Goal: Task Accomplishment & Management: Manage account settings

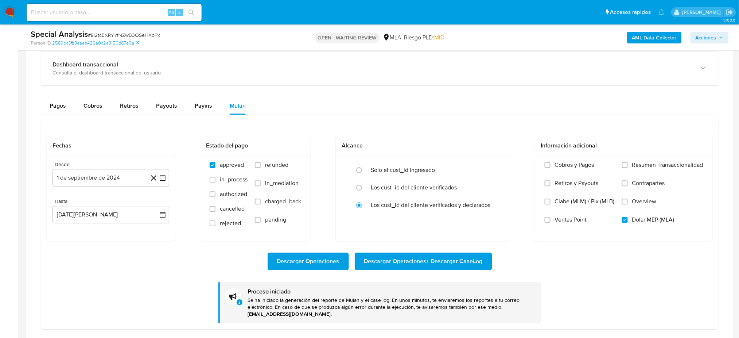
scroll to position [304, 0]
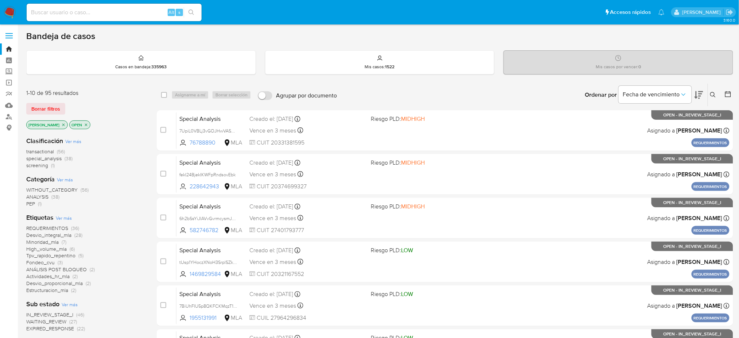
click at [129, 11] on input at bounding box center [114, 12] width 175 height 9
paste input "WfVOoI1K91n6nOxaCtG9SYS3"
type input "WfVOoI1K91n6nOxaCtG9SYS3"
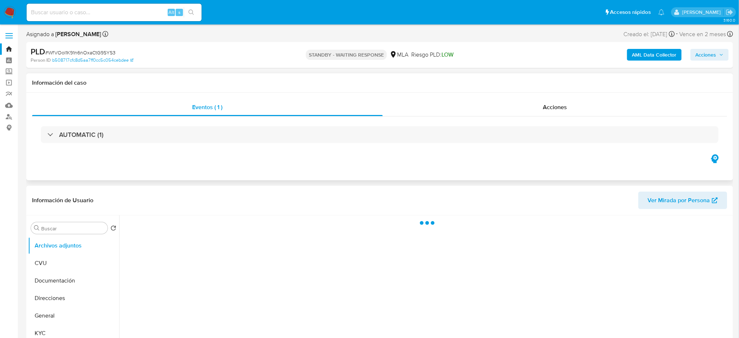
select select "10"
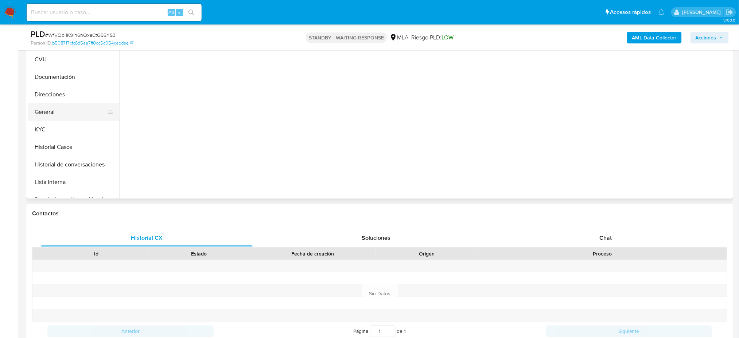
scroll to position [97, 0]
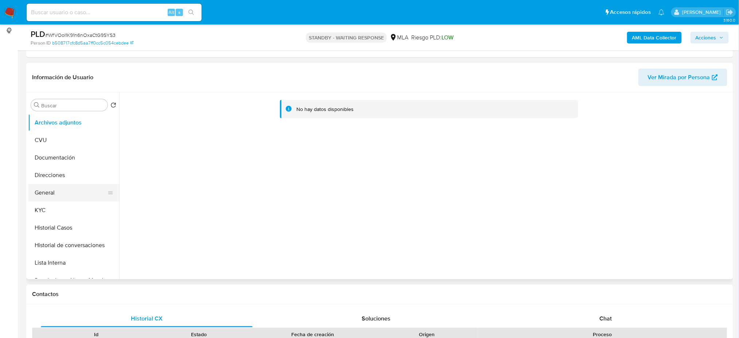
drag, startPoint x: 60, startPoint y: 193, endPoint x: 65, endPoint y: 191, distance: 4.9
click at [60, 192] on button "General" at bounding box center [70, 193] width 85 height 18
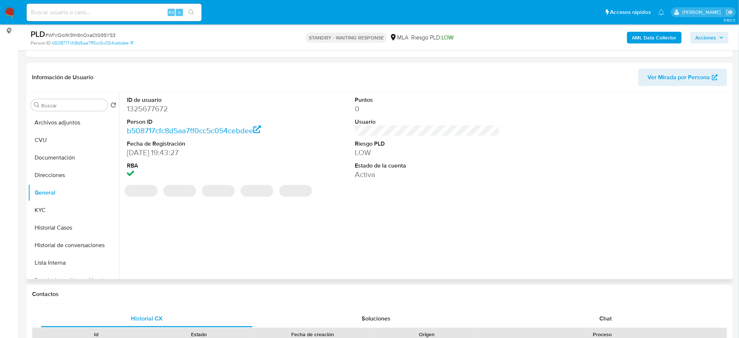
click at [142, 108] on dd "1325677672" at bounding box center [199, 109] width 145 height 10
copy dd "1325677672"
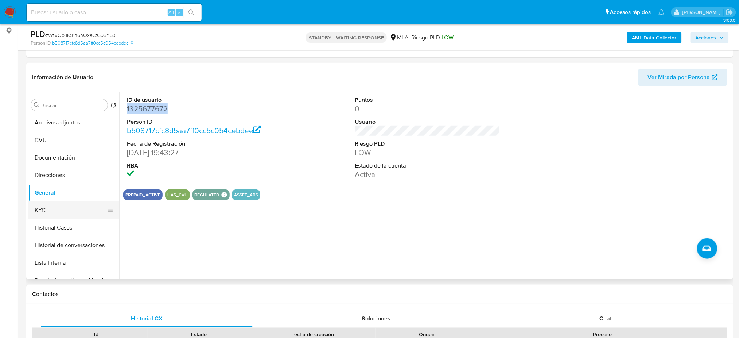
click at [60, 206] on button "KYC" at bounding box center [70, 210] width 85 height 18
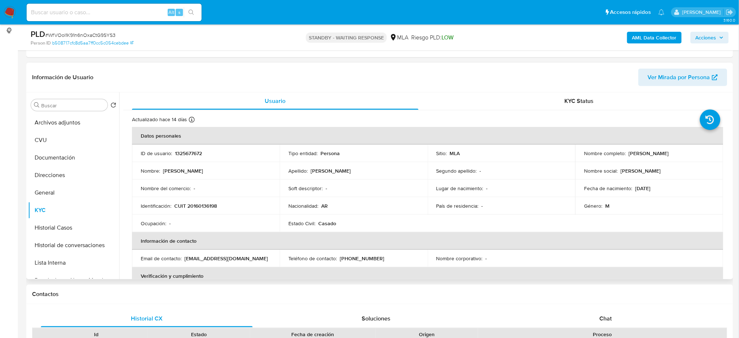
click at [207, 203] on p "CUIT 20160136198" at bounding box center [195, 205] width 43 height 7
copy p "20160136198"
click at [201, 213] on td "Identificación : CUIT 20160136198" at bounding box center [206, 206] width 148 height 18
drag, startPoint x: 191, startPoint y: 207, endPoint x: 215, endPoint y: 205, distance: 23.4
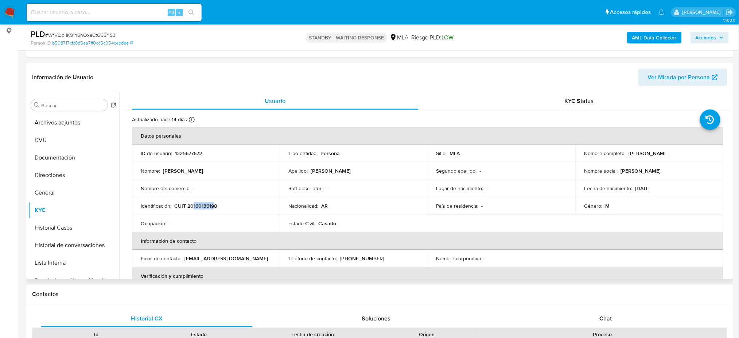
click at [215, 205] on p "CUIT 20160136198" at bounding box center [195, 205] width 43 height 7
copy p "16013619"
click at [82, 35] on span "# WfVOoI1K91n6nOxaCtG9SYS3" at bounding box center [80, 34] width 70 height 7
click at [200, 150] on p "1325677672" at bounding box center [188, 153] width 27 height 7
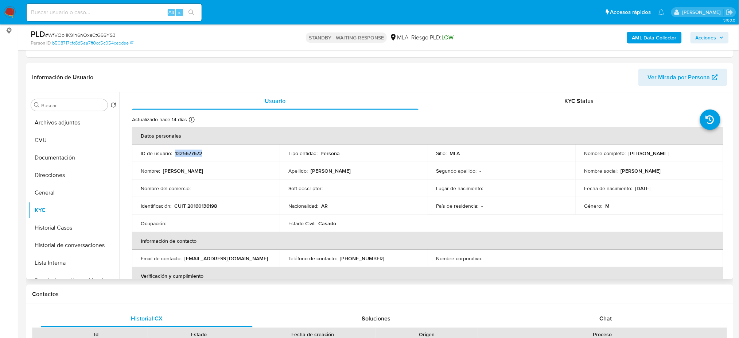
copy p "1325677672"
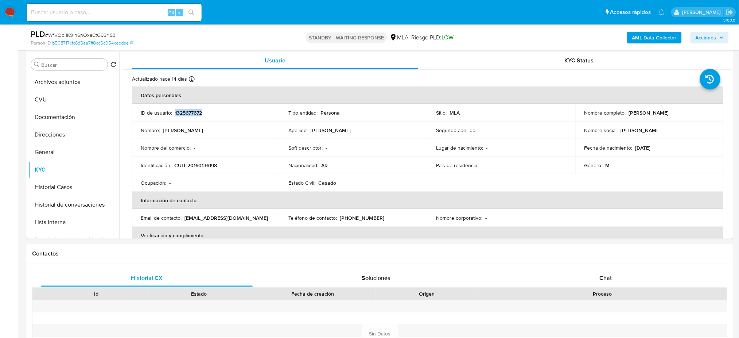
scroll to position [85, 0]
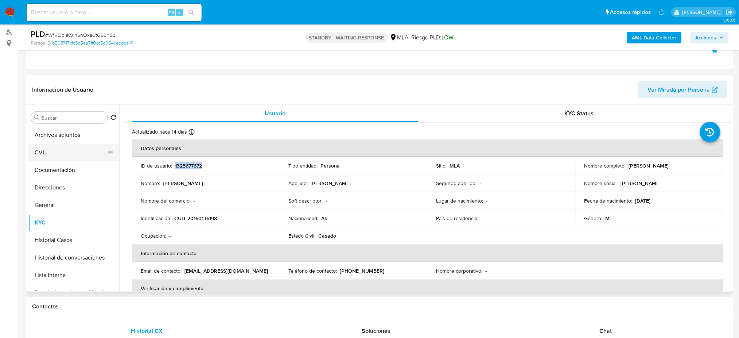
drag, startPoint x: 67, startPoint y: 167, endPoint x: 62, endPoint y: 158, distance: 10.1
click at [67, 167] on button "Documentación" at bounding box center [73, 170] width 91 height 18
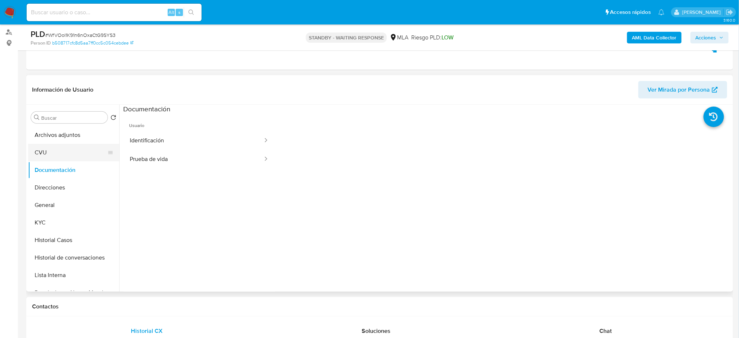
click at [58, 152] on button "CVU" at bounding box center [70, 153] width 85 height 18
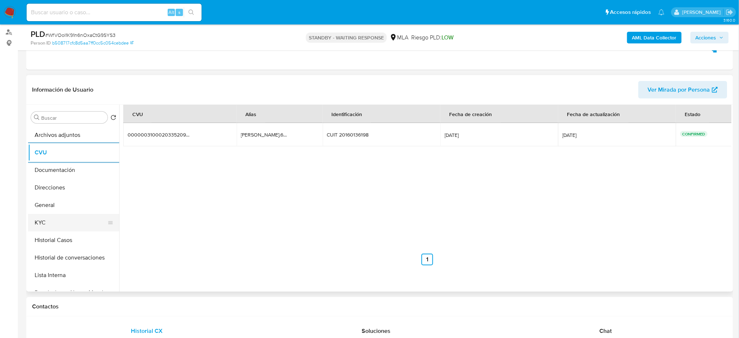
click at [58, 217] on button "KYC" at bounding box center [70, 223] width 85 height 18
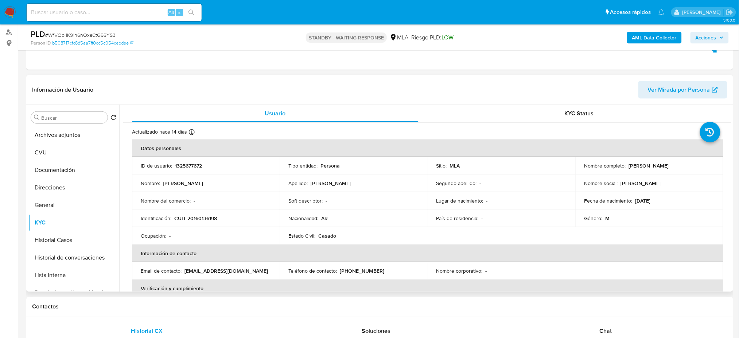
drag, startPoint x: 626, startPoint y: 166, endPoint x: 695, endPoint y: 167, distance: 68.9
click at [695, 167] on div "Nombre completo : Ruben Alejandro D'Agostino" at bounding box center [649, 165] width 130 height 7
copy div "Ruben Alejandro D'Agostino"
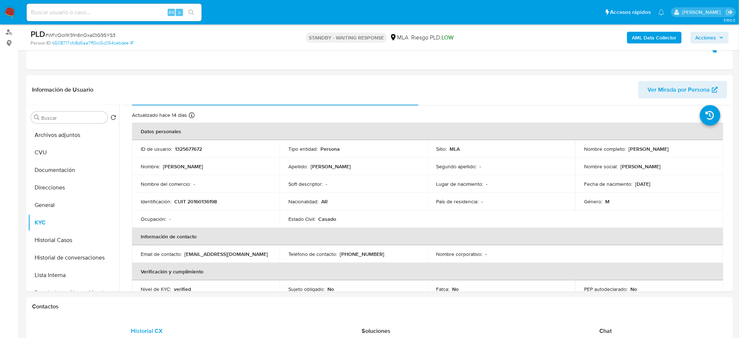
scroll to position [0, 0]
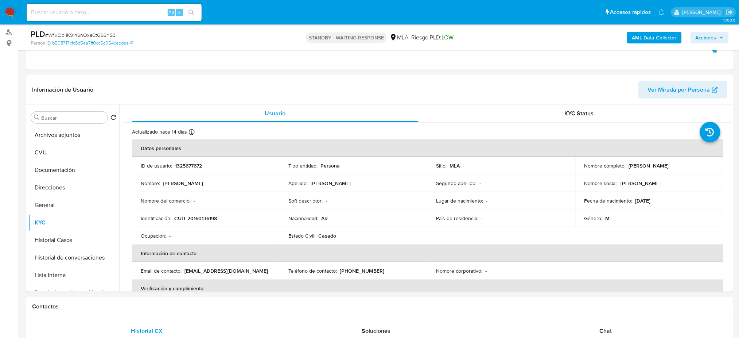
click at [98, 34] on span "# WfVOoI1K91n6nOxaCtG9SYS3" at bounding box center [80, 34] width 70 height 7
copy span "WfVOoI1K91n6nOxaCtG9SYS3"
click at [137, 8] on input at bounding box center [114, 12] width 175 height 9
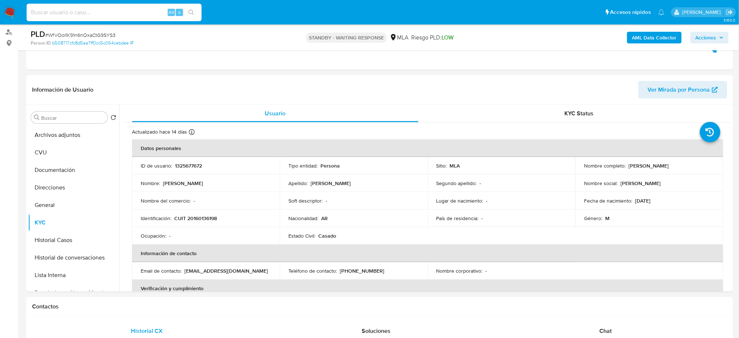
paste input "vWLlrtwcJnVZAq7D2nJmNfeb"
type input "vWLlrtwcJnVZAq7D2nJmNfeb"
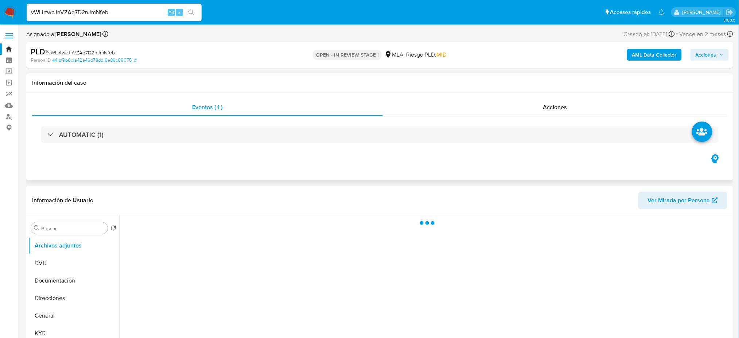
select select "10"
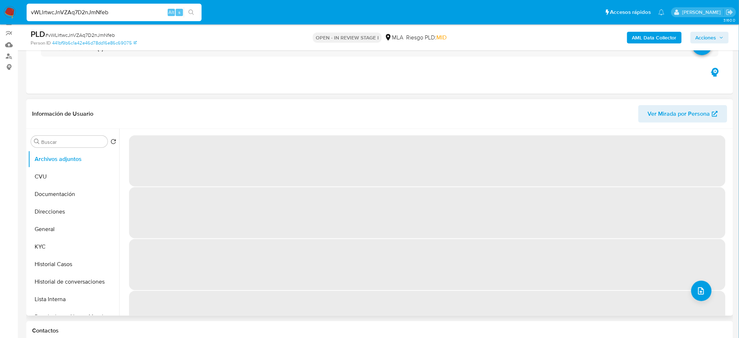
scroll to position [146, 0]
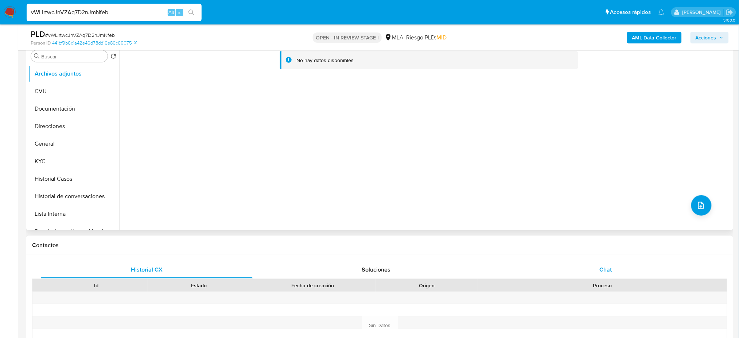
click at [599, 271] on div "Chat" at bounding box center [606, 270] width 212 height 18
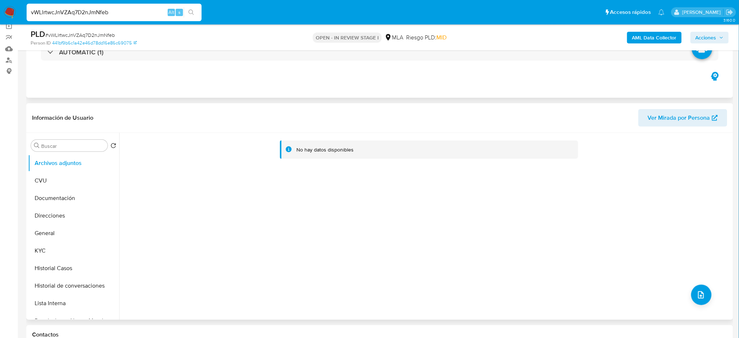
scroll to position [48, 0]
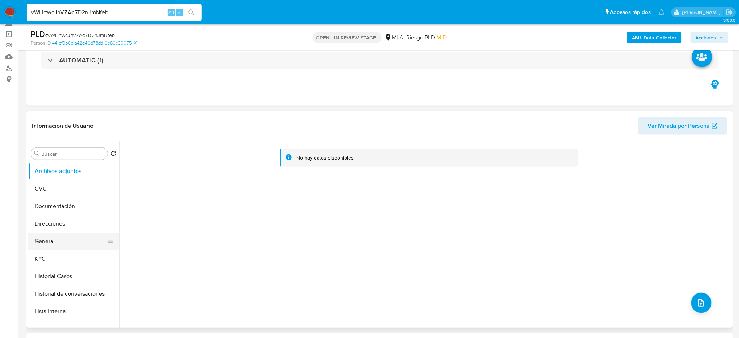
click at [63, 245] on button "General" at bounding box center [70, 241] width 85 height 18
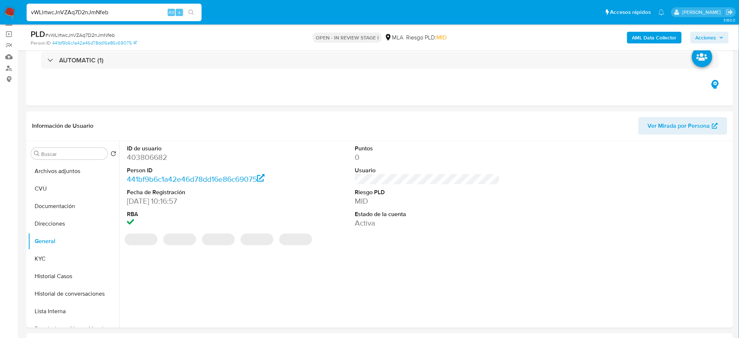
click at [144, 156] on dd "403806682" at bounding box center [199, 157] width 145 height 10
copy dd "403806682"
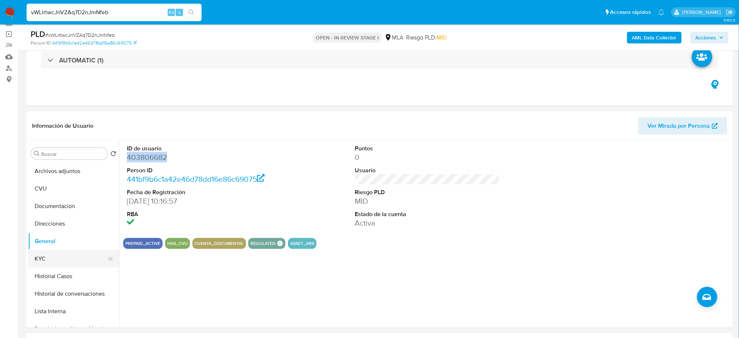
drag, startPoint x: 74, startPoint y: 257, endPoint x: 56, endPoint y: 261, distance: 18.3
click at [74, 257] on button "KYC" at bounding box center [70, 259] width 85 height 18
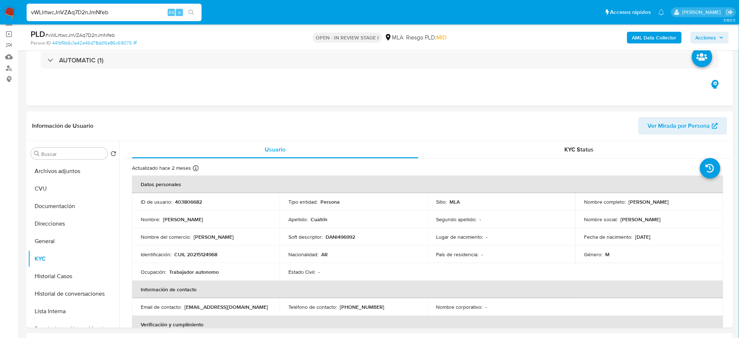
click at [199, 253] on p "CUIL 20215124968" at bounding box center [195, 254] width 43 height 7
copy p "20215124968"
click at [213, 237] on p "Ricardo Cuatrin" at bounding box center [214, 236] width 40 height 7
drag, startPoint x: 193, startPoint y: 253, endPoint x: 215, endPoint y: 255, distance: 22.0
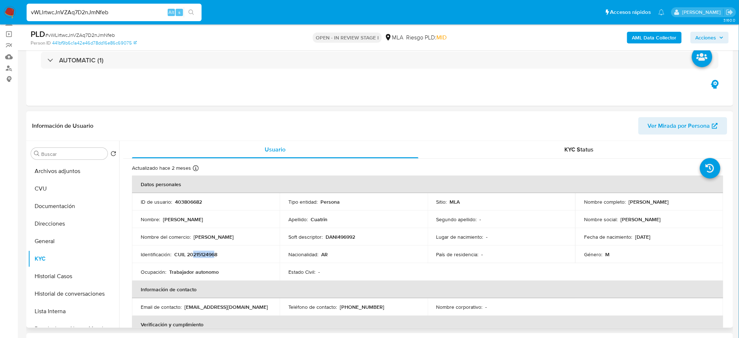
click at [215, 255] on p "CUIL 20215124968" at bounding box center [195, 254] width 43 height 7
copy p "21512496"
drag, startPoint x: 625, startPoint y: 200, endPoint x: 684, endPoint y: 201, distance: 58.4
click at [684, 201] on div "Nombre completo : Ricardo Daniel Cuatrin" at bounding box center [649, 201] width 130 height 7
copy div "Ricardo Daniel Cuatrin"
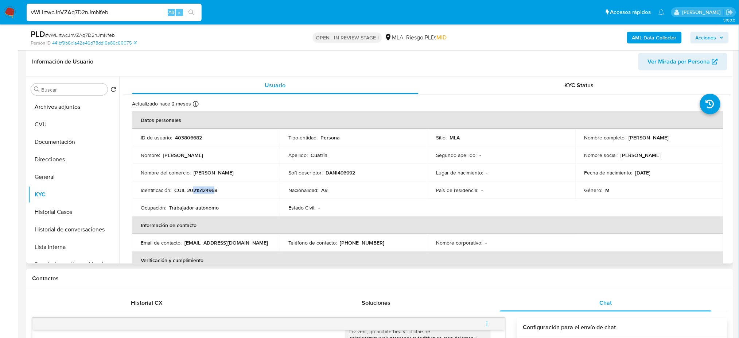
scroll to position [97, 0]
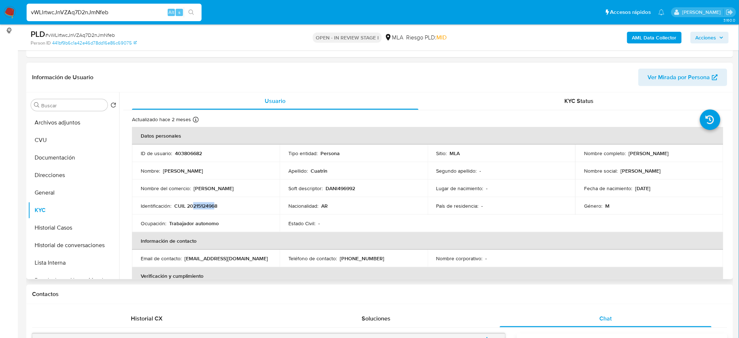
click at [654, 75] on span "Ver Mirada por Persona" at bounding box center [679, 78] width 62 height 18
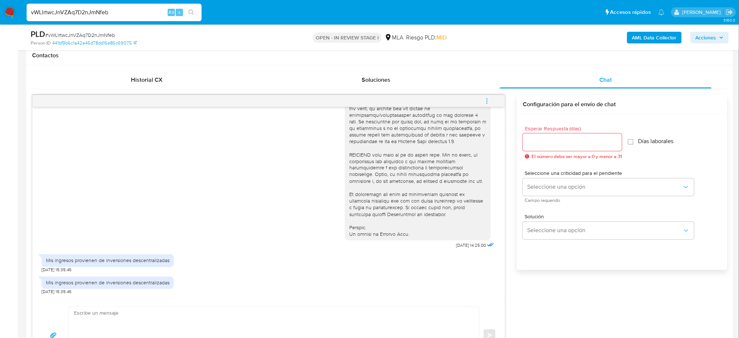
scroll to position [340, 0]
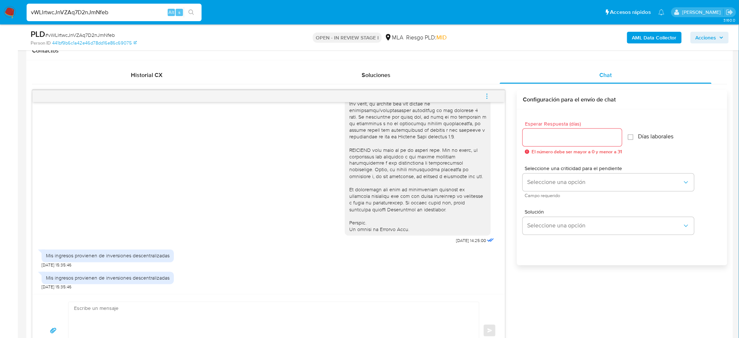
click at [81, 279] on div "Mis ingresos provienen de inversiones descentralizadas" at bounding box center [108, 278] width 124 height 7
click at [81, 35] on span "# vWLlrtwcJnVZAq7D2nJmNfeb" at bounding box center [80, 34] width 70 height 7
click at [81, 34] on span "# vWLlrtwcJnVZAq7D2nJmNfeb" at bounding box center [80, 34] width 70 height 7
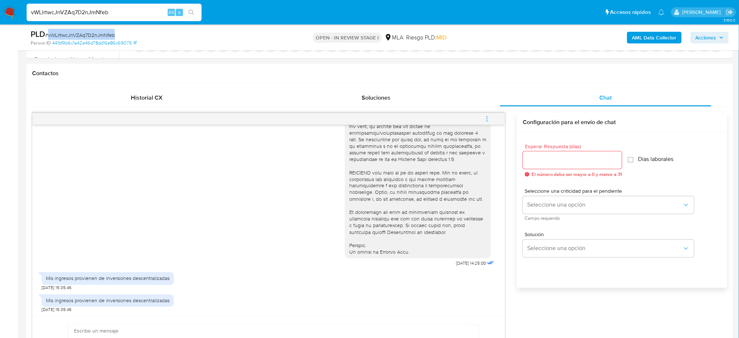
scroll to position [389, 0]
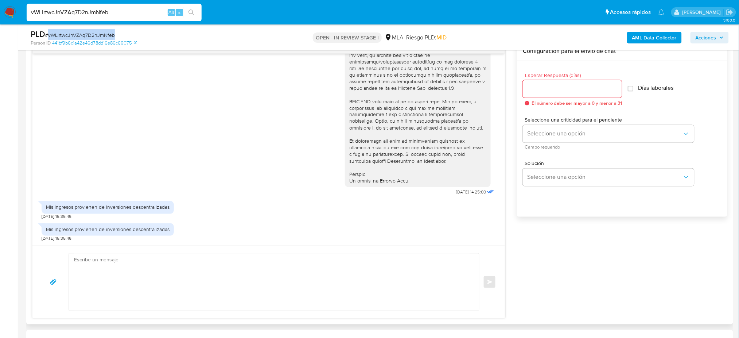
click at [90, 268] on textarea at bounding box center [272, 281] width 396 height 57
paste textarea "Hola, ¡Muchas gracias por tu respuesta! De acuerdo a la actividad que realices …"
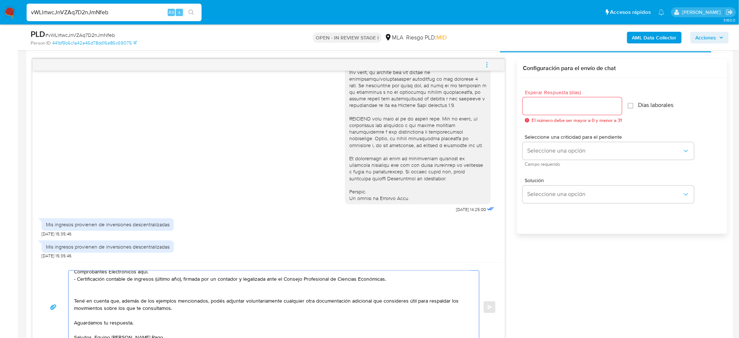
scroll to position [292, 0]
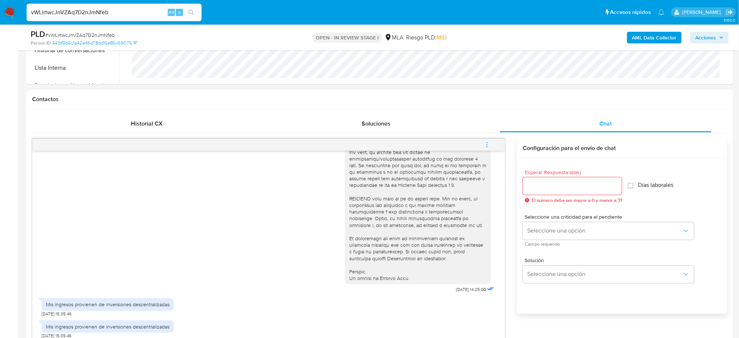
type textarea "Hola, ¡Muchas gracias por tu respuesta! De acuerdo a la actividad que realices …"
click at [533, 191] on div at bounding box center [572, 186] width 99 height 18
click at [530, 189] on input "Esperar Respuesta (días)" at bounding box center [572, 185] width 99 height 9
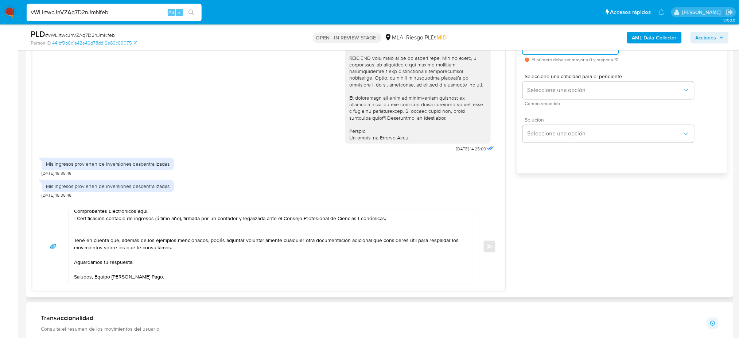
scroll to position [438, 0]
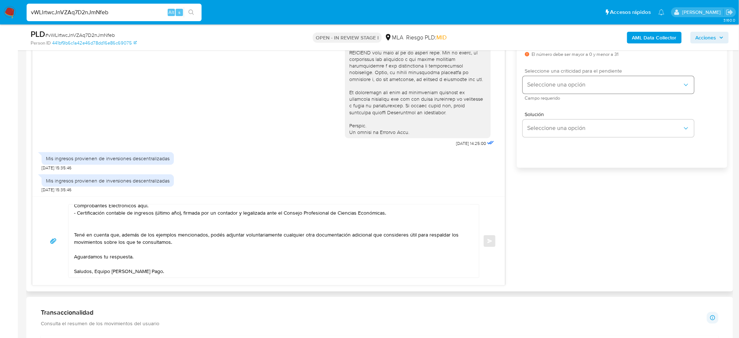
type input "2"
click at [540, 92] on button "Seleccione una opción" at bounding box center [608, 85] width 171 height 18
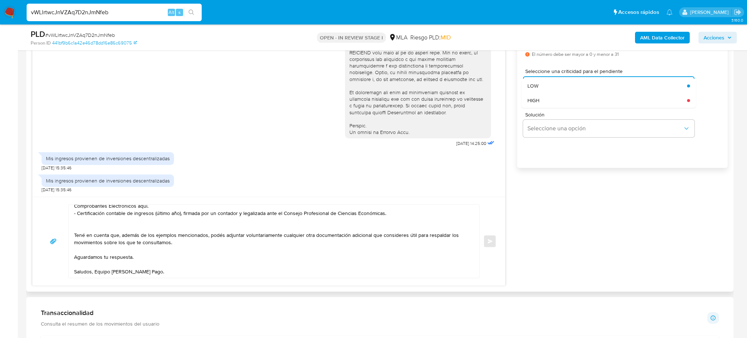
click at [540, 105] on div "HIGH" at bounding box center [607, 100] width 160 height 15
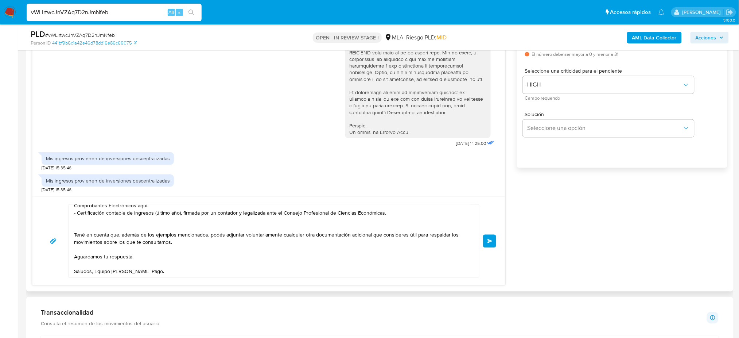
click at [492, 237] on button "Enviar" at bounding box center [489, 240] width 13 height 13
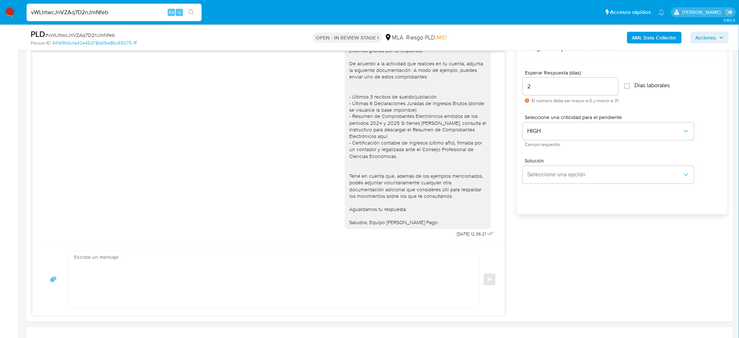
scroll to position [340, 0]
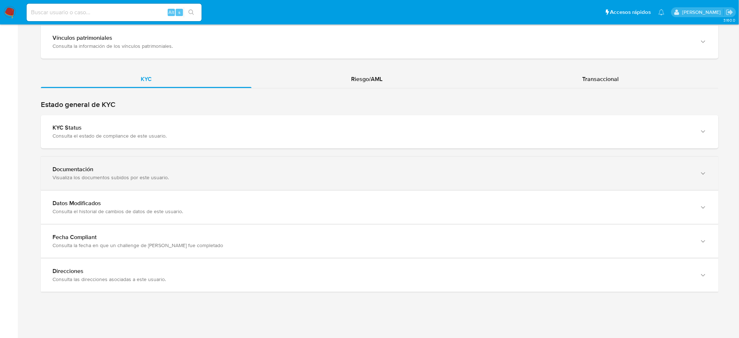
click at [82, 175] on div "Visualiza los documentos subidos por este usuario." at bounding box center [373, 177] width 640 height 7
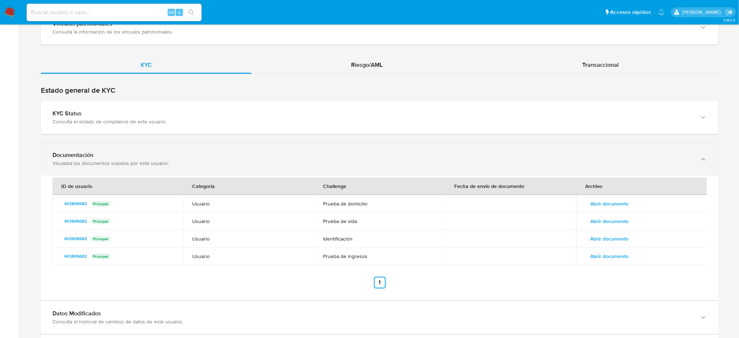
scroll to position [632, 0]
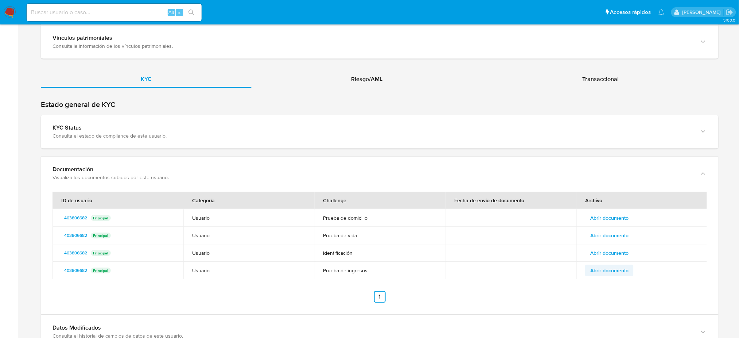
click at [600, 267] on span "Abrir documento" at bounding box center [609, 270] width 38 height 10
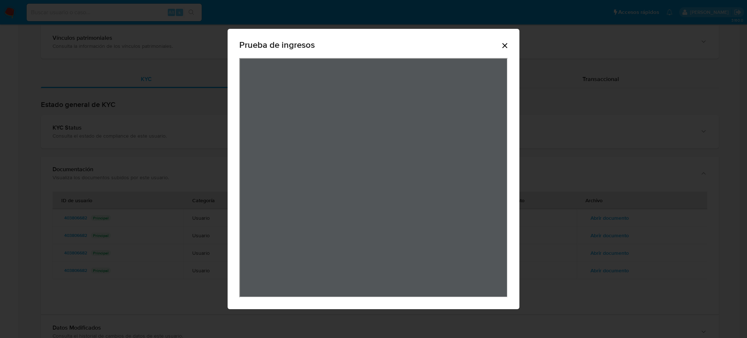
click at [505, 46] on icon "Cerrar" at bounding box center [504, 45] width 5 height 5
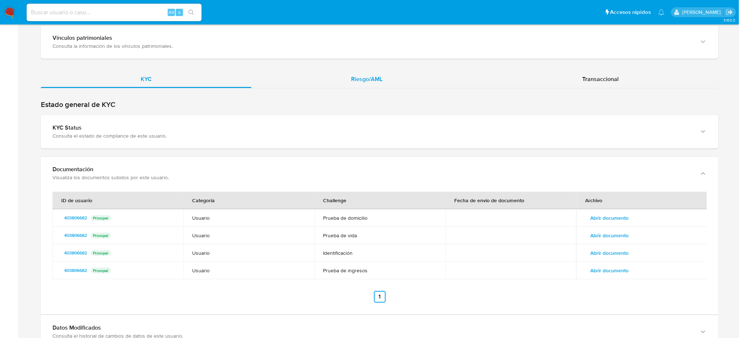
click at [405, 76] on div "Riesgo/AML" at bounding box center [367, 79] width 231 height 18
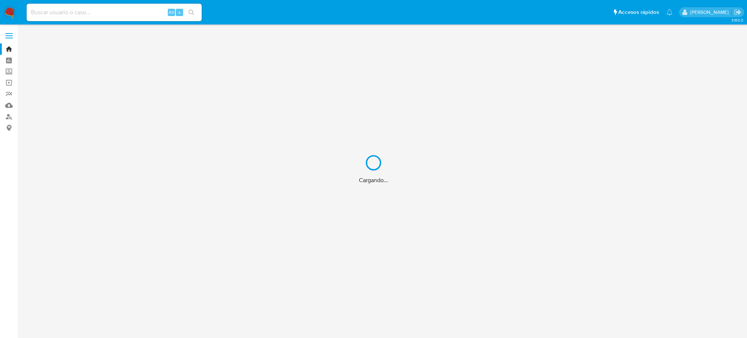
click at [10, 116] on div "Cargando..." at bounding box center [373, 169] width 747 height 338
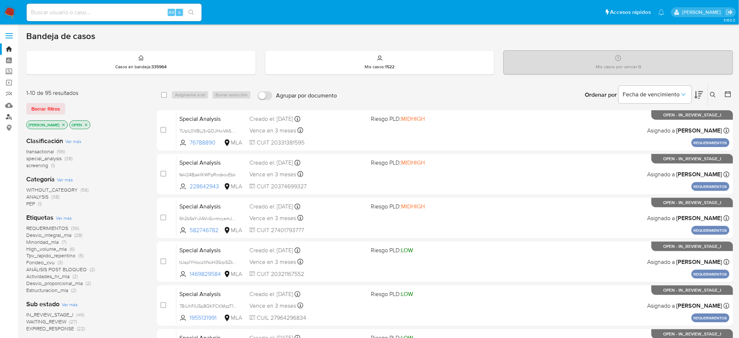
click at [10, 116] on link "Buscador de personas" at bounding box center [43, 116] width 87 height 11
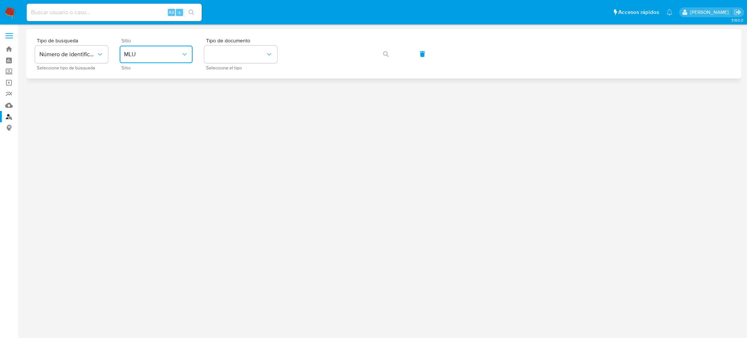
click at [148, 55] on span "MLU" at bounding box center [152, 54] width 57 height 7
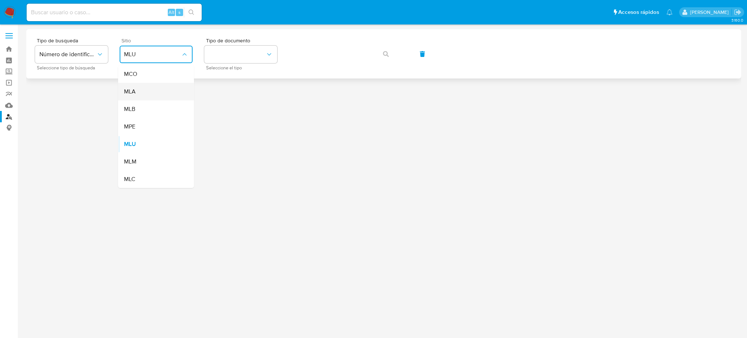
click at [153, 93] on div "MLA" at bounding box center [154, 92] width 60 height 18
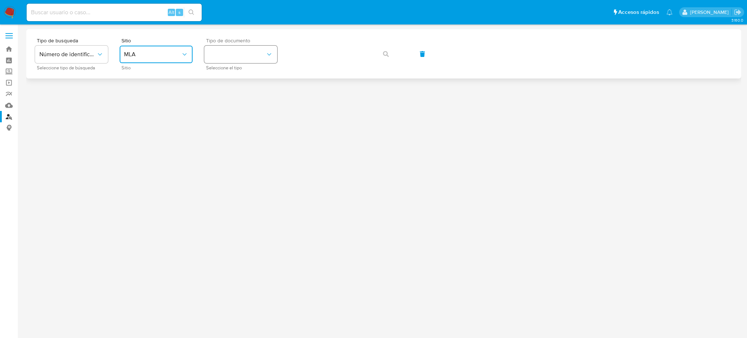
click at [233, 52] on button "identificationType" at bounding box center [240, 55] width 73 height 18
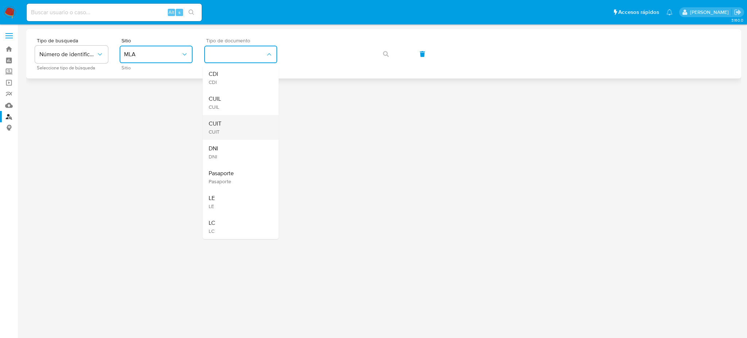
click at [249, 127] on div "CUIT CUIT" at bounding box center [239, 127] width 60 height 25
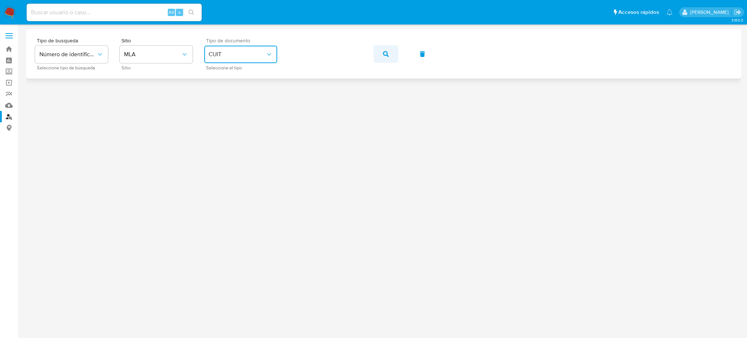
click at [393, 47] on button "button" at bounding box center [385, 54] width 25 height 18
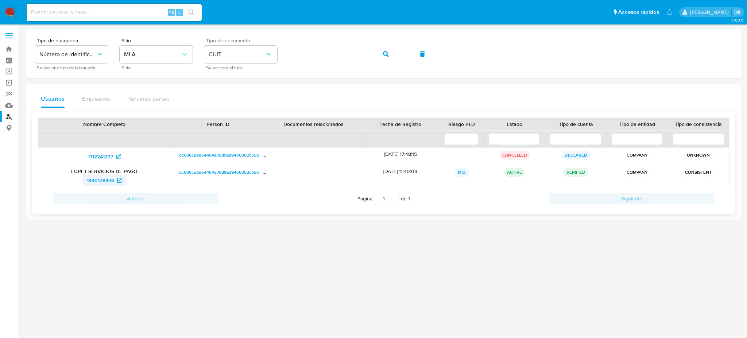
click at [101, 179] on span "1440128496" at bounding box center [100, 180] width 27 height 12
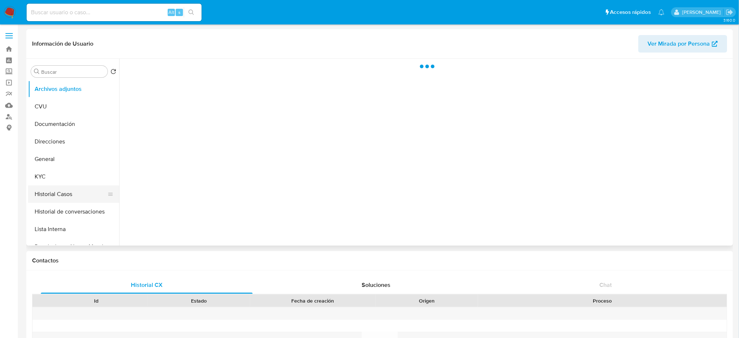
click at [78, 196] on button "Historial Casos" at bounding box center [70, 194] width 85 height 18
select select "10"
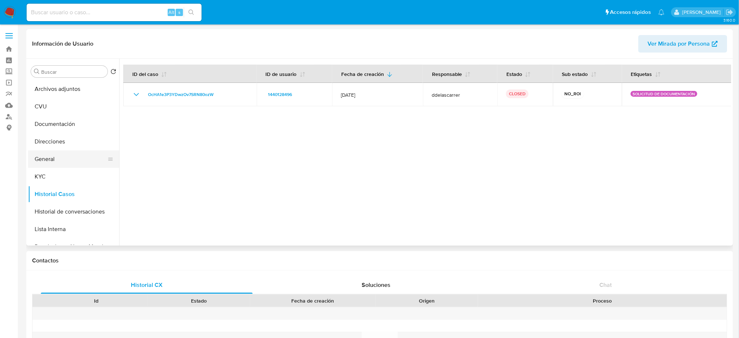
click at [58, 161] on button "General" at bounding box center [70, 159] width 85 height 18
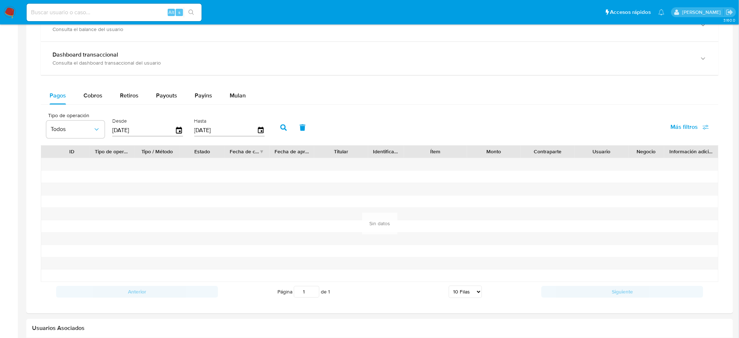
scroll to position [486, 0]
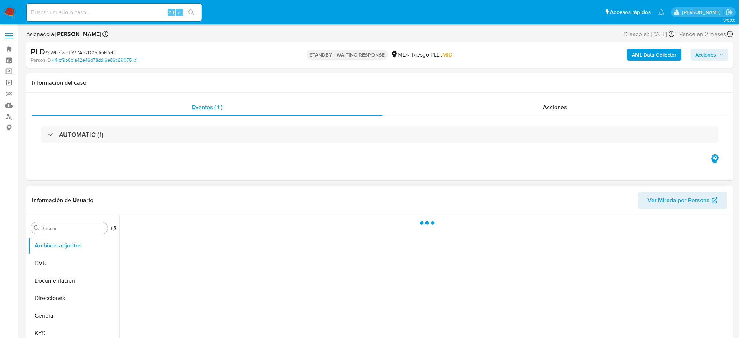
select select "10"
click at [107, 12] on input at bounding box center [114, 12] width 175 height 9
paste input "IQfCLuyStZ5cEwK1rsKm5Gtn"
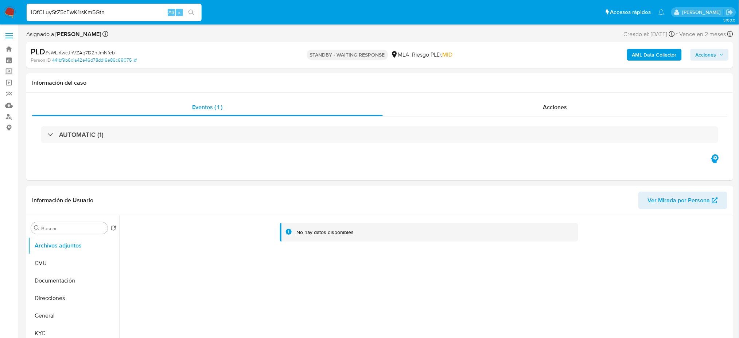
type input "IQfCLuyStZ5cEwK1rsKm5Gtn"
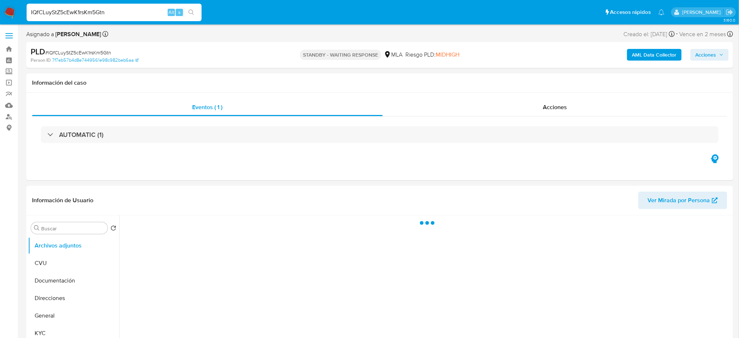
select select "10"
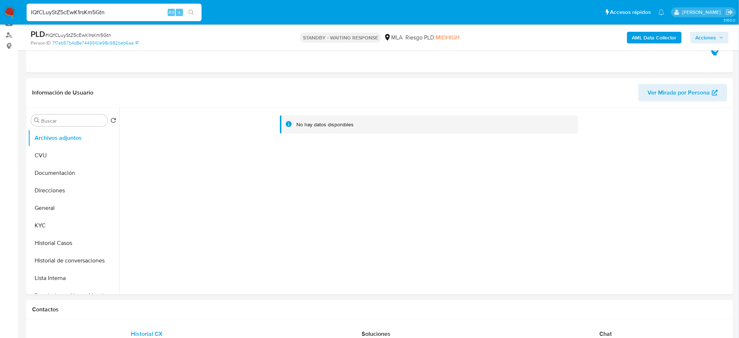
scroll to position [146, 0]
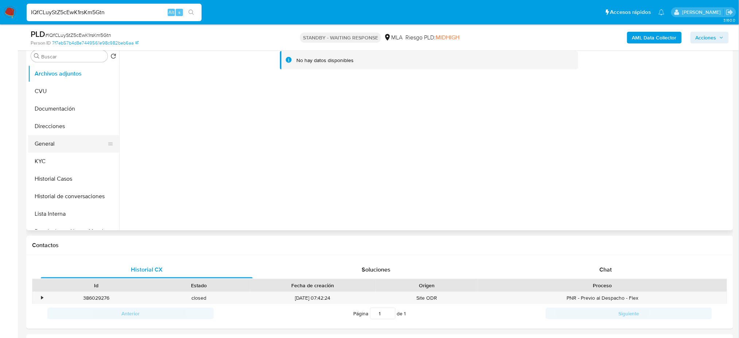
click at [63, 139] on button "General" at bounding box center [70, 144] width 85 height 18
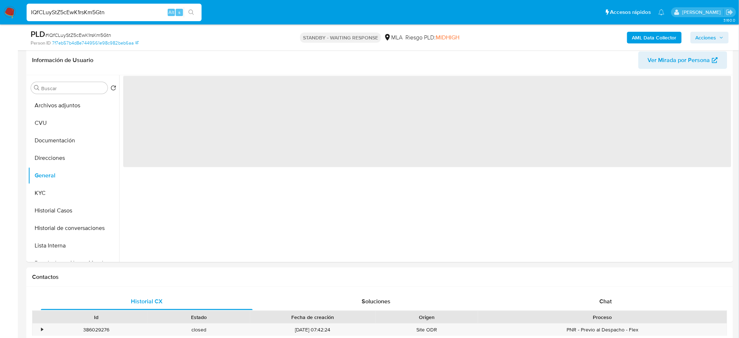
scroll to position [97, 0]
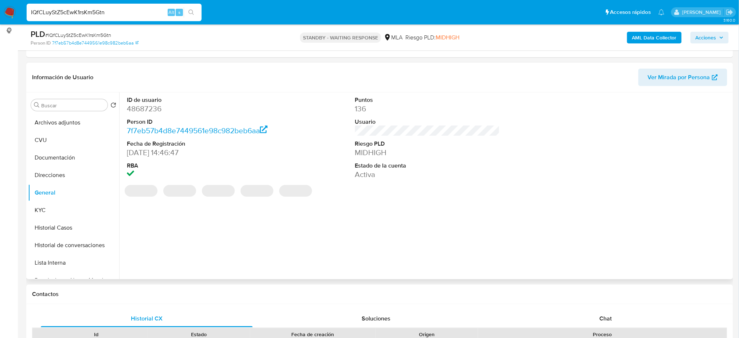
click at [141, 110] on dd "48687236" at bounding box center [199, 109] width 145 height 10
copy dd "48687236"
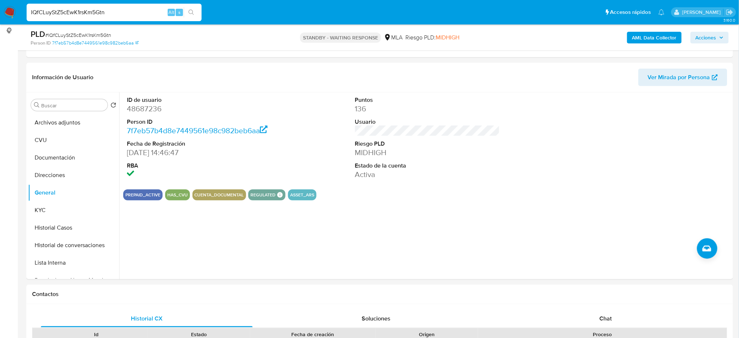
drag, startPoint x: 0, startPoint y: 185, endPoint x: 11, endPoint y: 191, distance: 12.1
click at [39, 206] on button "KYC" at bounding box center [70, 210] width 85 height 18
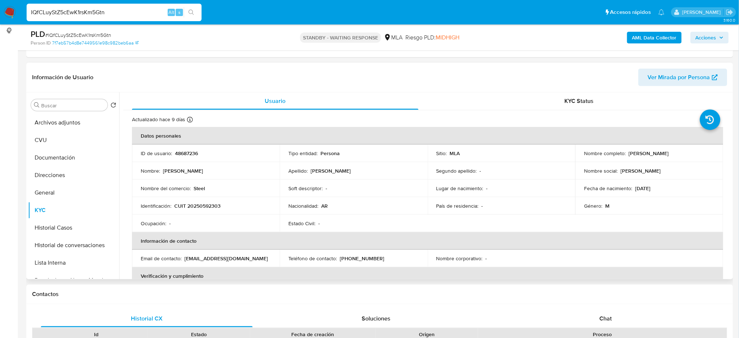
click at [201, 206] on p "CUIT 20250592303" at bounding box center [197, 205] width 46 height 7
copy p "20250592303"
click at [187, 196] on td "Nombre del comercio : Steel" at bounding box center [206, 188] width 148 height 18
drag, startPoint x: 193, startPoint y: 203, endPoint x: 218, endPoint y: 206, distance: 24.6
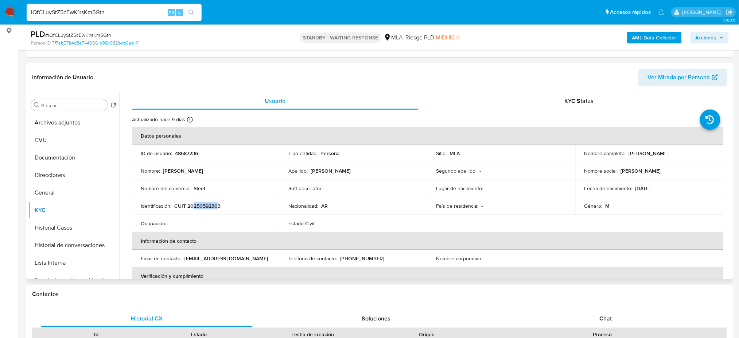
click at [218, 206] on p "CUIT 20250592303" at bounding box center [197, 205] width 46 height 7
copy p "25059230"
click at [93, 35] on span "# IQfCLuyStZ5cEwK1rsKm5Gtn" at bounding box center [78, 34] width 66 height 7
copy span "IQfCLuyStZ5cEwK1rsKm5Gtn"
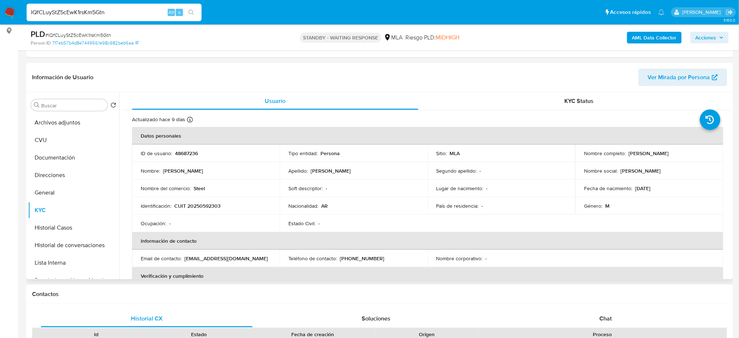
click at [184, 158] on td "ID de usuario : 48687236" at bounding box center [206, 153] width 148 height 18
click at [210, 201] on td "Identificación : CUIT 20250592303" at bounding box center [206, 206] width 148 height 18
click at [209, 206] on p "CUIT 20250592303" at bounding box center [197, 205] width 46 height 7
copy p "20250592303"
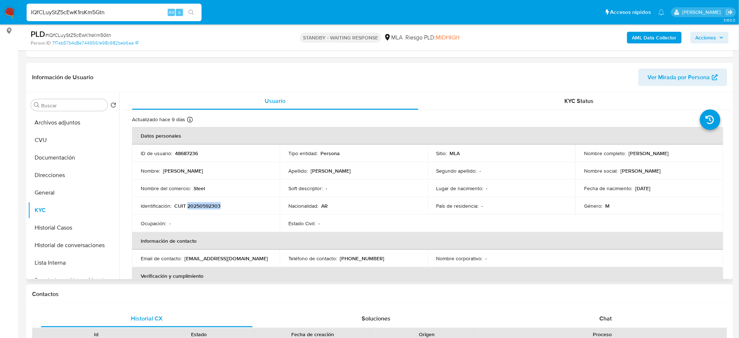
drag, startPoint x: 627, startPoint y: 152, endPoint x: 697, endPoint y: 152, distance: 69.6
click at [697, 152] on div "Nombre completo : Juan Carlos Trejo" at bounding box center [649, 153] width 130 height 7
copy p "Juan Carlos Trejo"
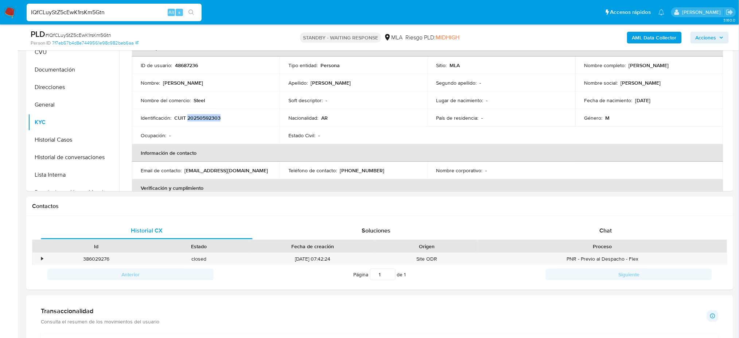
scroll to position [109, 0]
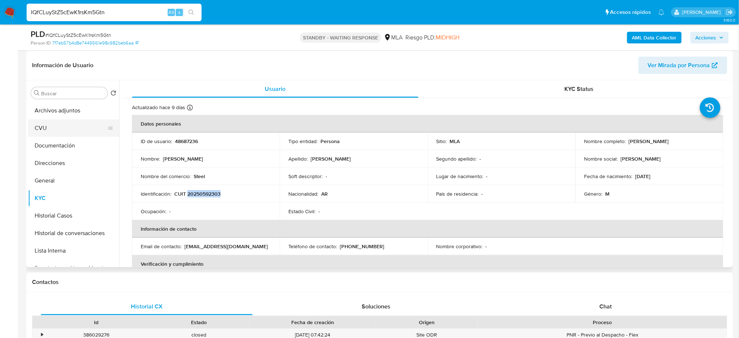
click at [53, 129] on button "CVU" at bounding box center [70, 128] width 85 height 18
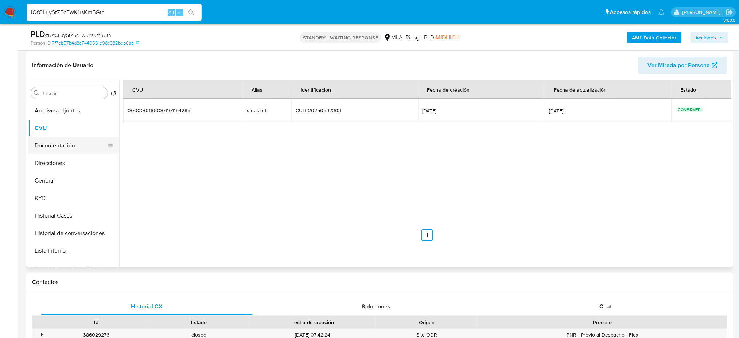
click at [57, 146] on button "Documentación" at bounding box center [70, 146] width 85 height 18
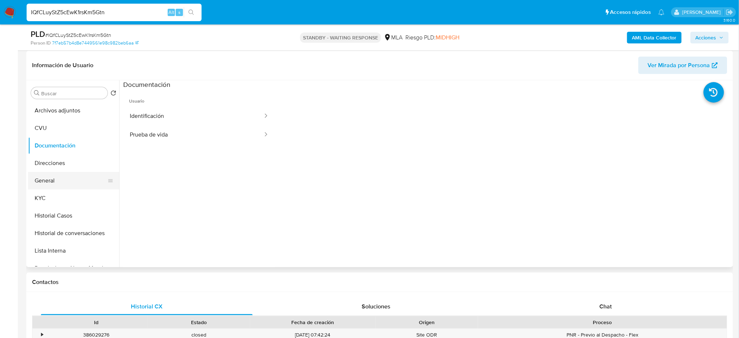
click at [51, 182] on button "General" at bounding box center [70, 181] width 85 height 18
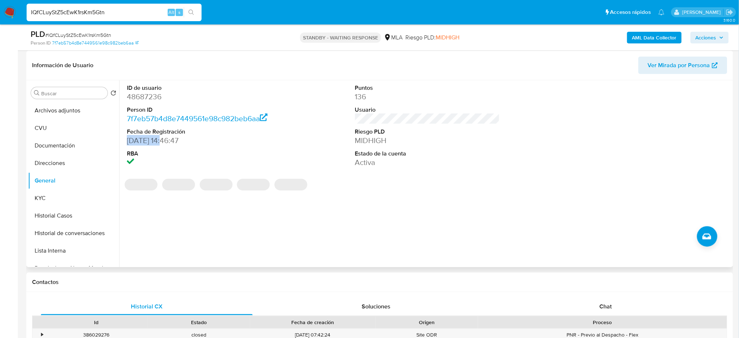
drag, startPoint x: 161, startPoint y: 141, endPoint x: 125, endPoint y: 141, distance: 36.1
click at [125, 141] on div "ID de usuario 48687236 Person ID 7f7eb57b4d8e7449561e98c982beb6aa Fecha de Regi…" at bounding box center [199, 125] width 152 height 91
copy dd "16/03/2011"
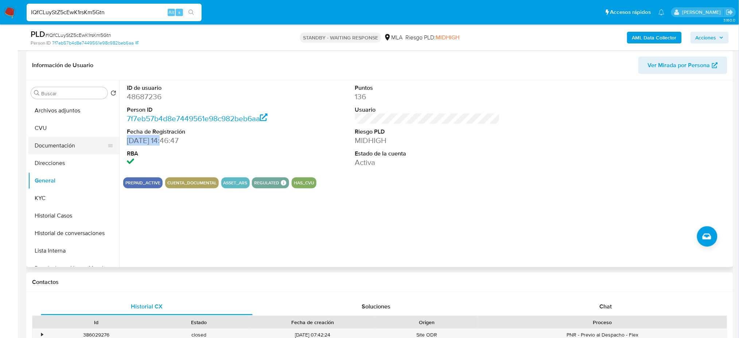
click at [43, 138] on button "Documentación" at bounding box center [70, 146] width 85 height 18
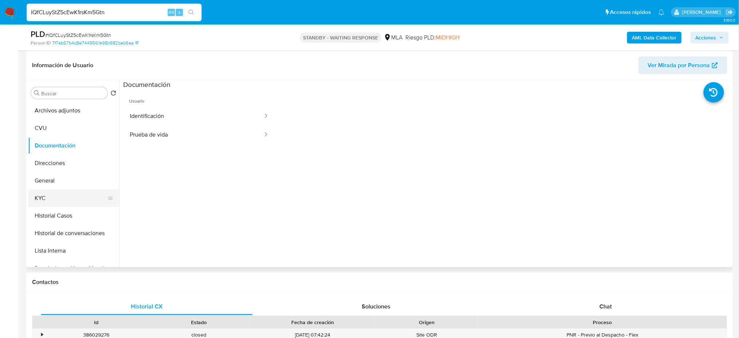
click at [71, 200] on button "KYC" at bounding box center [70, 198] width 85 height 18
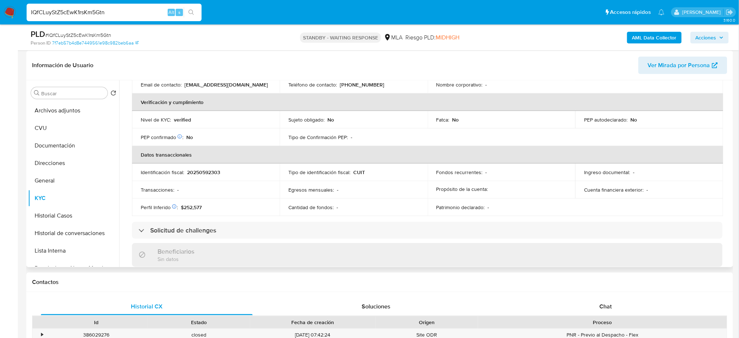
scroll to position [0, 0]
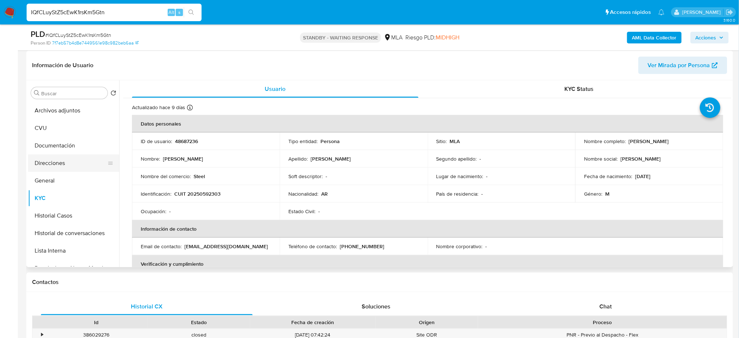
click at [67, 166] on button "Direcciones" at bounding box center [70, 163] width 85 height 18
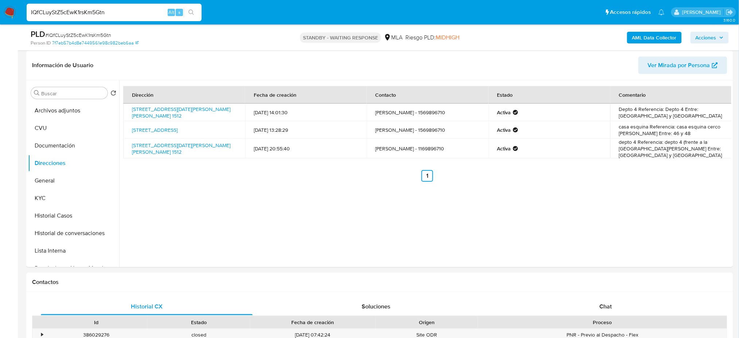
drag, startPoint x: 114, startPoint y: 15, endPoint x: 0, endPoint y: 23, distance: 114.4
click at [0, 23] on nav "Pausado Ver notificaciones IQfCLuyStZ5cEwK1rsKm5Gtn Alt s Accesos rápidos Presi…" at bounding box center [369, 12] width 739 height 24
paste input "LKp5UfEPlNt0Ouvm9cIvRn5o"
type input "LKp5UfEPlNt0Ouvm9cIvRn5o"
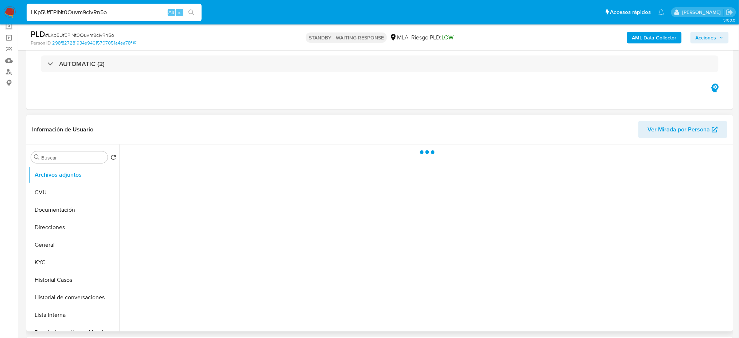
scroll to position [97, 0]
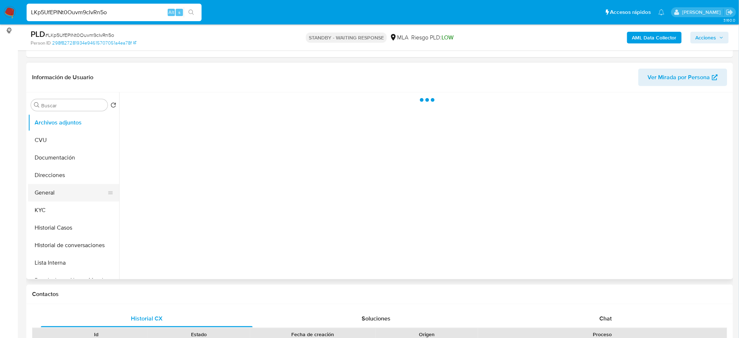
select select "10"
click at [68, 200] on button "General" at bounding box center [70, 193] width 85 height 18
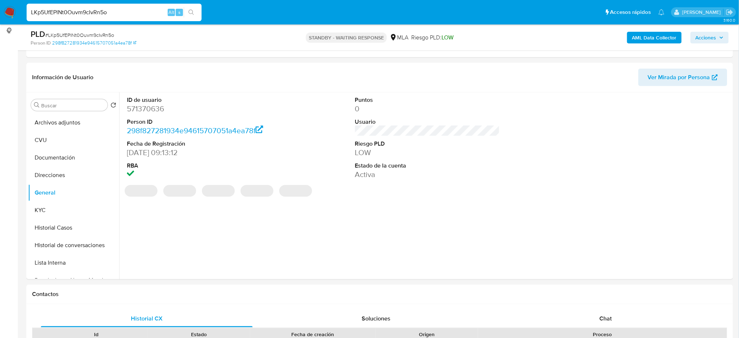
click at [140, 108] on dd "571370636" at bounding box center [199, 109] width 145 height 10
copy dd "571370636"
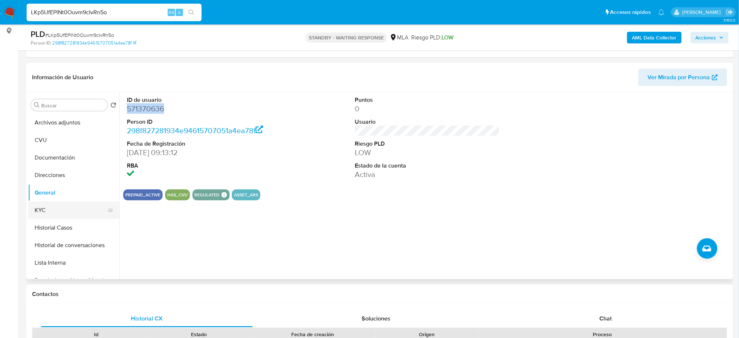
click at [60, 211] on button "KYC" at bounding box center [70, 210] width 85 height 18
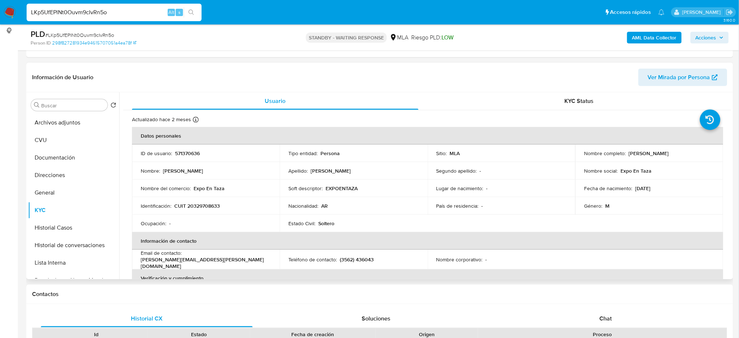
click at [201, 203] on p "CUIT 20329708633" at bounding box center [197, 205] width 46 height 7
copy p "20329708633"
click at [202, 184] on td "Nombre del comercio : Expo En Taza" at bounding box center [206, 188] width 148 height 18
drag, startPoint x: 192, startPoint y: 205, endPoint x: 216, endPoint y: 206, distance: 24.5
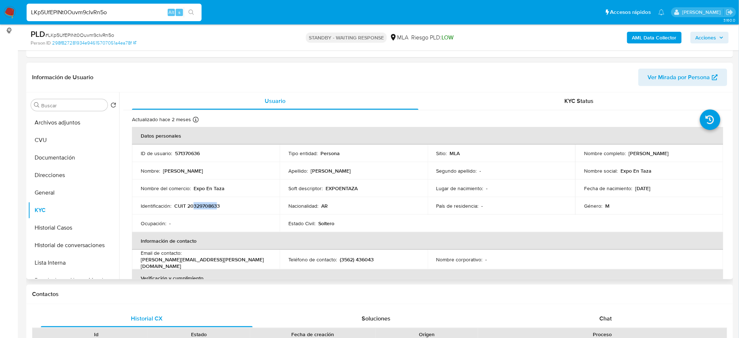
click at [216, 206] on p "CUIT 20329708633" at bounding box center [197, 205] width 46 height 7
copy p "32970863"
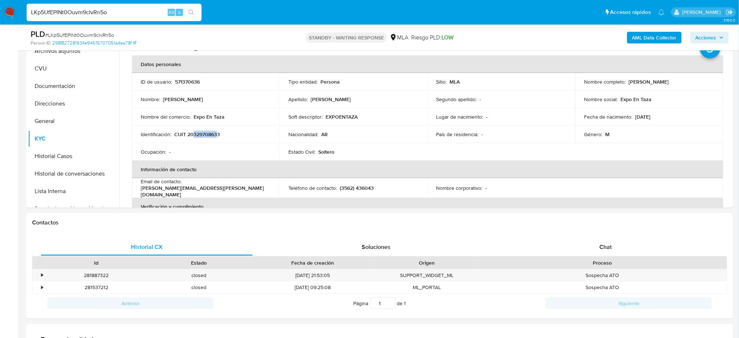
scroll to position [120, 0]
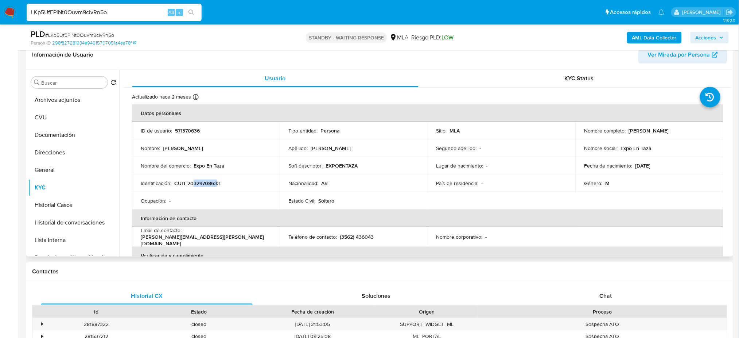
click at [662, 57] on span "Ver Mirada por Persona" at bounding box center [679, 55] width 62 height 18
drag, startPoint x: 628, startPoint y: 131, endPoint x: 698, endPoint y: 126, distance: 70.5
click at [698, 126] on td "Nombre completo : Manuel Esteban Serafin" at bounding box center [649, 131] width 148 height 18
drag, startPoint x: 61, startPoint y: 132, endPoint x: 113, endPoint y: 141, distance: 53.2
click at [61, 133] on button "Documentación" at bounding box center [70, 135] width 85 height 18
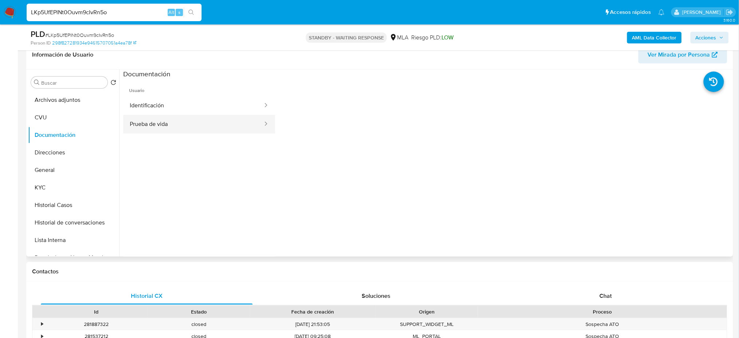
click at [173, 121] on button "Prueba de vida" at bounding box center [193, 124] width 140 height 19
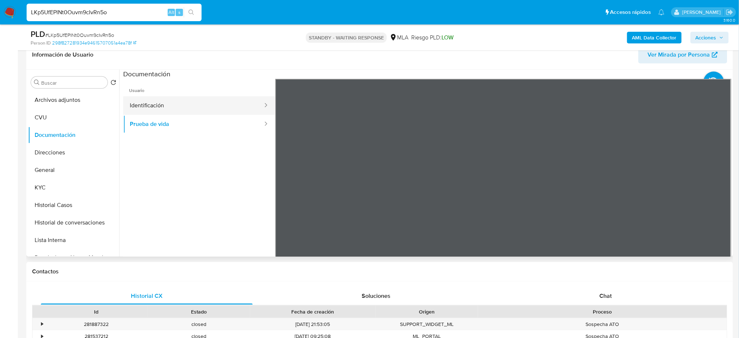
click at [158, 106] on button "Identificación" at bounding box center [193, 105] width 140 height 19
click at [42, 188] on button "KYC" at bounding box center [70, 188] width 85 height 18
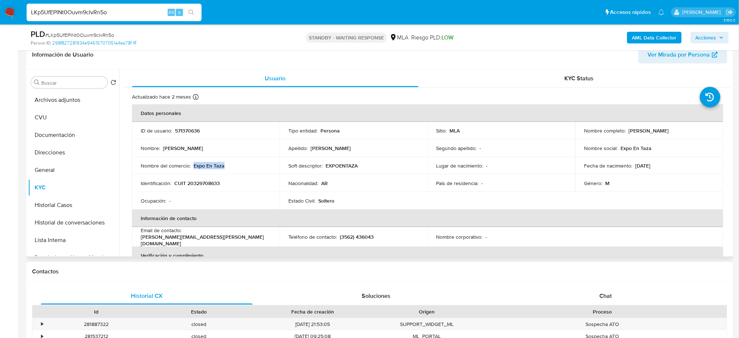
drag, startPoint x: 193, startPoint y: 163, endPoint x: 241, endPoint y: 167, distance: 47.9
click at [241, 167] on div "Nombre del comercio : Expo En Taza" at bounding box center [206, 165] width 130 height 7
click at [206, 147] on div "Nombre : Manuel Esteban" at bounding box center [206, 148] width 130 height 7
click at [209, 182] on p "CUIT 20329708633" at bounding box center [197, 183] width 46 height 7
click at [209, 183] on p "CUIT 20329708633" at bounding box center [197, 183] width 46 height 7
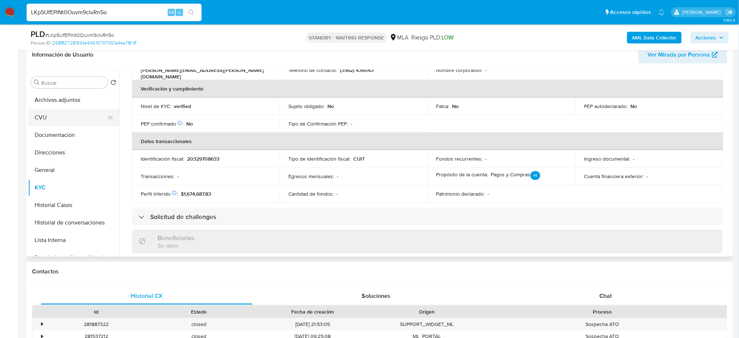
scroll to position [97, 0]
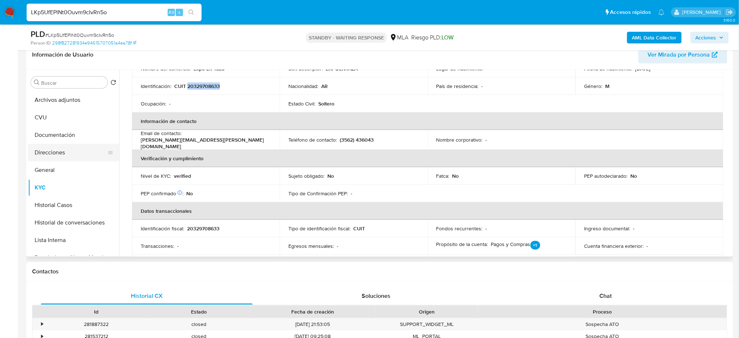
drag, startPoint x: 53, startPoint y: 152, endPoint x: 42, endPoint y: 152, distance: 11.7
click at [53, 152] on button "Direcciones" at bounding box center [70, 153] width 85 height 18
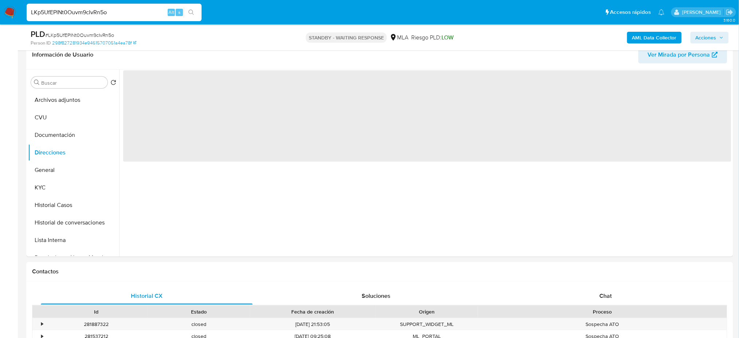
scroll to position [0, 0]
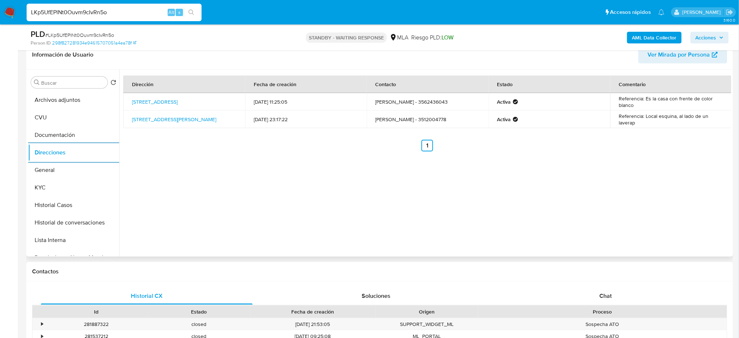
drag, startPoint x: 217, startPoint y: 215, endPoint x: 210, endPoint y: 213, distance: 7.4
click at [216, 215] on div "Dirección Fecha de creación Contacto Estado Comentario Calle Cocomel 8231, Córd…" at bounding box center [425, 163] width 612 height 187
click at [71, 189] on button "KYC" at bounding box center [70, 188] width 85 height 18
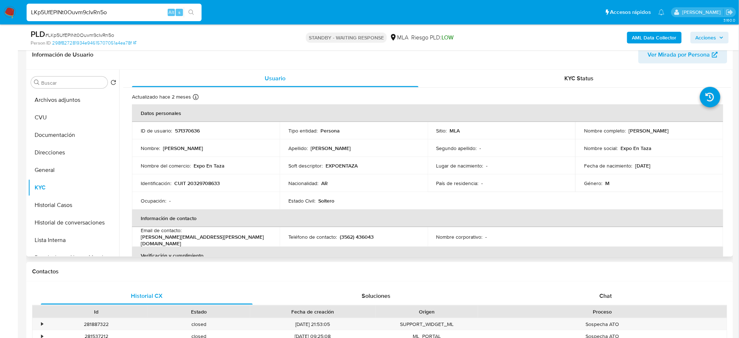
click at [201, 184] on p "CUIT 20329708633" at bounding box center [197, 183] width 46 height 7
click at [103, 35] on span "# LKp5UfEPlNt0Ouvm9cIvRn5o" at bounding box center [79, 34] width 69 height 7
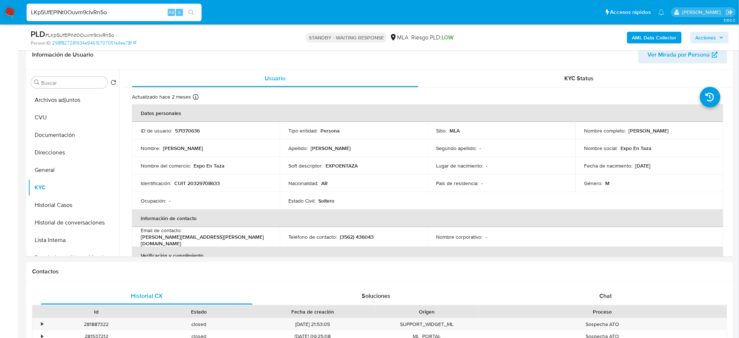
drag, startPoint x: 114, startPoint y: 15, endPoint x: 0, endPoint y: 19, distance: 114.2
click at [0, 19] on nav "Pausado Ver notificaciones LKp5UfEPlNt0Ouvm9cIvRn5o Alt s Accesos rápidos Presi…" at bounding box center [369, 12] width 739 height 24
paste input "yuyPq6bwmn8kDLKz6j180jkM"
type input "yuyPq6bwmn8kDLKz6j180jkM"
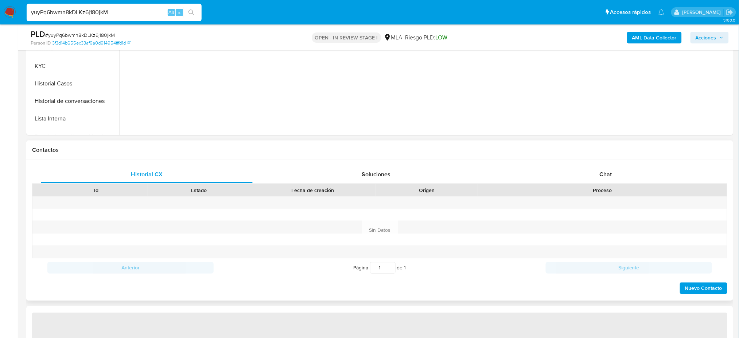
select select "10"
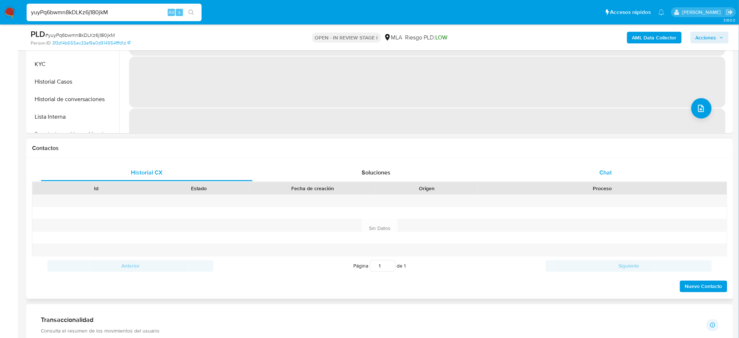
click at [610, 166] on div "Chat" at bounding box center [606, 173] width 212 height 18
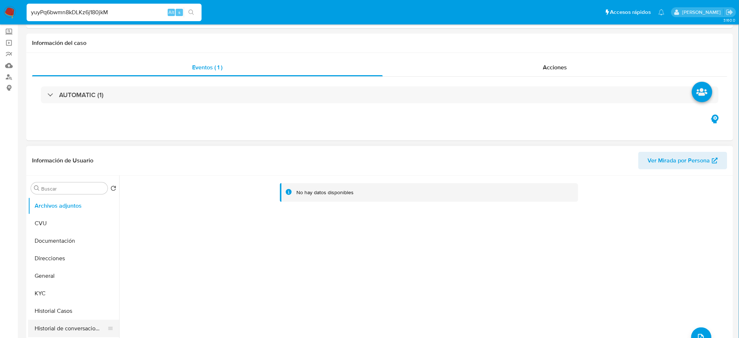
scroll to position [97, 0]
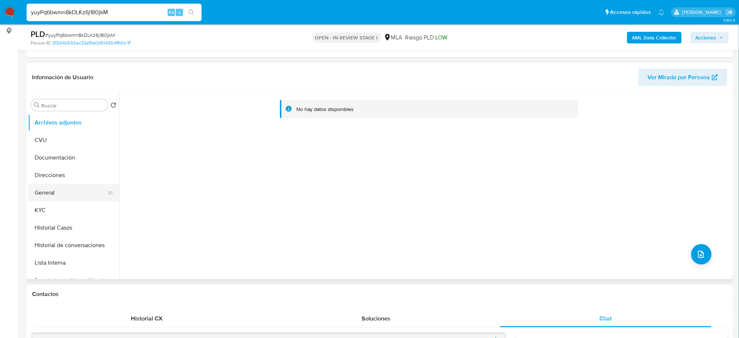
click at [66, 192] on button "General" at bounding box center [70, 193] width 85 height 18
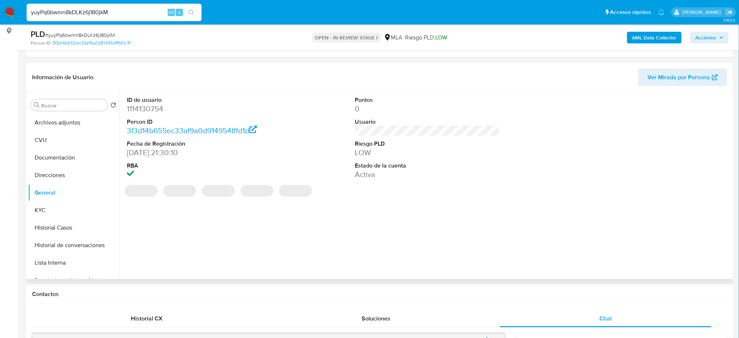
click at [139, 107] on dd "1114130754" at bounding box center [199, 109] width 145 height 10
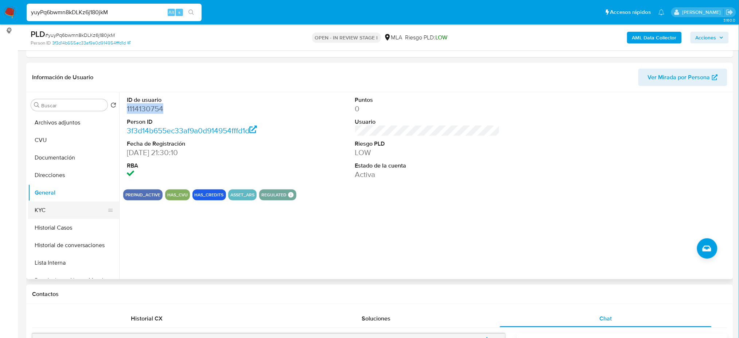
drag, startPoint x: 59, startPoint y: 208, endPoint x: 63, endPoint y: 208, distance: 4.0
click at [59, 208] on button "KYC" at bounding box center [70, 210] width 85 height 18
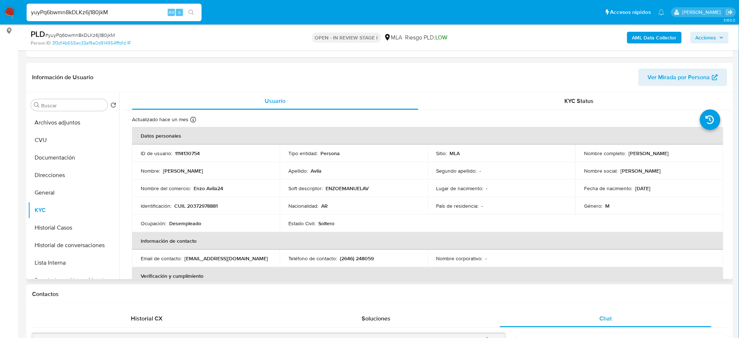
click at [205, 207] on p "CUIL 20372978881" at bounding box center [195, 205] width 43 height 7
click at [218, 203] on p "CUIL 20372978881" at bounding box center [195, 205] width 43 height 7
drag, startPoint x: 194, startPoint y: 205, endPoint x: 215, endPoint y: 203, distance: 21.6
click at [215, 203] on p "CUIL 20372978881" at bounding box center [195, 205] width 43 height 7
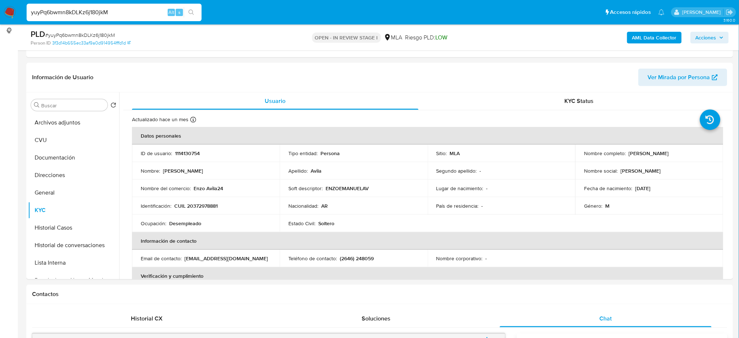
click at [113, 33] on span "# yuyPq6bwmn8kDLKz6j180jkM" at bounding box center [80, 34] width 70 height 7
click at [108, 34] on span "# yuyPq6bwmn8kDLKz6j180jkM" at bounding box center [80, 34] width 70 height 7
drag, startPoint x: 663, startPoint y: 153, endPoint x: 696, endPoint y: 152, distance: 33.2
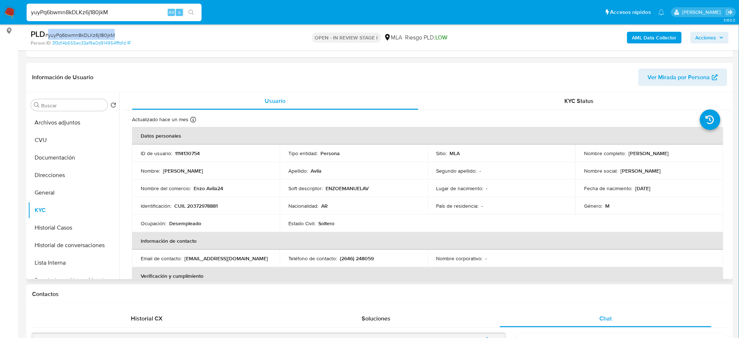
click at [696, 152] on div "Nombre completo : Enzo Emanuel Avila" at bounding box center [649, 153] width 130 height 7
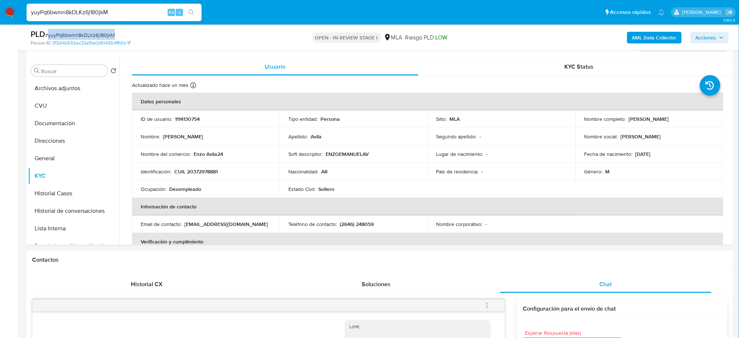
scroll to position [115, 0]
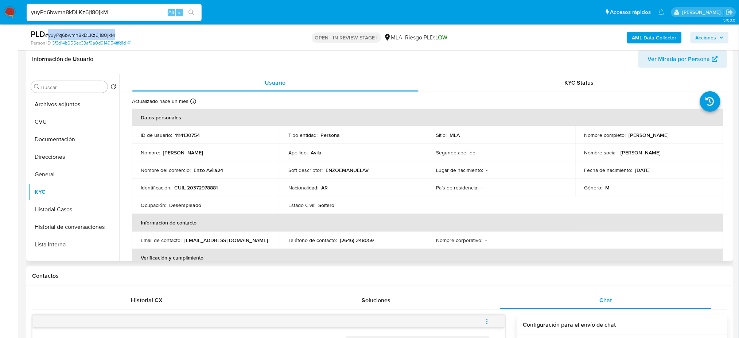
click at [675, 62] on span "Ver Mirada por Persona" at bounding box center [679, 59] width 62 height 18
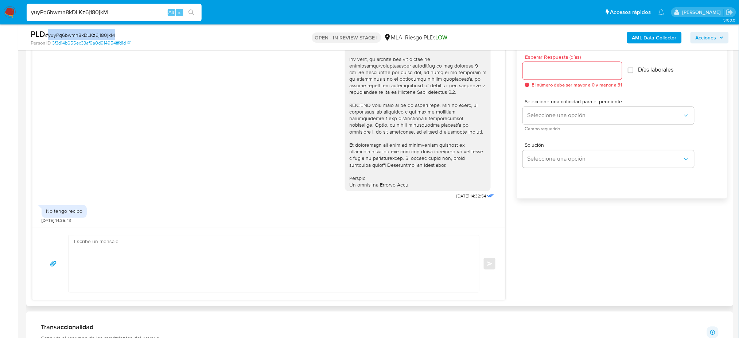
scroll to position [250, 0]
click at [54, 210] on div "No tengo recibo" at bounding box center [64, 211] width 36 height 7
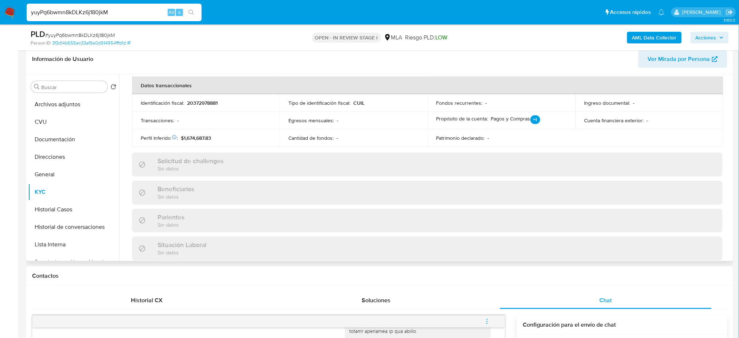
scroll to position [377, 0]
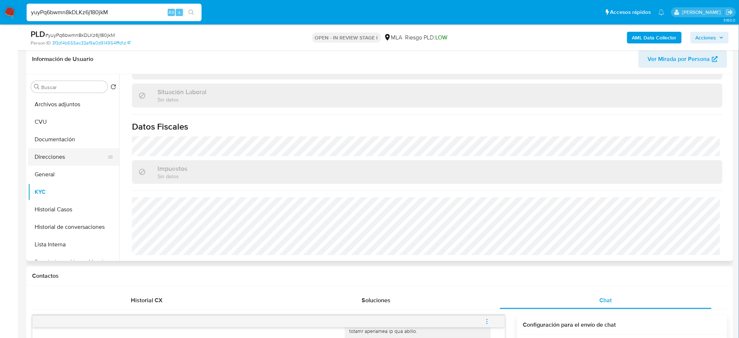
click at [78, 148] on button "Direcciones" at bounding box center [70, 157] width 85 height 18
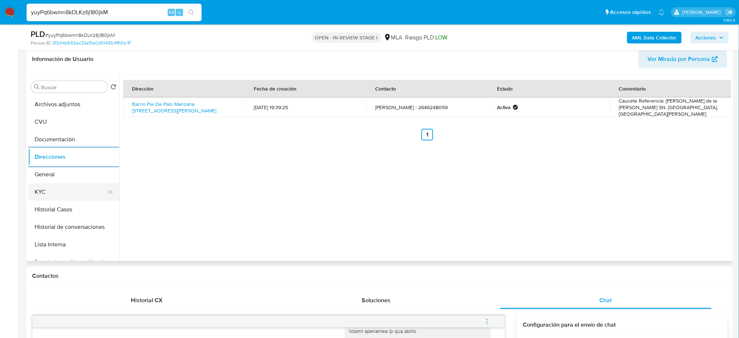
click at [86, 193] on button "KYC" at bounding box center [70, 192] width 85 height 18
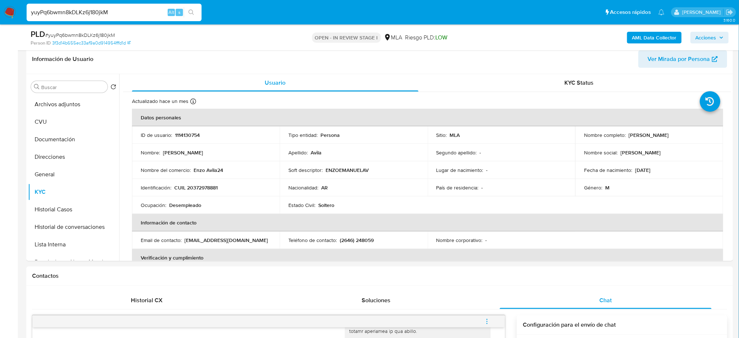
drag, startPoint x: 116, startPoint y: 14, endPoint x: 0, endPoint y: 26, distance: 116.5
paste input "PUPC43zpeamZgOXc1yA3Ebya"
type input "PUPC43zpeamZgOXc1yA3Ebya"
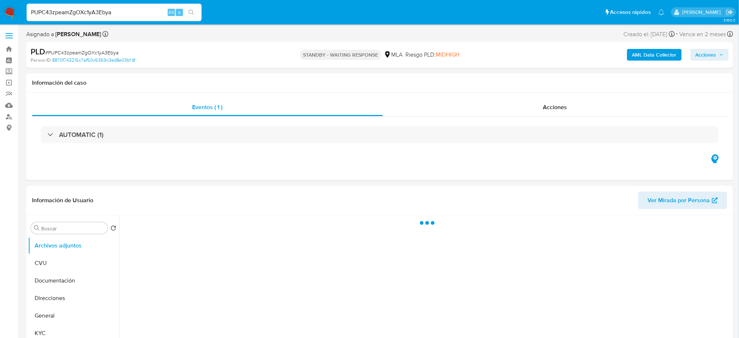
select select "10"
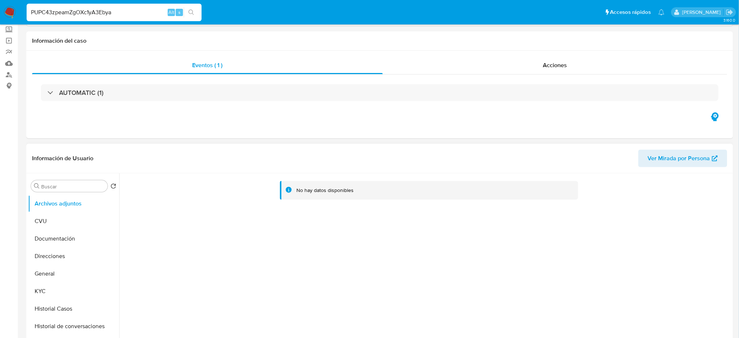
scroll to position [97, 0]
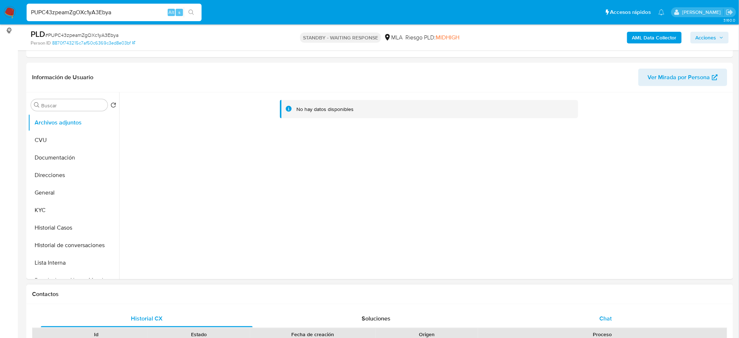
click at [630, 310] on div "Chat" at bounding box center [606, 319] width 212 height 18
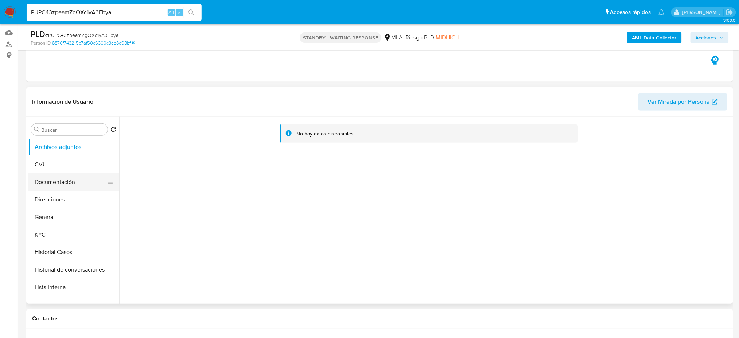
scroll to position [48, 0]
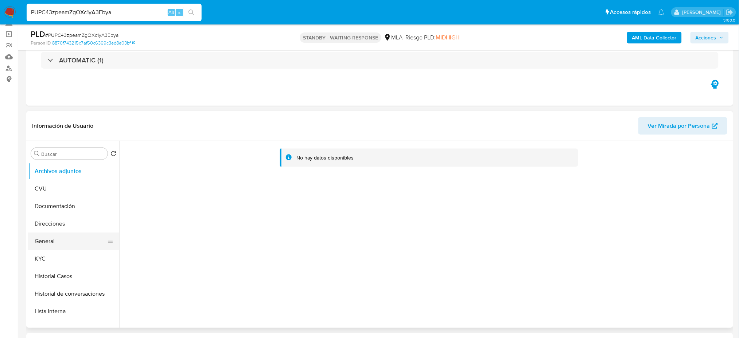
click at [69, 241] on button "General" at bounding box center [70, 241] width 85 height 18
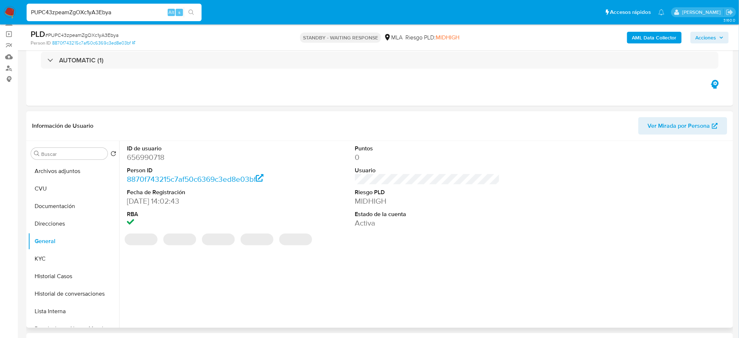
click at [154, 156] on dd "656990718" at bounding box center [199, 157] width 145 height 10
drag, startPoint x: 154, startPoint y: 156, endPoint x: 154, endPoint y: 160, distance: 4.0
click at [154, 156] on dd "656990718" at bounding box center [199, 157] width 145 height 10
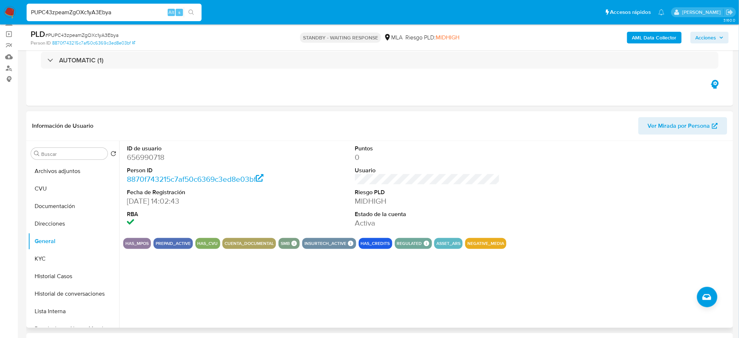
drag, startPoint x: 143, startPoint y: 150, endPoint x: 130, endPoint y: 158, distance: 14.6
click at [130, 158] on dd "656990718" at bounding box center [199, 157] width 145 height 10
click at [135, 155] on dd "656990718" at bounding box center [199, 157] width 145 height 10
click at [61, 247] on button "General" at bounding box center [70, 241] width 85 height 18
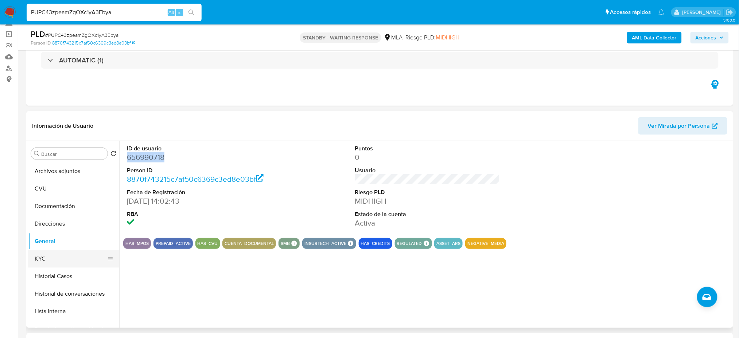
click at [61, 255] on button "KYC" at bounding box center [70, 259] width 85 height 18
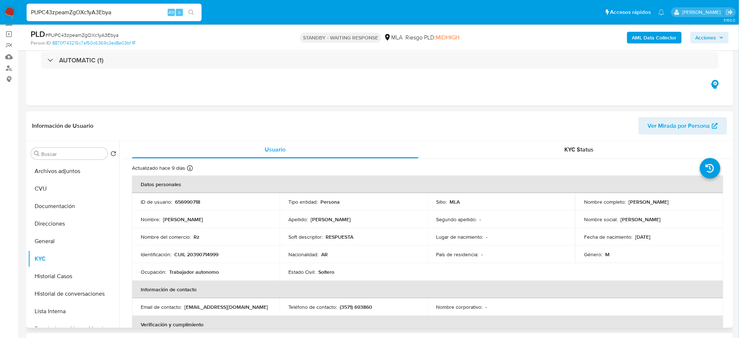
click at [202, 255] on p "CUIL 20390714999" at bounding box center [196, 254] width 44 height 7
click at [202, 201] on div "ID de usuario : 656990718" at bounding box center [206, 201] width 130 height 7
drag, startPoint x: 193, startPoint y: 251, endPoint x: 214, endPoint y: 254, distance: 21.7
click at [214, 254] on p "CUIL 20390714999" at bounding box center [196, 254] width 44 height 7
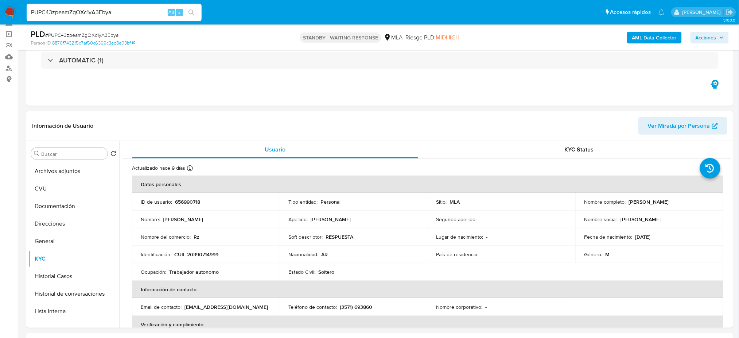
click at [92, 35] on span "# PUPC43zpeamZgOXc1yA3Ebya" at bounding box center [81, 34] width 73 height 7
drag, startPoint x: 626, startPoint y: 202, endPoint x: 721, endPoint y: 200, distance: 95.2
click at [628, 220] on p "Tomas" at bounding box center [641, 219] width 40 height 7
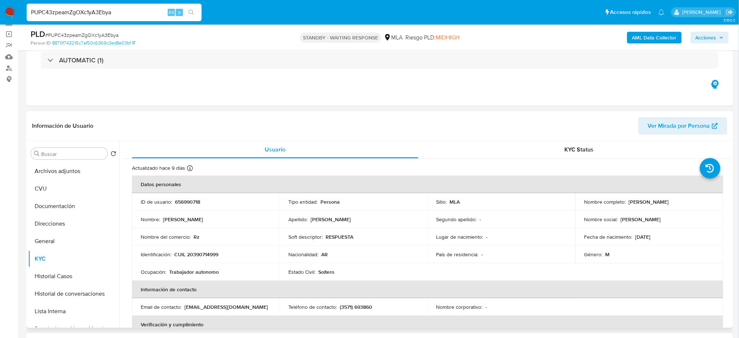
drag, startPoint x: 625, startPoint y: 203, endPoint x: 703, endPoint y: 191, distance: 79.0
click at [703, 201] on div "Nombre completo : Mariano Tomas Villagra Guzman" at bounding box center [649, 201] width 130 height 7
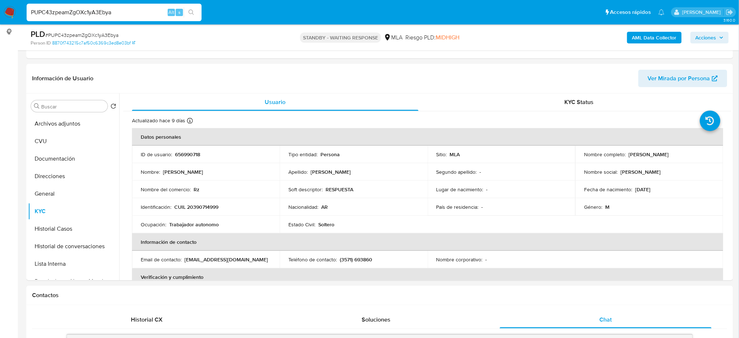
scroll to position [96, 0]
click at [52, 151] on button "Documentación" at bounding box center [70, 159] width 85 height 18
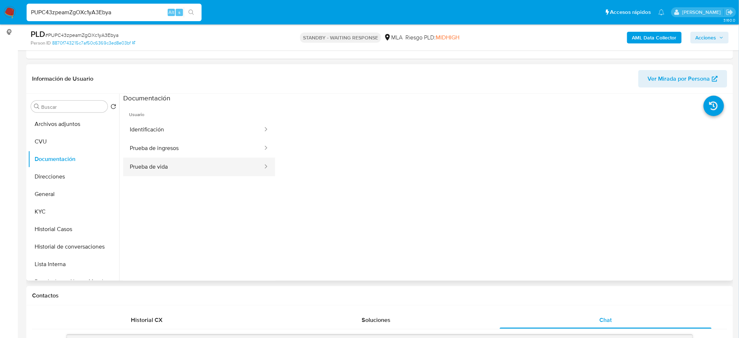
click at [147, 158] on button "Prueba de vida" at bounding box center [193, 167] width 140 height 19
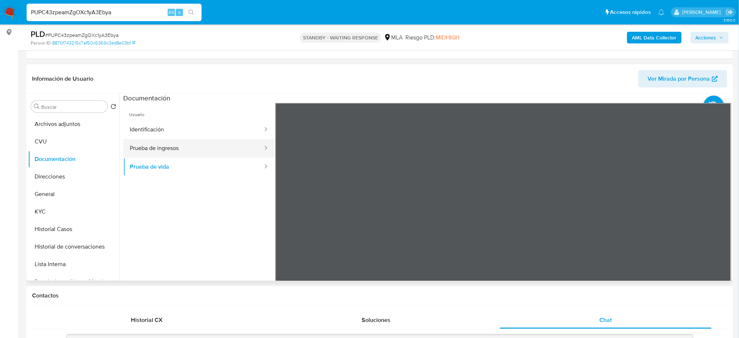
drag, startPoint x: 156, startPoint y: 147, endPoint x: 237, endPoint y: 144, distance: 80.6
click at [161, 145] on button "Prueba de ingresos" at bounding box center [193, 148] width 140 height 19
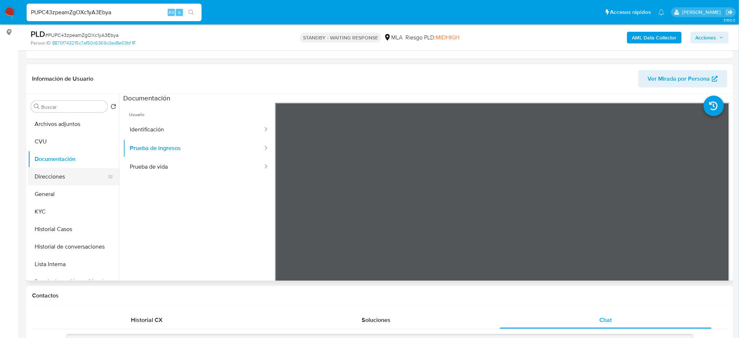
click at [65, 172] on button "Direcciones" at bounding box center [70, 177] width 85 height 18
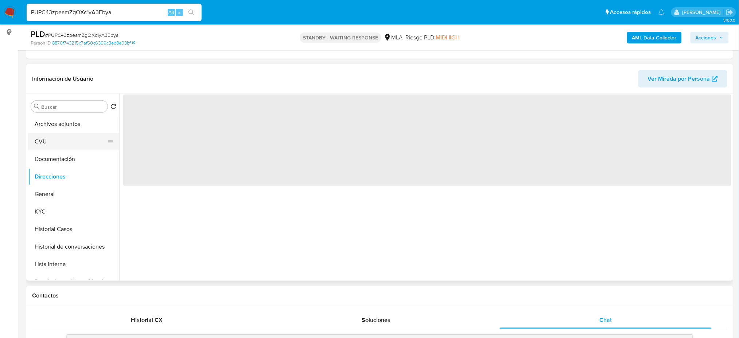
click at [54, 141] on button "CVU" at bounding box center [70, 142] width 85 height 18
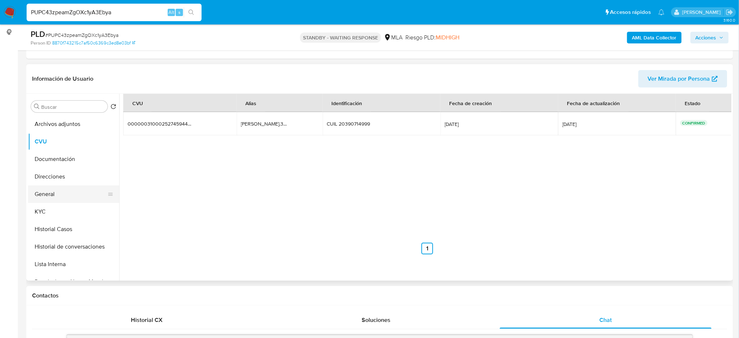
click at [47, 195] on button "General" at bounding box center [70, 194] width 85 height 18
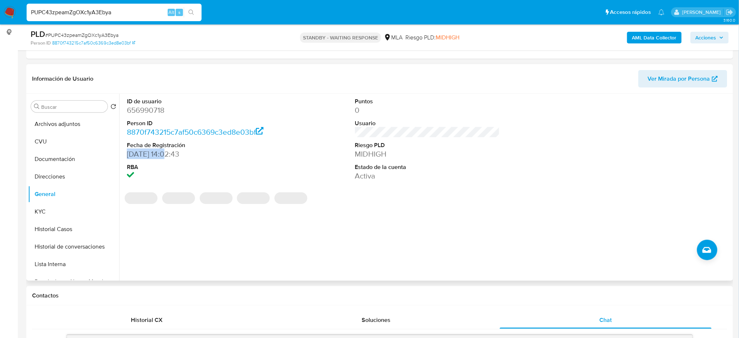
drag, startPoint x: 125, startPoint y: 155, endPoint x: 166, endPoint y: 154, distance: 40.5
click at [166, 154] on div "ID de usuario 656990718 Person ID 8870f743215c7af50c6369c3ed8e03bf Fecha de Reg…" at bounding box center [199, 139] width 152 height 91
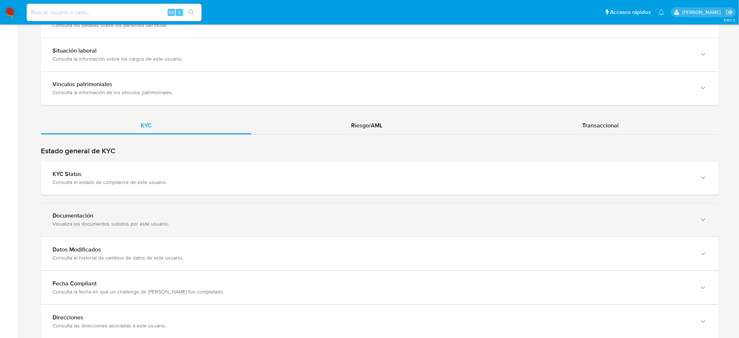
scroll to position [632, 0]
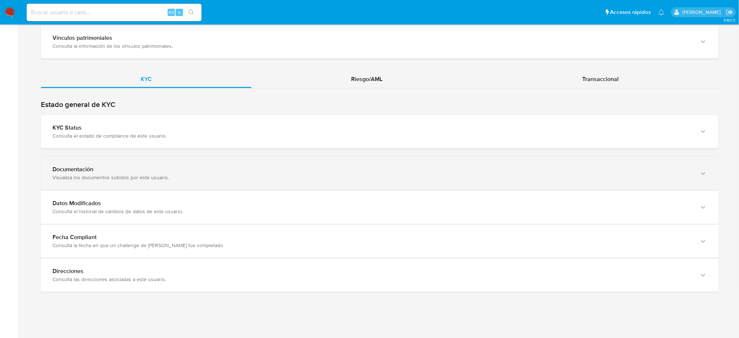
click at [92, 178] on div "Visualiza los documentos subidos por este usuario." at bounding box center [373, 177] width 640 height 7
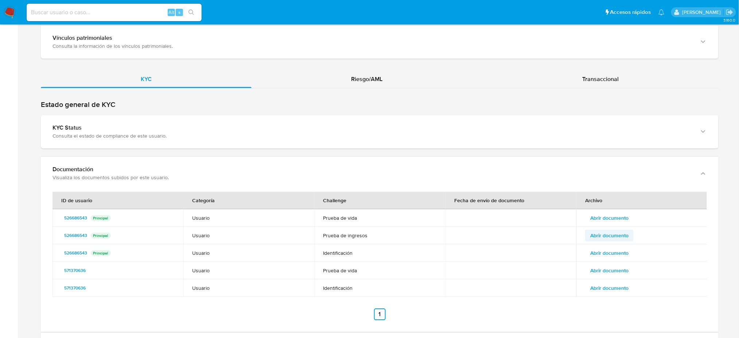
click at [618, 237] on span "Abrir documento" at bounding box center [609, 235] width 38 height 10
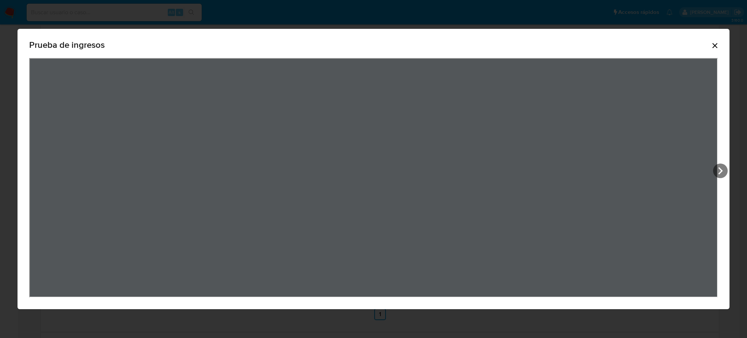
click at [716, 171] on icon "View Document Modal" at bounding box center [720, 170] width 15 height 15
click at [718, 168] on icon "View Document Modal" at bounding box center [720, 170] width 15 height 15
click at [718, 168] on div "Prueba de ingresos" at bounding box center [374, 169] width 712 height 280
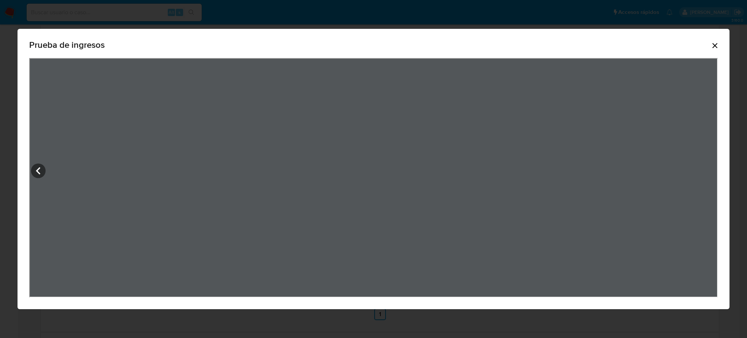
click at [719, 43] on icon "Cerrar" at bounding box center [714, 45] width 9 height 9
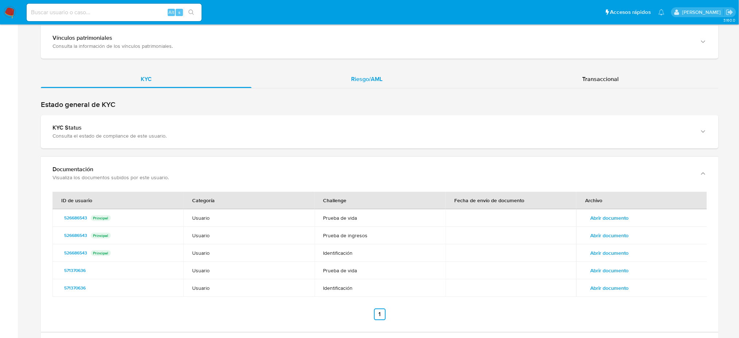
click at [375, 79] on span "Riesgo/AML" at bounding box center [366, 79] width 31 height 8
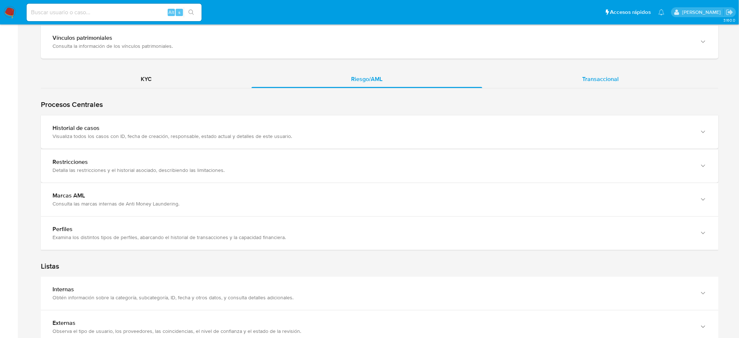
click at [582, 81] on div "Transaccional" at bounding box center [600, 79] width 236 height 18
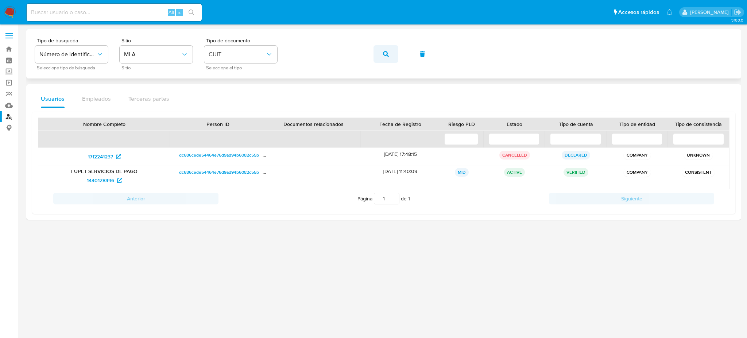
click at [380, 53] on button "button" at bounding box center [385, 54] width 25 height 18
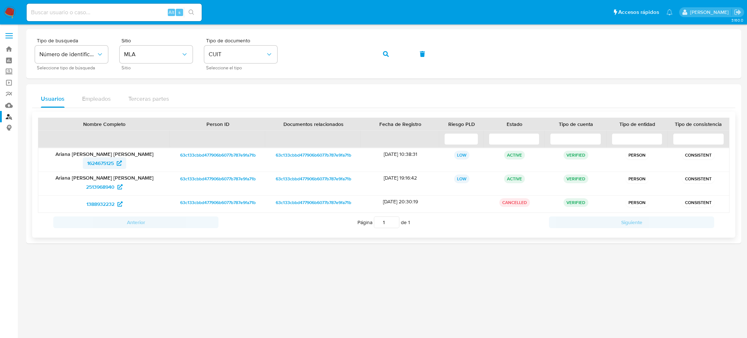
click at [104, 162] on span "1624675125" at bounding box center [100, 163] width 27 height 12
click at [264, 57] on div "Tipo de busqueda Número de identificación Seleccione tipo de búsqueda Sitio MLA…" at bounding box center [383, 54] width 697 height 32
click at [374, 48] on button "button" at bounding box center [385, 54] width 25 height 18
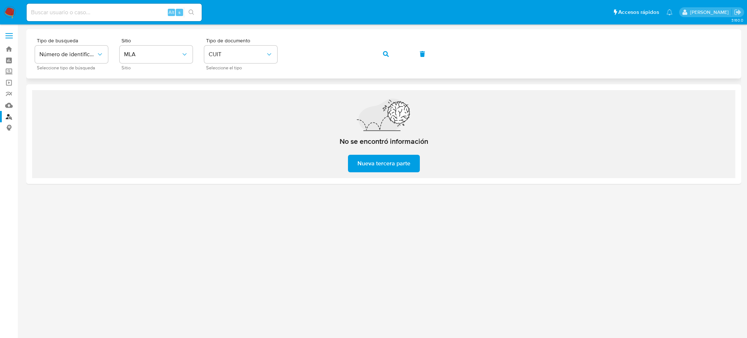
click at [279, 57] on div "Tipo de busqueda Número de identificación Seleccione tipo de búsqueda Sitio MLA…" at bounding box center [383, 54] width 697 height 32
click at [380, 59] on button "button" at bounding box center [385, 54] width 25 height 18
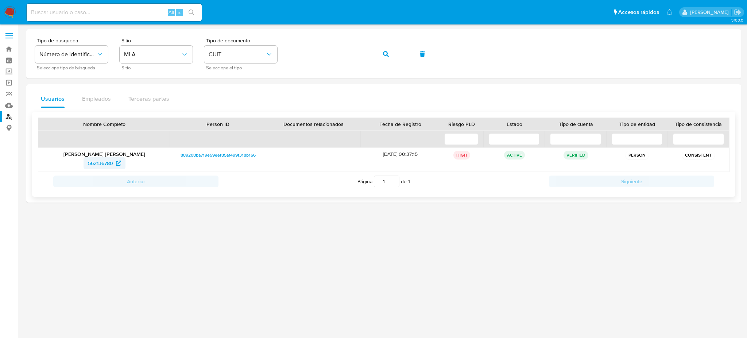
click at [88, 163] on span "562136780" at bounding box center [100, 163] width 25 height 12
click at [261, 50] on div "Tipo de busqueda Número de identificación Seleccione tipo de búsqueda Sitio MLA…" at bounding box center [383, 54] width 697 height 32
click at [373, 49] on button "button" at bounding box center [385, 54] width 25 height 18
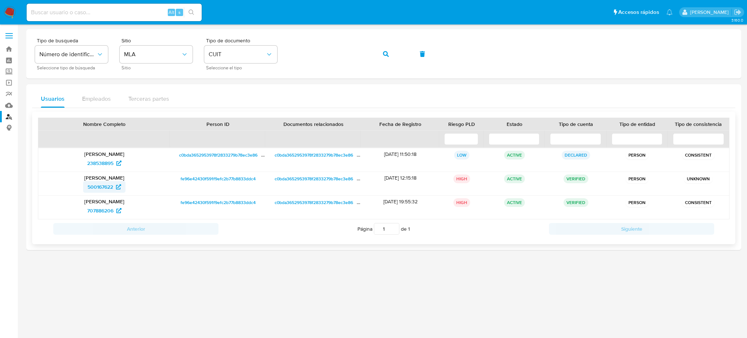
click at [88, 190] on span "500167622" at bounding box center [101, 187] width 26 height 12
click at [263, 52] on div "Tipo de busqueda Número de identificación Seleccione tipo de búsqueda Sitio MLA…" at bounding box center [383, 54] width 697 height 32
click at [371, 62] on div "Tipo de busqueda Número de identificación Seleccione tipo de búsqueda Sitio MLA…" at bounding box center [383, 54] width 697 height 32
click at [388, 53] on icon "button" at bounding box center [386, 54] width 6 height 6
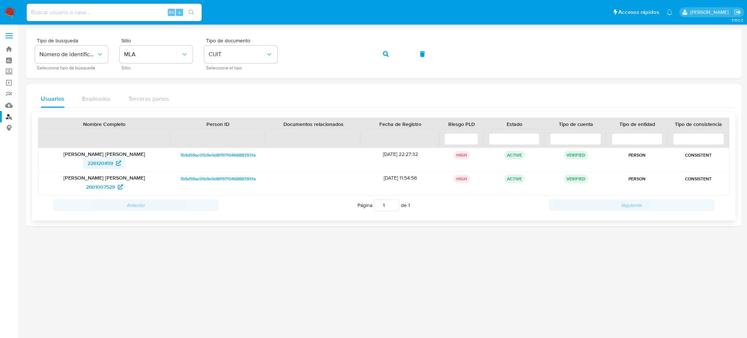
click at [106, 165] on span "226120459" at bounding box center [101, 163] width 26 height 12
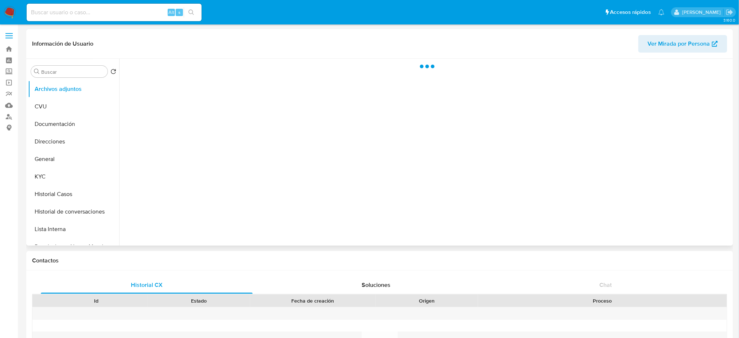
select select "10"
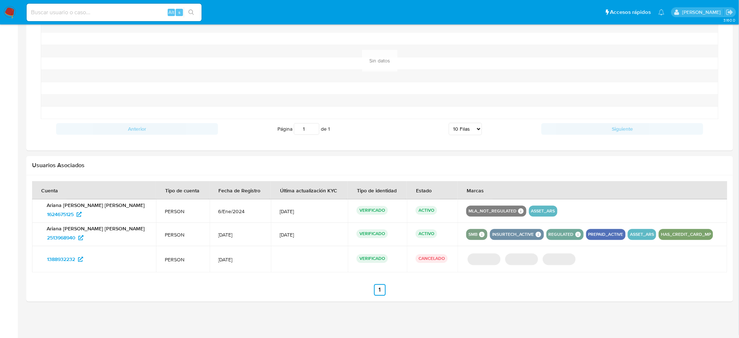
scroll to position [589, 0]
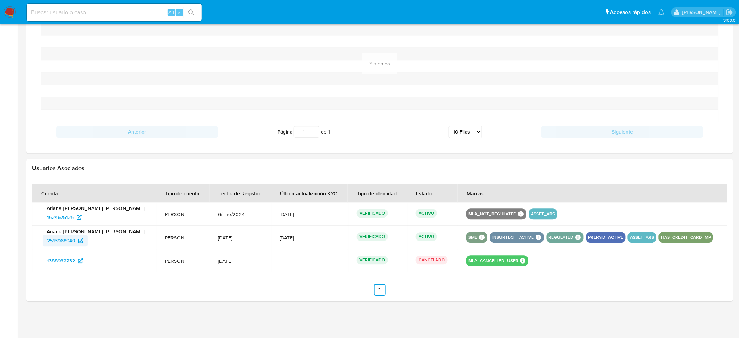
click at [60, 240] on span "2513968940" at bounding box center [61, 240] width 28 height 12
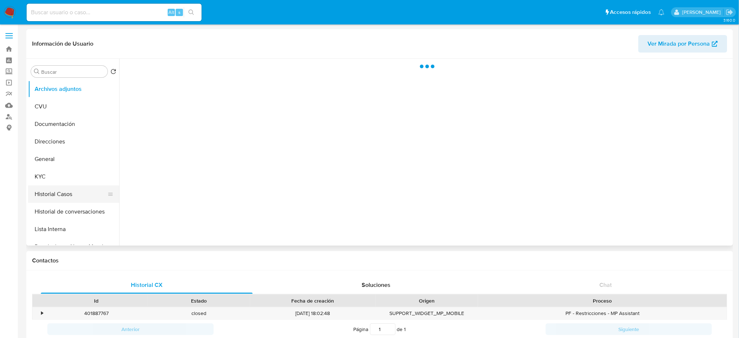
select select "10"
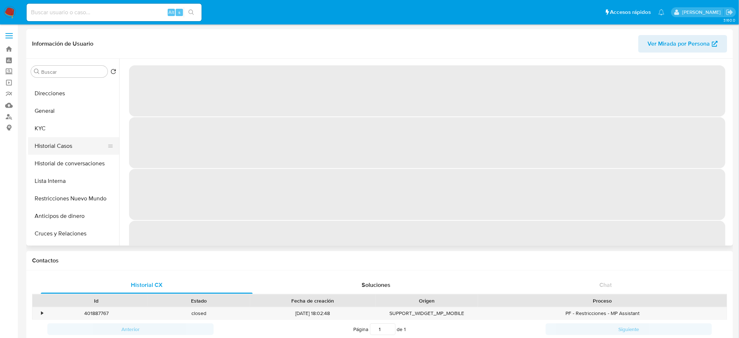
scroll to position [48, 0]
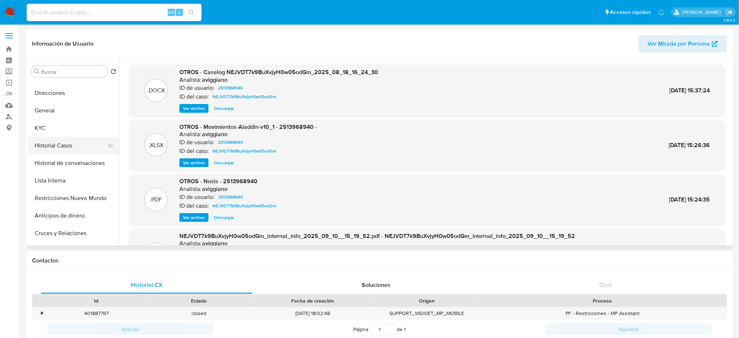
click at [65, 192] on button "Restricciones Nuevo Mundo" at bounding box center [73, 198] width 91 height 18
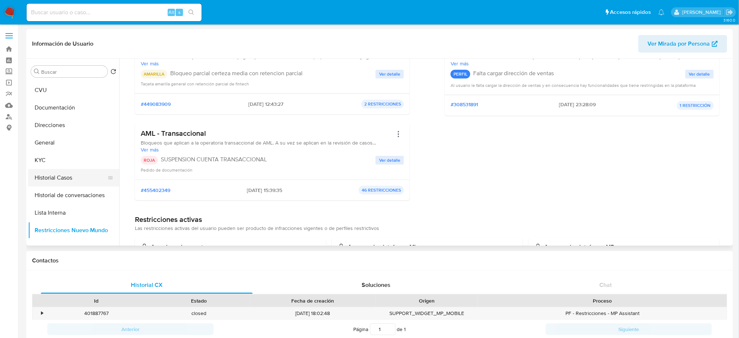
scroll to position [0, 0]
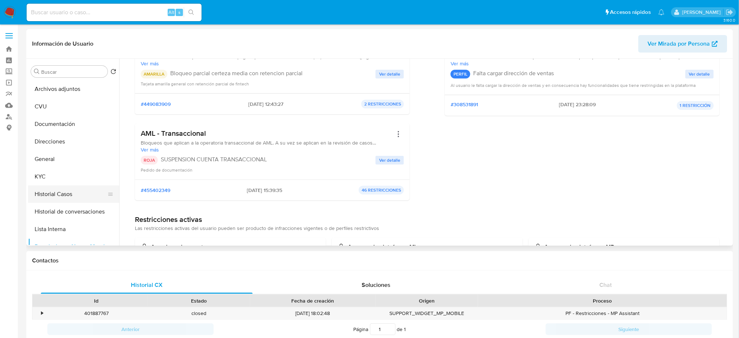
click at [53, 191] on button "Historial Casos" at bounding box center [70, 194] width 85 height 18
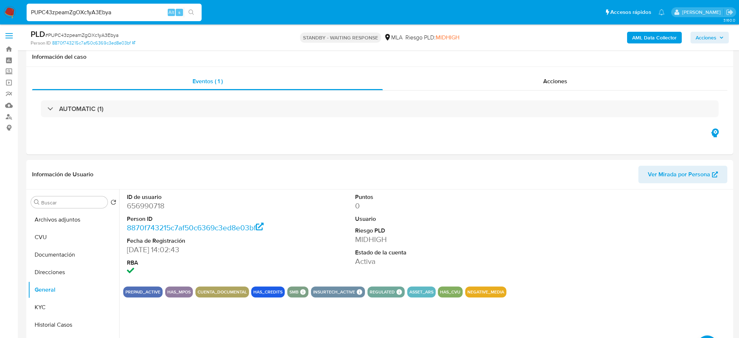
select select "10"
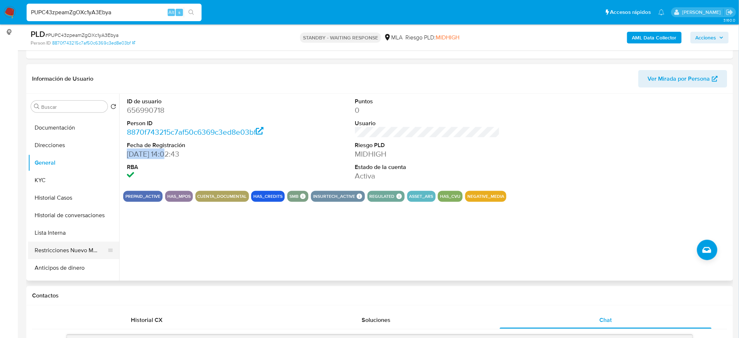
scroll to position [48, 0]
click at [56, 219] on button "Lista Interna" at bounding box center [70, 216] width 85 height 18
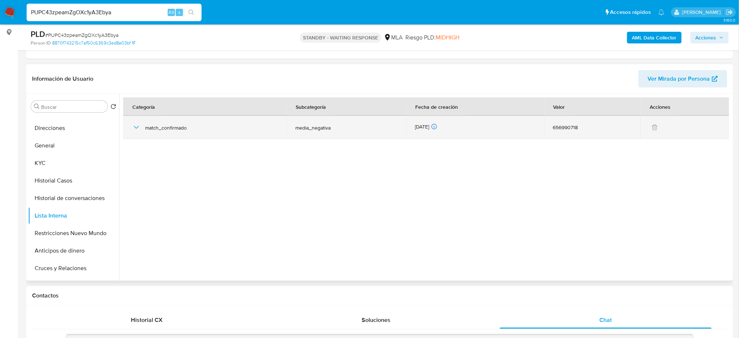
click at [136, 125] on icon "button" at bounding box center [136, 127] width 9 height 9
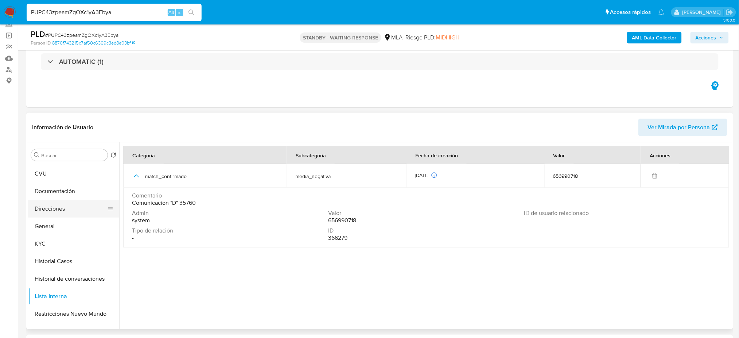
scroll to position [0, 0]
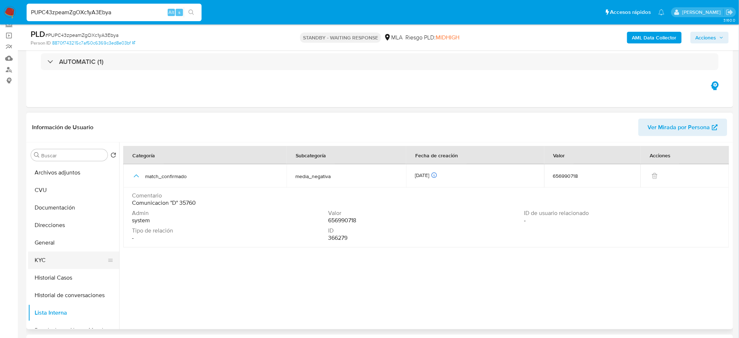
click at [62, 260] on button "KYC" at bounding box center [70, 260] width 85 height 18
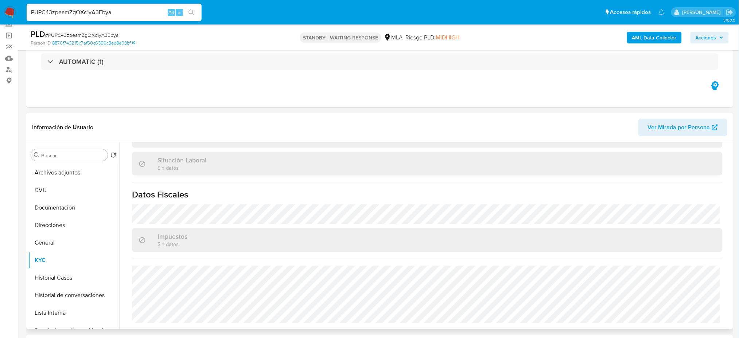
scroll to position [79, 0]
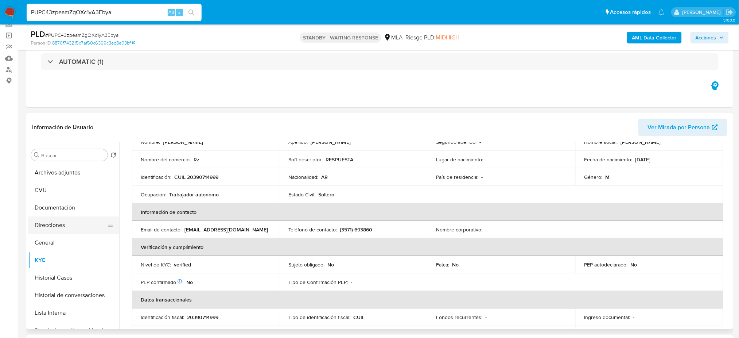
click at [72, 226] on button "Direcciones" at bounding box center [70, 225] width 85 height 18
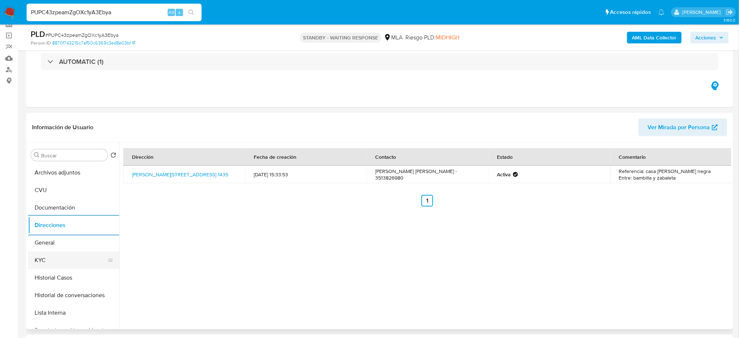
click at [37, 260] on button "KYC" at bounding box center [70, 260] width 85 height 18
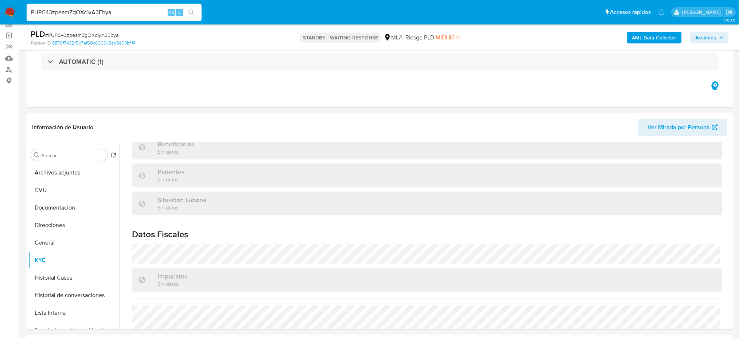
scroll to position [370, 0]
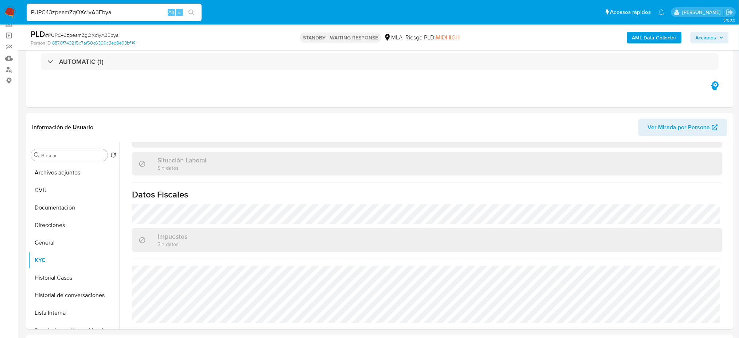
drag, startPoint x: 116, startPoint y: 16, endPoint x: 0, endPoint y: 19, distance: 116.0
click at [0, 19] on nav "Pausado Ver notificaciones PUPC43zpeamZgOXc1yA3Ebya Alt s Accesos rápidos Presi…" at bounding box center [369, 12] width 739 height 24
paste input "cvoO7qvat5YBl34yfu9b8IiQ"
type input "cvoO7qvat5YBl34yfu9b8IiQ"
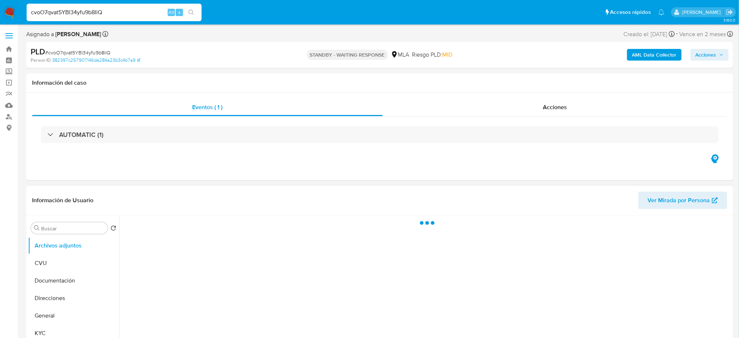
select select "10"
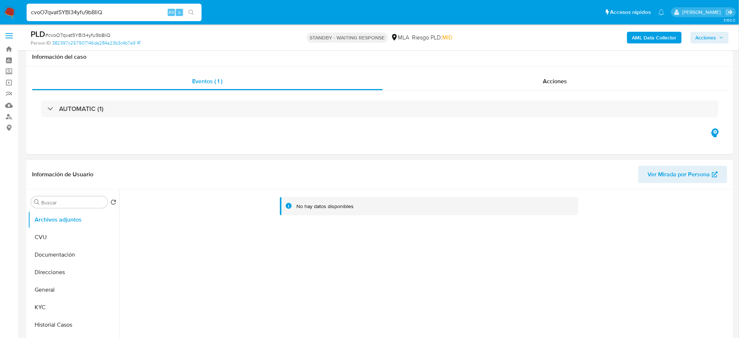
scroll to position [48, 0]
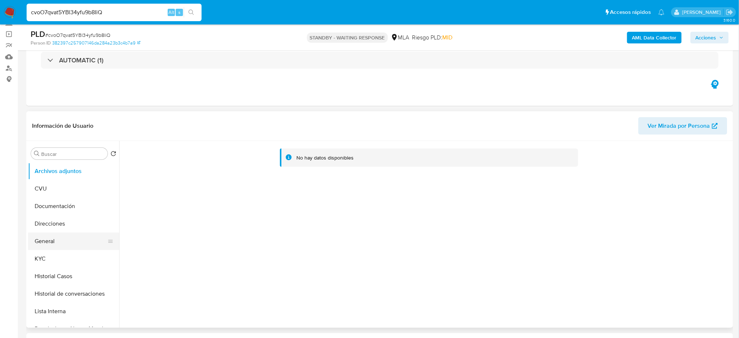
click at [56, 245] on button "General" at bounding box center [70, 241] width 85 height 18
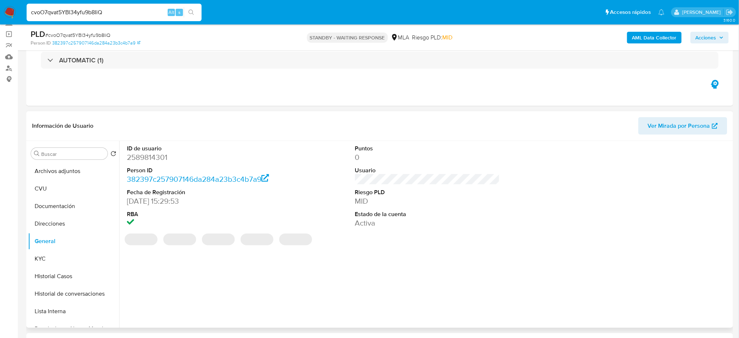
click at [133, 158] on dd "2589814301" at bounding box center [199, 157] width 145 height 10
copy dd "2589814301"
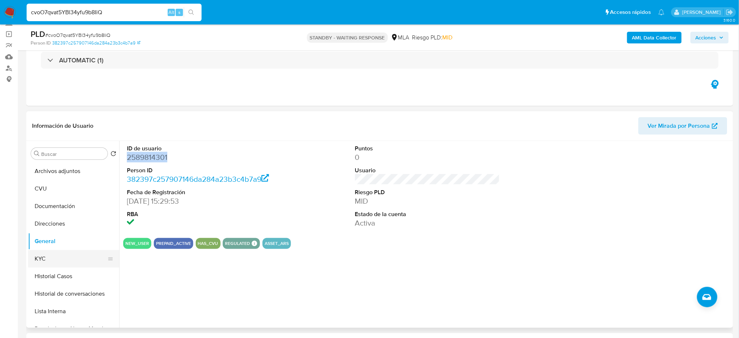
click at [66, 255] on button "KYC" at bounding box center [70, 259] width 85 height 18
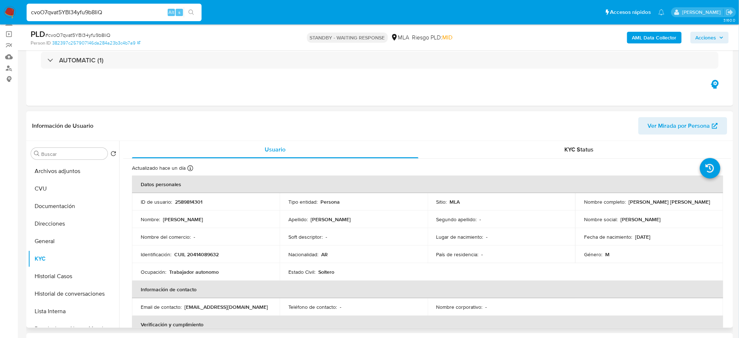
click at [209, 255] on p "CUIL 20414089632" at bounding box center [196, 254] width 44 height 7
copy p "20414089632"
click at [177, 237] on p "Nombre del comercio :" at bounding box center [166, 236] width 50 height 7
drag, startPoint x: 193, startPoint y: 254, endPoint x: 217, endPoint y: 256, distance: 24.5
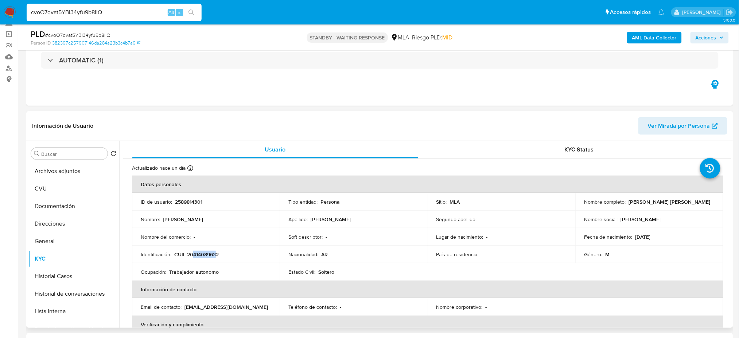
click at [217, 256] on p "CUIL 20414089632" at bounding box center [196, 254] width 44 height 7
copy p "41408963"
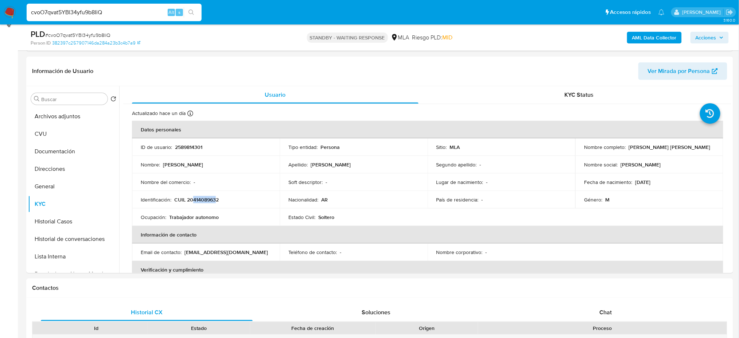
scroll to position [85, 0]
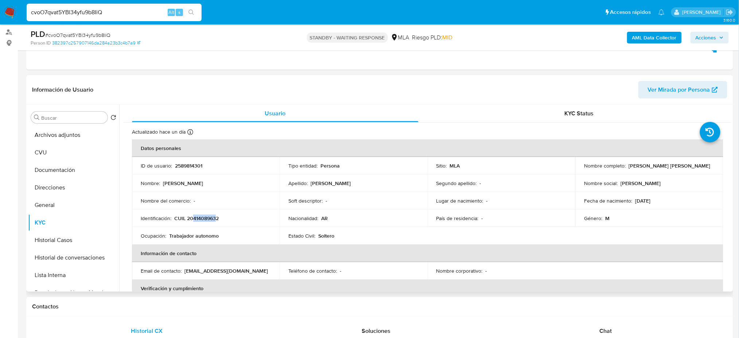
click at [671, 91] on span "Ver Mirada por Persona" at bounding box center [679, 90] width 62 height 18
drag, startPoint x: 0, startPoint y: 178, endPoint x: 357, endPoint y: 250, distance: 364.0
click at [99, 34] on span "# cvoO7qvat5YBl34yfu9b8IiQ" at bounding box center [77, 34] width 65 height 7
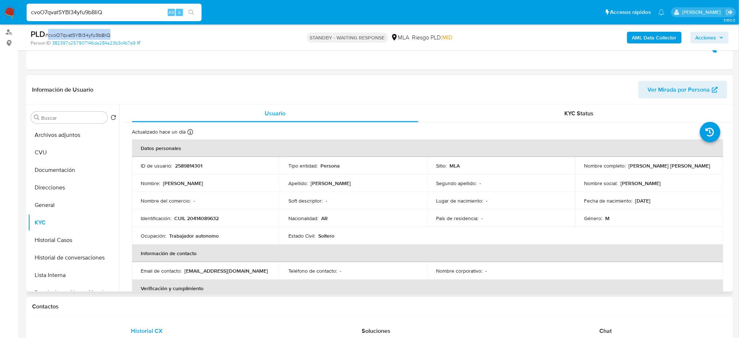
copy span "cvoO7qvat5YBl34yfu9b8IiQ"
drag, startPoint x: 626, startPoint y: 167, endPoint x: 684, endPoint y: 163, distance: 58.5
click at [684, 163] on div "Nombre completo : Ezequiel Juan Martinez" at bounding box center [649, 165] width 130 height 7
copy div "Ezequiel Juan Martinez"
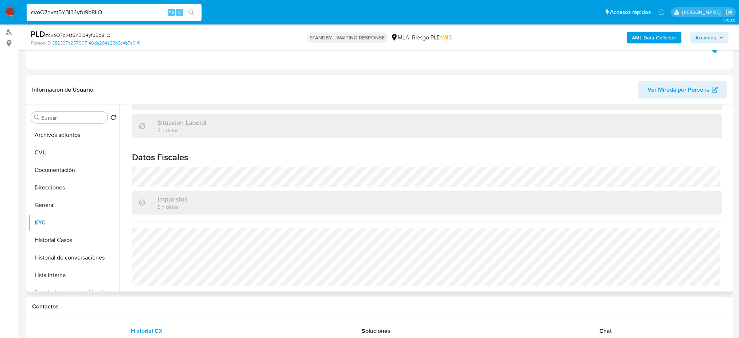
scroll to position [0, 0]
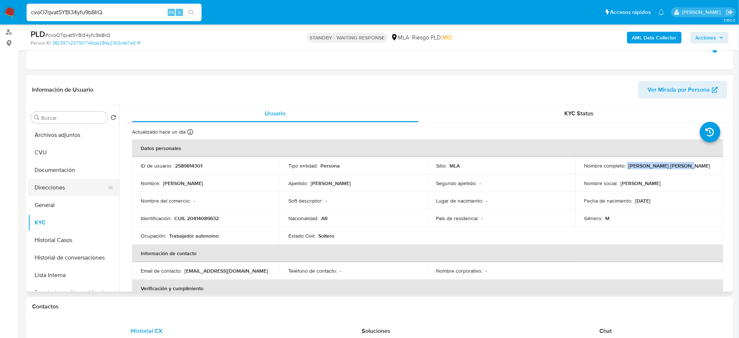
click at [63, 188] on button "Direcciones" at bounding box center [70, 188] width 85 height 18
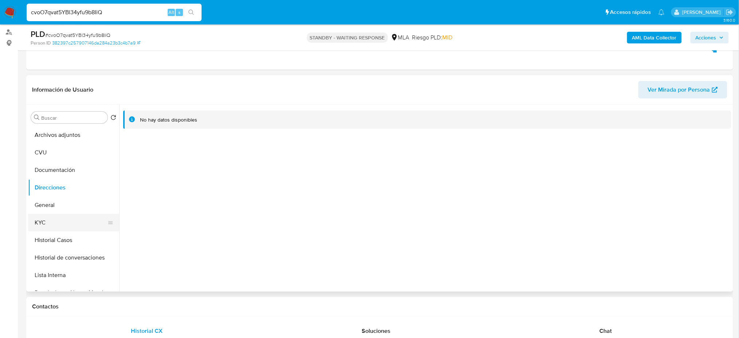
drag, startPoint x: 43, startPoint y: 224, endPoint x: 65, endPoint y: 223, distance: 21.9
click at [43, 223] on button "KYC" at bounding box center [70, 223] width 85 height 18
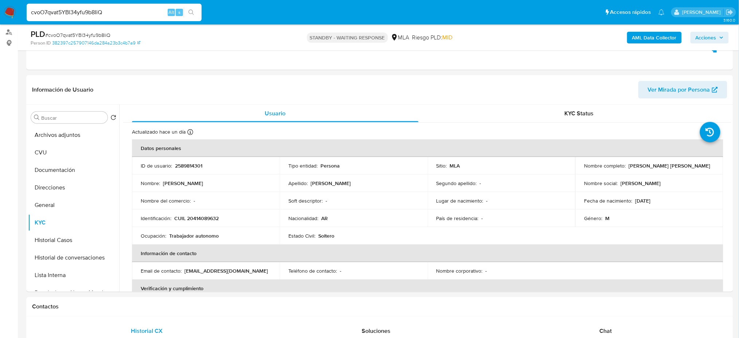
scroll to position [377, 0]
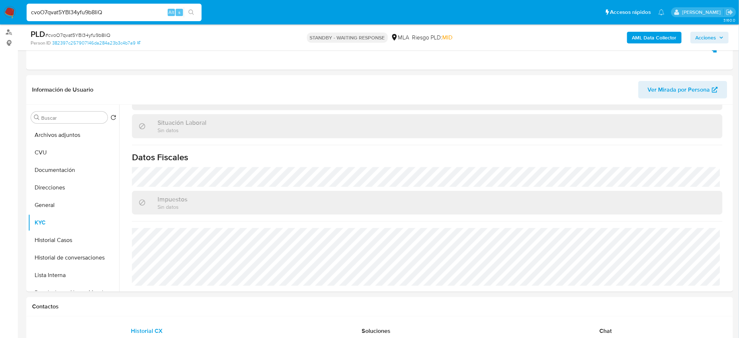
drag, startPoint x: 127, startPoint y: 11, endPoint x: 0, endPoint y: 12, distance: 127.3
click at [0, 12] on nav "Pausado Ver notificaciones cvoO7qvat5YBl34yfu9b8IiQ Alt s Accesos rápidos Presi…" at bounding box center [369, 12] width 739 height 24
paste input "smTeBauXmLbJlaoPgPig7y5J"
type input "smTeBauXmLbJlaoPgPig7y5J"
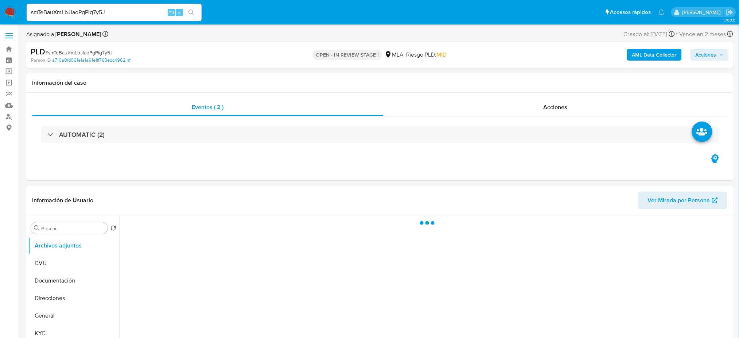
select select "10"
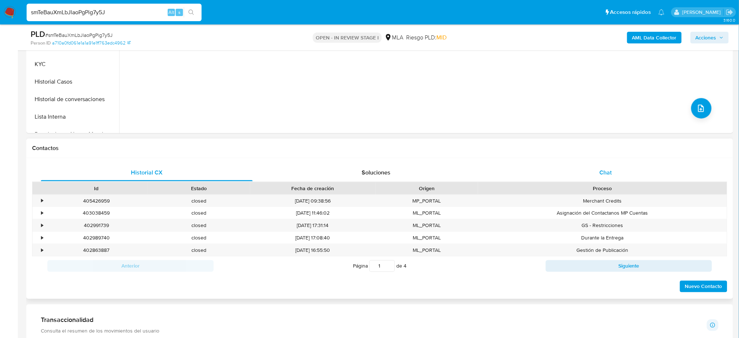
click at [657, 175] on div "Chat" at bounding box center [606, 173] width 212 height 18
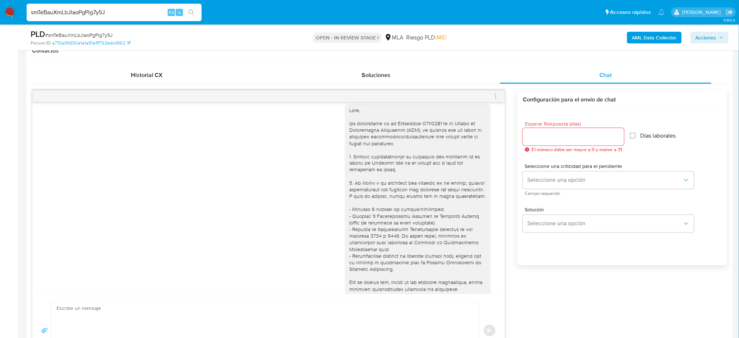
scroll to position [97, 0]
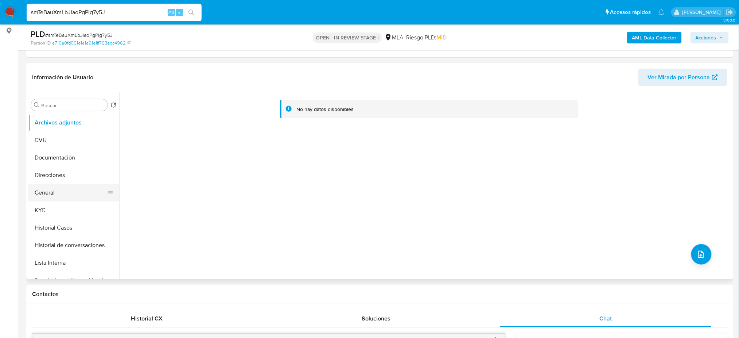
click at [49, 197] on button "General" at bounding box center [70, 193] width 85 height 18
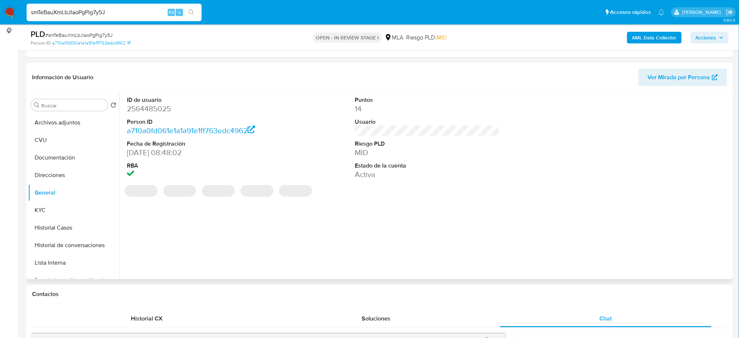
click at [140, 109] on dd "2564485025" at bounding box center [199, 109] width 145 height 10
copy dd "2564485025"
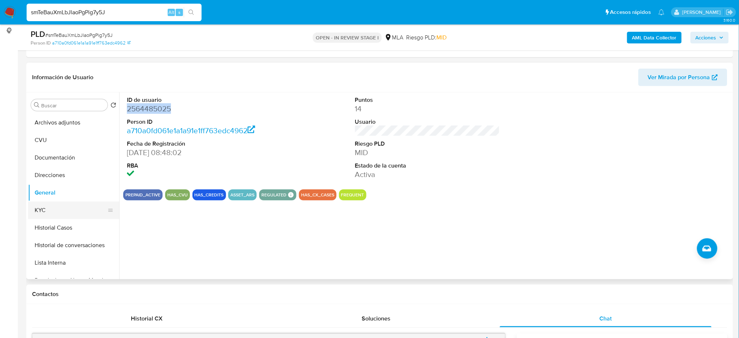
click at [68, 206] on button "KYC" at bounding box center [70, 210] width 85 height 18
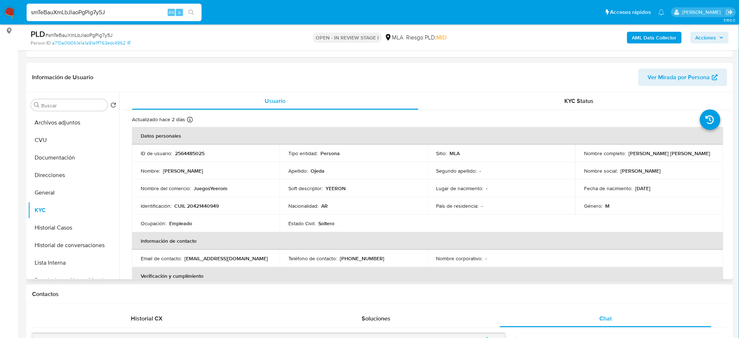
click at [199, 208] on p "CUIL 20421440949" at bounding box center [196, 205] width 44 height 7
copy p "20421440949"
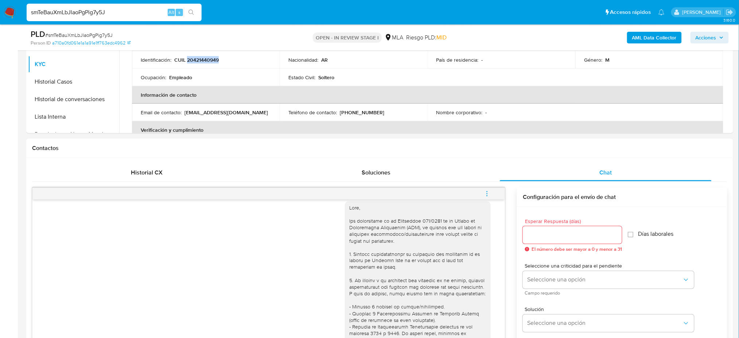
scroll to position [48, 0]
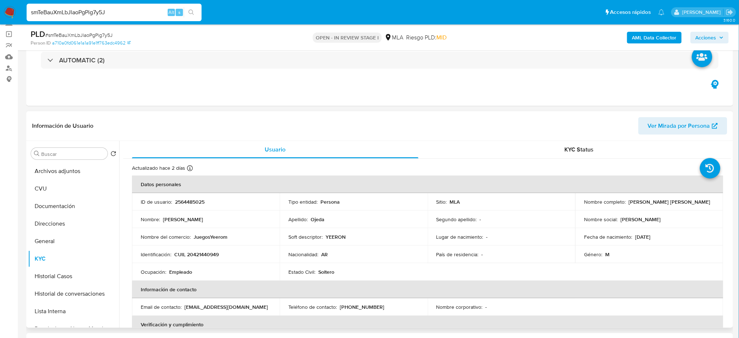
click at [190, 244] on td "Nombre del comercio : JuegosYeerom" at bounding box center [206, 237] width 148 height 18
drag, startPoint x: 192, startPoint y: 256, endPoint x: 214, endPoint y: 257, distance: 22.7
click at [214, 257] on p "CUIL 20421440949" at bounding box center [196, 254] width 44 height 7
copy p "42144094"
click at [101, 33] on span "# smTeBauXmLbJlaoPgPig7y5J" at bounding box center [78, 34] width 67 height 7
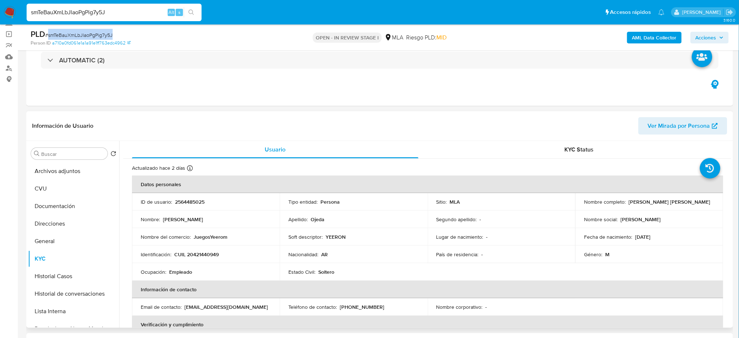
drag, startPoint x: 101, startPoint y: 33, endPoint x: 284, endPoint y: 169, distance: 228.3
click at [101, 33] on span "# smTeBauXmLbJlaoPgPig7y5J" at bounding box center [78, 34] width 67 height 7
copy span "smTeBauXmLbJlaoPgPig7y5J"
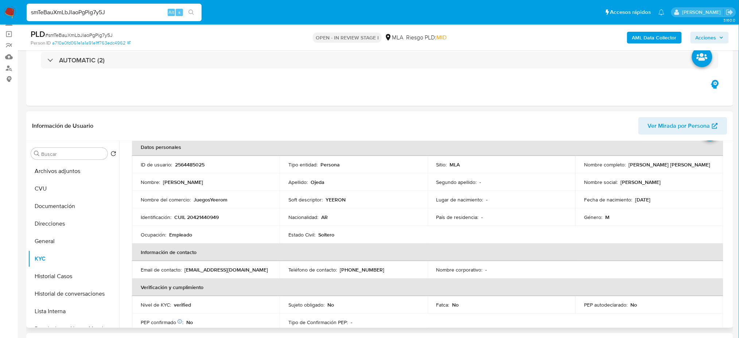
scroll to position [377, 0]
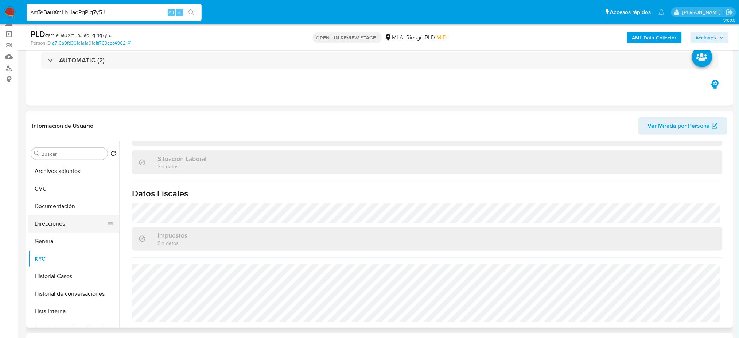
click at [57, 222] on button "Direcciones" at bounding box center [70, 224] width 85 height 18
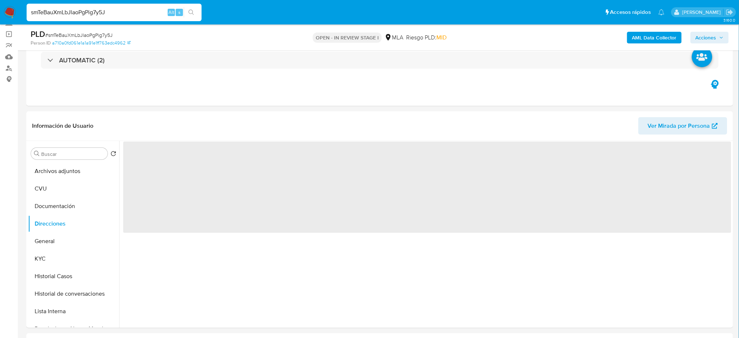
scroll to position [0, 0]
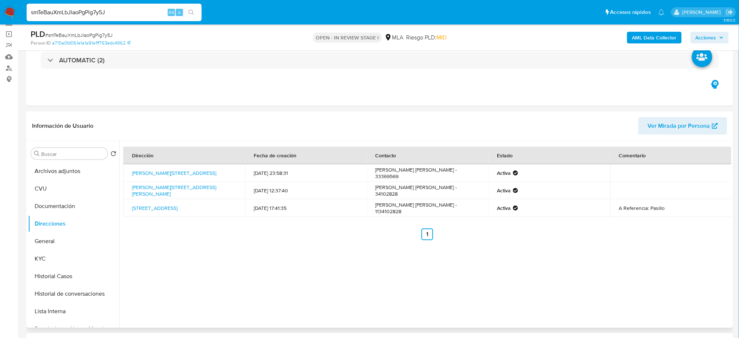
drag, startPoint x: 202, startPoint y: 194, endPoint x: 125, endPoint y: 189, distance: 76.8
click at [125, 189] on td "Calle Rodriguez 246, Ramos Mejia, Buenos Aires, 1704, Argentina 246" at bounding box center [184, 191] width 122 height 18
copy link "Calle Rodriguez 246, Ramos Mejia, Buenos Aires, 1704, Argentina 246"
click at [46, 251] on button "KYC" at bounding box center [70, 259] width 85 height 18
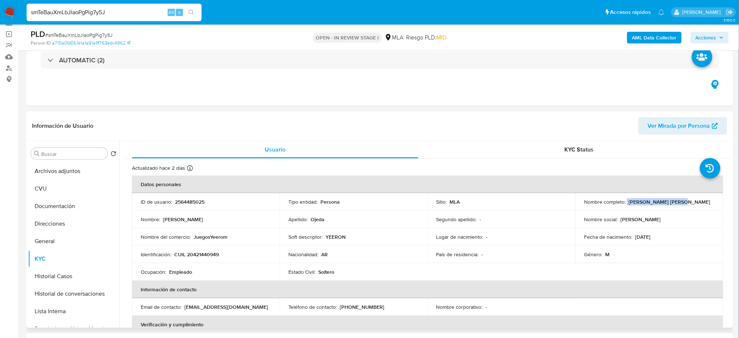
drag, startPoint x: 625, startPoint y: 203, endPoint x: 699, endPoint y: 201, distance: 73.7
click at [699, 201] on div "Nombre completo : Mauro Ezequiel Ojeda" at bounding box center [649, 201] width 130 height 7
click at [673, 121] on span "Ver Mirada por Persona" at bounding box center [679, 126] width 62 height 18
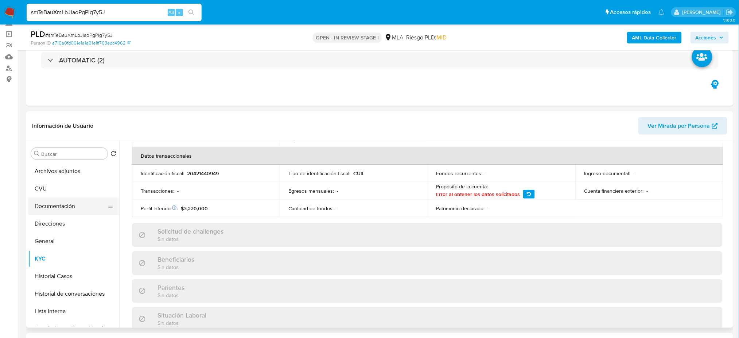
scroll to position [135, 0]
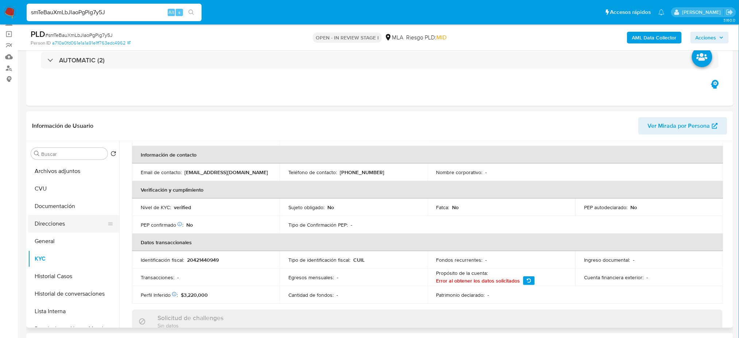
click at [62, 218] on button "Direcciones" at bounding box center [70, 224] width 85 height 18
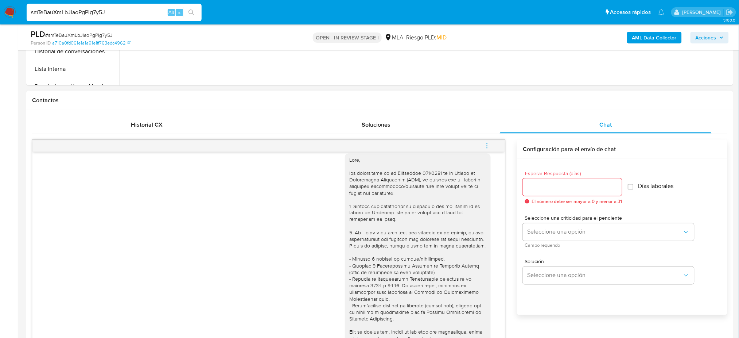
scroll to position [340, 0]
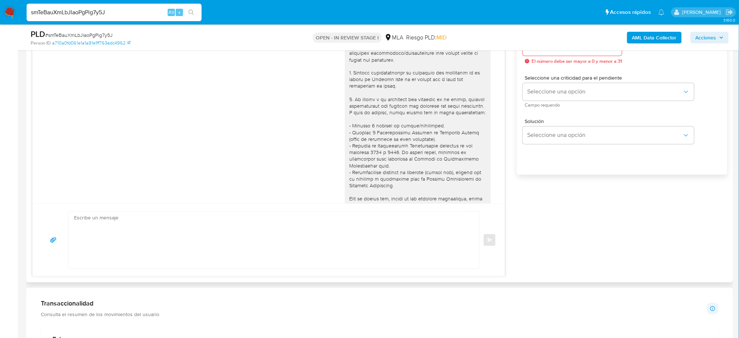
scroll to position [438, 0]
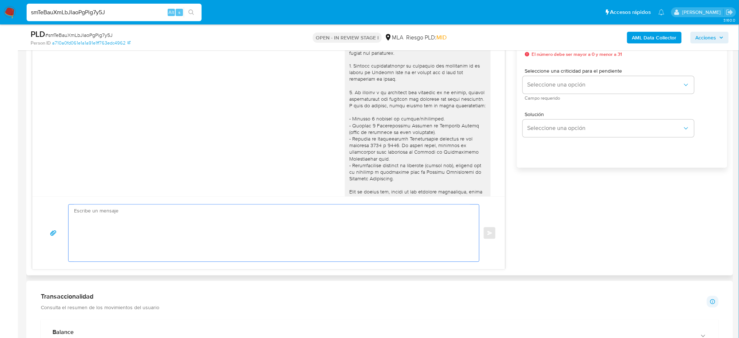
click at [117, 212] on textarea at bounding box center [272, 233] width 396 height 57
paste textarea "Hola, ¡Muchas gracias por tu respuesta! En función de las operaciones registrad…"
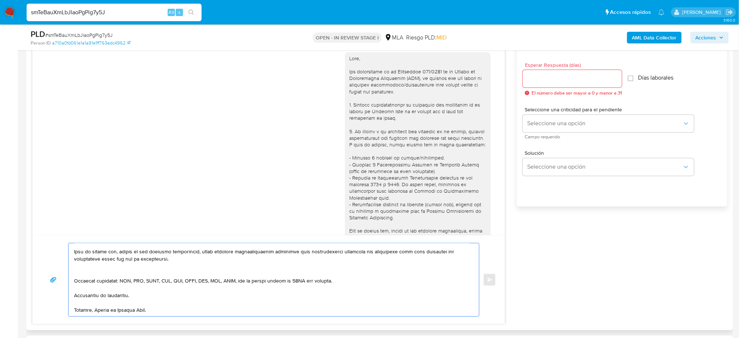
scroll to position [340, 0]
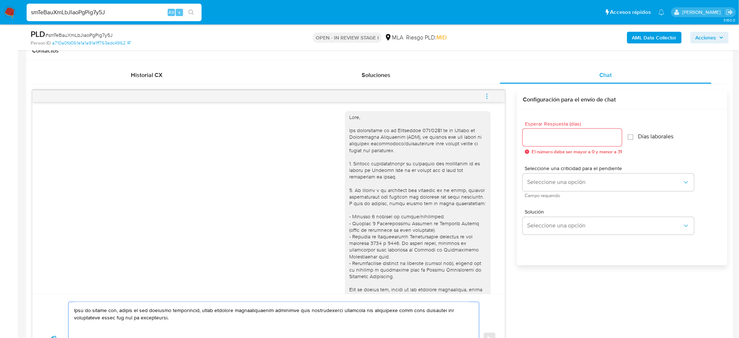
type textarea "Hola, ¡Muchas gracias por tu respuesta! En función de las operaciones registrad…"
click at [534, 142] on div at bounding box center [572, 138] width 99 height 18
click at [533, 137] on input "Esperar Respuesta (días)" at bounding box center [572, 137] width 99 height 9
type input "2"
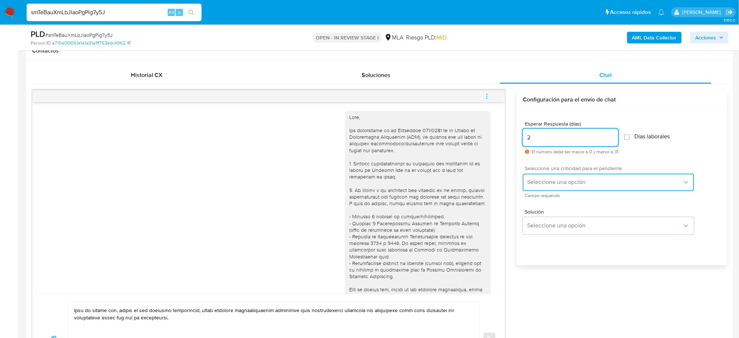
click at [540, 180] on span "Seleccione una opción" at bounding box center [604, 182] width 155 height 7
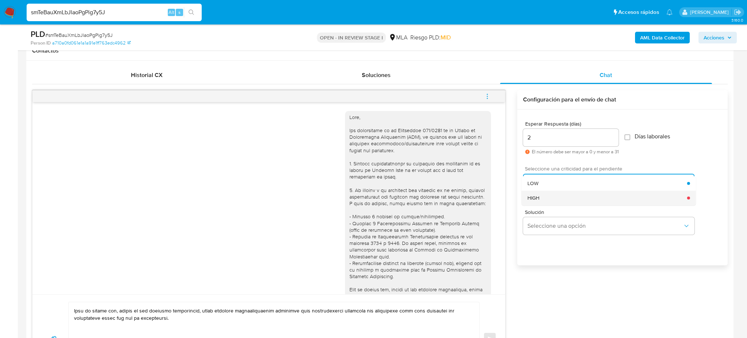
click at [540, 197] on div "HIGH" at bounding box center [607, 197] width 160 height 15
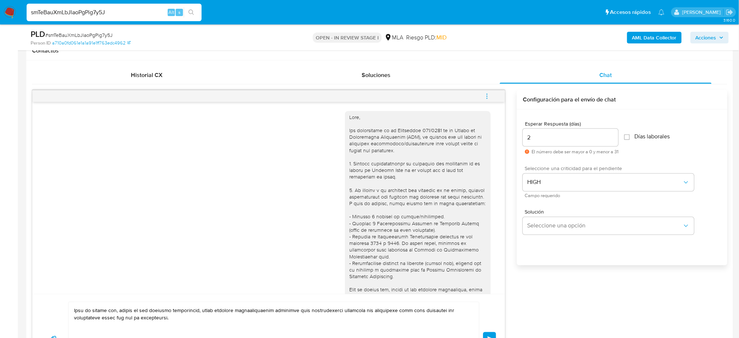
click at [494, 335] on button "Enviar" at bounding box center [489, 338] width 13 height 13
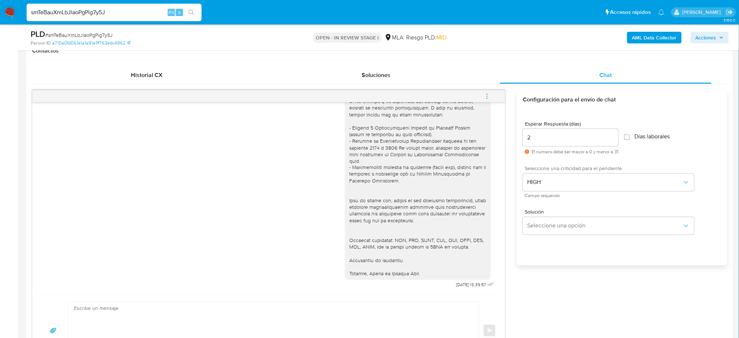
scroll to position [543, 0]
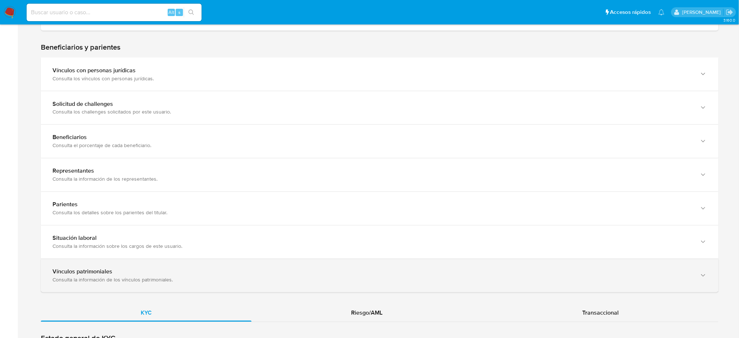
scroll to position [486, 0]
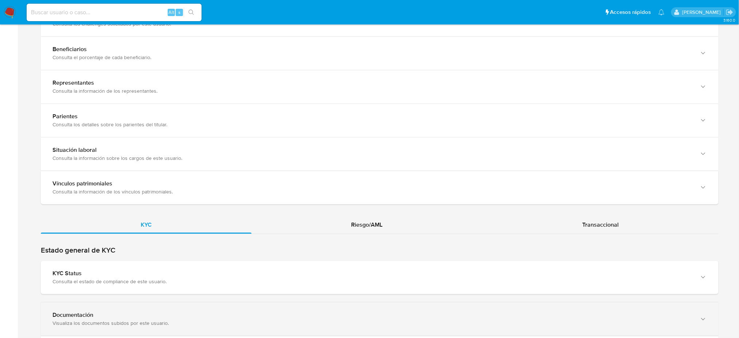
click at [116, 319] on div "Documentación" at bounding box center [373, 314] width 640 height 7
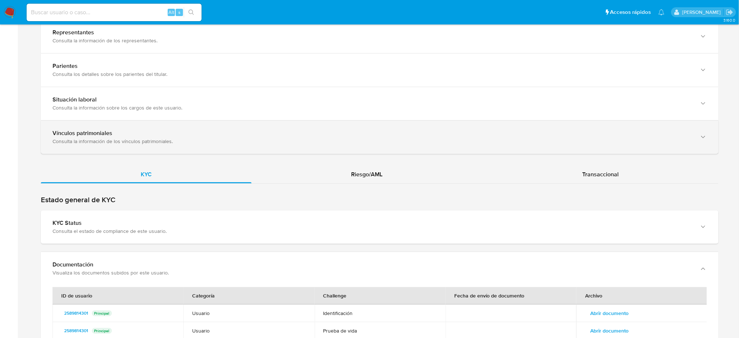
scroll to position [632, 0]
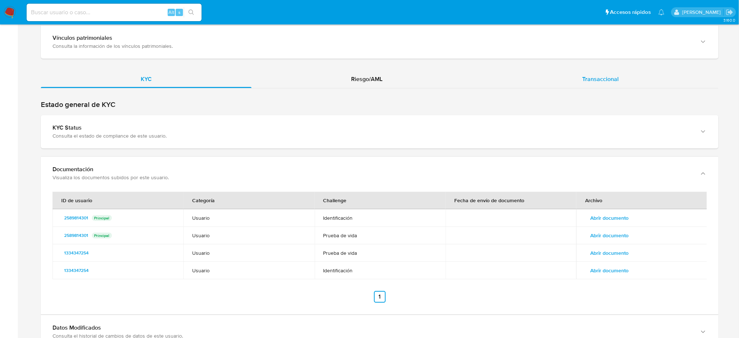
click at [614, 73] on div "Transaccional" at bounding box center [600, 79] width 236 height 18
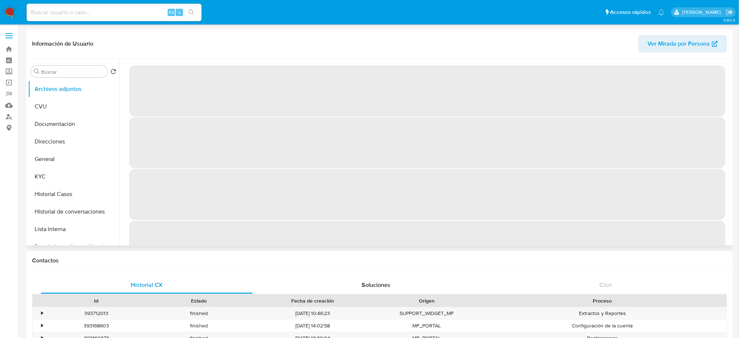
select select "10"
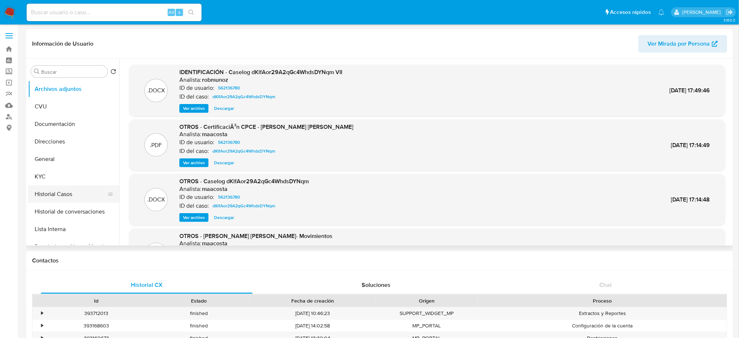
click at [60, 189] on button "Historial Casos" at bounding box center [70, 194] width 85 height 18
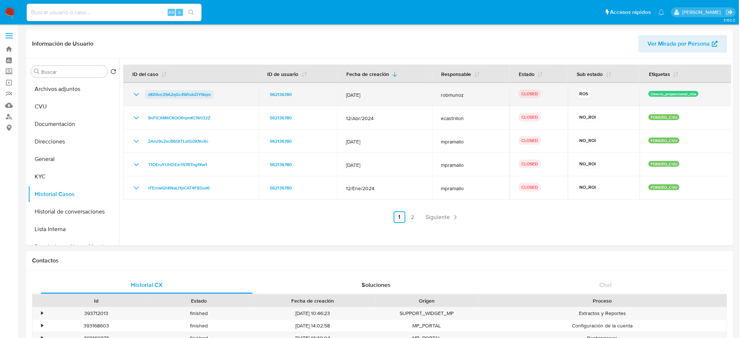
click at [174, 96] on span "dKlfAor29A2qGc4WhdsDYNqm" at bounding box center [179, 94] width 63 height 9
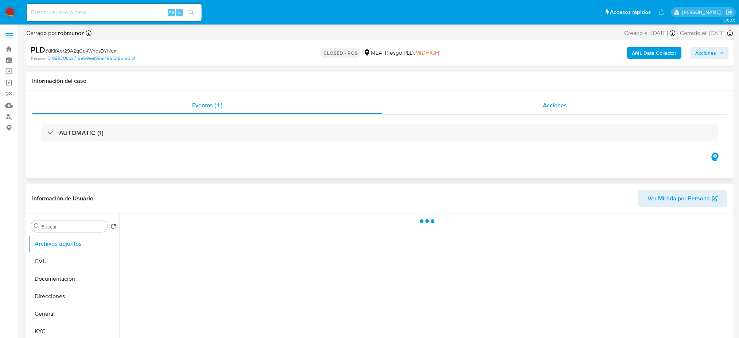
click at [571, 104] on div "Acciones" at bounding box center [555, 106] width 345 height 18
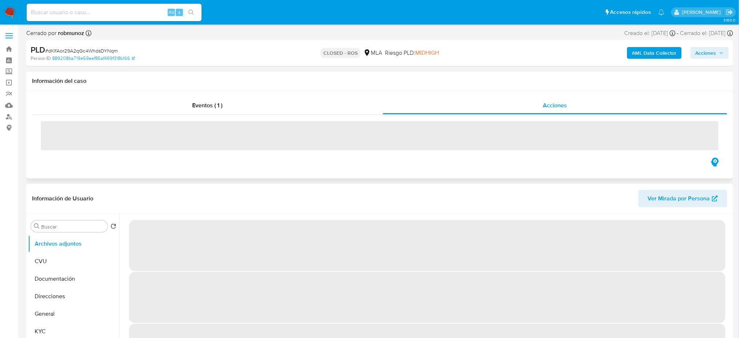
select select "10"
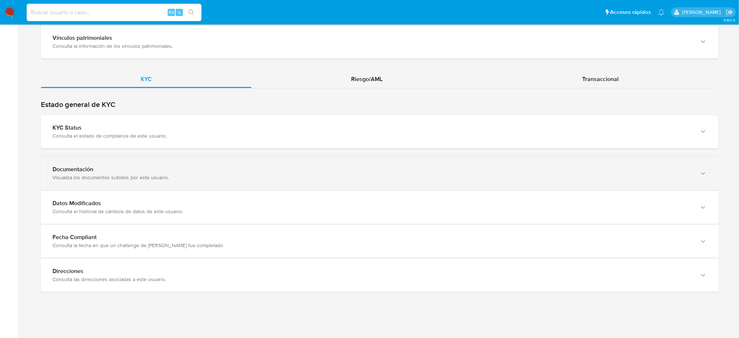
click at [164, 178] on div "Visualiza los documentos subidos por este usuario." at bounding box center [373, 177] width 640 height 7
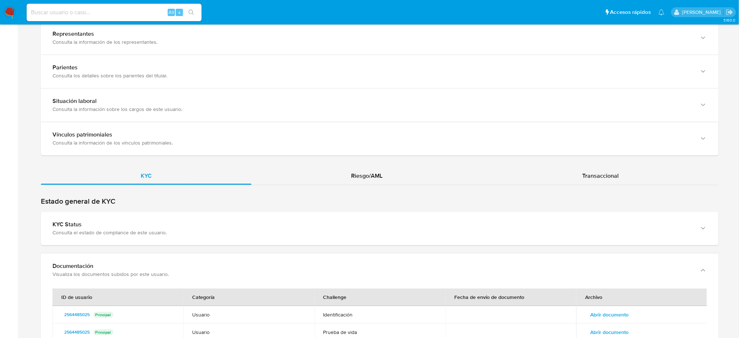
scroll to position [535, 0]
click at [359, 173] on span "Riesgo/AML" at bounding box center [366, 176] width 31 height 8
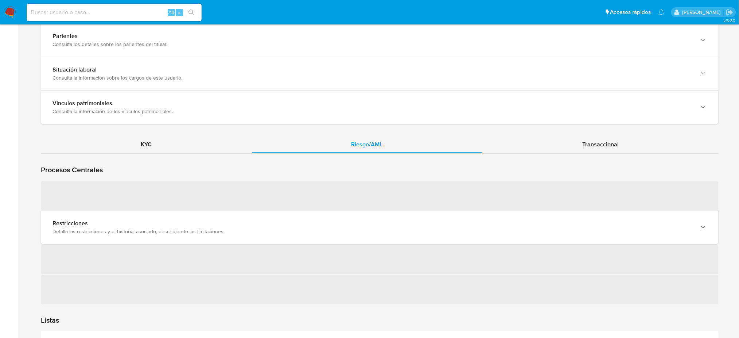
scroll to position [583, 0]
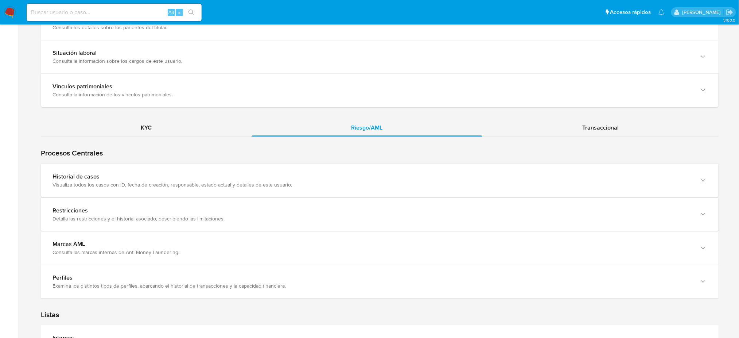
click at [111, 183] on div "Visualiza todos los casos con ID, fecha de creación, responsable, estado actual…" at bounding box center [373, 184] width 640 height 7
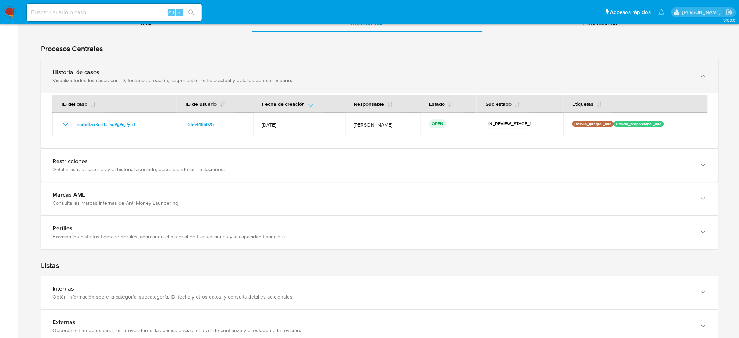
scroll to position [632, 0]
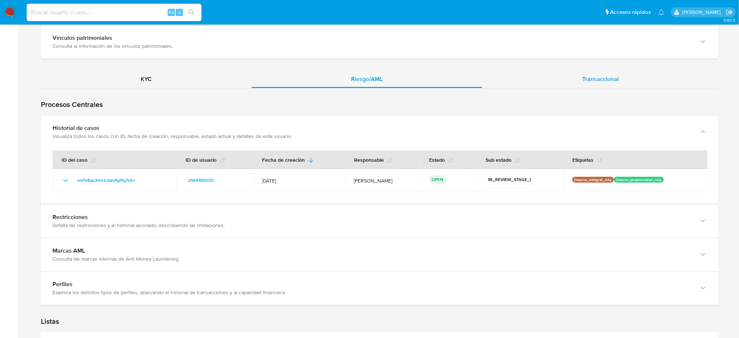
click at [603, 78] on span "Transaccional" at bounding box center [600, 79] width 36 height 8
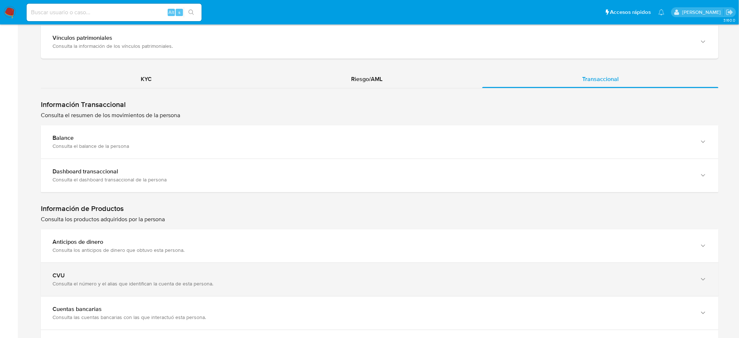
click at [73, 275] on div "CVU" at bounding box center [373, 275] width 640 height 7
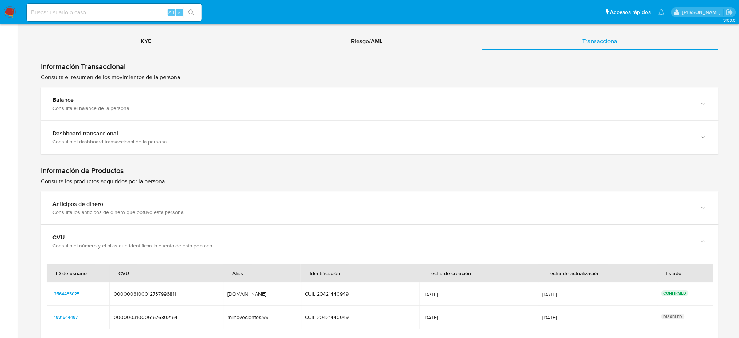
scroll to position [729, 0]
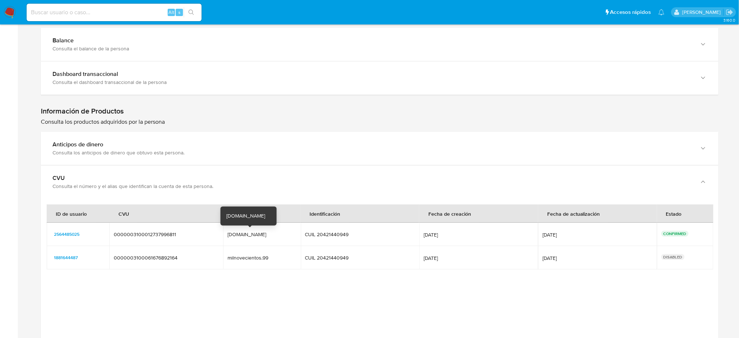
click at [249, 237] on div "Juegosyeerom.mp" at bounding box center [251, 234] width 47 height 7
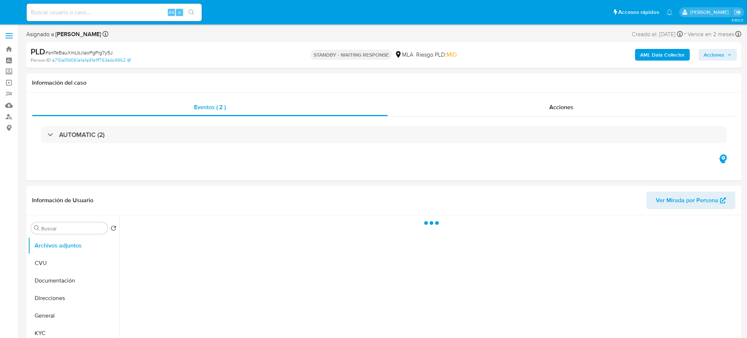
select select "10"
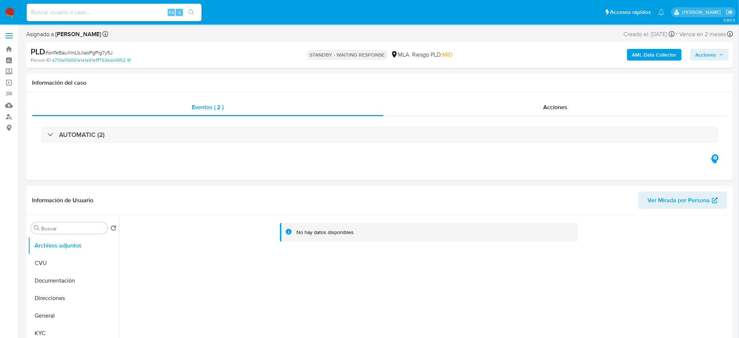
click at [121, 15] on input at bounding box center [114, 12] width 175 height 9
paste input "ds1Aa6RFONYlaAuFLAQu5xau"
type input "ds1Aa6RFONYlaAuFLAQu5xau"
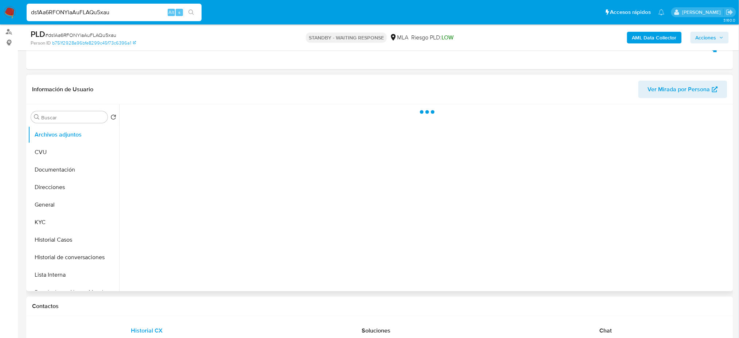
scroll to position [146, 0]
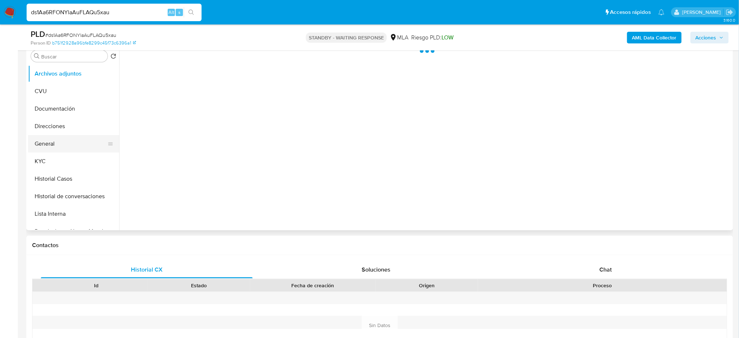
click at [64, 141] on button "General" at bounding box center [70, 144] width 85 height 18
select select "10"
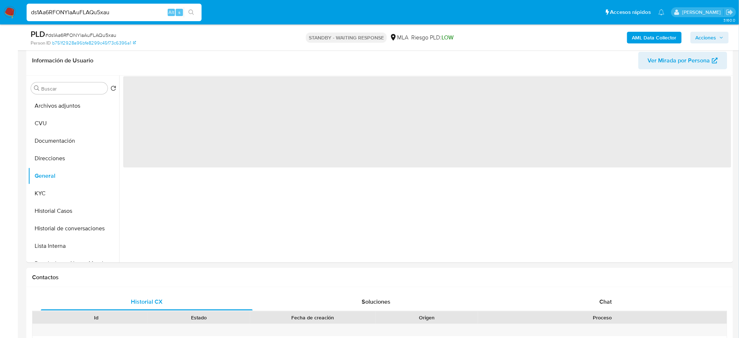
scroll to position [97, 0]
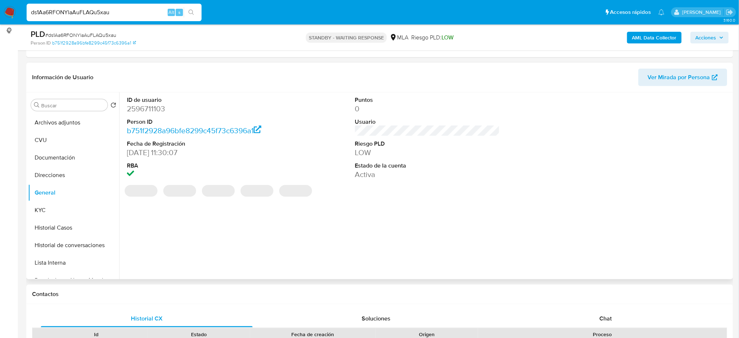
click at [138, 107] on dd "2596711103" at bounding box center [199, 109] width 145 height 10
copy dd "2596711103"
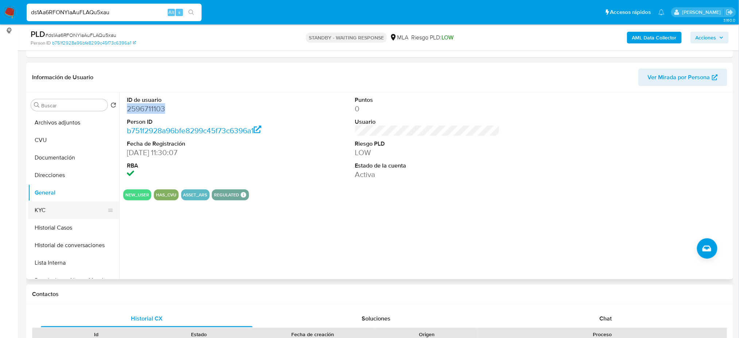
click at [57, 217] on button "KYC" at bounding box center [70, 210] width 85 height 18
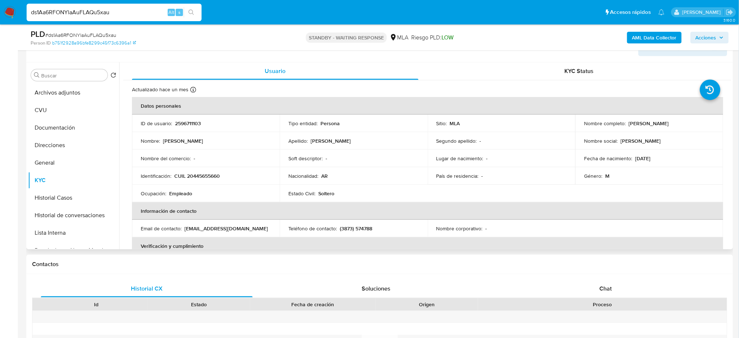
scroll to position [110, 0]
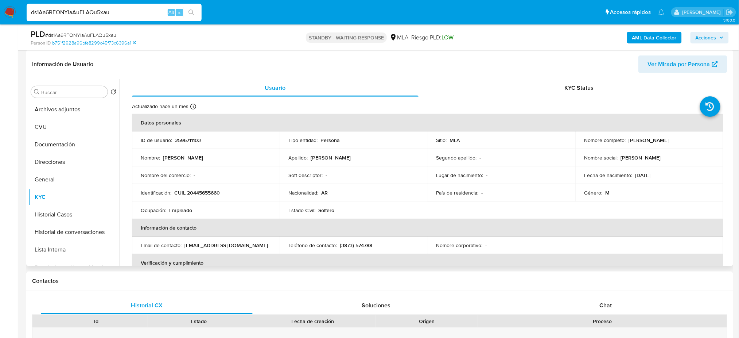
click at [202, 192] on p "CUIL 20445655660" at bounding box center [197, 192] width 46 height 7
copy p "20445655660"
click at [207, 215] on td "Ocupación : Empleado" at bounding box center [206, 210] width 148 height 18
drag, startPoint x: 193, startPoint y: 193, endPoint x: 217, endPoint y: 194, distance: 24.8
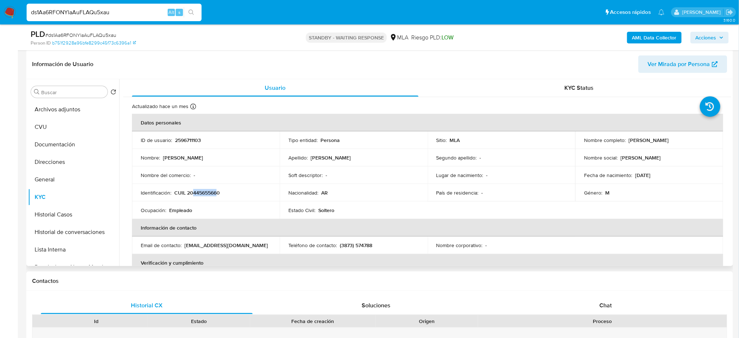
click at [217, 194] on p "CUIL 20445655660" at bounding box center [197, 192] width 46 height 7
copy p "44565566"
click at [104, 32] on span "# ds1Aa6RFONYlaAuFLAQu5xau" at bounding box center [80, 34] width 71 height 7
copy span "ds1Aa6RFONYlaAuFLAQu5xau"
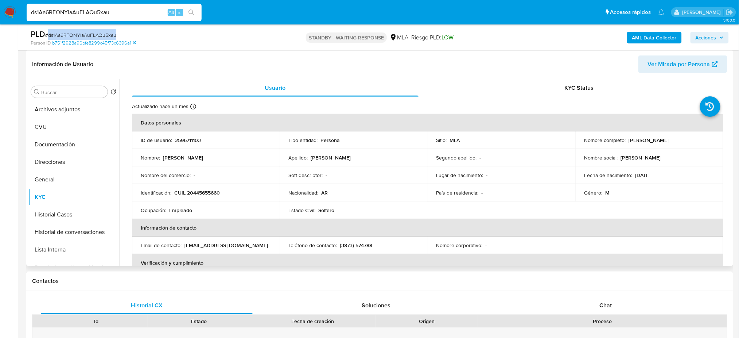
drag, startPoint x: 627, startPoint y: 140, endPoint x: 687, endPoint y: 141, distance: 59.8
click at [687, 141] on div "Nombre completo : Raul Carvajal Mendoza" at bounding box center [649, 140] width 130 height 7
copy p "Raul Carvajal Mendoza"
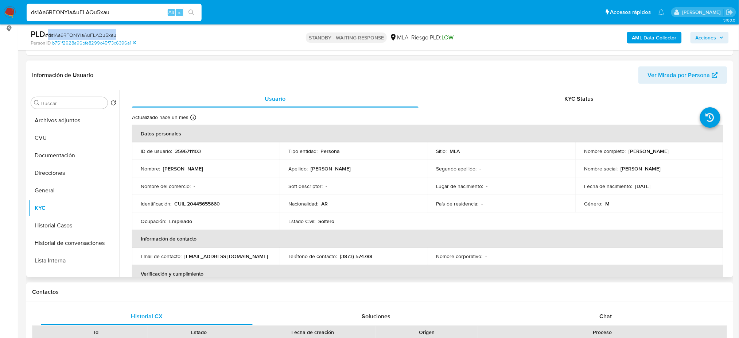
scroll to position [97, 0]
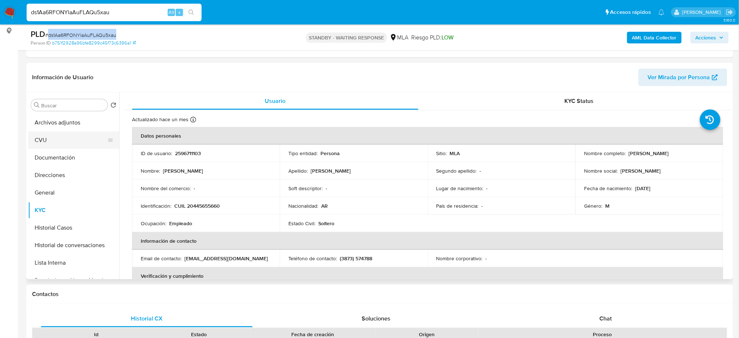
click at [38, 144] on button "CVU" at bounding box center [70, 140] width 85 height 18
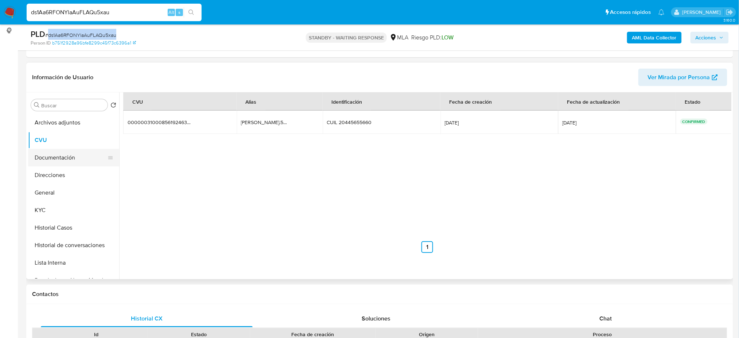
click at [51, 157] on button "Documentación" at bounding box center [70, 158] width 85 height 18
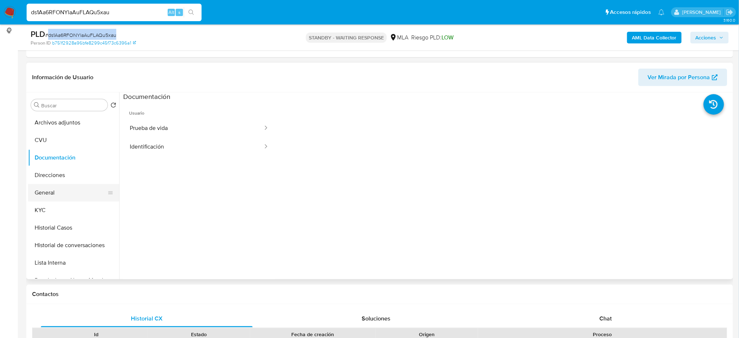
click at [51, 191] on button "General" at bounding box center [70, 193] width 85 height 18
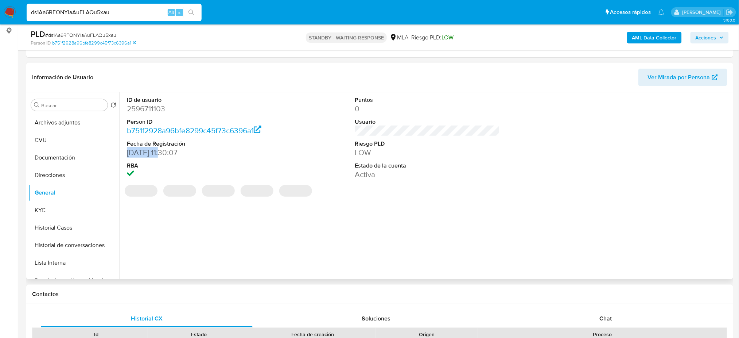
drag, startPoint x: 168, startPoint y: 154, endPoint x: 121, endPoint y: 150, distance: 46.8
click at [121, 150] on div "ID de usuario 2596711103 Person ID b751f2928a96bfe8299c45f73c6396a1 Fecha de Re…" at bounding box center [425, 185] width 612 height 187
copy dd "02/08/2025"
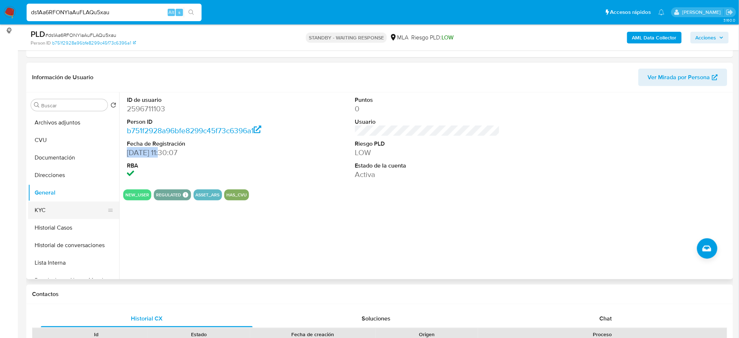
click at [57, 210] on button "KYC" at bounding box center [70, 210] width 85 height 18
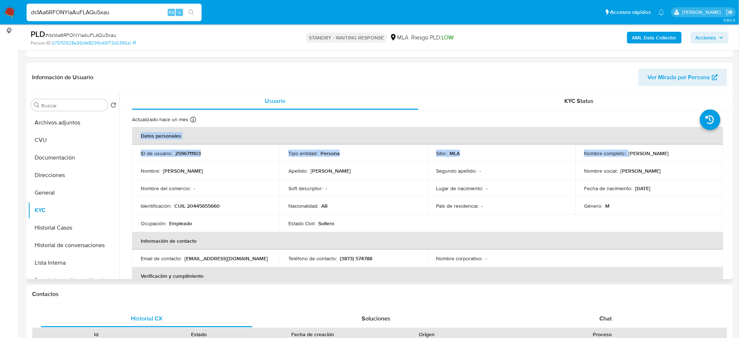
drag, startPoint x: 628, startPoint y: 154, endPoint x: 722, endPoint y: 154, distance: 94.4
copy table "Datos personales ID de usuario : 2596711103 Tipo entidad : Persona Sitio : MLA …"
click at [650, 191] on p "10/02/1995" at bounding box center [642, 188] width 15 height 7
drag, startPoint x: 628, startPoint y: 151, endPoint x: 694, endPoint y: 152, distance: 66.0
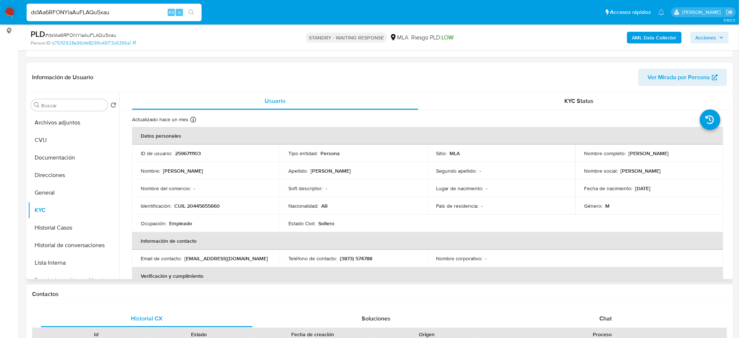
click at [694, 152] on div "Nombre completo : Raul Carvajal Mendoza" at bounding box center [649, 153] width 130 height 7
copy p "Raul Carvajal Mendoza"
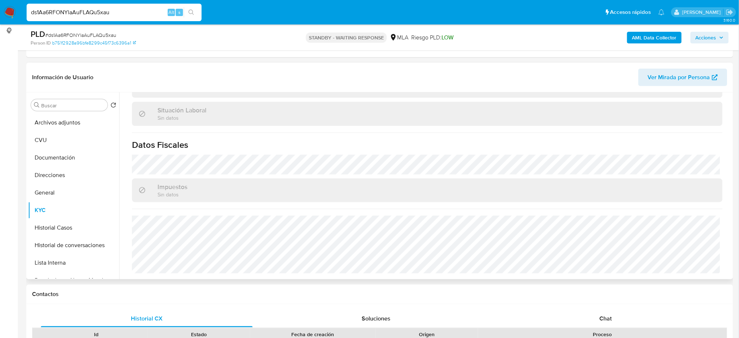
scroll to position [0, 0]
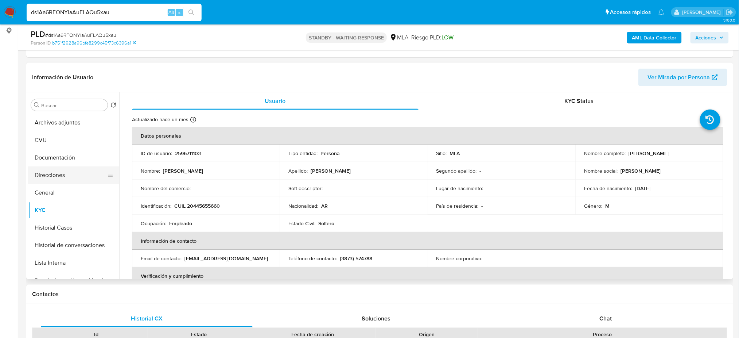
click at [70, 178] on button "Direcciones" at bounding box center [70, 175] width 85 height 18
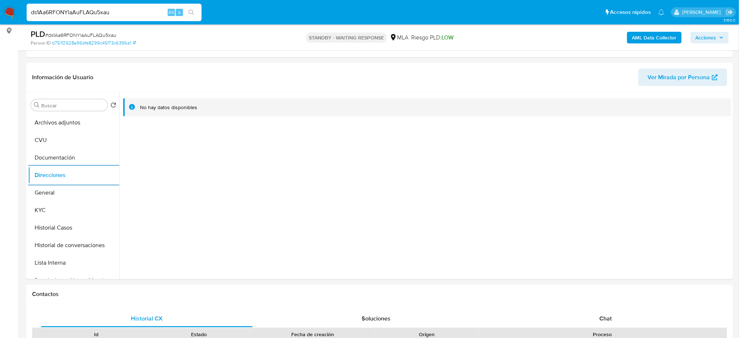
drag, startPoint x: 96, startPoint y: 15, endPoint x: 99, endPoint y: 12, distance: 3.9
click at [97, 14] on input "ds1Aa6RFONYlaAuFLAQu5xau" at bounding box center [114, 12] width 175 height 9
drag, startPoint x: 117, startPoint y: 13, endPoint x: 0, endPoint y: 15, distance: 116.7
click at [0, 15] on nav "Pausado Ver notificaciones ds1Aa6RFONYlaAuFLAQu5xau Alt s Accesos rápidos Presi…" at bounding box center [369, 12] width 739 height 24
paste input "30QQEvUF5ZFxTTtajCCOsC8L"
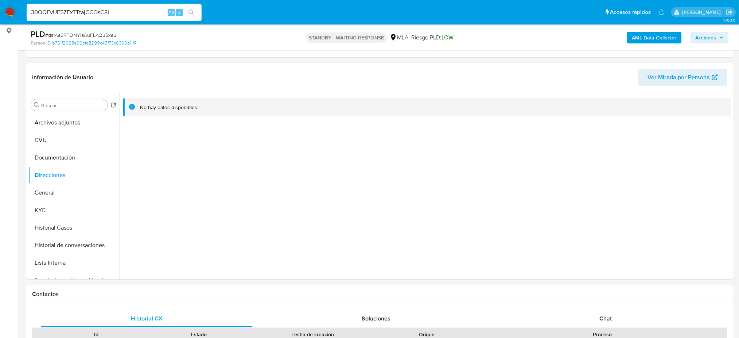
type input "30QQEvUF5ZFxTTtajCCOsC8L"
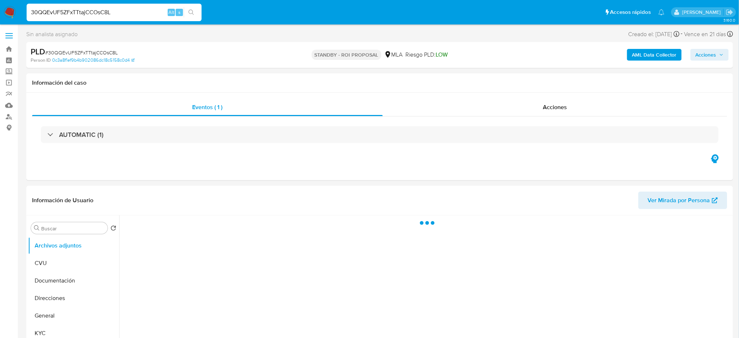
select select "10"
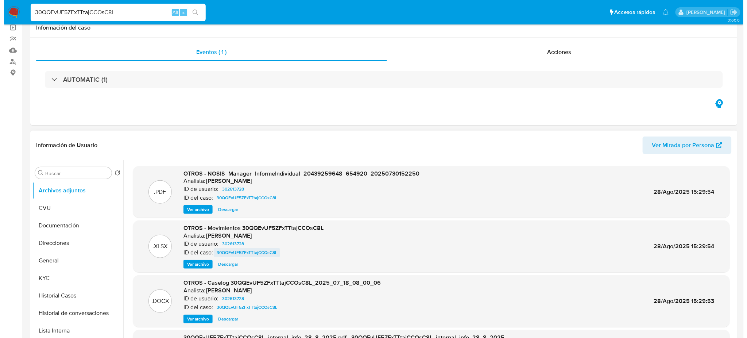
scroll to position [97, 0]
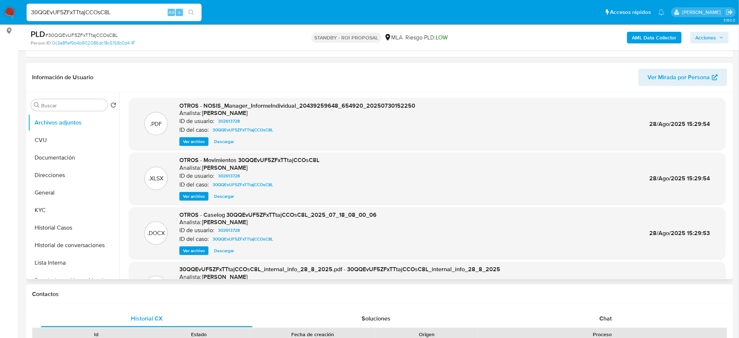
click at [195, 251] on span "Ver archivo" at bounding box center [194, 250] width 22 height 7
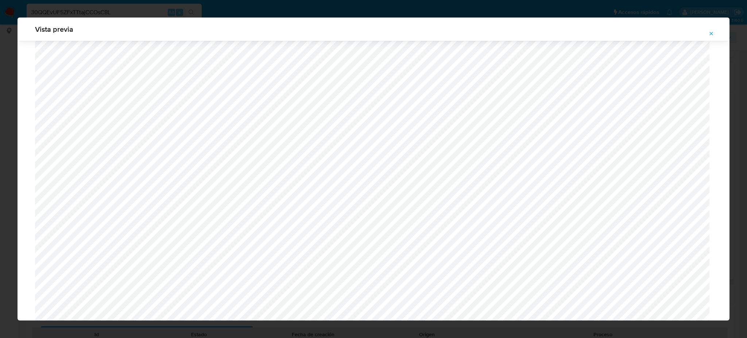
scroll to position [277, 0]
click at [711, 33] on icon "Attachment preview" at bounding box center [711, 34] width 6 height 6
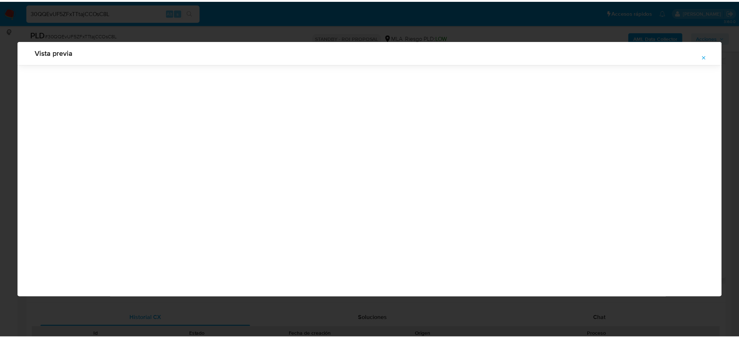
scroll to position [0, 0]
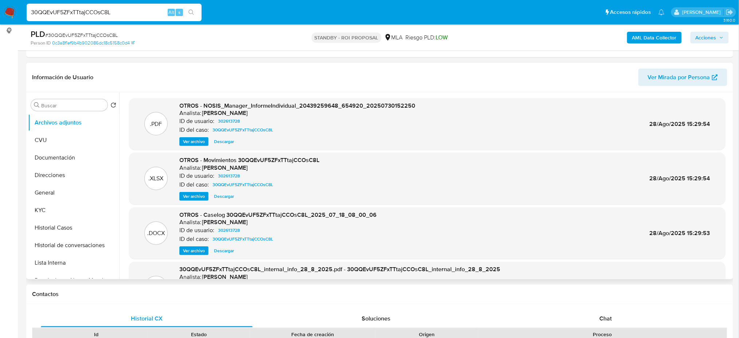
drag, startPoint x: 126, startPoint y: 15, endPoint x: 0, endPoint y: 19, distance: 125.9
click at [0, 19] on nav "Pausado Ver notificaciones 30QQEvUF5ZFxTTtajCCOsC8L Alt s Accesos rápidos Presi…" at bounding box center [369, 12] width 739 height 24
paste input "5521680"
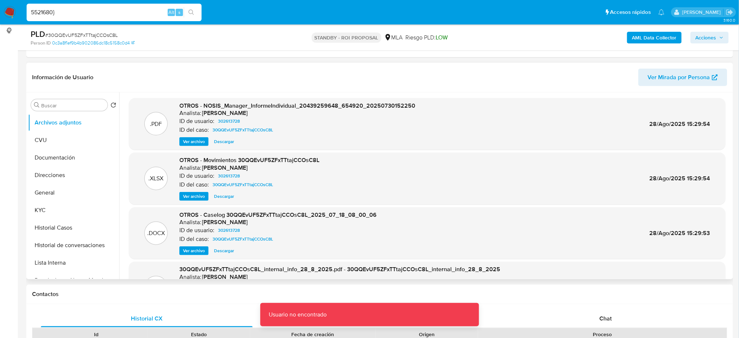
click at [86, 12] on input "5521680}" at bounding box center [114, 12] width 175 height 9
type input "5521680"
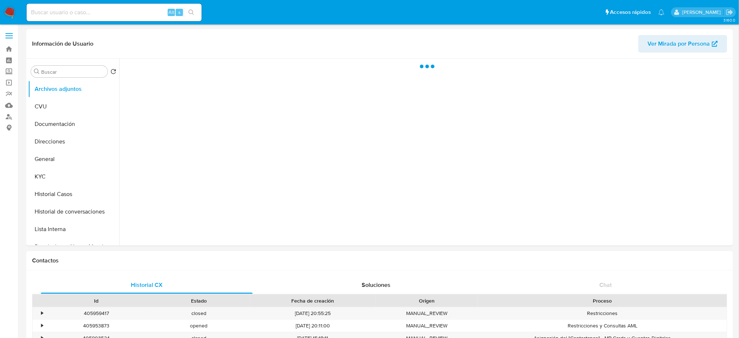
select select "10"
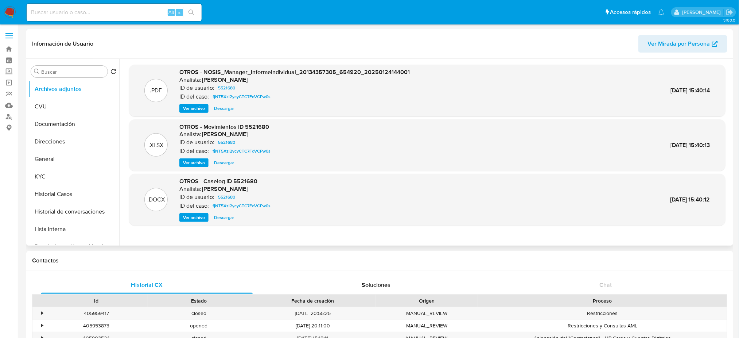
click at [191, 214] on span "Ver archivo" at bounding box center [194, 217] width 22 height 7
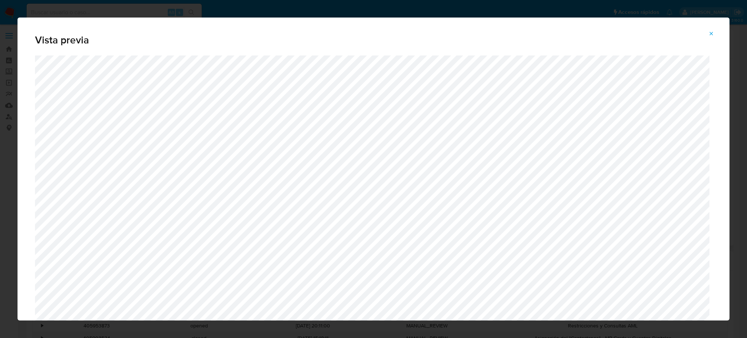
click at [710, 33] on icon "Attachment preview" at bounding box center [711, 34] width 6 height 6
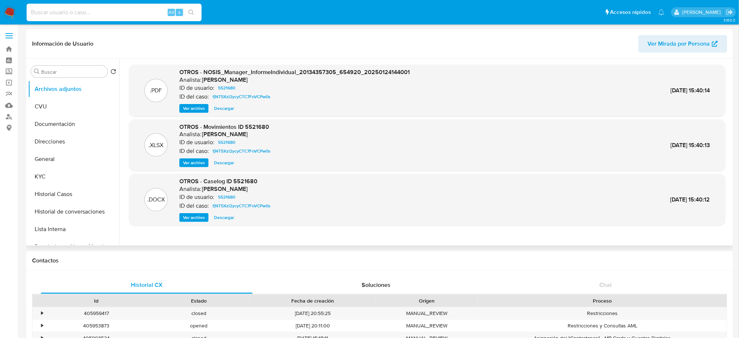
click at [135, 9] on input at bounding box center [114, 12] width 175 height 9
paste input "8l2tcEXRYYfNZwB3QSeHXoPx"
type input "8l2tcEXRYYfNZwB3QSeHXoPx"
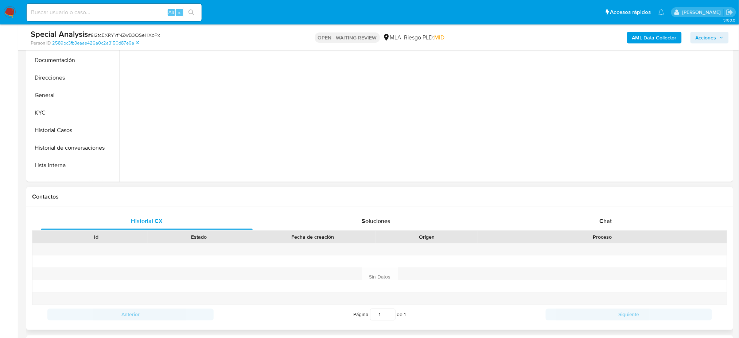
select select "10"
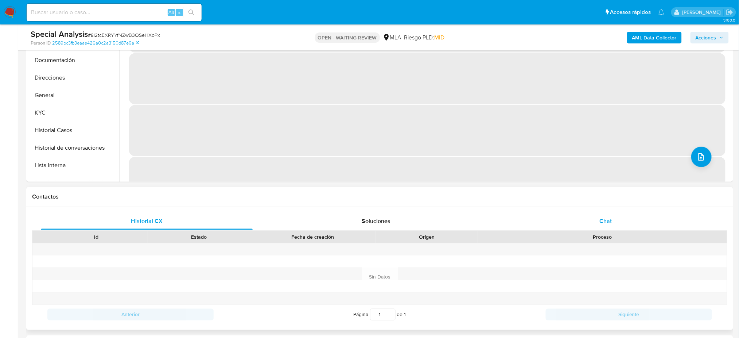
click at [590, 214] on div "Chat" at bounding box center [606, 221] width 212 height 18
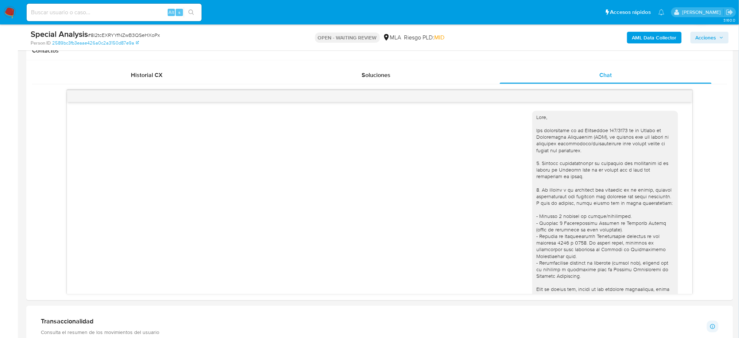
scroll to position [304, 0]
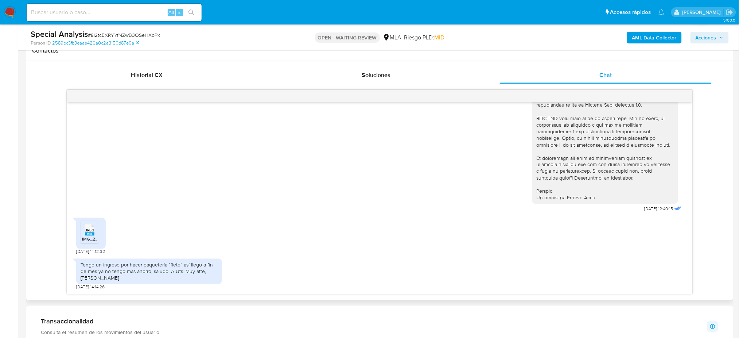
click at [88, 233] on rect at bounding box center [89, 233] width 9 height 3
click at [99, 14] on input at bounding box center [114, 12] width 175 height 9
paste input "ek1LpKdeNZaumtoaP1bCasI8"
type input "ek1LpKdeNZaumtoaP1bCasI8"
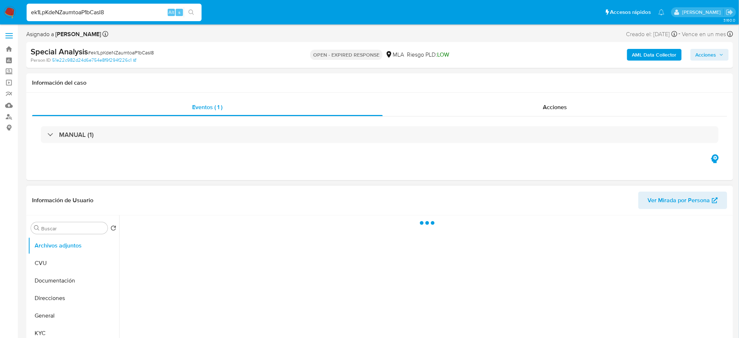
select select "10"
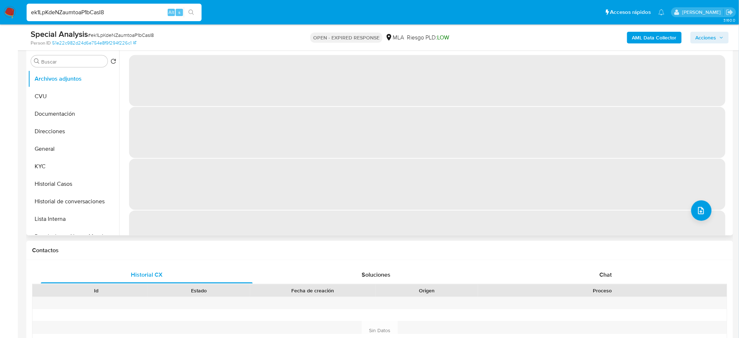
scroll to position [146, 0]
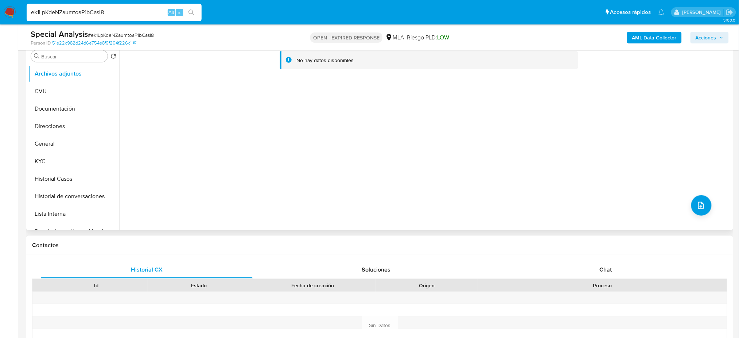
click at [584, 259] on div "Historial CX Soluciones Chat Id Estado Fecha de creación Origen Proceso Anterio…" at bounding box center [379, 316] width 707 height 123
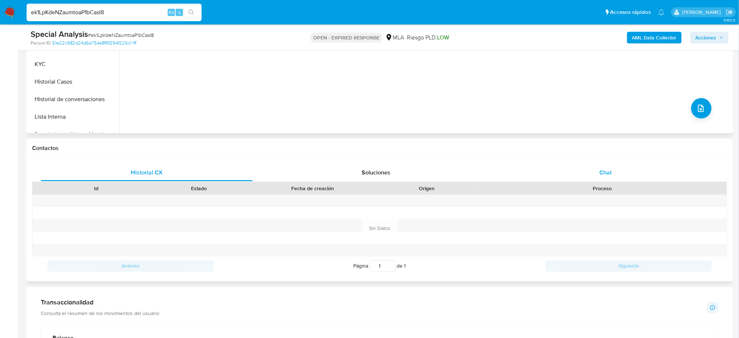
click at [611, 168] on span "Chat" at bounding box center [605, 172] width 12 height 8
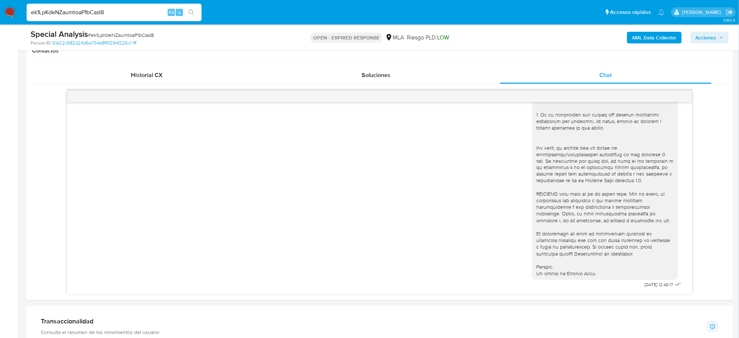
scroll to position [97, 0]
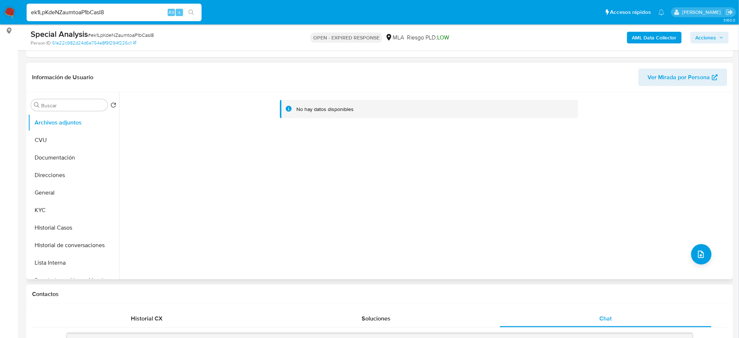
click at [130, 28] on div "Special Analysis # ek1LpKdeNZaumtoaP1bCasI8 Person ID 51e22c982d24d6e754e8f9f29…" at bounding box center [379, 37] width 707 height 26
click at [133, 34] on span "# ek1LpKdeNZaumtoaP1bCasI8" at bounding box center [121, 34] width 66 height 7
copy span "ek1LpKdeNZaumtoaP1bCasI8"
click at [4, 11] on img at bounding box center [10, 12] width 12 height 12
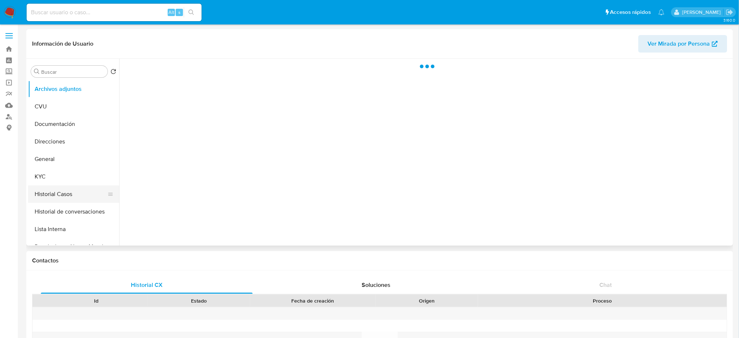
click at [59, 196] on button "Historial Casos" at bounding box center [70, 194] width 85 height 18
select select "10"
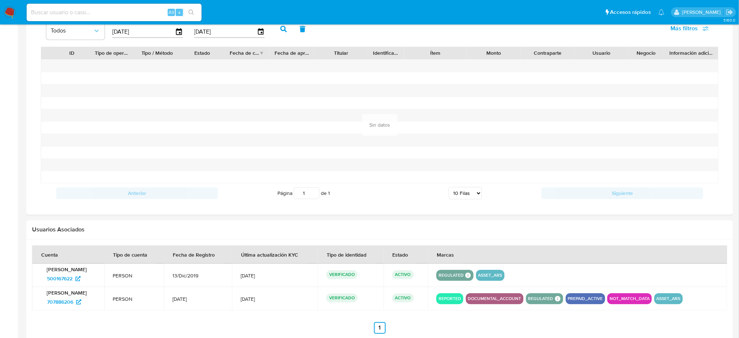
scroll to position [566, 0]
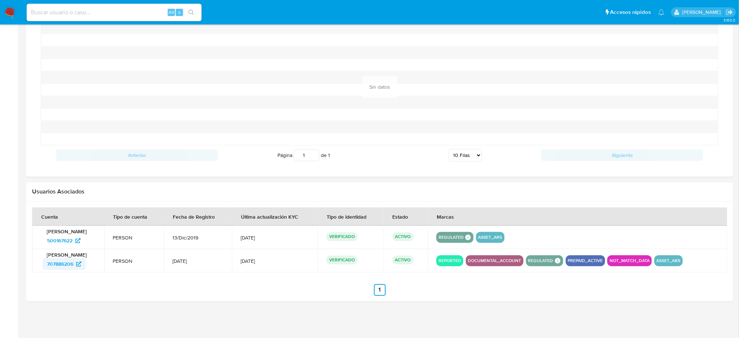
click at [57, 265] on span "707886206" at bounding box center [60, 264] width 26 height 12
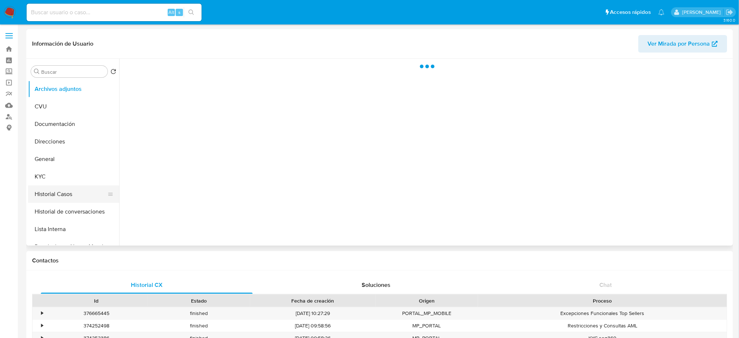
click at [69, 195] on button "Historial Casos" at bounding box center [70, 194] width 85 height 18
select select "10"
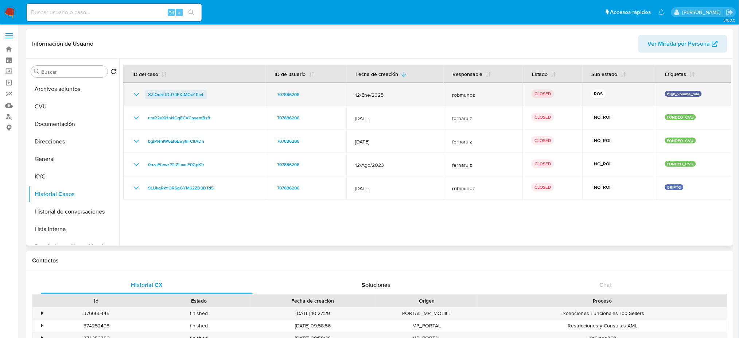
click at [194, 93] on span "XZlOdaLfDd7fIFXtMOcY1bvL" at bounding box center [176, 94] width 56 height 9
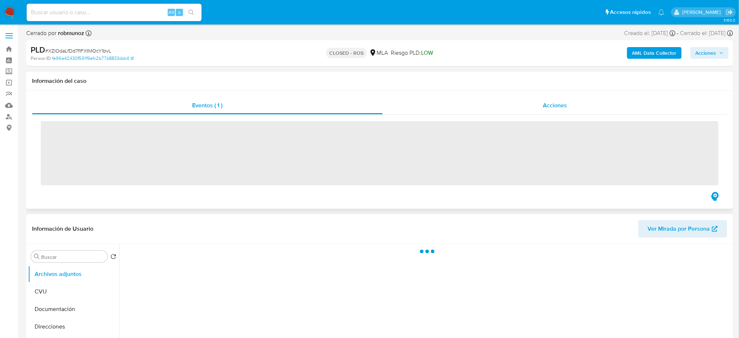
click at [558, 103] on span "Acciones" at bounding box center [555, 105] width 24 height 8
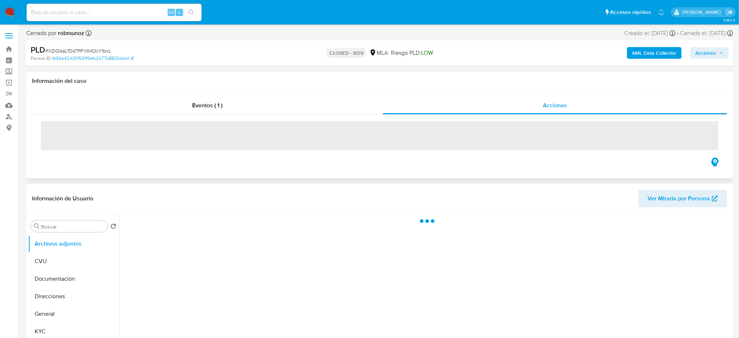
select select "10"
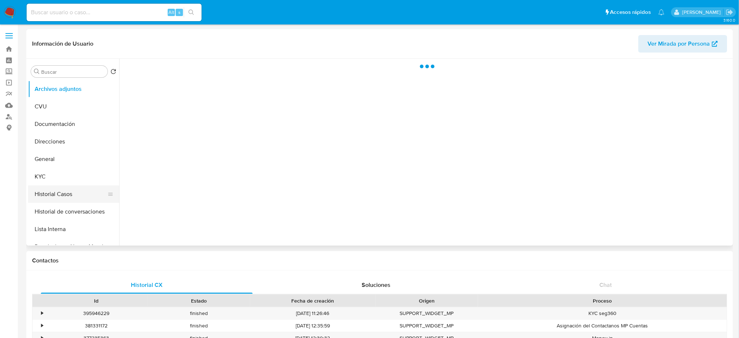
select select "10"
click at [50, 186] on button "Historial Casos" at bounding box center [70, 194] width 85 height 18
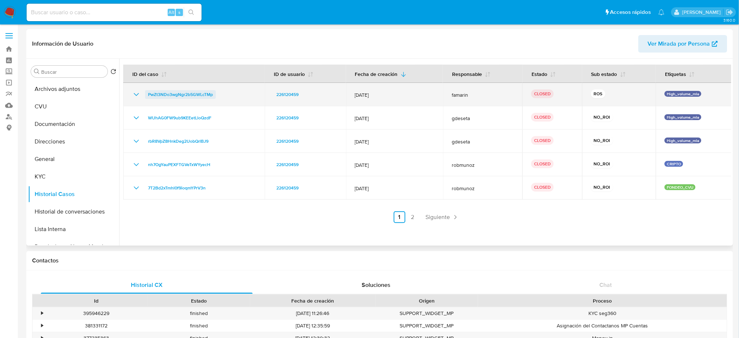
click at [184, 96] on span "PwZt3NDo3wgNgr2b5GWLcTMp" at bounding box center [180, 94] width 65 height 9
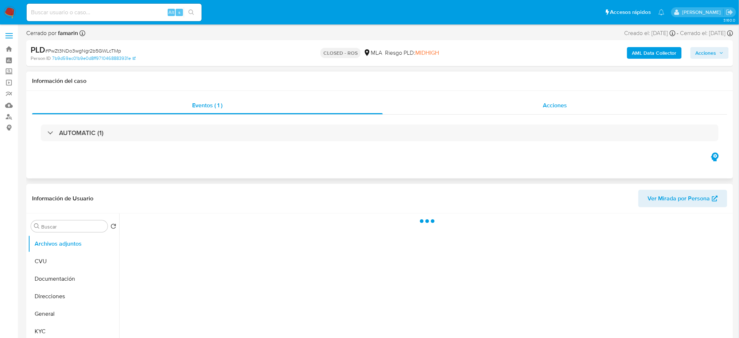
click at [551, 104] on span "Acciones" at bounding box center [555, 105] width 24 height 8
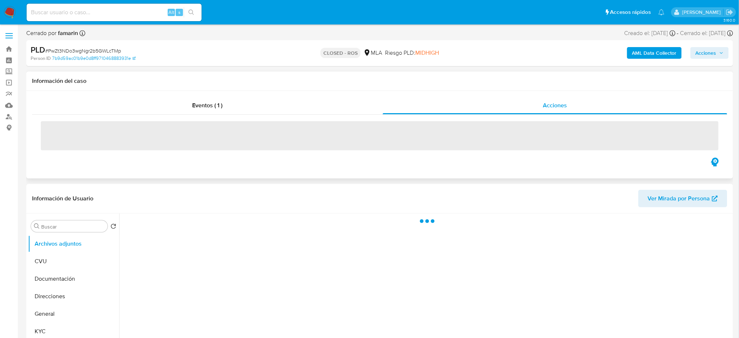
select select "10"
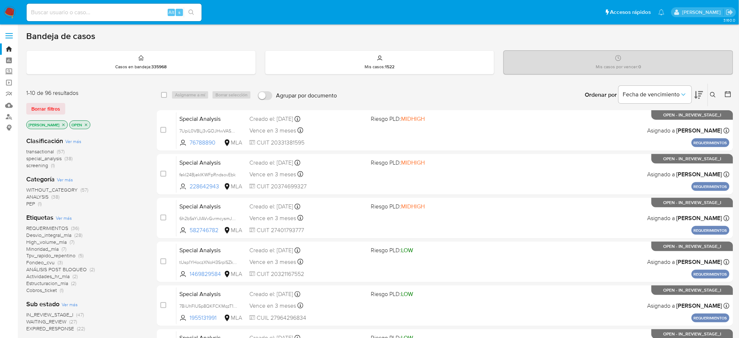
click at [717, 91] on button at bounding box center [714, 94] width 12 height 9
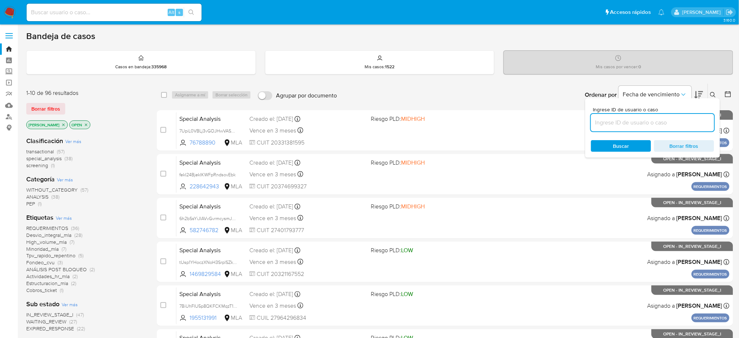
click at [672, 126] on input at bounding box center [652, 122] width 123 height 9
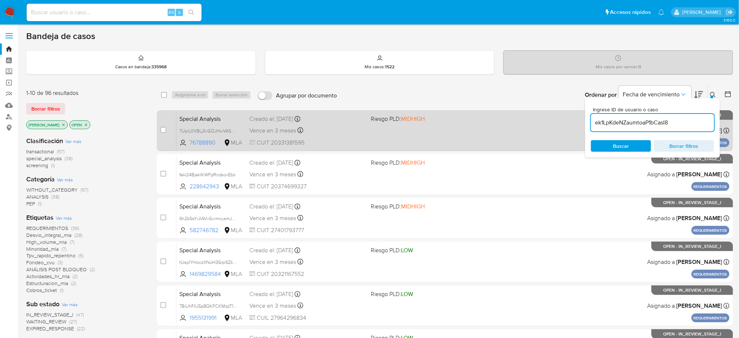
type input "ek1LpKdeNZaumtoaP1bCasI8"
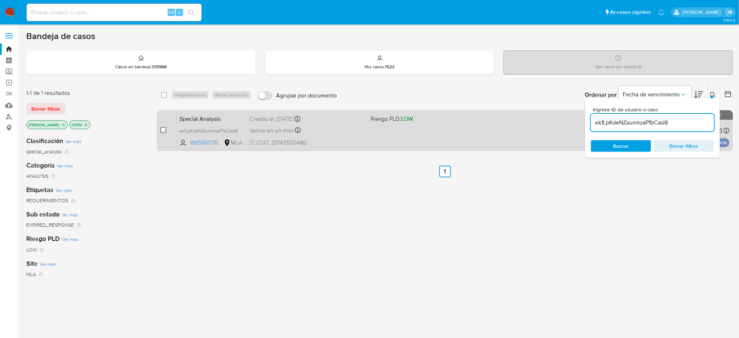
click at [164, 130] on input "checkbox" at bounding box center [163, 130] width 6 height 6
checkbox input "true"
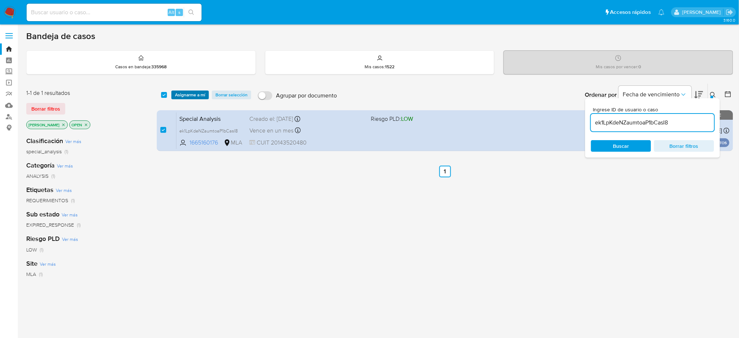
click at [182, 95] on span "Asignarme a mí" at bounding box center [190, 94] width 30 height 7
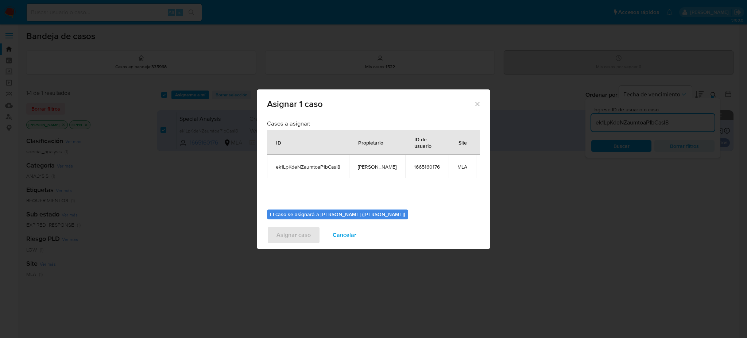
click at [373, 167] on span "[PERSON_NAME]" at bounding box center [377, 166] width 39 height 7
copy span "[PERSON_NAME]"
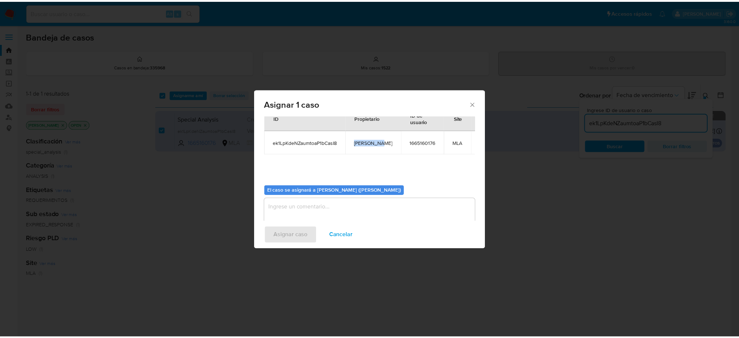
scroll to position [37, 0]
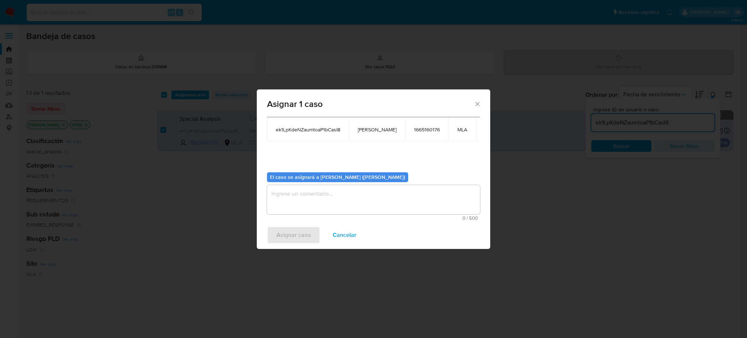
click at [316, 203] on textarea "assign-modal" at bounding box center [373, 199] width 213 height 29
paste textarea "[PERSON_NAME]"
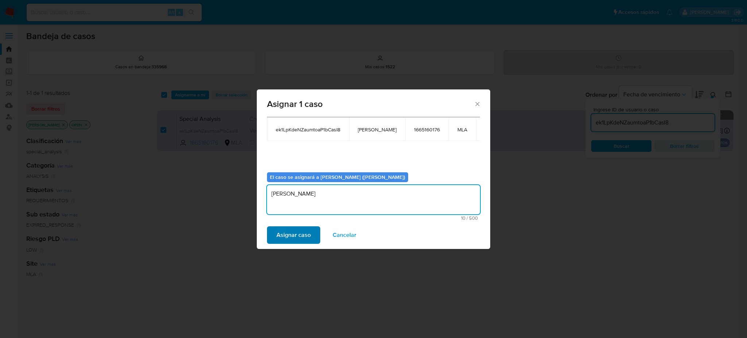
type textarea "[PERSON_NAME]"
click at [310, 229] on span "Asignar caso" at bounding box center [293, 235] width 34 height 16
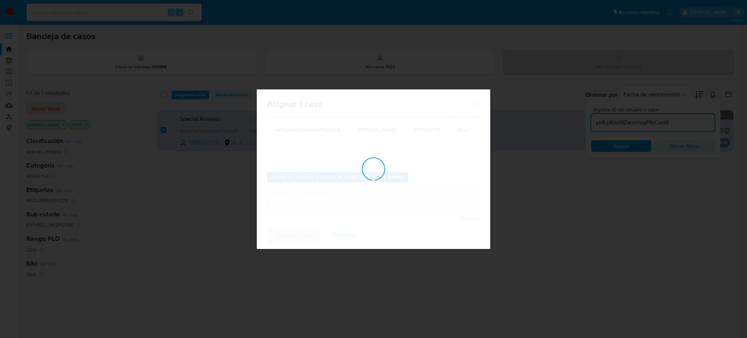
checkbox input "false"
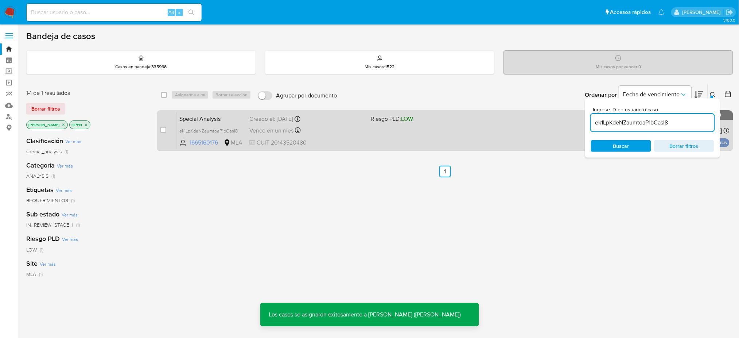
click at [393, 138] on div "Special Analysis ek1LpKdeNZaumtoaP1bCasI8 1665160176 MLA Riesgo PLD: LOW Creado…" at bounding box center [452, 130] width 553 height 37
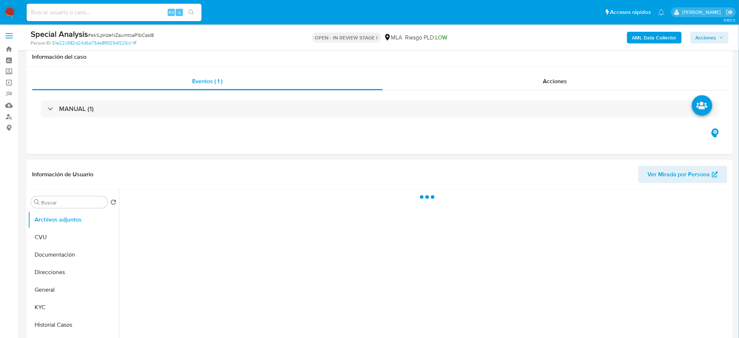
scroll to position [194, 0]
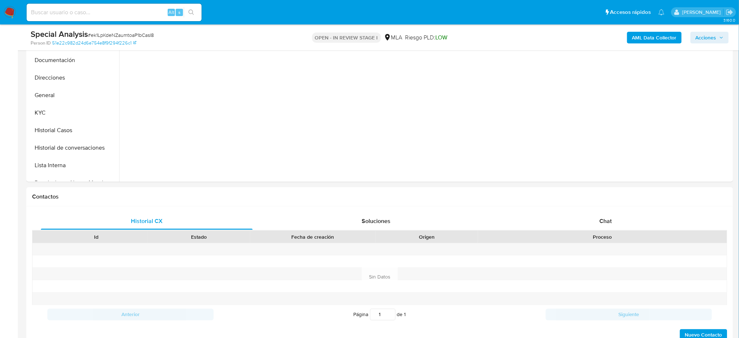
select select "10"
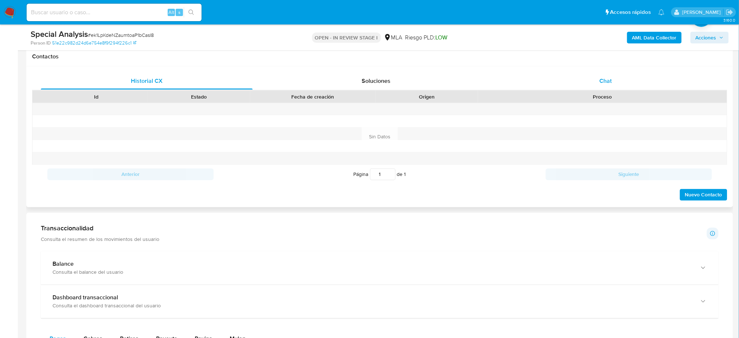
scroll to position [340, 0]
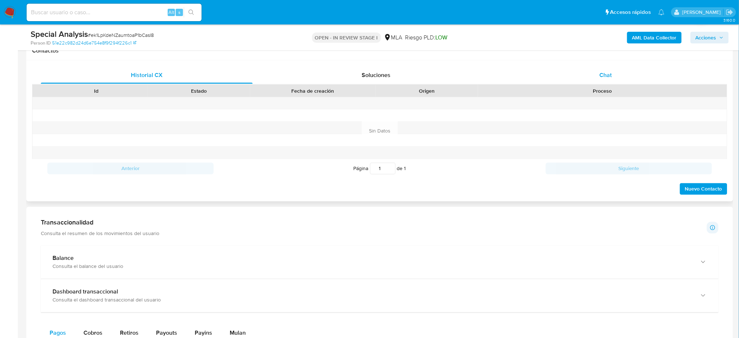
click at [608, 68] on div "Chat" at bounding box center [606, 75] width 212 height 18
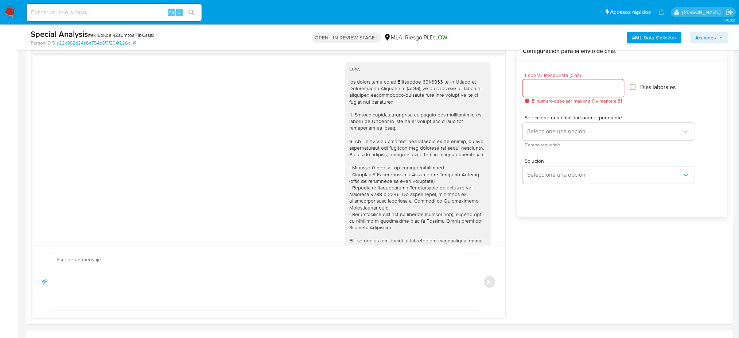
scroll to position [228, 0]
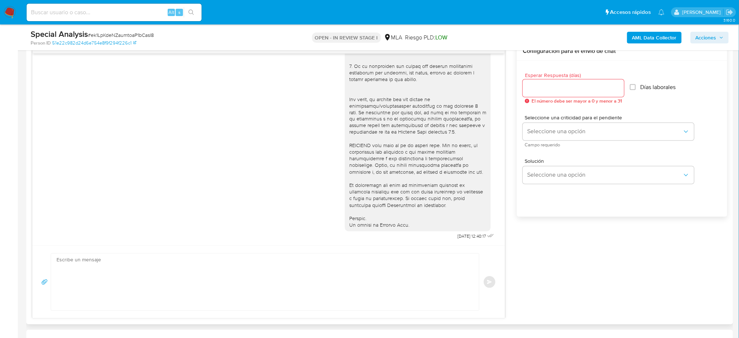
click at [101, 272] on textarea at bounding box center [263, 281] width 413 height 57
paste textarea "Hola, Esperamos que te encuentres muy bien. Te consultamos si tuviste oportunid…"
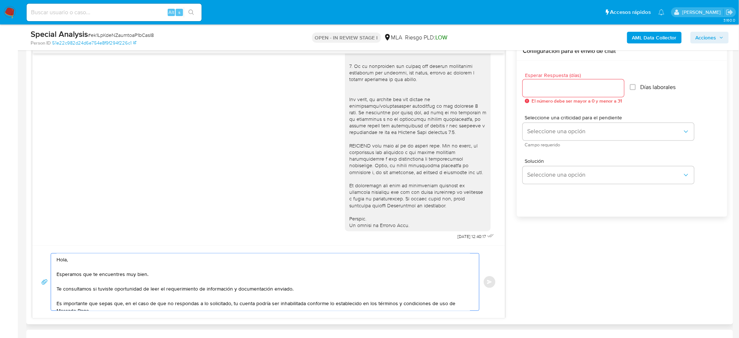
scroll to position [33, 0]
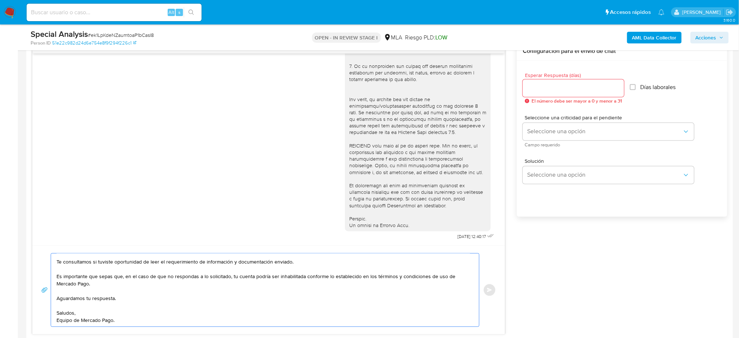
type textarea "Hola, Esperamos que te encuentres muy bien. Te consultamos si tuviste oportunid…"
click at [540, 89] on input "Esperar Respuesta (días)" at bounding box center [573, 87] width 101 height 9
type input "2"
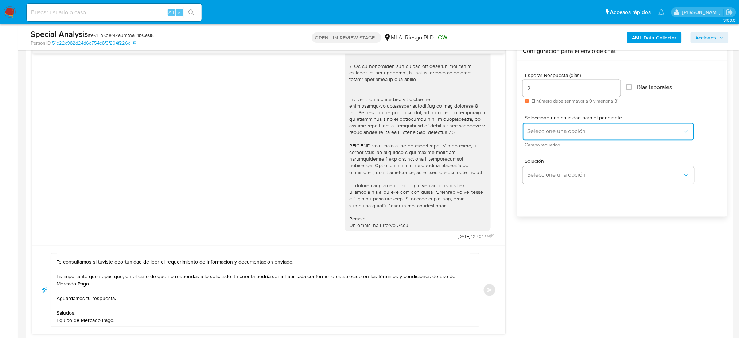
click at [539, 124] on button "Seleccione una opción" at bounding box center [608, 132] width 171 height 18
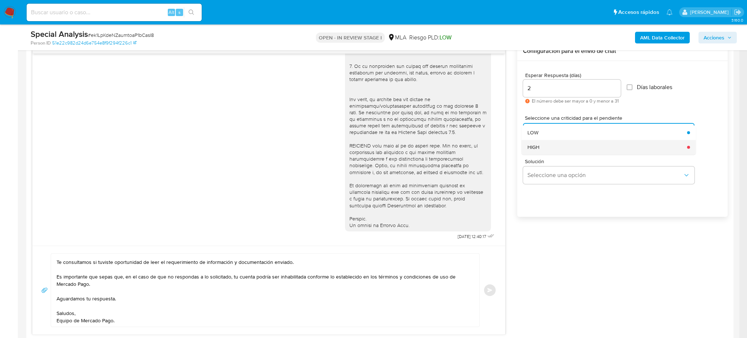
click at [545, 145] on div "HIGH" at bounding box center [604, 147] width 155 height 15
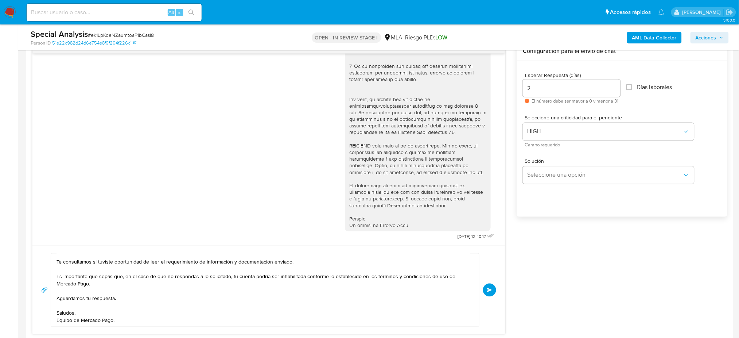
click at [494, 288] on button "Enviar" at bounding box center [489, 289] width 13 height 13
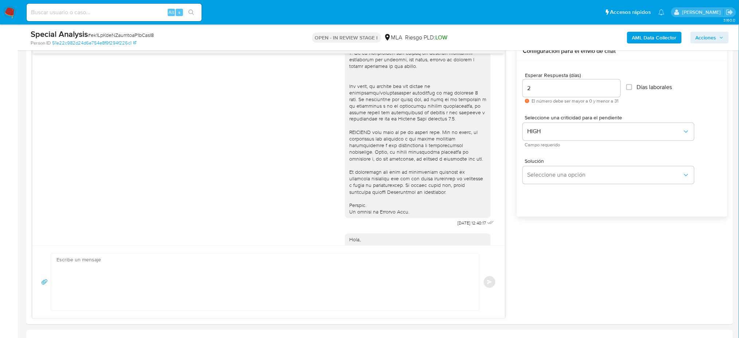
scroll to position [0, 0]
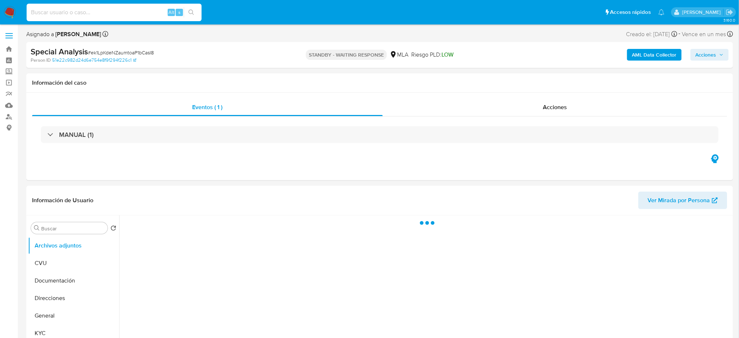
click at [112, 12] on input at bounding box center [114, 12] width 175 height 9
paste input "lFIfky7cCN6YRTcfsd4lLuub"
type input "lFIfky7cCN6YRTcfsd4lLuub"
select select "10"
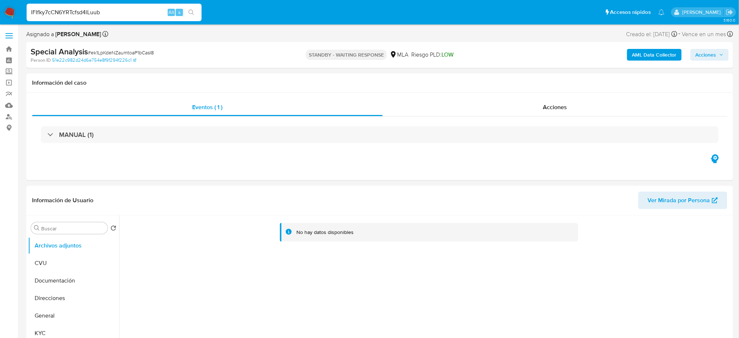
click at [112, 12] on input "lFIfky7cCN6YRTcfsd4lLuub" at bounding box center [114, 12] width 175 height 9
type input "lFIfky7cCN6YRTcfsd4lLuub"
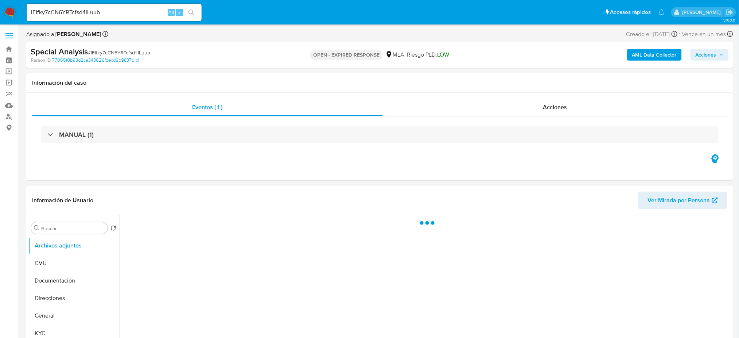
click at [117, 53] on span "# lFIfky7cCN6YRTcfsd4lLuub" at bounding box center [119, 52] width 62 height 7
select select "10"
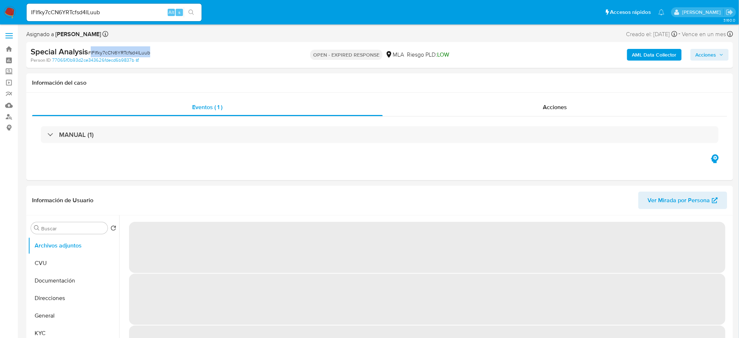
copy span "lFIfky7cCN6YRTcfsd4lLuub"
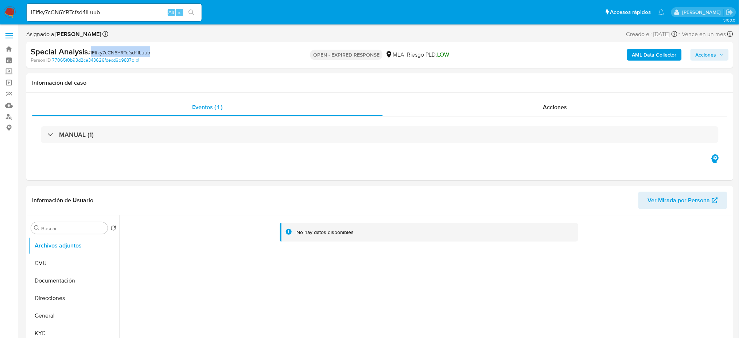
click at [9, 11] on img at bounding box center [10, 12] width 12 height 12
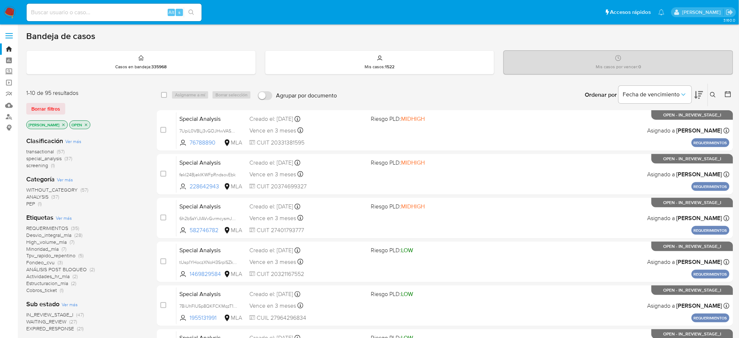
click at [714, 98] on button at bounding box center [714, 94] width 12 height 9
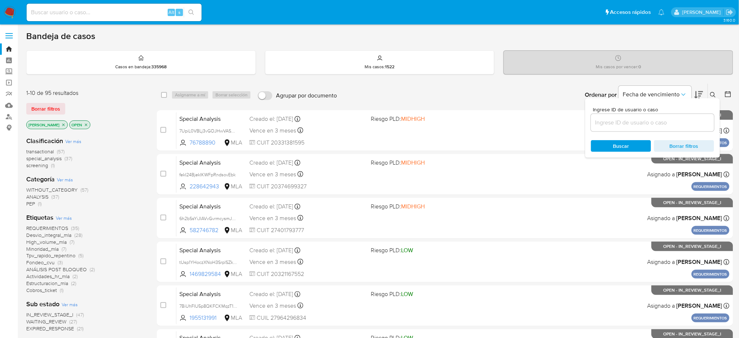
click at [681, 125] on input at bounding box center [652, 122] width 123 height 9
type input "lFIfky7cCN6YRTcfsd4lLuub"
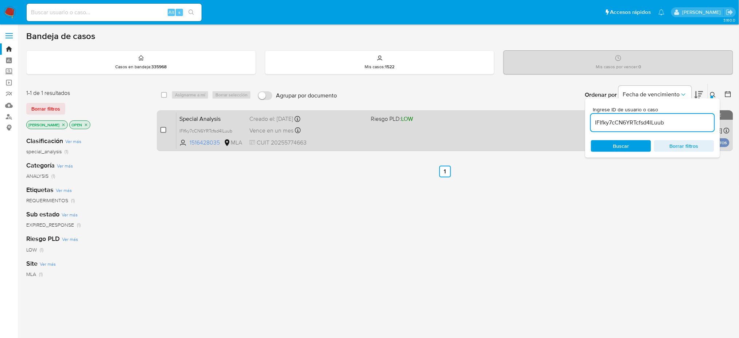
click at [164, 128] on input "checkbox" at bounding box center [163, 130] width 6 height 6
checkbox input "true"
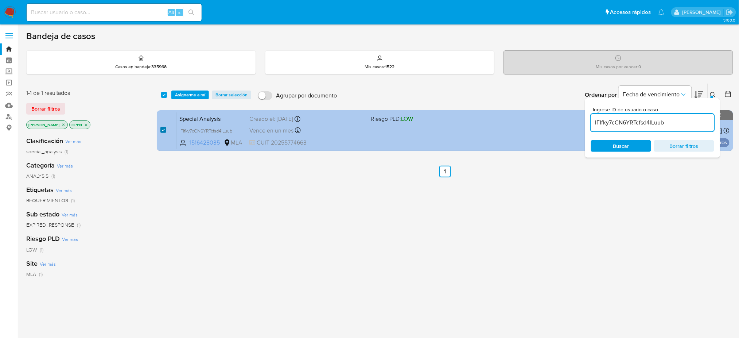
checkbox input "true"
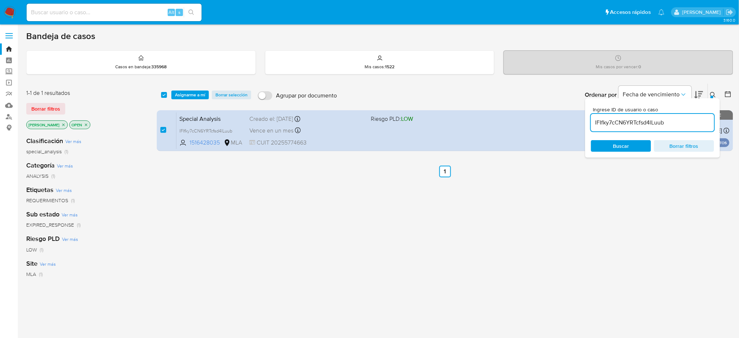
click at [187, 99] on div "select-all-cases-checkbox Asignarme a mí Borrar selección Agrupar por documento…" at bounding box center [445, 94] width 576 height 23
click at [190, 93] on span "Asignarme a mí" at bounding box center [190, 94] width 30 height 7
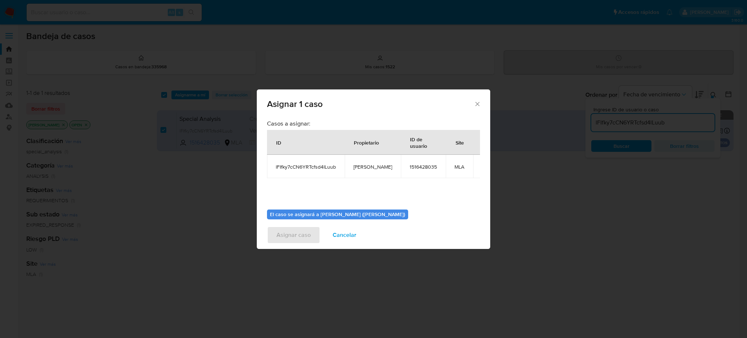
click at [365, 167] on span "[PERSON_NAME]" at bounding box center [372, 166] width 39 height 7
copy span "[PERSON_NAME]"
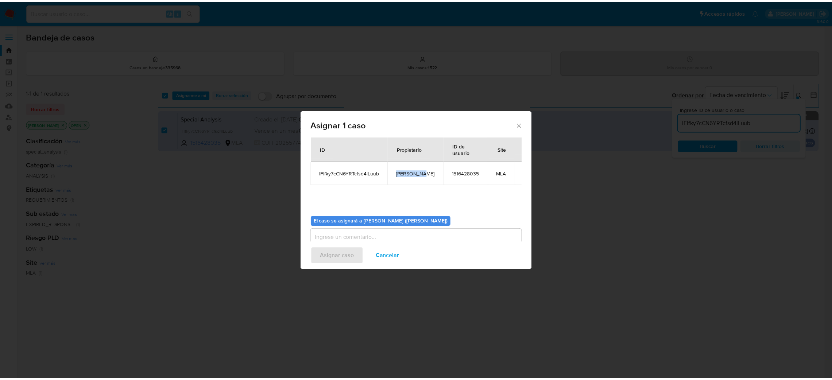
scroll to position [38, 0]
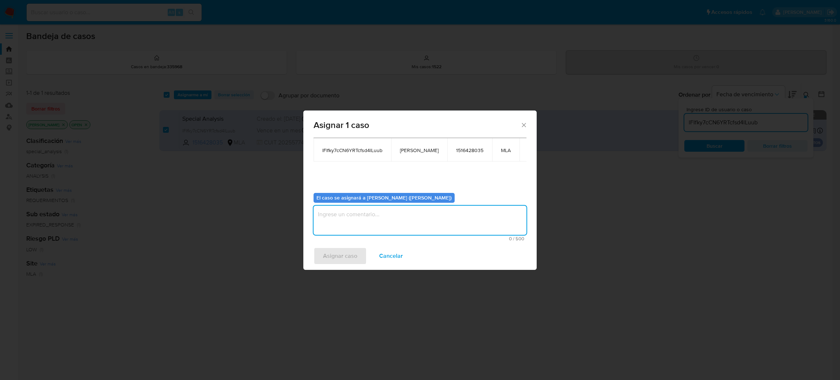
click at [362, 224] on textarea "assign-modal" at bounding box center [420, 220] width 213 height 29
paste textarea "[PERSON_NAME]"
type textarea "[PERSON_NAME]"
click at [347, 255] on span "Asignar caso" at bounding box center [340, 256] width 34 height 16
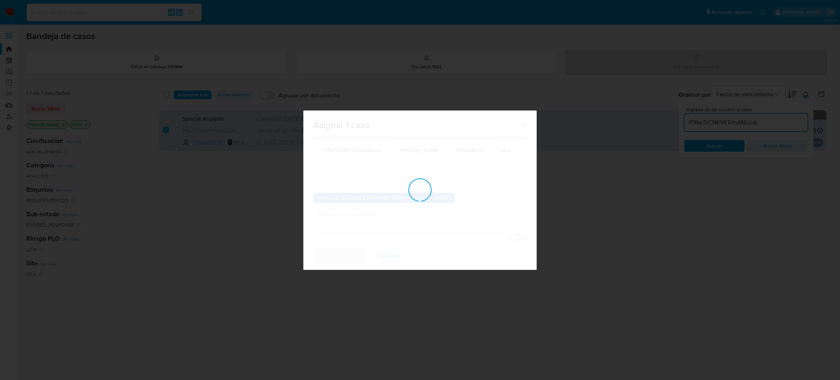
checkbox input "false"
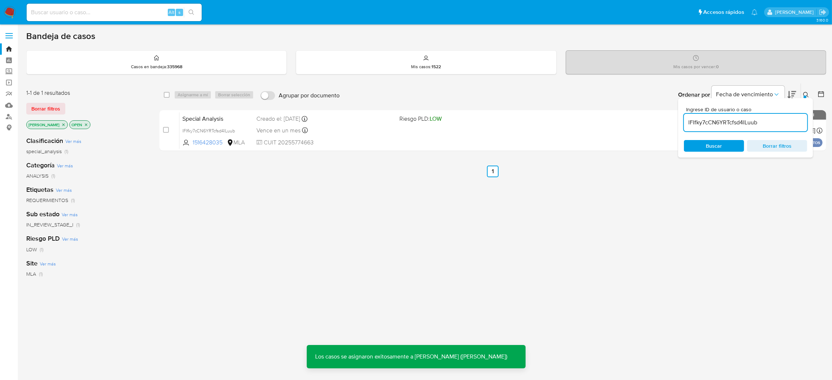
click at [266, 117] on div "Creado el: 29/07/2025 Creado el: 29/07/2025 20:00:23" at bounding box center [324, 119] width 137 height 8
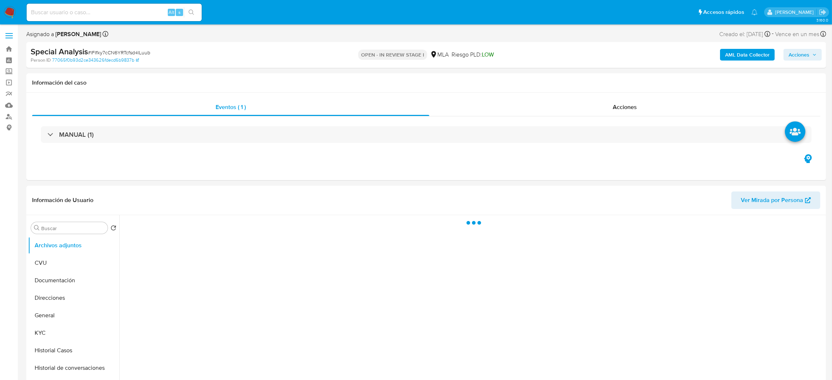
select select "10"
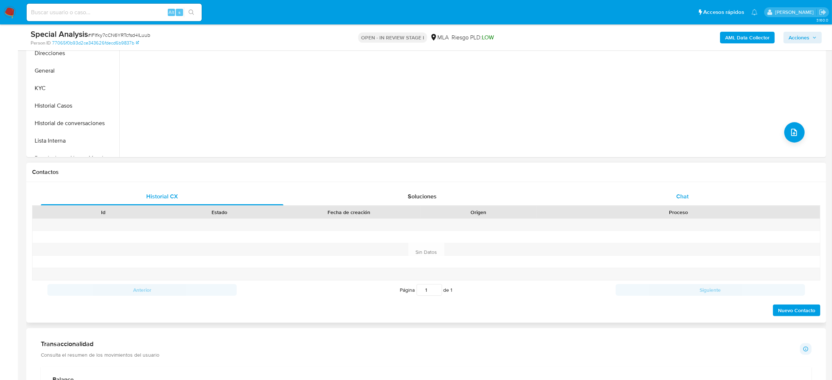
click at [708, 190] on div "Chat" at bounding box center [682, 197] width 242 height 18
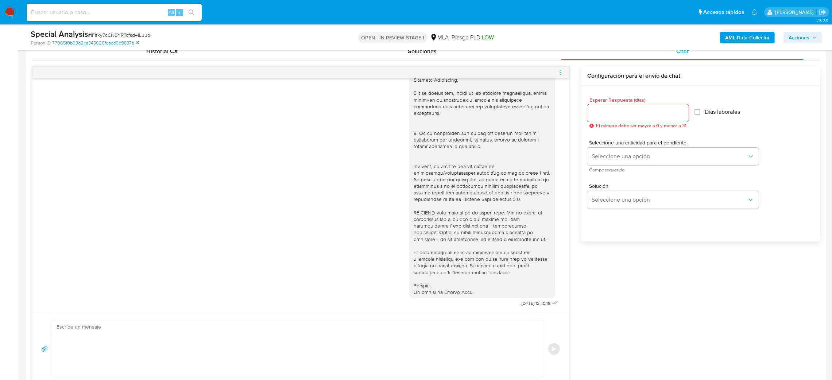
scroll to position [383, 0]
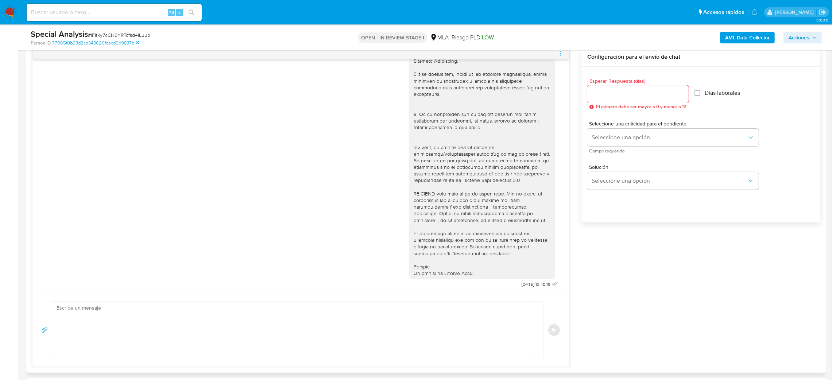
click at [95, 319] on textarea at bounding box center [296, 330] width 478 height 57
paste textarea "Hola, Esperamos que te encuentres muy bien. Te consultamos si tuviste oportunid…"
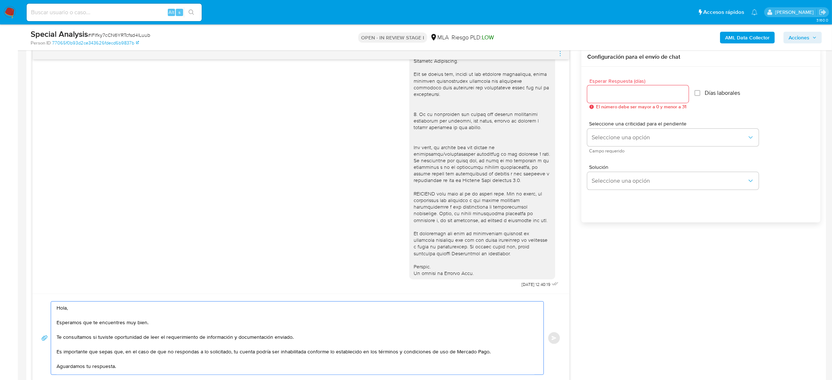
scroll to position [34, 0]
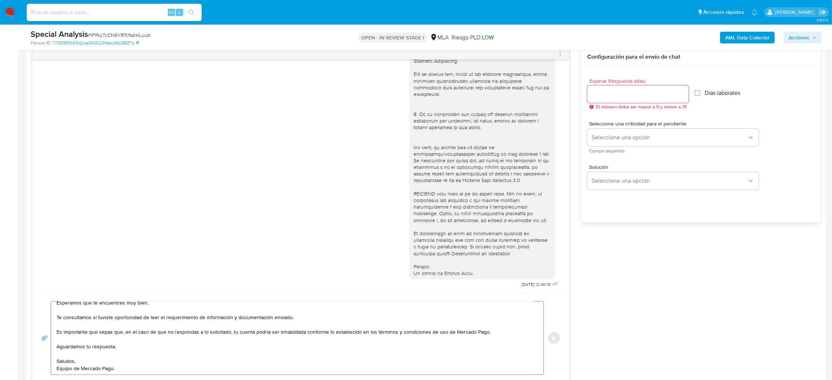
type textarea "Hola, Esperamos que te encuentres muy bien. Te consultamos si tuviste oportunid…"
click at [601, 94] on input "Esperar Respuesta (días)" at bounding box center [637, 93] width 101 height 9
type input "2"
click at [605, 134] on span "Seleccione una opción" at bounding box center [668, 137] width 155 height 7
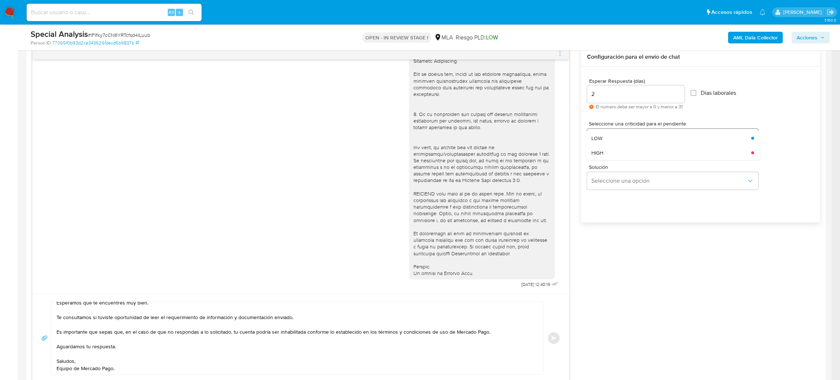
click at [613, 157] on div "HIGH" at bounding box center [668, 152] width 155 height 15
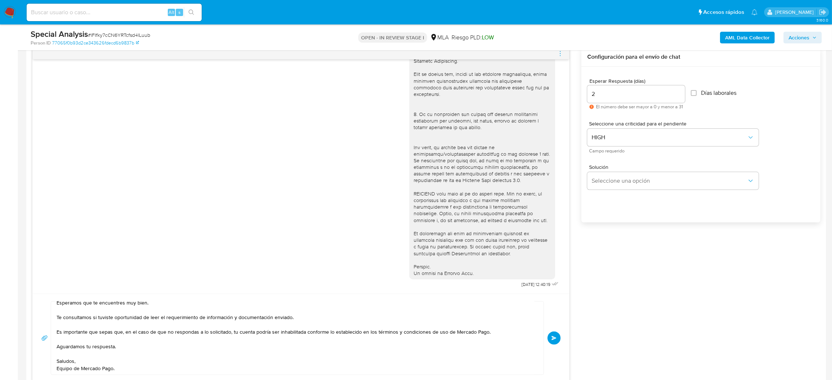
click at [556, 341] on button "Enviar" at bounding box center [553, 337] width 13 height 13
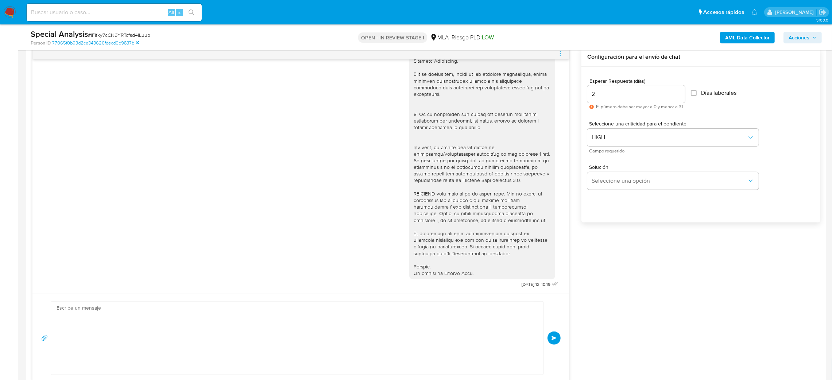
scroll to position [0, 0]
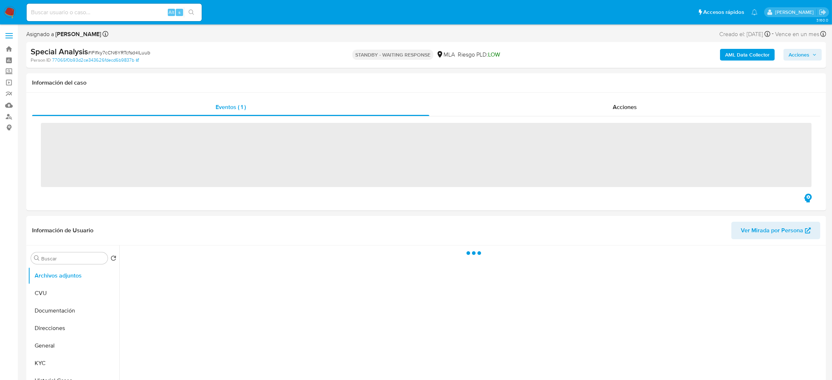
click at [100, 12] on input at bounding box center [114, 12] width 175 height 9
paste input "Oz6wQkqXKugTti7GFZj3n3cR"
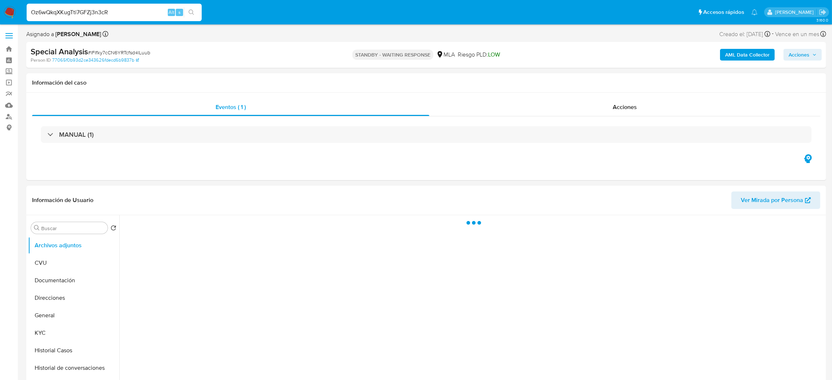
type input "Oz6wQkqXKugTti7GFZj3n3cR"
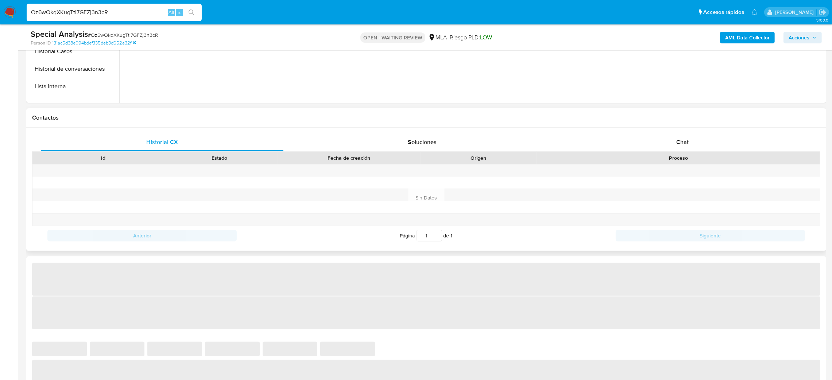
select select "10"
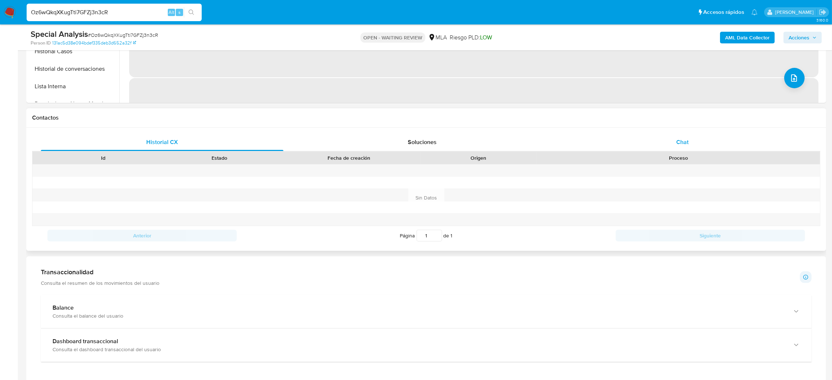
click at [668, 141] on div "Chat" at bounding box center [682, 142] width 242 height 18
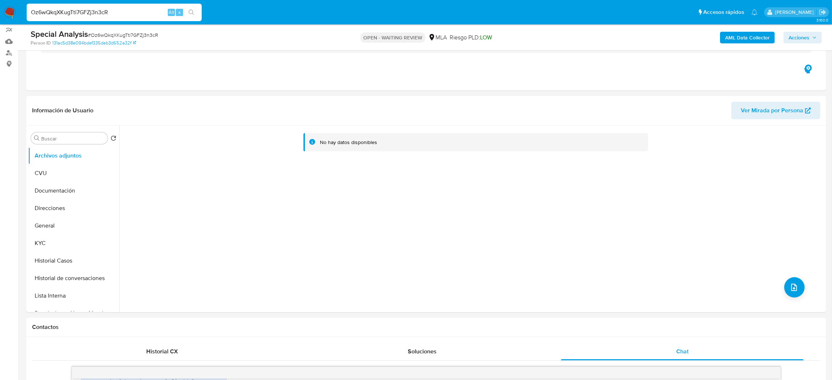
scroll to position [55, 0]
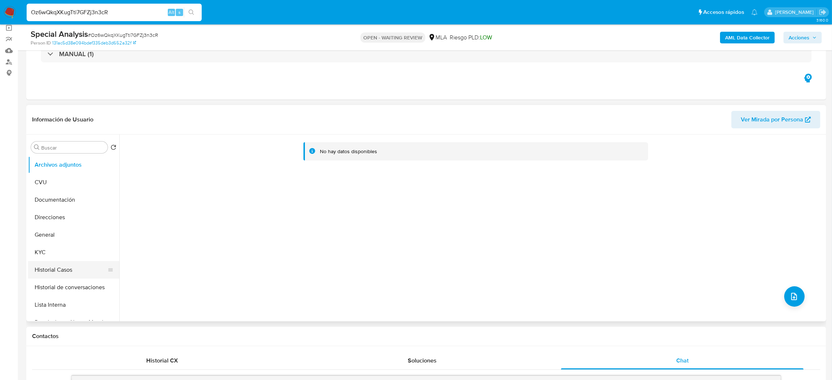
click at [66, 262] on button "Historial Casos" at bounding box center [70, 270] width 85 height 18
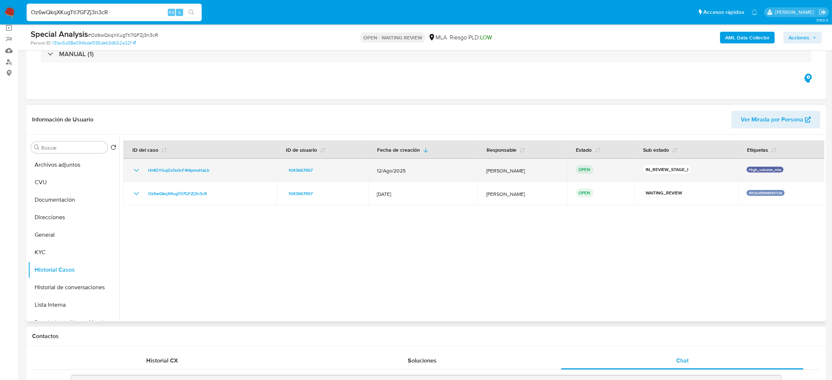
drag, startPoint x: 224, startPoint y: 168, endPoint x: 135, endPoint y: 168, distance: 89.7
click at [135, 168] on div "Ht4DYGqDxTe0cF4I4pmvHaLb" at bounding box center [200, 170] width 136 height 9
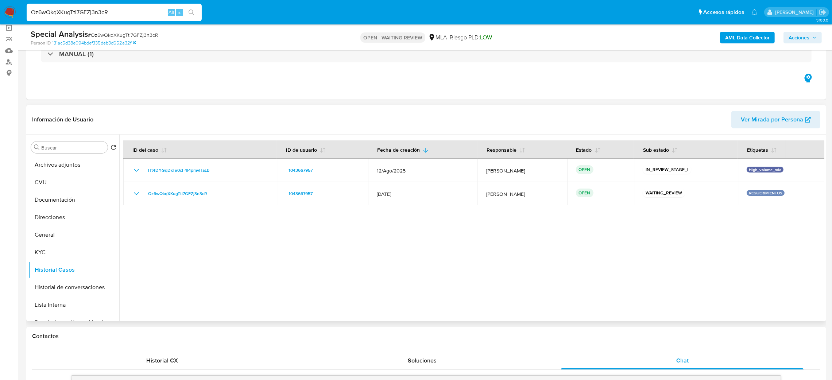
click at [209, 261] on div at bounding box center [471, 228] width 705 height 187
drag, startPoint x: 136, startPoint y: 13, endPoint x: 0, endPoint y: 16, distance: 136.4
click at [0, 16] on nav "Pausado Ver notificaciones Oz6wQkqXKugTti7GFZj3n3cR Alt s Accesos rápidos Presi…" at bounding box center [416, 12] width 832 height 24
paste input "8l2tcEXRYYfNZwB3QSeHXoPx"
type input "8l2tcEXRYYfNZwB3QSeHXoPx"
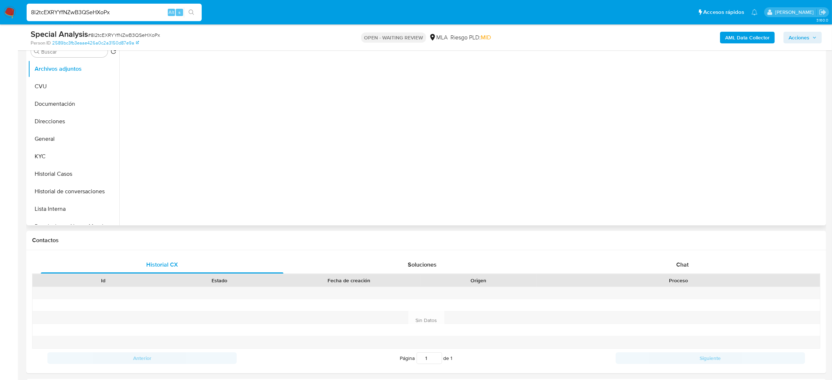
scroll to position [164, 0]
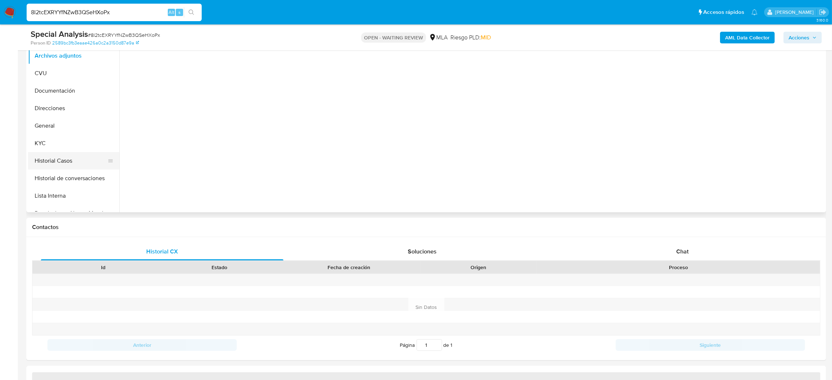
click at [77, 150] on button "KYC" at bounding box center [73, 144] width 91 height 18
select select "10"
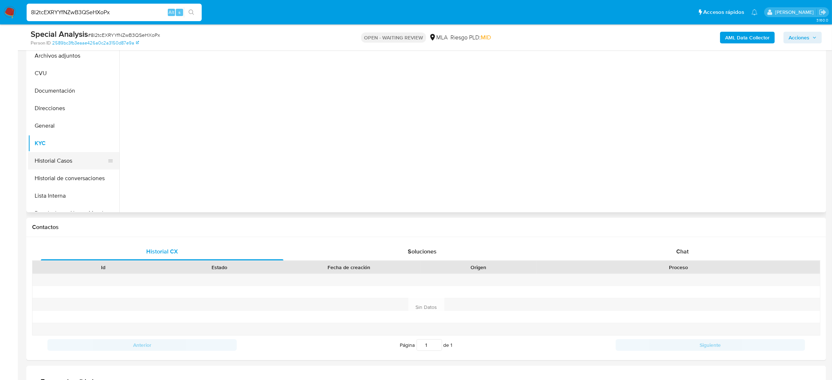
click at [75, 160] on button "Historial Casos" at bounding box center [70, 161] width 85 height 18
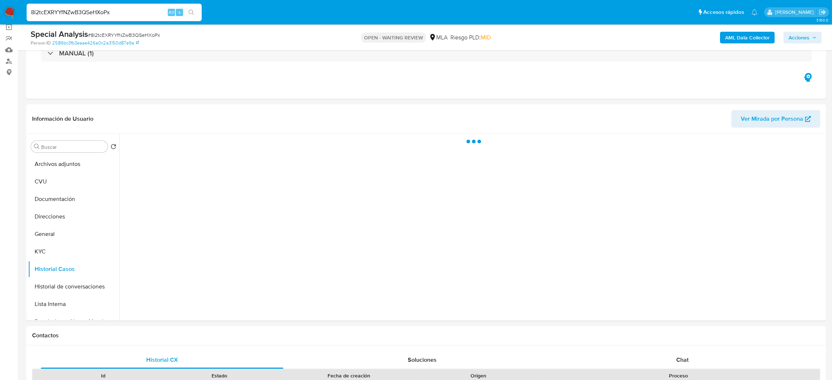
scroll to position [55, 0]
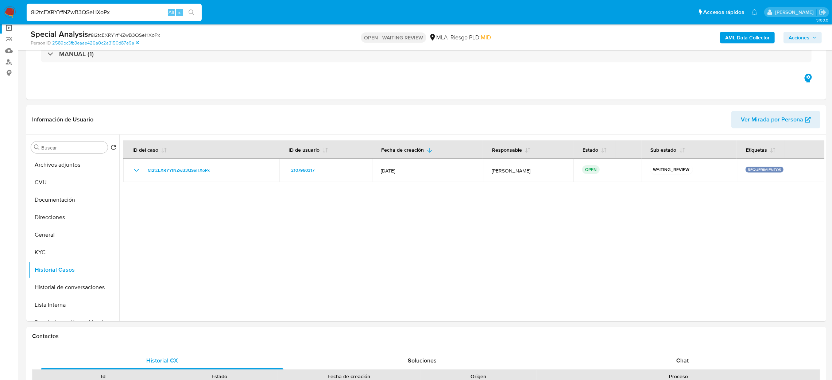
drag, startPoint x: 116, startPoint y: 11, endPoint x: 0, endPoint y: 31, distance: 118.0
paste input "ek1LpKdeNZaumtoaP1bCasI8"
type input "ek1LpKdeNZaumtoaP1bCasI8"
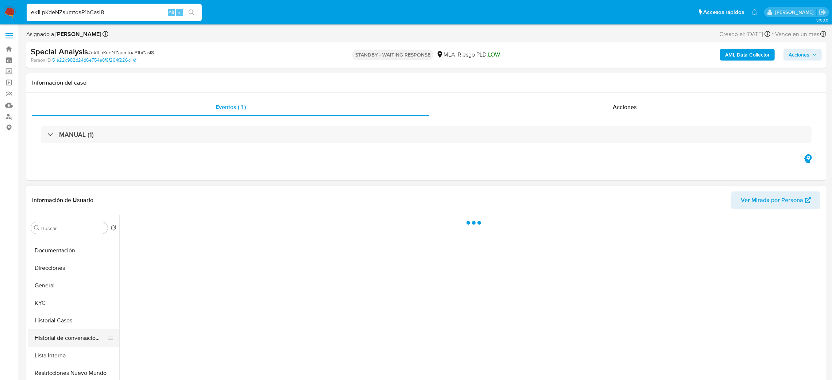
scroll to position [55, 0]
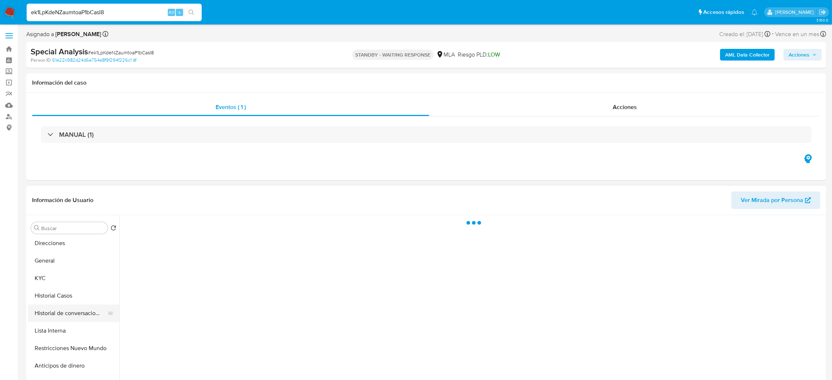
select select "10"
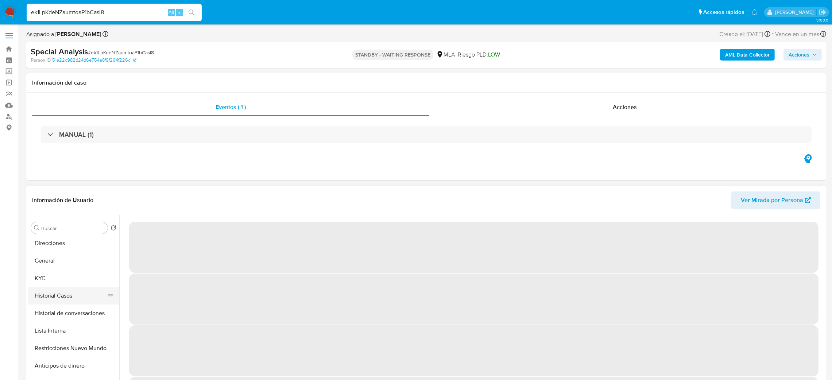
click at [63, 297] on button "Historial Casos" at bounding box center [70, 296] width 85 height 18
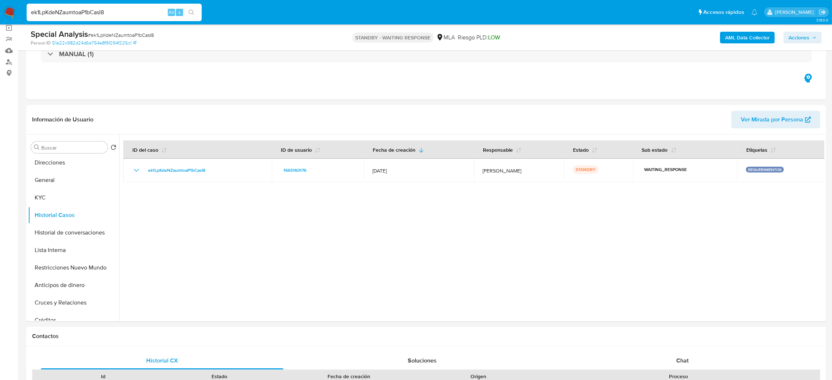
click at [0, 10] on nav "Pausado Ver notificaciones ek1LpKdeNZaumtoaP1bCasI8 Alt s Accesos rápidos Presi…" at bounding box center [416, 12] width 832 height 24
paste input "lFIfky7cCN6YRTcfsd4lLuub"
type input "lFIfky7cCN6YRTcfsd4lLuub"
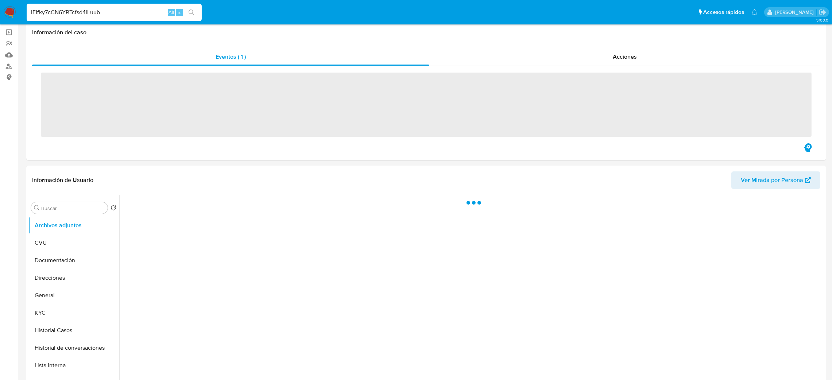
scroll to position [109, 0]
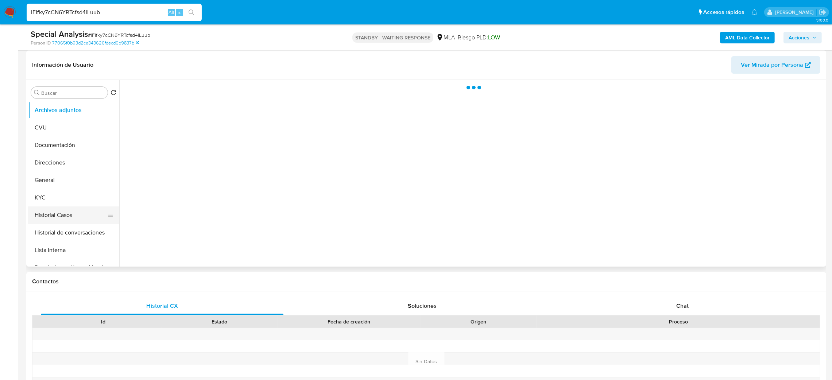
select select "10"
click at [53, 215] on button "Historial Casos" at bounding box center [70, 215] width 85 height 18
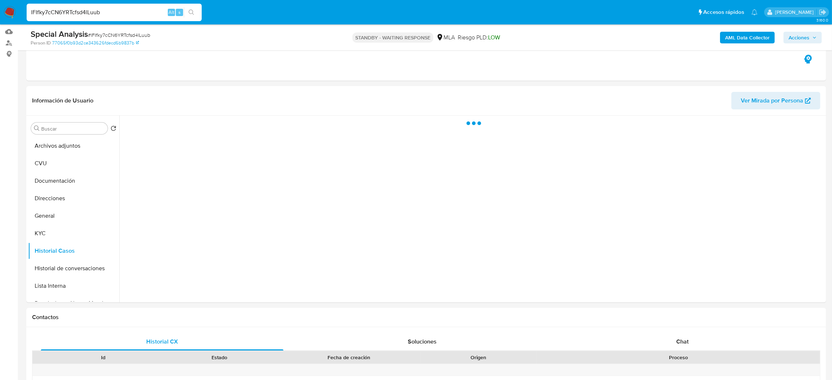
scroll to position [55, 0]
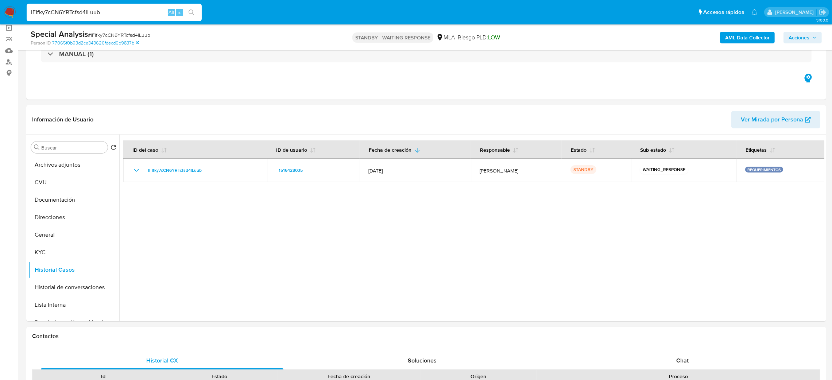
drag, startPoint x: 136, startPoint y: 12, endPoint x: 0, endPoint y: 10, distance: 136.0
click at [0, 10] on nav "Pausado Ver notificaciones lFIfky7cCN6YRTcfsd4lLuub Alt s Accesos rápidos Presi…" at bounding box center [416, 12] width 832 height 24
paste input "EXMWPurjtrFhjviIUGdnMO3h"
type input "EXMWPurjtrFhjviIUGdnMO3h"
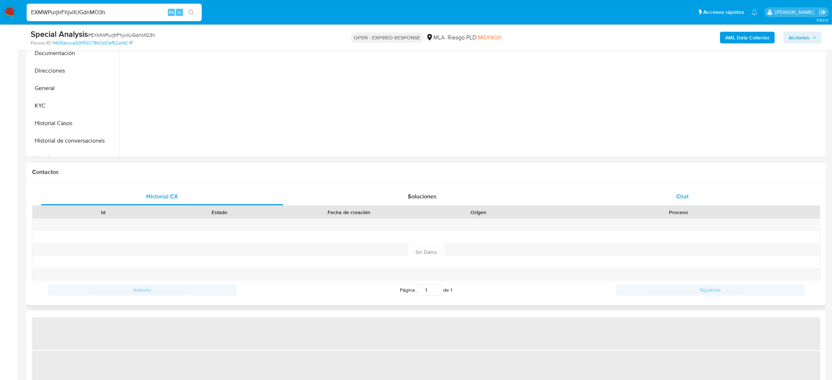
click at [673, 193] on div "Chat" at bounding box center [682, 197] width 242 height 18
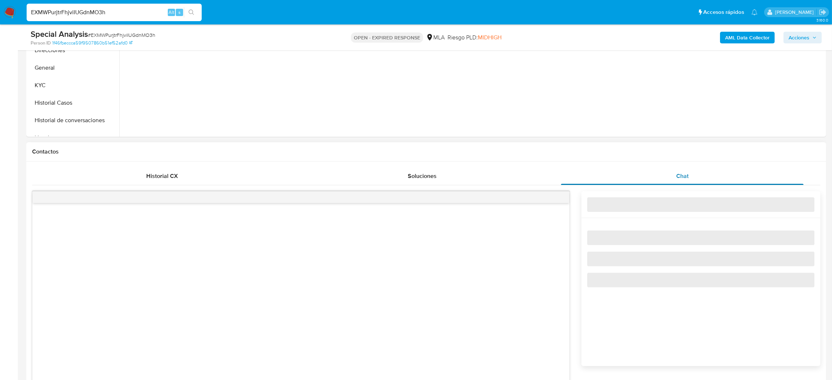
select select "10"
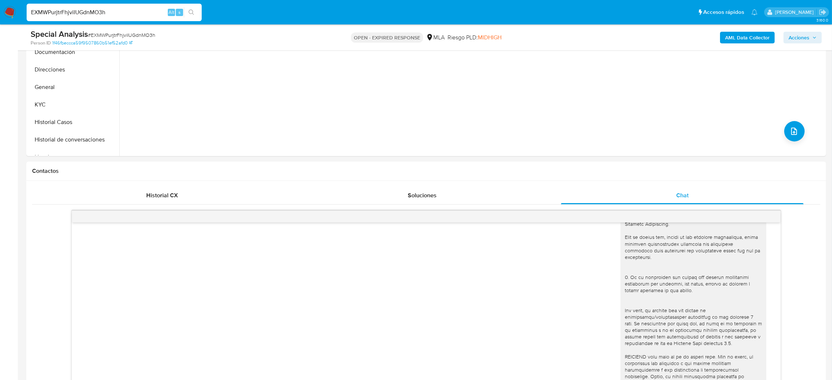
scroll to position [109, 0]
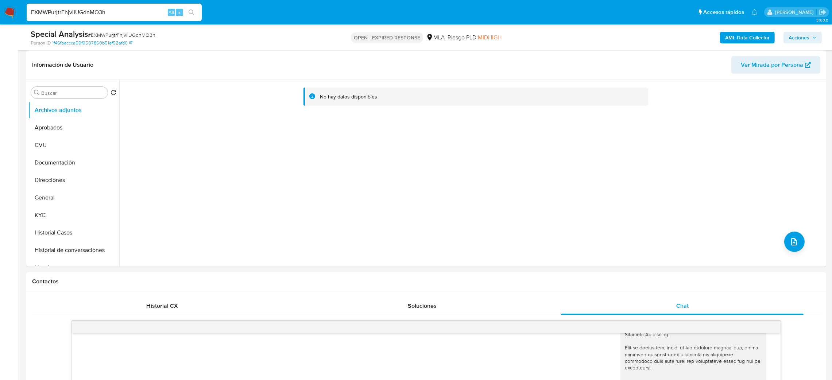
click at [120, 34] on span "# EXMWPurjtrFhjviIUGdnMO3h" at bounding box center [121, 34] width 67 height 7
copy span "EXMWPurjtrFhjviIUGdnMO3h"
click at [5, 13] on img at bounding box center [10, 12] width 12 height 12
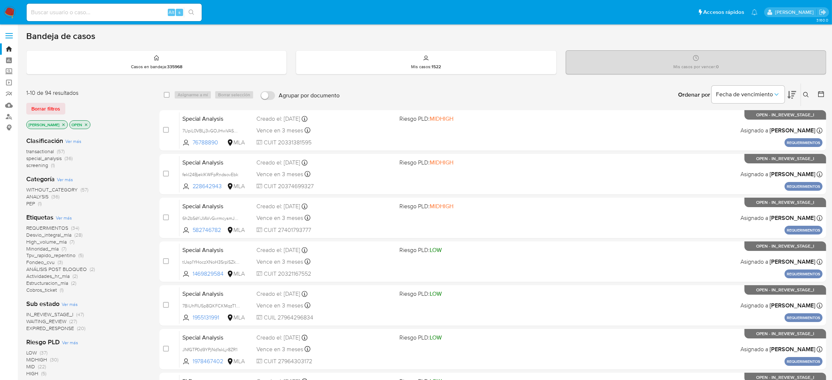
click at [806, 93] on icon at bounding box center [806, 95] width 6 height 6
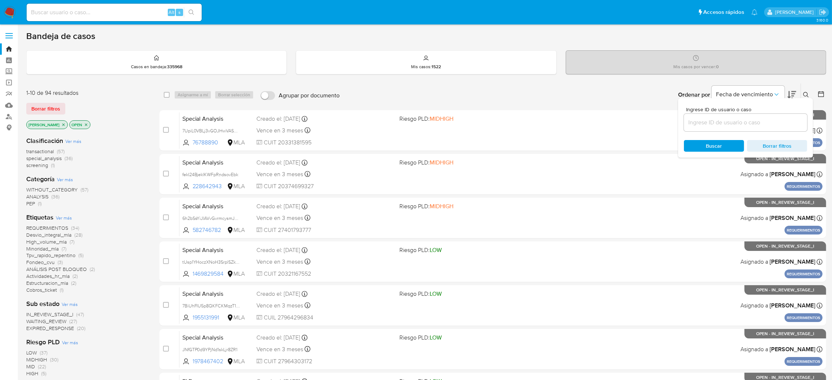
click at [755, 119] on input at bounding box center [745, 122] width 123 height 9
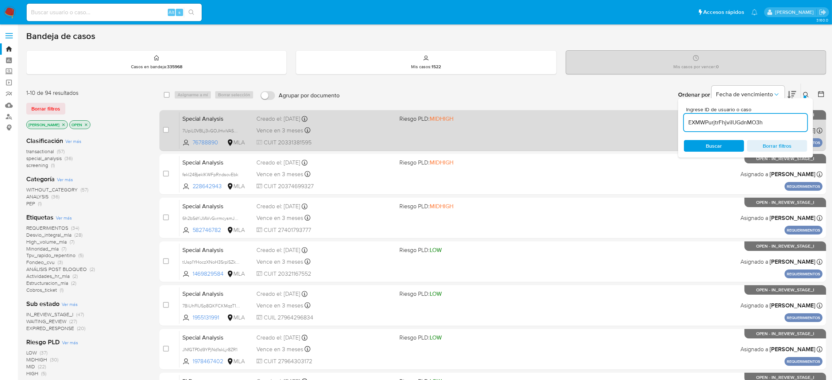
type input "EXMWPurjtrFhjviIUGdnMO3h"
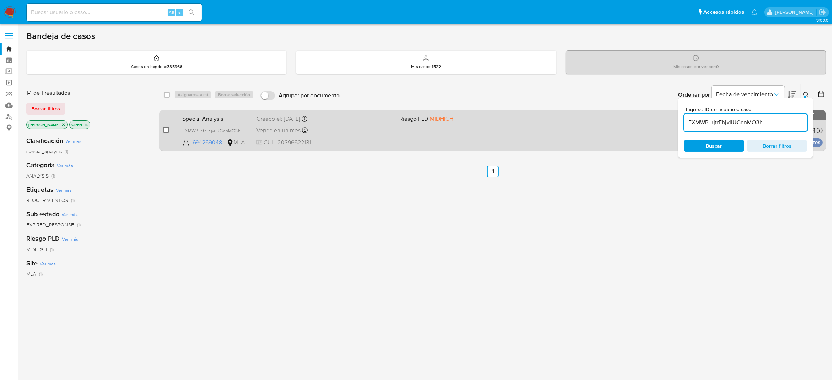
click at [168, 131] on input "checkbox" at bounding box center [166, 130] width 6 height 6
checkbox input "true"
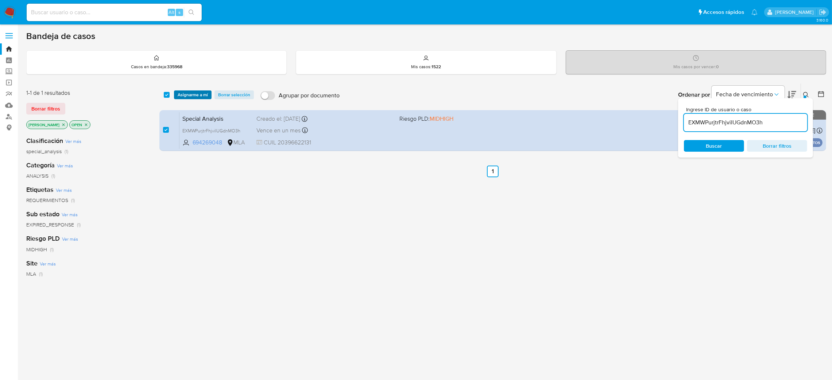
click at [182, 98] on span "Asignarme a mí" at bounding box center [193, 94] width 30 height 7
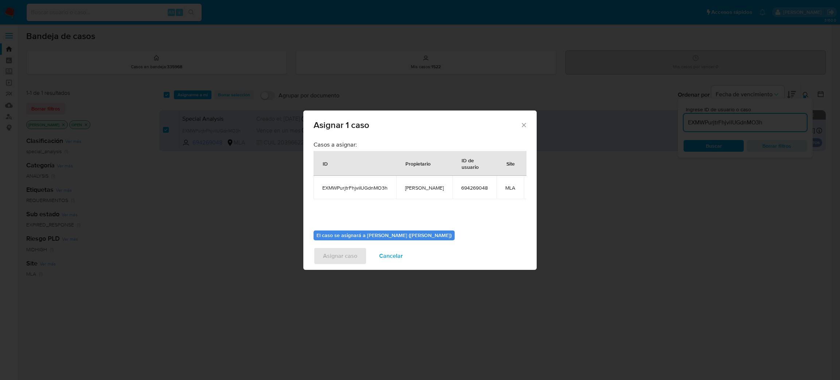
click at [417, 193] on td "[PERSON_NAME]" at bounding box center [424, 187] width 56 height 23
copy span "[PERSON_NAME]"
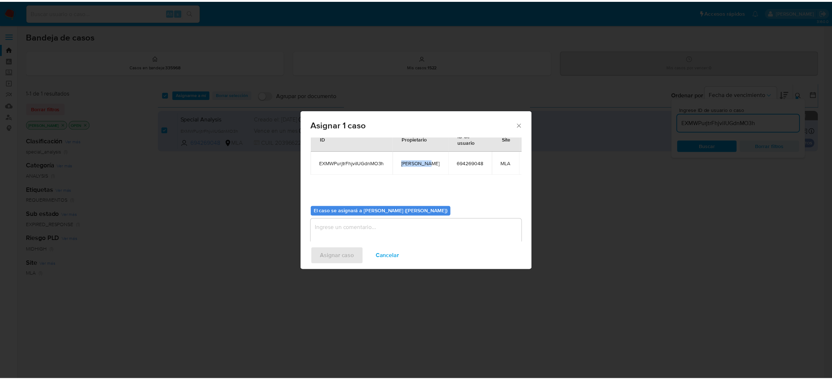
scroll to position [38, 0]
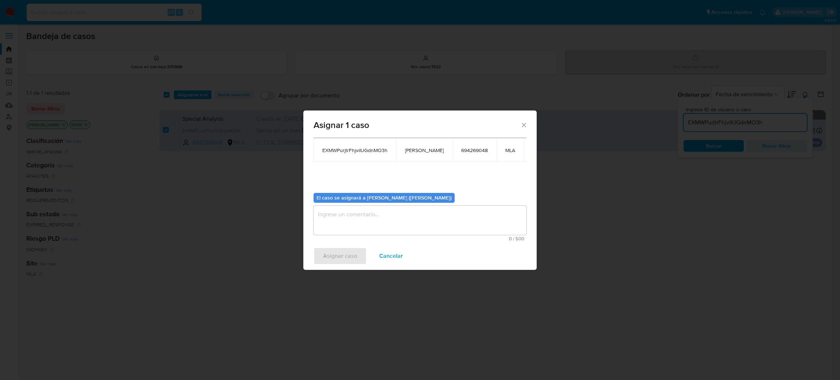
click at [370, 225] on textarea "assign-modal" at bounding box center [420, 220] width 213 height 29
paste textarea "[PERSON_NAME]"
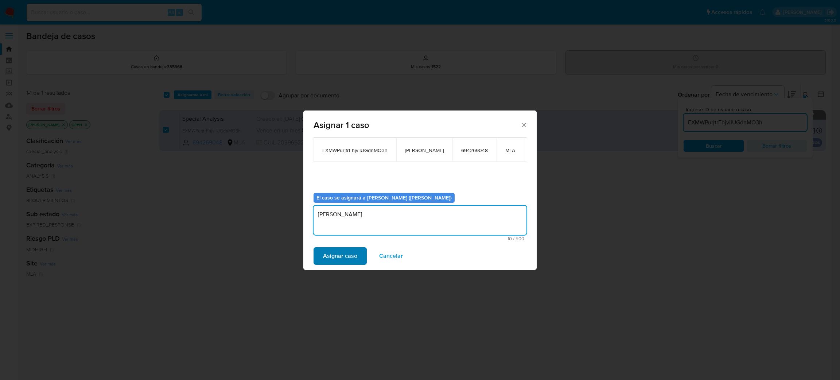
type textarea "[PERSON_NAME]"
click at [349, 254] on span "Asignar caso" at bounding box center [340, 256] width 34 height 16
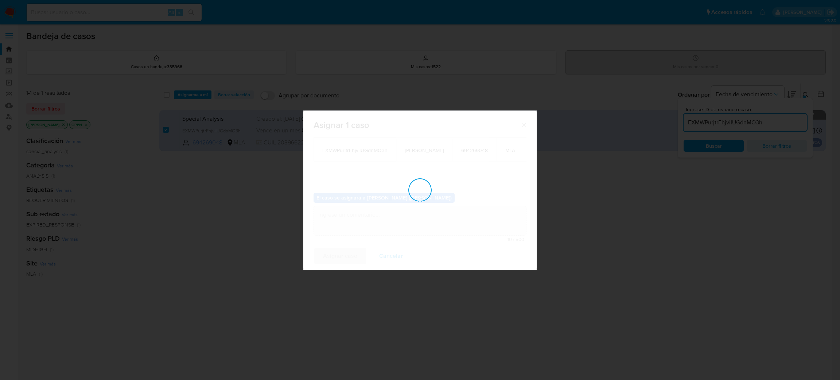
checkbox input "false"
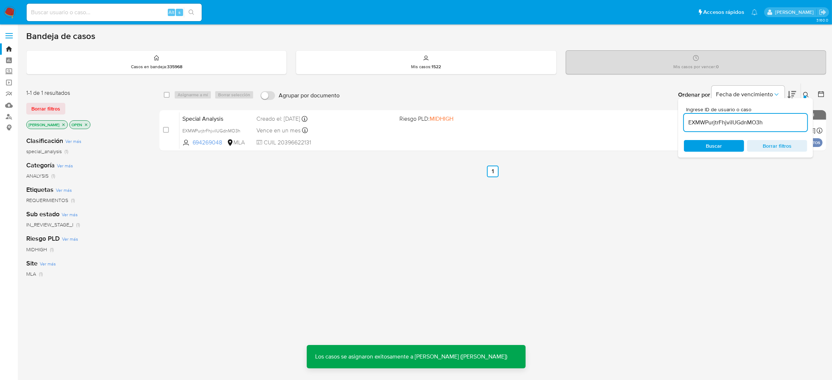
click at [214, 117] on span "Special Analysis" at bounding box center [216, 117] width 69 height 9
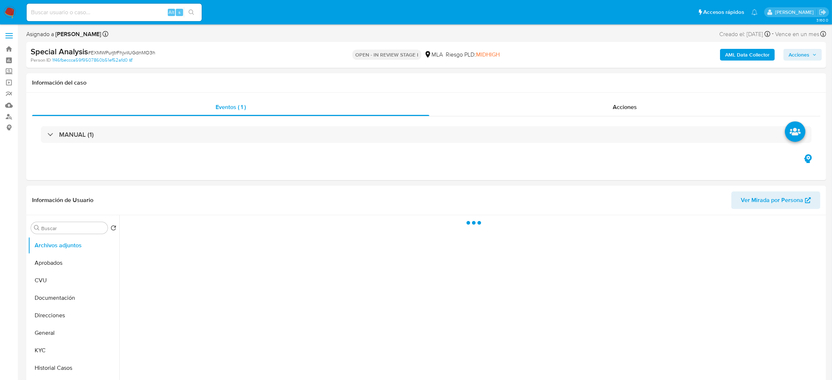
select select "10"
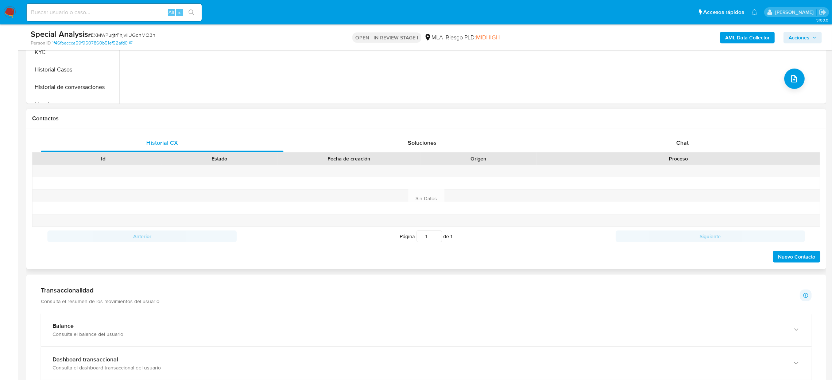
scroll to position [273, 0]
click at [681, 140] on span "Chat" at bounding box center [682, 142] width 12 height 8
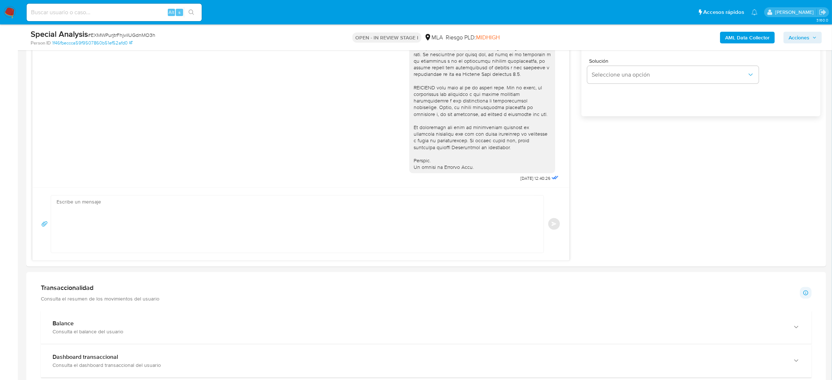
scroll to position [492, 0]
click at [130, 214] on textarea at bounding box center [296, 221] width 478 height 57
paste textarea "Hola, Esperamos que te encuentres muy bien. Te consultamos si tuviste oportunid…"
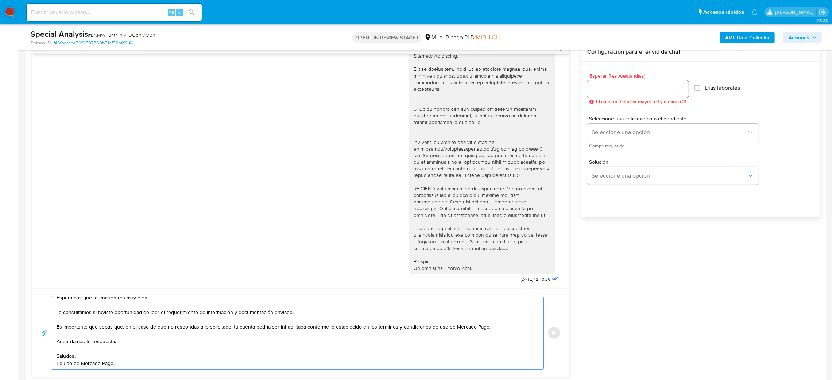
scroll to position [383, 0]
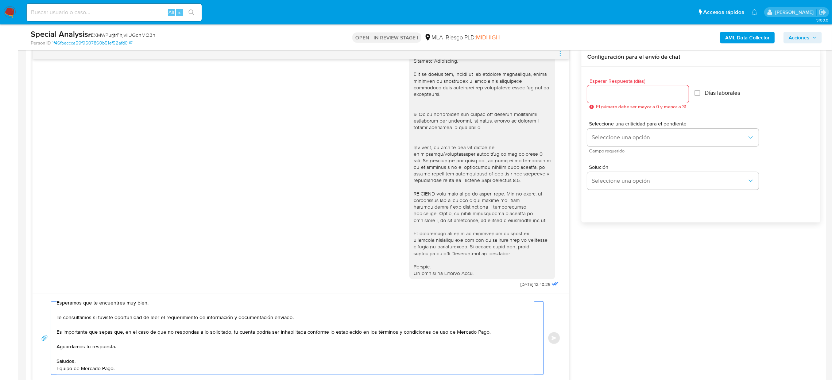
type textarea "Hola, Esperamos que te encuentres muy bien. Te consultamos si tuviste oportunid…"
click at [605, 96] on input "Esperar Respuesta (días)" at bounding box center [637, 93] width 101 height 9
type input "2"
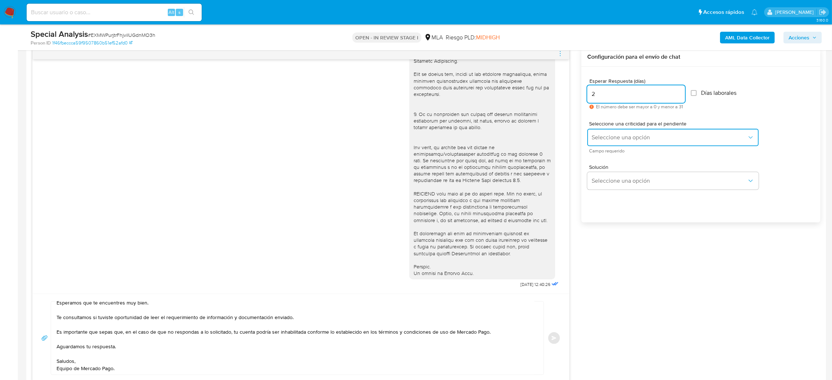
click at [609, 132] on button "Seleccione una opción" at bounding box center [672, 138] width 171 height 18
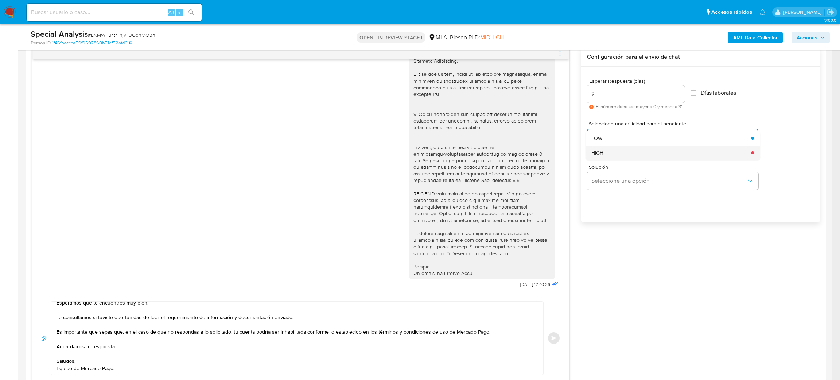
click at [612, 156] on div "HIGH" at bounding box center [668, 152] width 155 height 15
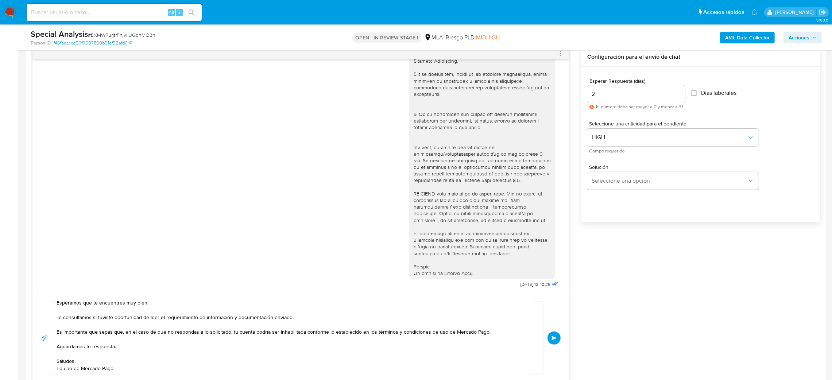
click at [559, 340] on button "Enviar" at bounding box center [553, 337] width 13 height 13
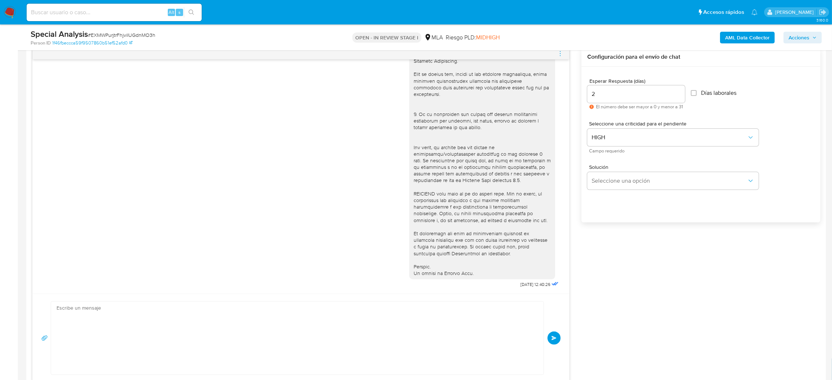
scroll to position [0, 0]
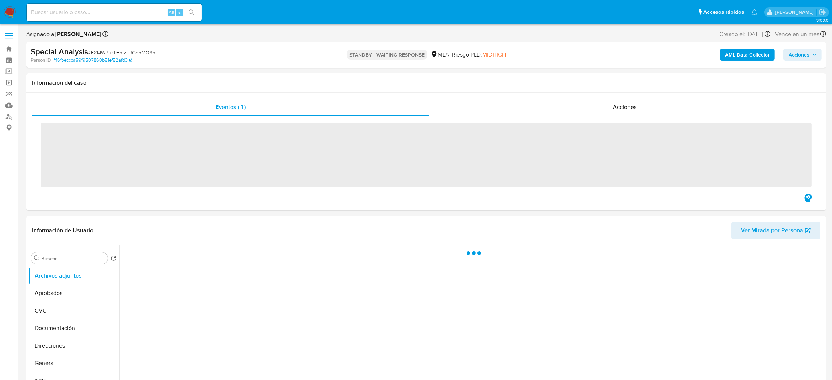
scroll to position [109, 0]
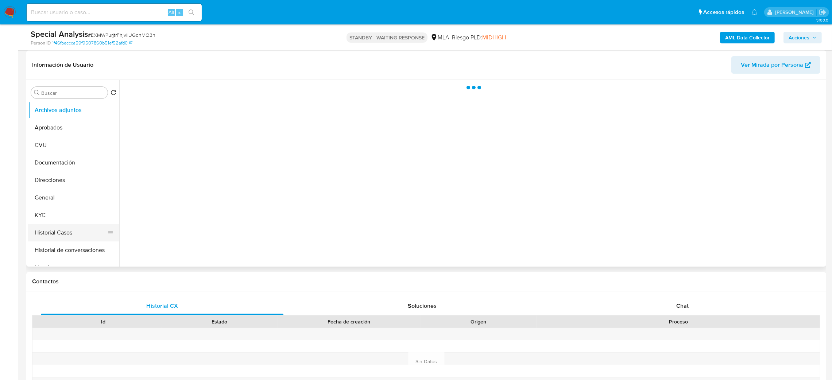
click at [61, 227] on button "Historial Casos" at bounding box center [70, 233] width 85 height 18
select select "10"
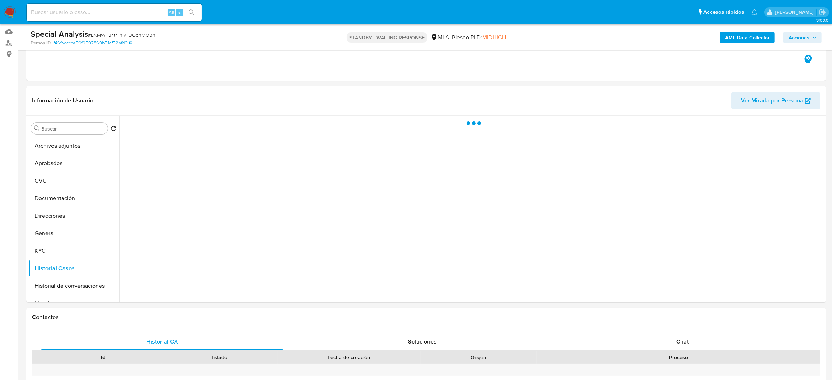
scroll to position [55, 0]
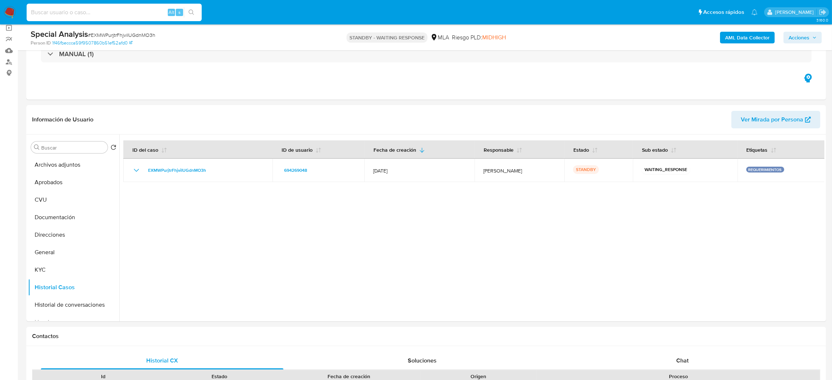
click at [129, 14] on input at bounding box center [114, 12] width 175 height 9
paste input "vQ9ZC0CX5b6lT4QcW3zvugAT"
type input "vQ9ZC0CX5b6lT4QcW3zvugAT"
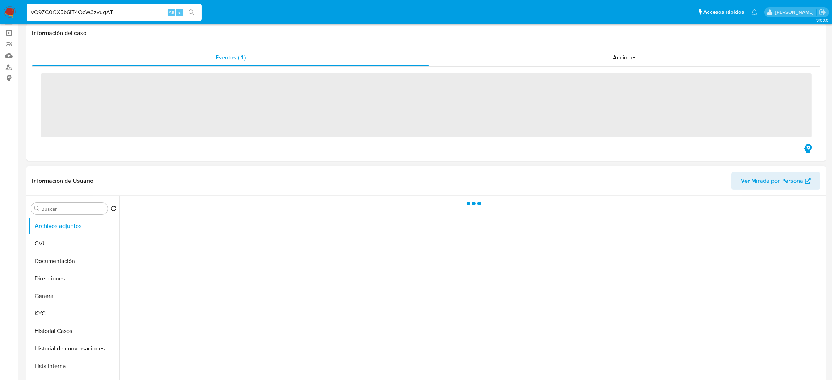
scroll to position [109, 0]
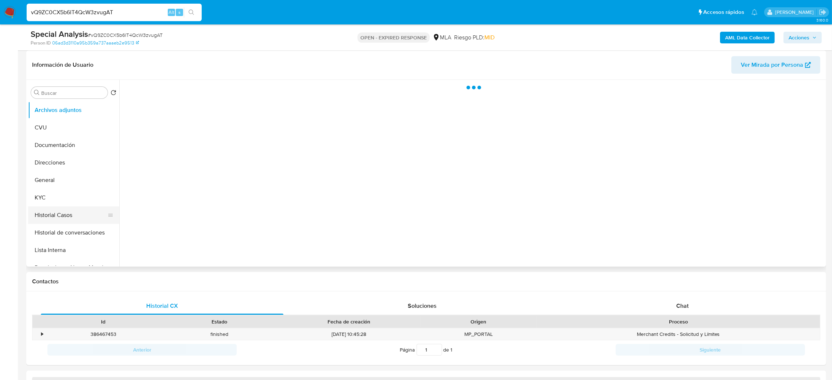
select select "10"
click at [75, 213] on button "Historial Casos" at bounding box center [70, 215] width 85 height 18
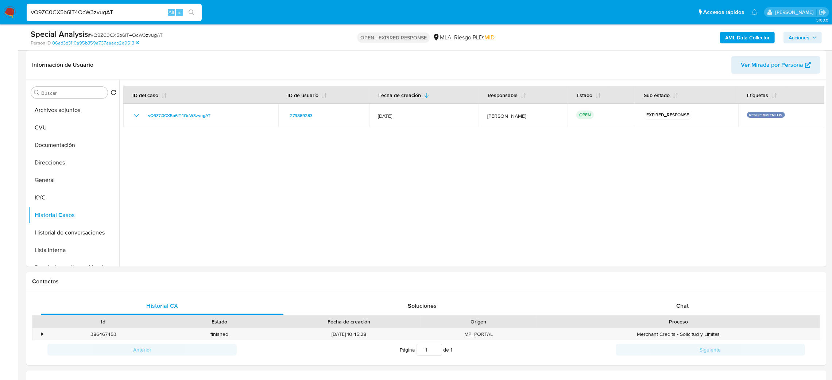
click at [106, 33] on span "# vQ9ZC0CX5b6lT4QcW3zvugAT" at bounding box center [125, 34] width 75 height 7
copy span "vQ9ZC0CX5b6lT4QcW3zvugAT"
click at [12, 11] on img at bounding box center [10, 12] width 12 height 12
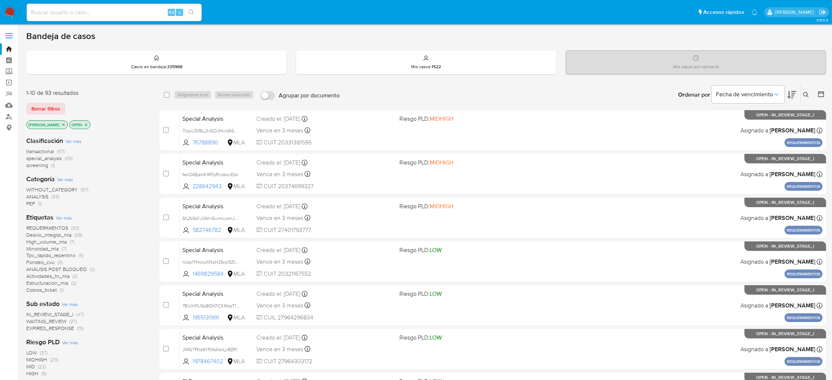
click at [807, 94] on icon at bounding box center [806, 95] width 6 height 6
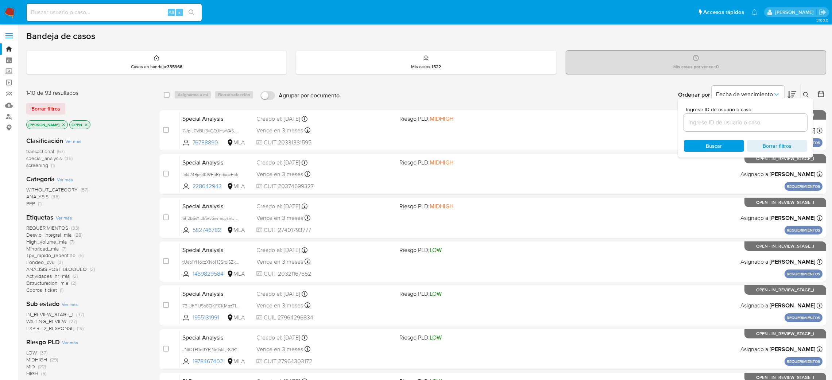
click at [765, 124] on input at bounding box center [745, 122] width 123 height 9
type input "vQ9ZC0CX5b6lT4QcW3zvugAT"
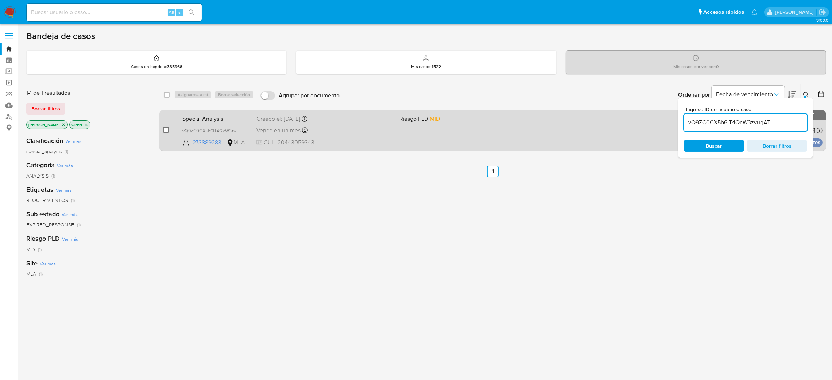
click at [168, 131] on input "checkbox" at bounding box center [166, 130] width 6 height 6
checkbox input "true"
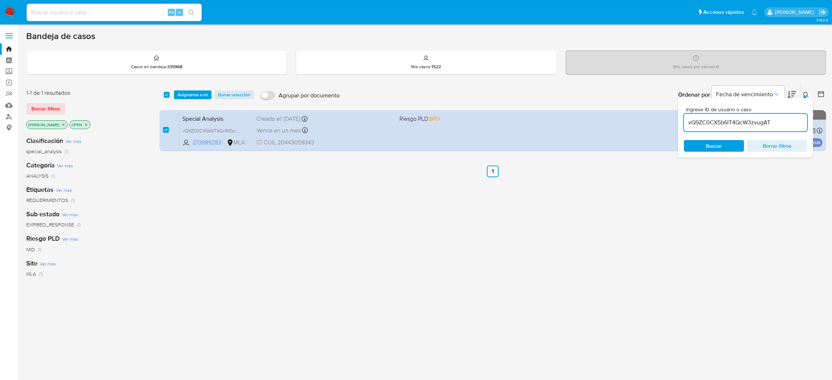
click at [191, 85] on div "select-all-cases-checkbox Asignarme a mí Borrar selección Agrupar por documento…" at bounding box center [492, 94] width 667 height 23
click at [193, 93] on span "Asignarme a mí" at bounding box center [193, 94] width 30 height 7
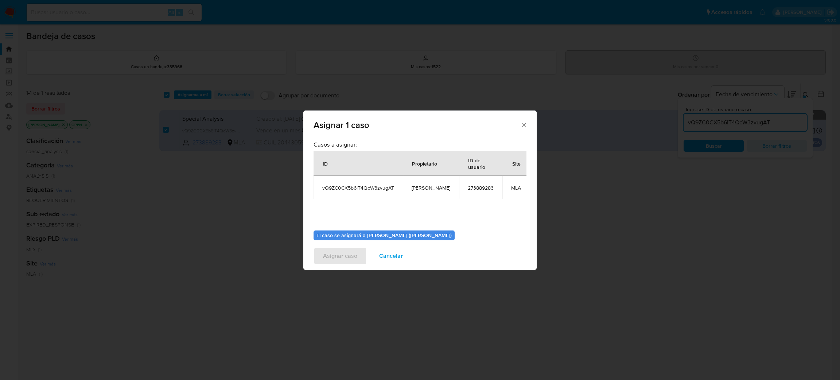
click at [431, 187] on span "[PERSON_NAME]" at bounding box center [431, 187] width 39 height 7
copy span "[PERSON_NAME]"
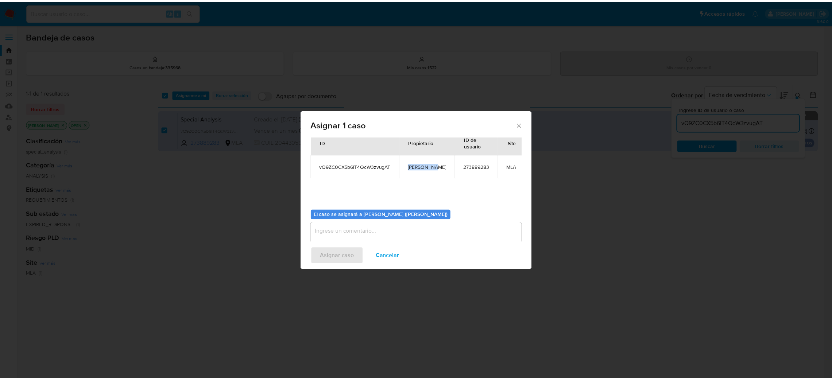
scroll to position [38, 0]
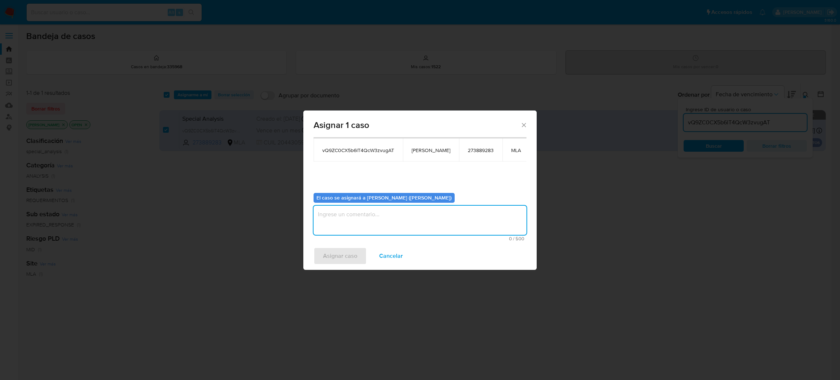
click at [364, 219] on textarea "assign-modal" at bounding box center [420, 220] width 213 height 29
paste textarea "[PERSON_NAME]"
type textarea "[PERSON_NAME]"
click at [346, 262] on span "Asignar caso" at bounding box center [340, 256] width 34 height 16
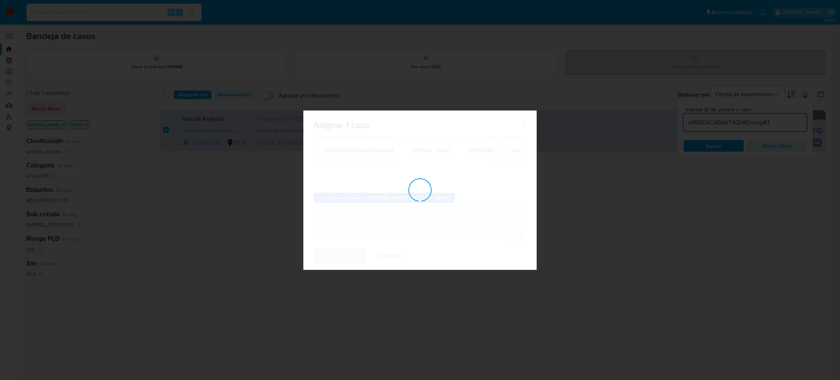
checkbox input "false"
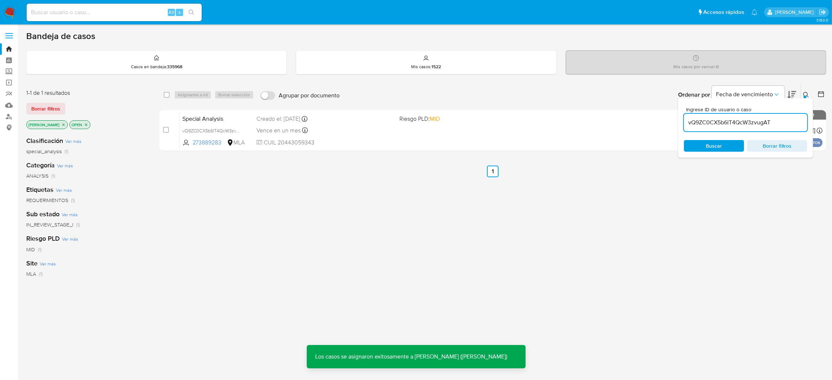
click at [239, 117] on span "Special Analysis" at bounding box center [216, 117] width 69 height 9
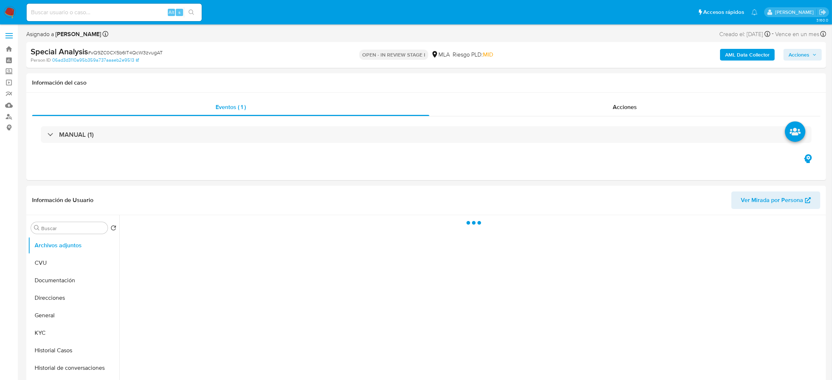
select select "10"
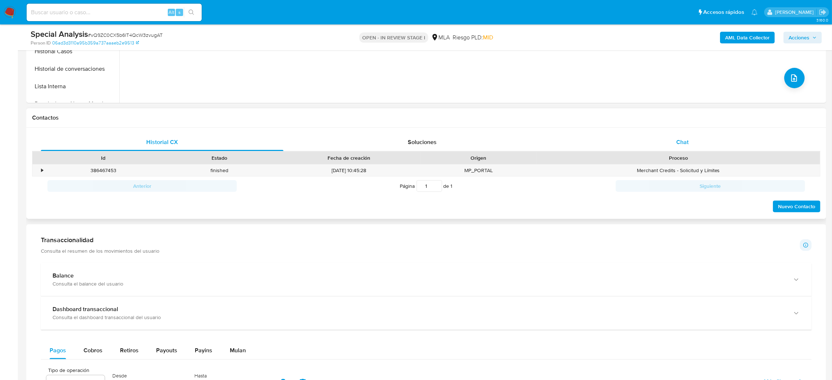
click at [657, 139] on div "Chat" at bounding box center [682, 142] width 242 height 18
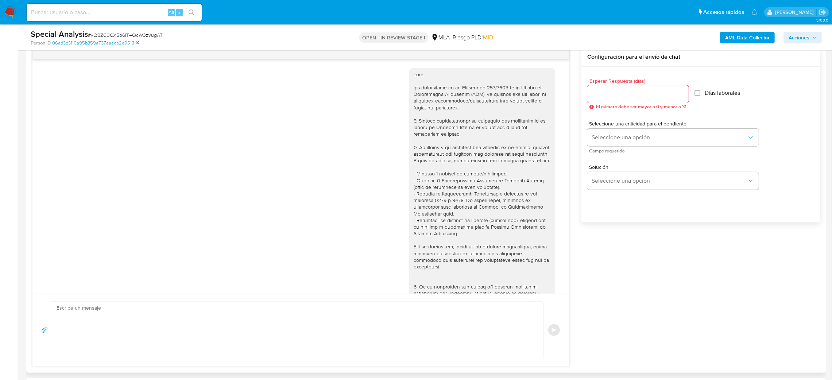
scroll to position [185, 0]
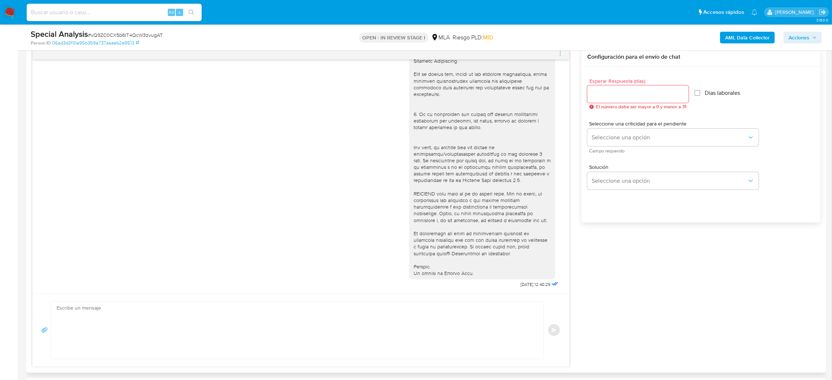
click at [112, 319] on textarea at bounding box center [296, 330] width 478 height 57
paste textarea "Hola, Esperamos que te encuentres muy bien. Te consultamos si tuviste oportunid…"
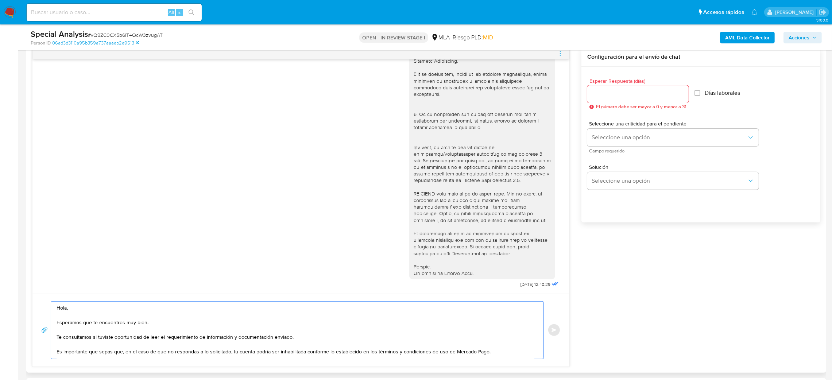
scroll to position [34, 0]
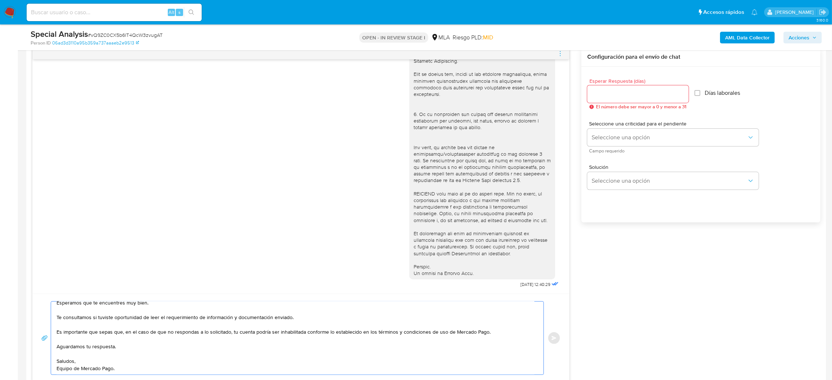
type textarea "Hola, Esperamos que te encuentres muy bien. Te consultamos si tuviste oportunid…"
click at [607, 99] on div at bounding box center [637, 94] width 101 height 18
drag, startPoint x: 602, startPoint y: 94, endPoint x: 601, endPoint y: 134, distance: 40.5
click at [602, 93] on input "Esperar Respuesta (días)" at bounding box center [637, 93] width 101 height 9
type input "2"
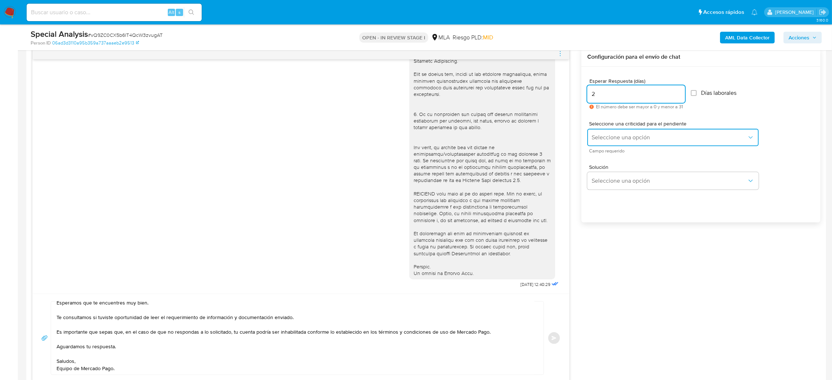
click at [603, 142] on button "Seleccione una opción" at bounding box center [672, 138] width 171 height 18
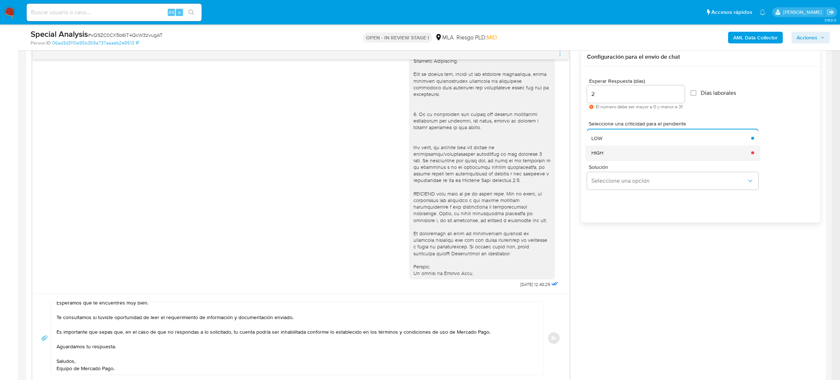
click at [605, 155] on div "HIGH" at bounding box center [668, 152] width 155 height 15
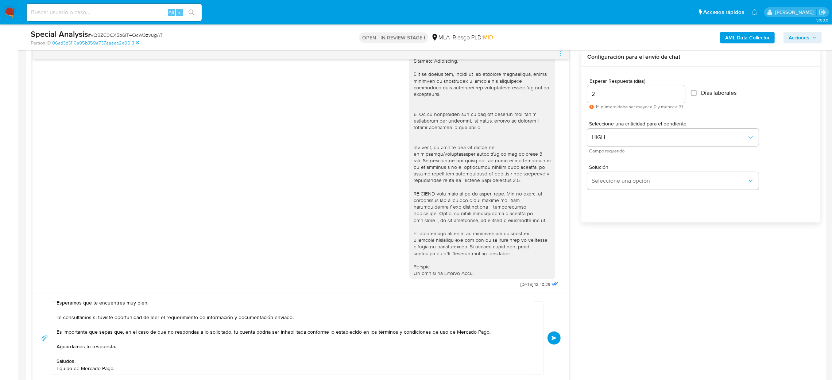
click at [553, 338] on span "Enviar" at bounding box center [553, 338] width 5 height 4
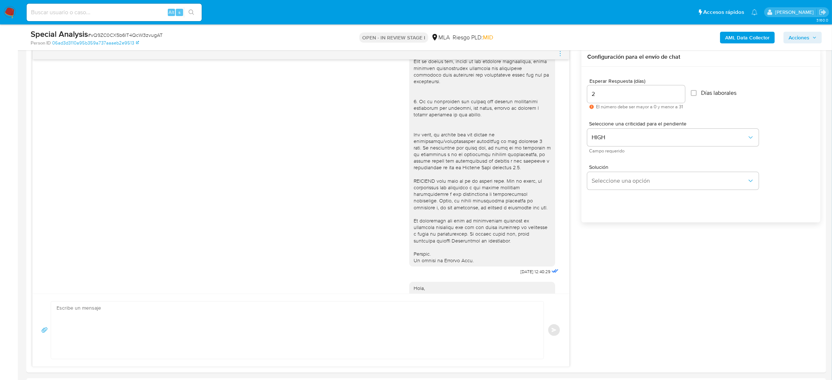
scroll to position [0, 0]
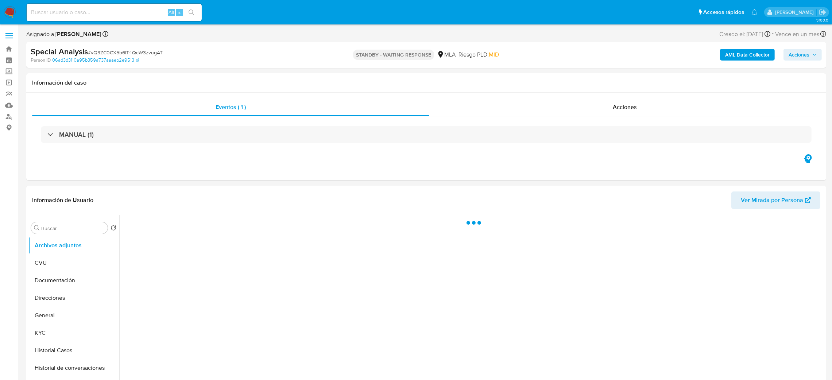
click at [71, 13] on input at bounding box center [114, 12] width 175 height 9
paste input "l1BS5Koja4aG6QbErKdkJonA"
type input "l1BS5Koja4aG6QbErKdkJonA"
select select "10"
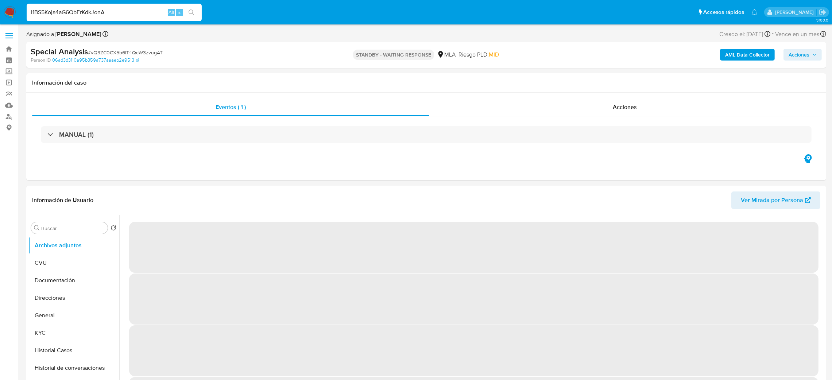
type input "l1BS5Koja4aG6QbErKdkJonA"
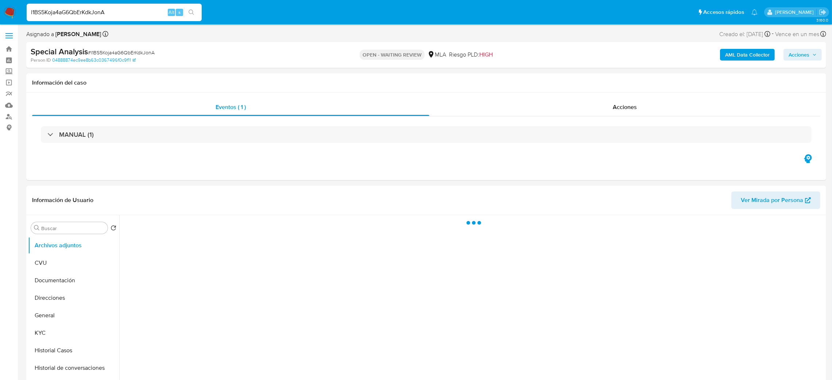
select select "10"
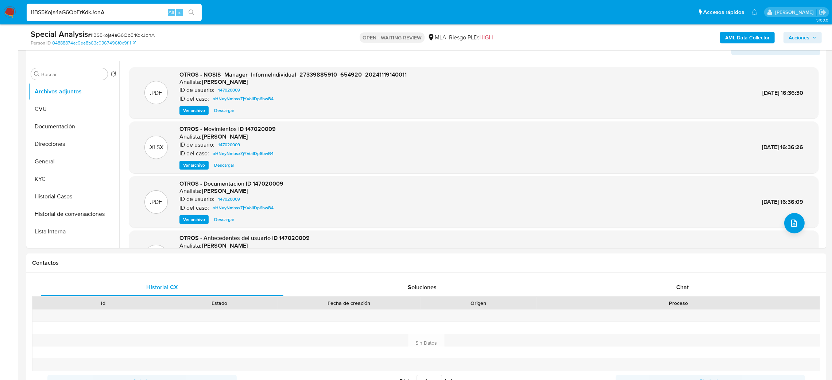
scroll to position [109, 0]
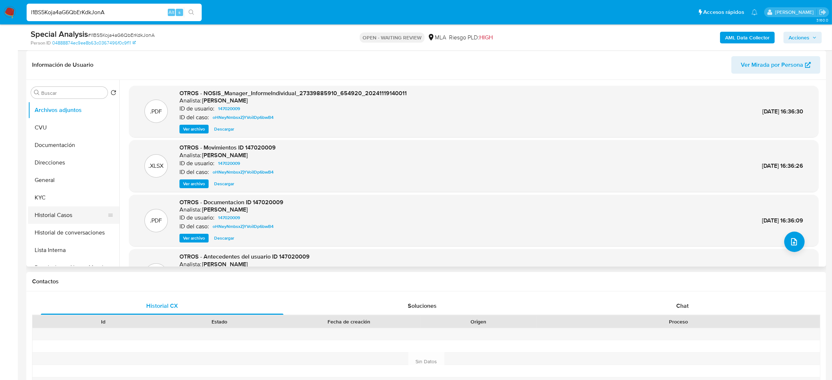
click at [36, 209] on button "Historial Casos" at bounding box center [70, 215] width 85 height 18
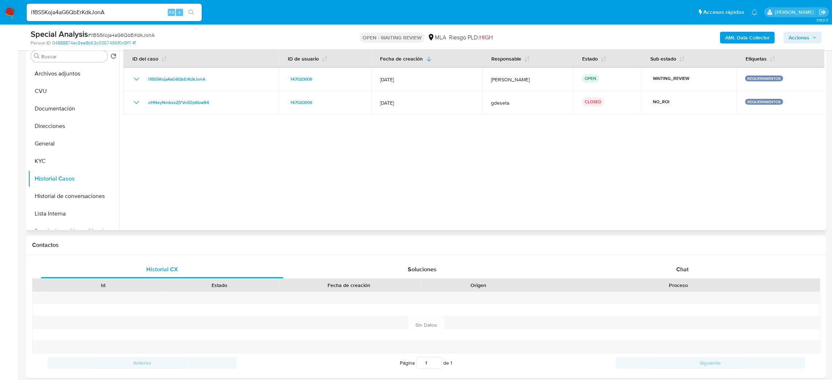
scroll to position [164, 0]
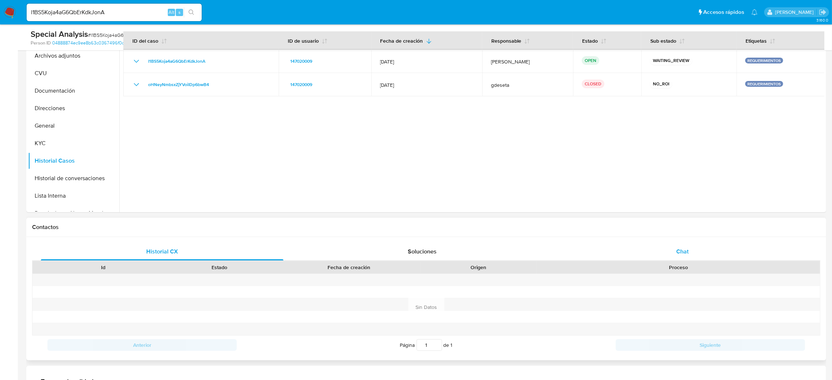
click at [677, 255] on span "Chat" at bounding box center [682, 251] width 12 height 8
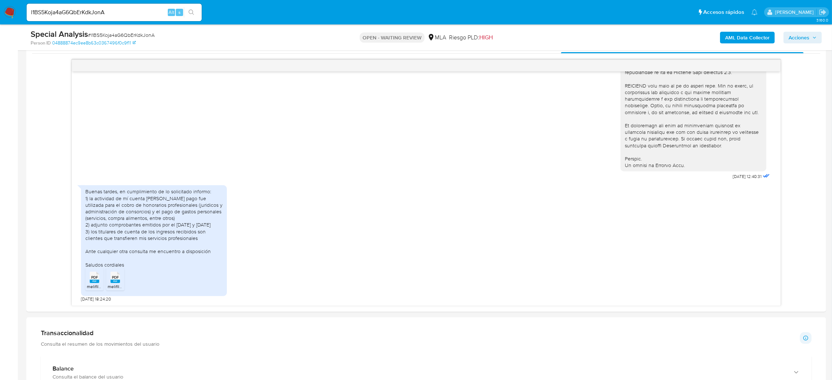
scroll to position [383, 0]
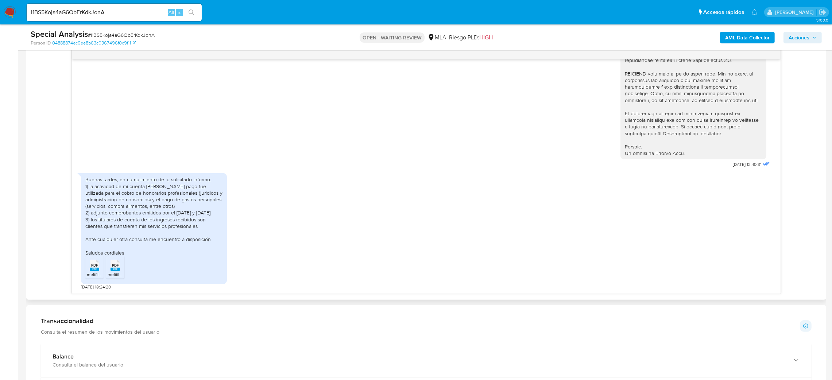
click at [110, 273] on span "melifile7500308434625224727.pdf" at bounding box center [142, 274] width 69 height 6
click at [94, 273] on span "melifile4988742192001211891.pdf" at bounding box center [119, 274] width 64 height 6
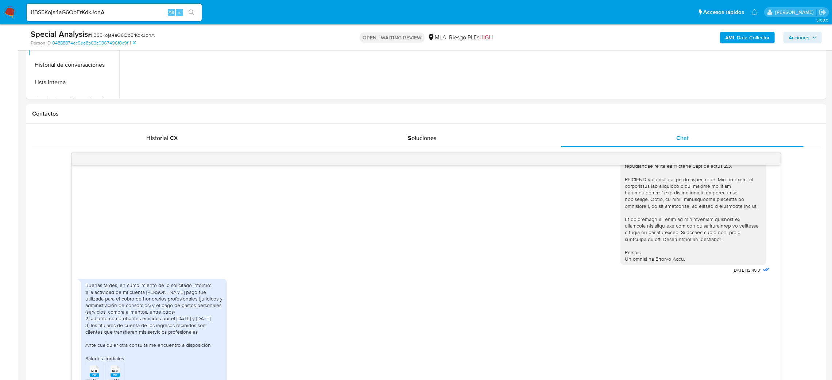
scroll to position [273, 0]
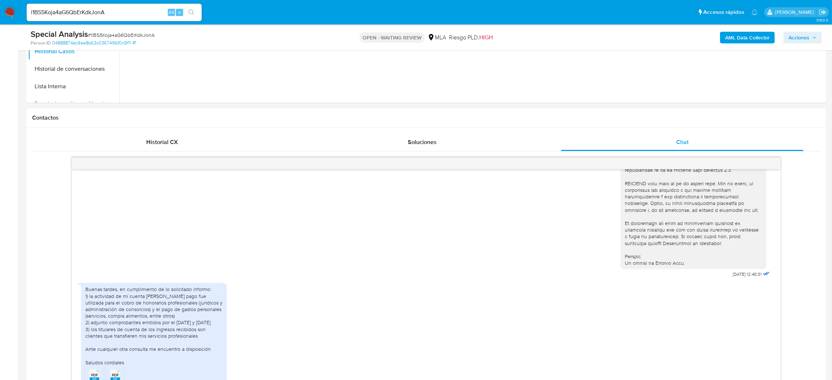
click at [121, 37] on span "# l1BS5Koja4aG6QbErKdkJonA" at bounding box center [121, 34] width 67 height 7
copy span "l1BS5Koja4aG6QbErKdkJonA"
click at [15, 115] on aside "Bandeja Tablero Screening Búsqueda en Listas Watchlist Herramientas Operaciones…" at bounding box center [9, 346] width 18 height 1238
drag, startPoint x: 111, startPoint y: 15, endPoint x: 0, endPoint y: 20, distance: 111.3
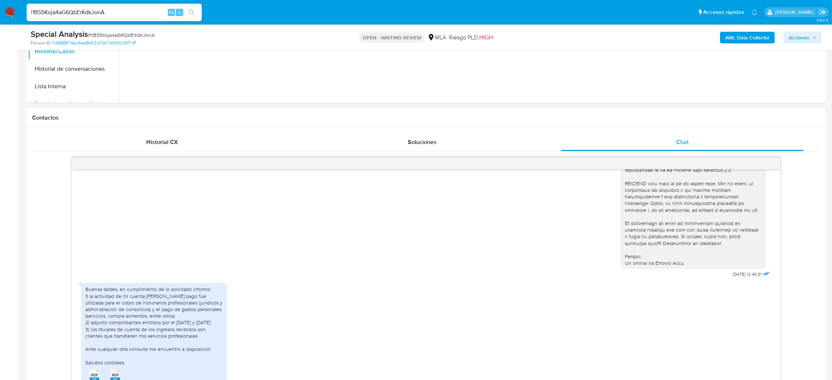
click at [0, 20] on nav "Pausado Ver notificaciones l1BS5Koja4aG6QbErKdkJonA Alt s Accesos rápidos Presi…" at bounding box center [416, 12] width 832 height 24
paste input "HMttpDB5wXedAsd5i59OQnZ4"
type input "HMttpDB5wXedAsd5i59OQnZ4"
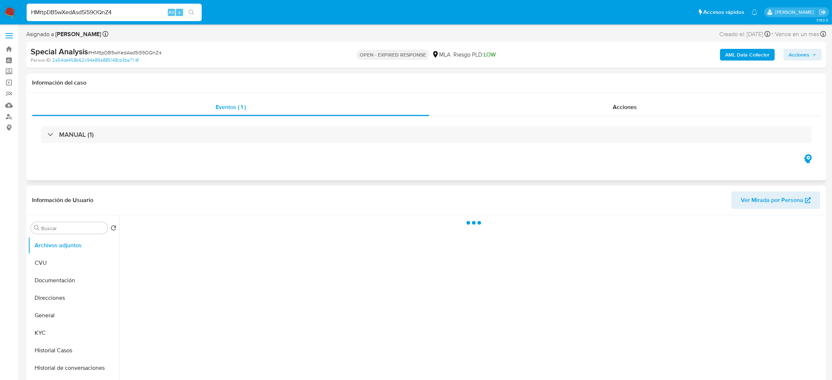
select select "10"
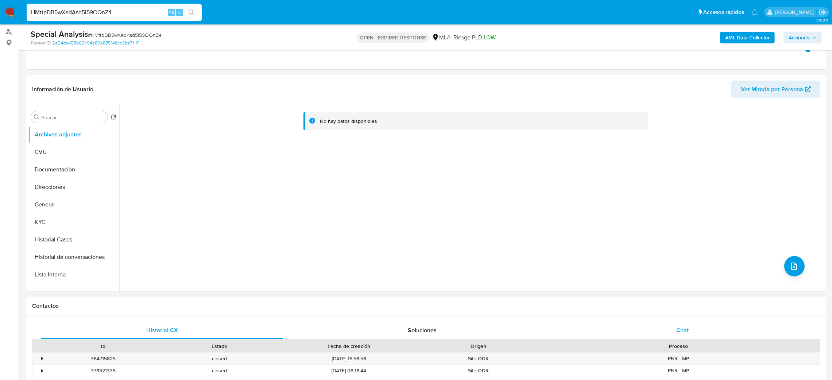
scroll to position [164, 0]
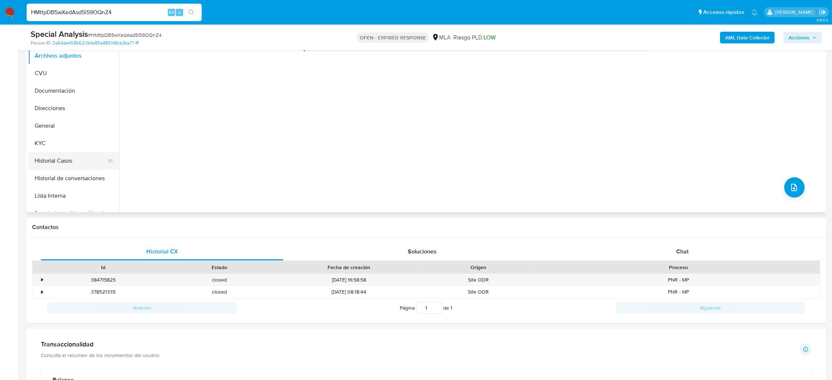
click at [73, 162] on button "Historial Casos" at bounding box center [70, 161] width 85 height 18
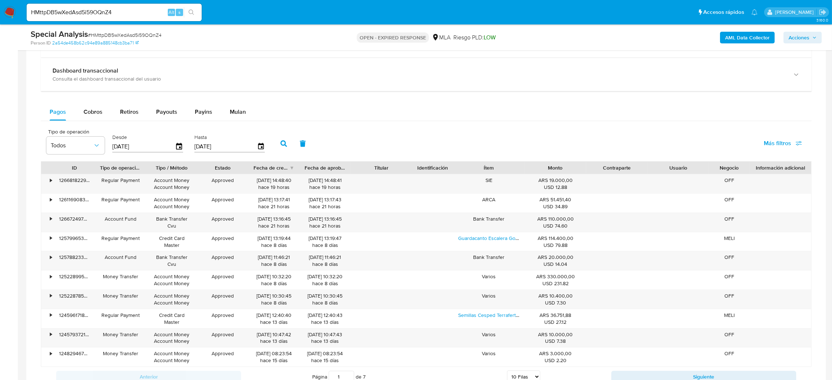
scroll to position [304, 0]
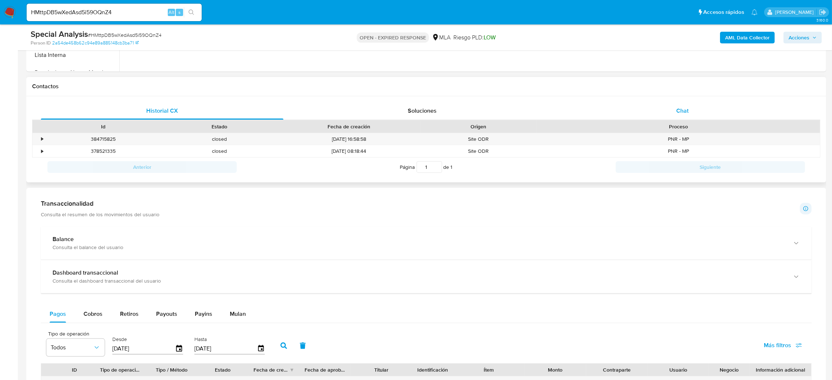
click at [691, 102] on div "Chat" at bounding box center [682, 111] width 242 height 18
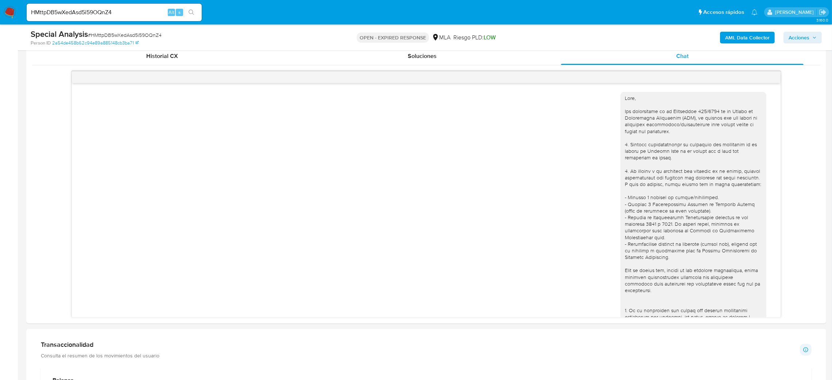
scroll to position [185, 0]
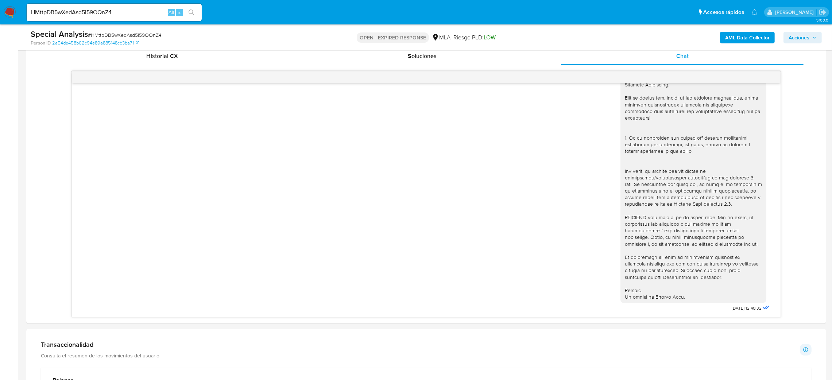
click at [117, 30] on div "Special Analysis # HMttpDB5wXedAsd5i59OQnZ4" at bounding box center [161, 34] width 261 height 11
copy span "HMttpDB5wXedAsd5i59OQnZ4"
click at [7, 13] on img at bounding box center [10, 12] width 12 height 12
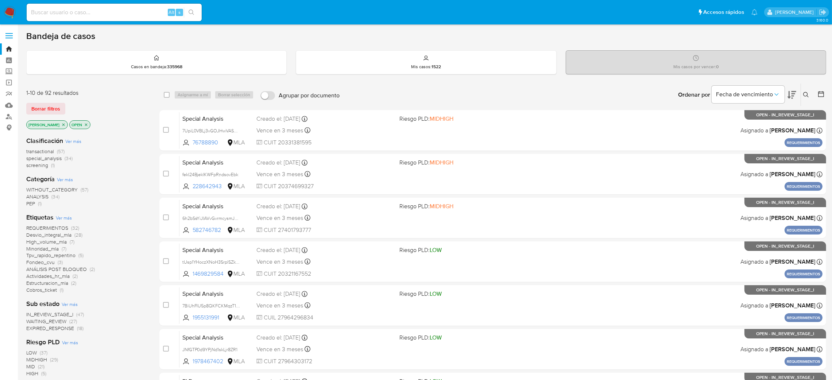
click at [805, 99] on div "Ingrese ID de usuario o caso Buscar Borrar filtros" at bounding box center [806, 94] width 12 height 23
click at [804, 95] on icon at bounding box center [806, 95] width 6 height 6
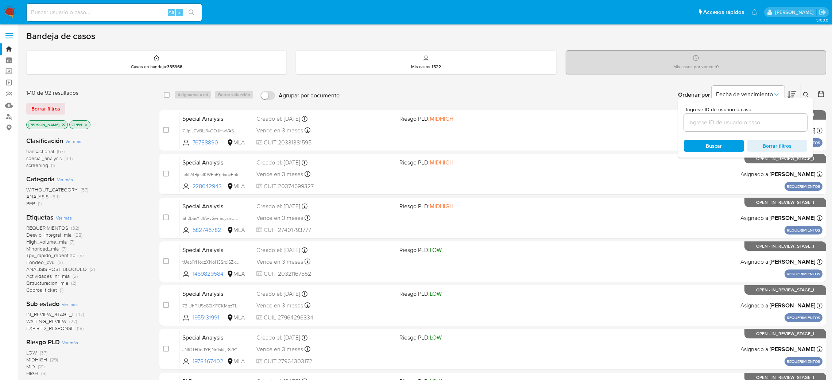
click at [744, 127] on input at bounding box center [745, 122] width 123 height 9
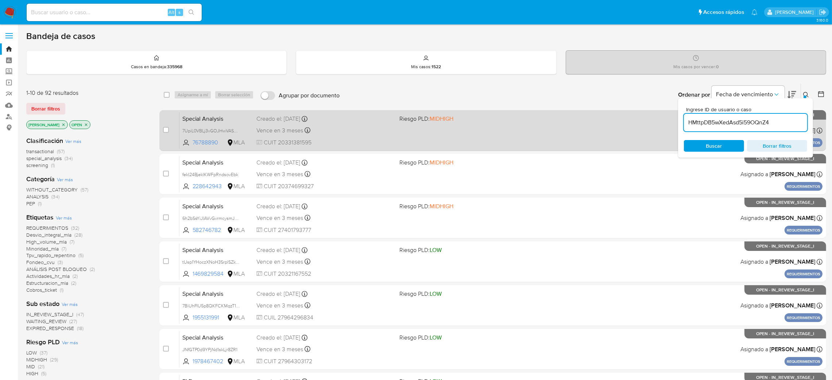
type input "HMttpDB5wXedAsd5i59OQnZ4"
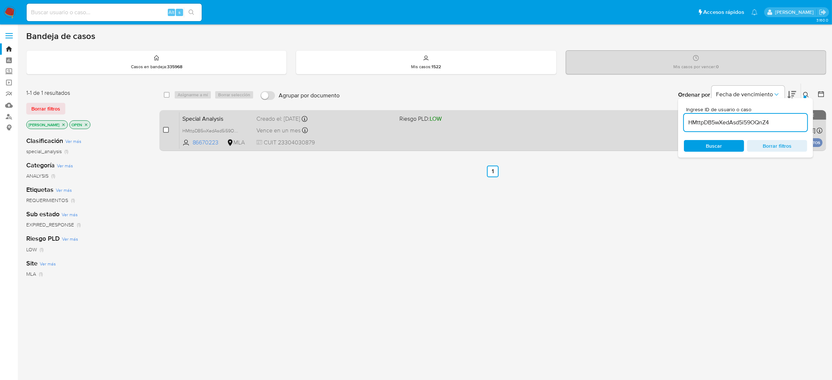
click at [165, 128] on input "checkbox" at bounding box center [166, 130] width 6 height 6
checkbox input "true"
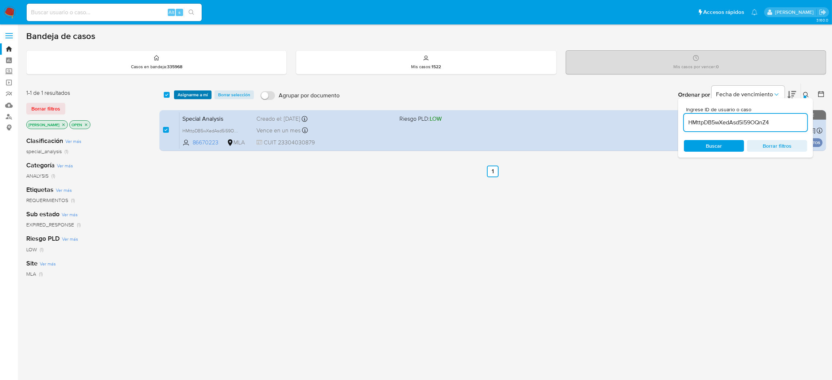
click at [191, 92] on span "Asignarme a mí" at bounding box center [193, 94] width 30 height 7
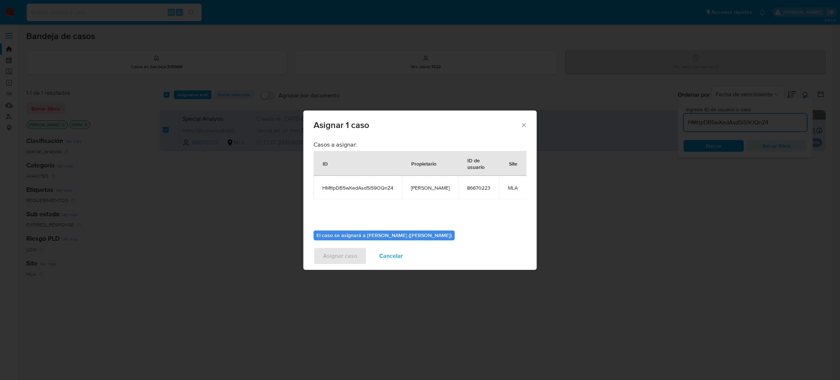
click at [424, 189] on span "[PERSON_NAME]" at bounding box center [430, 187] width 39 height 7
copy span "[PERSON_NAME]"
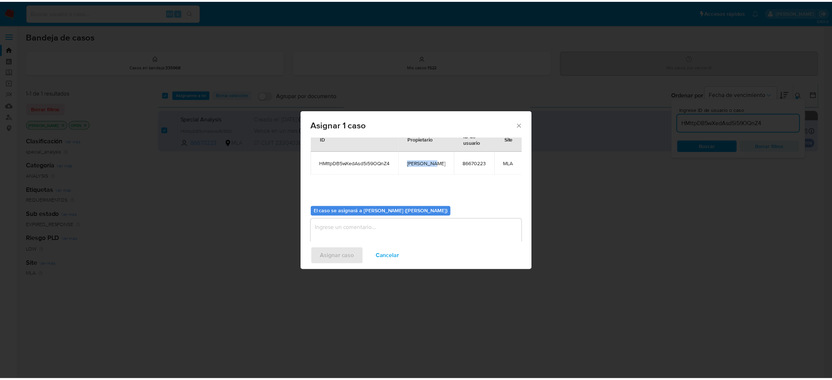
scroll to position [38, 0]
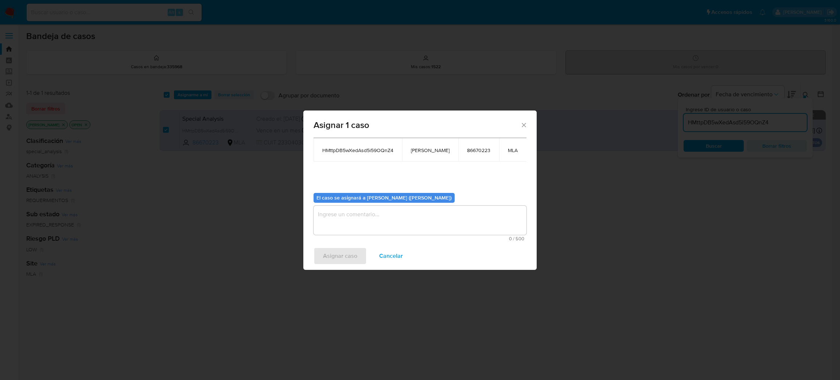
click at [352, 223] on textarea "assign-modal" at bounding box center [420, 220] width 213 height 29
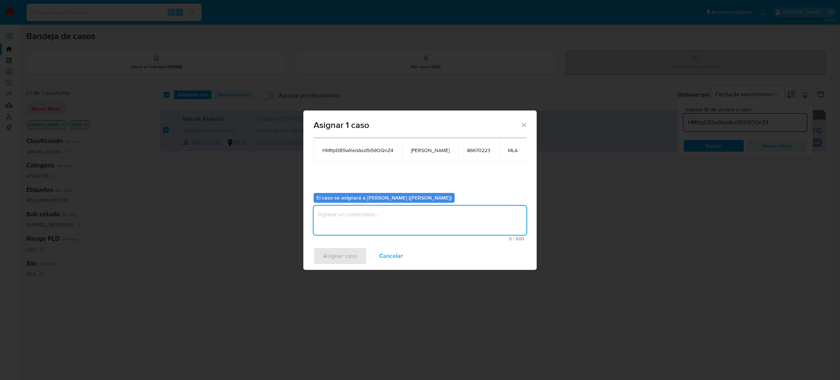
paste textarea "[PERSON_NAME]"
type textarea "[PERSON_NAME]"
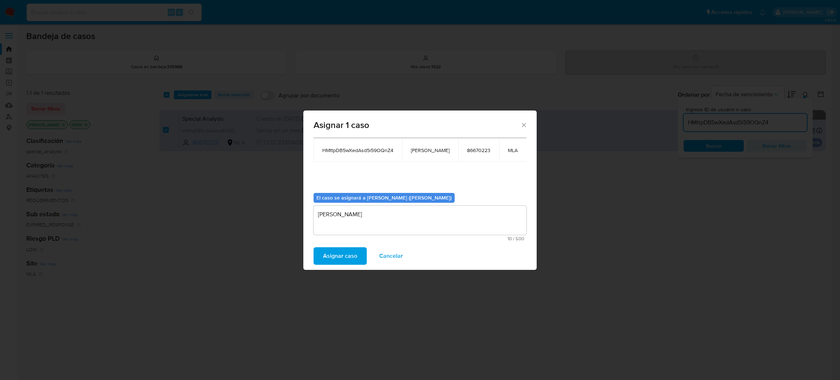
click at [347, 258] on span "Asignar caso" at bounding box center [340, 256] width 34 height 16
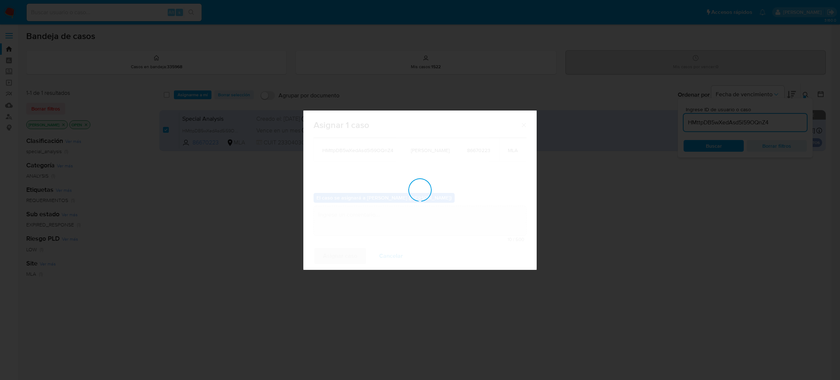
checkbox input "false"
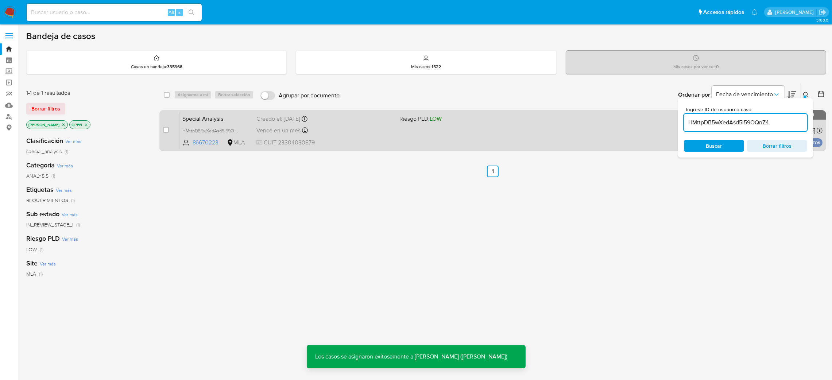
click at [230, 113] on span "Special Analysis" at bounding box center [216, 117] width 69 height 9
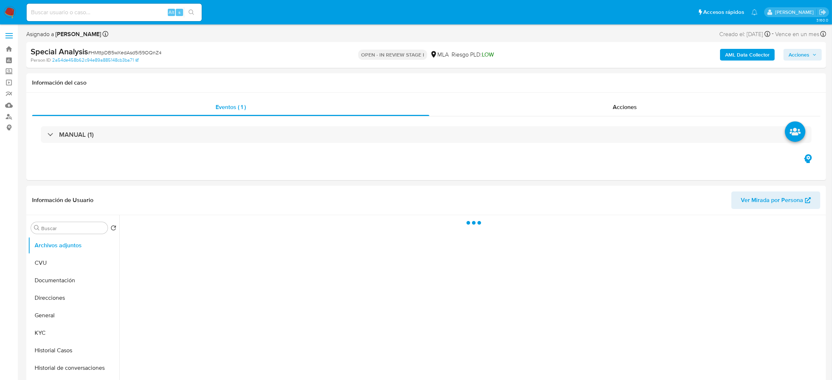
select select "10"
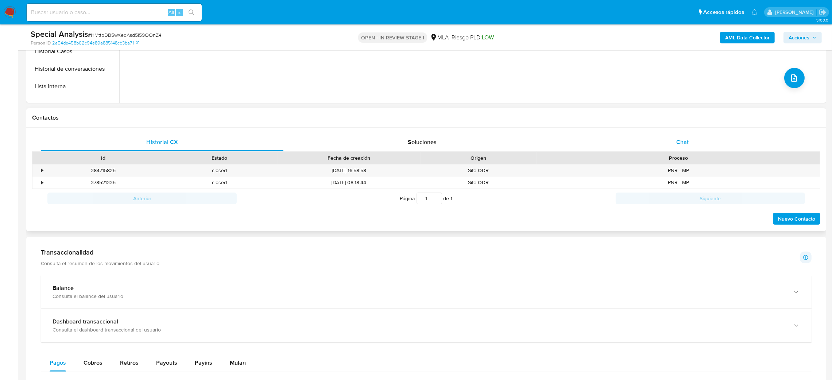
click at [698, 140] on div "Chat" at bounding box center [682, 142] width 242 height 18
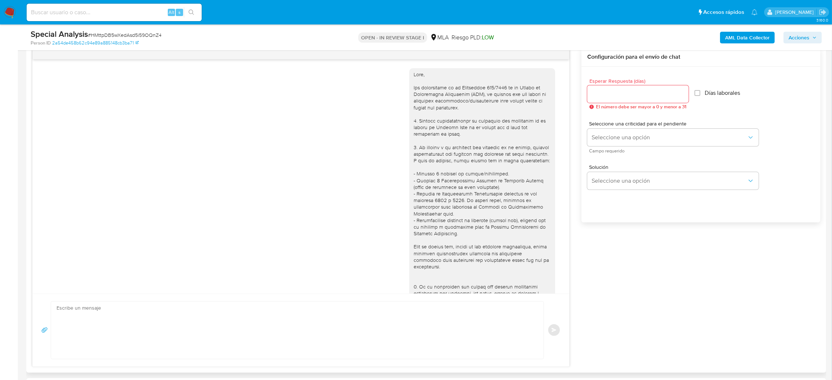
scroll to position [185, 0]
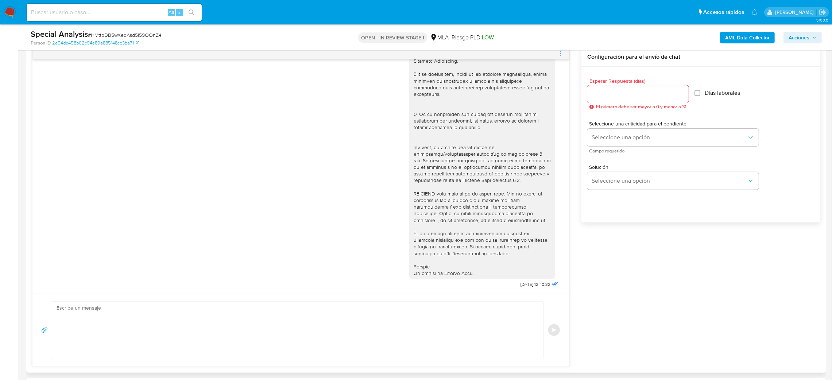
click at [122, 331] on textarea at bounding box center [296, 330] width 478 height 57
paste textarea "Hola, Esperamos que te encuentres muy bien. Te consultamos si tuviste oportunid…"
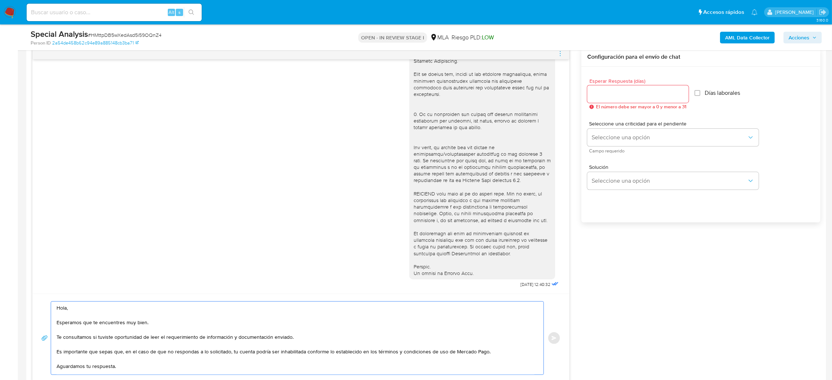
scroll to position [34, 0]
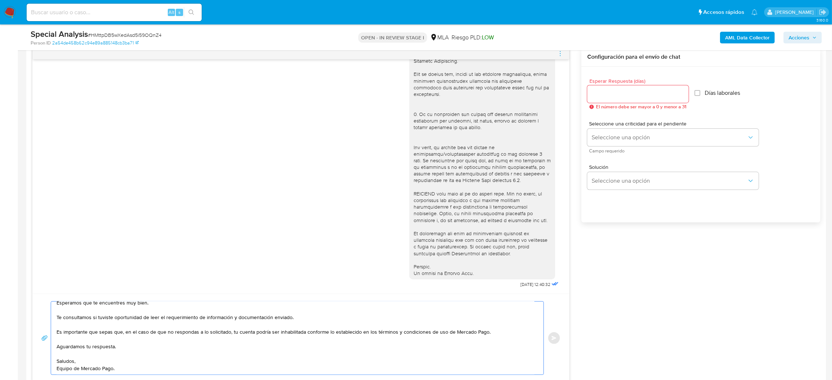
type textarea "Hola, Esperamos que te encuentres muy bien. Te consultamos si tuviste oportunid…"
click at [598, 94] on input "Esperar Respuesta (días)" at bounding box center [637, 93] width 101 height 9
type input "2"
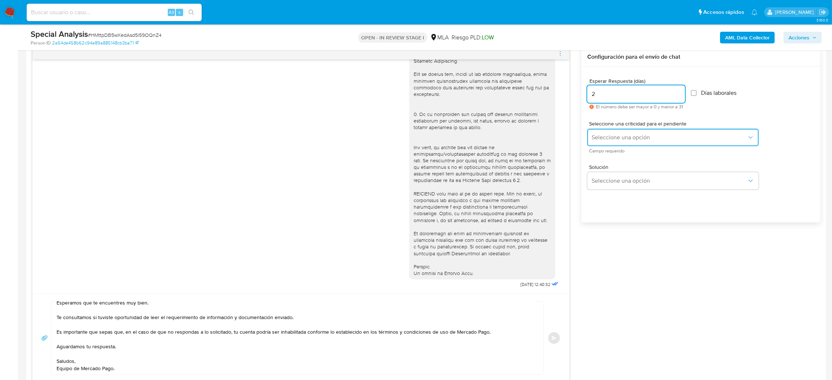
click at [594, 135] on span "Seleccione una opción" at bounding box center [668, 137] width 155 height 7
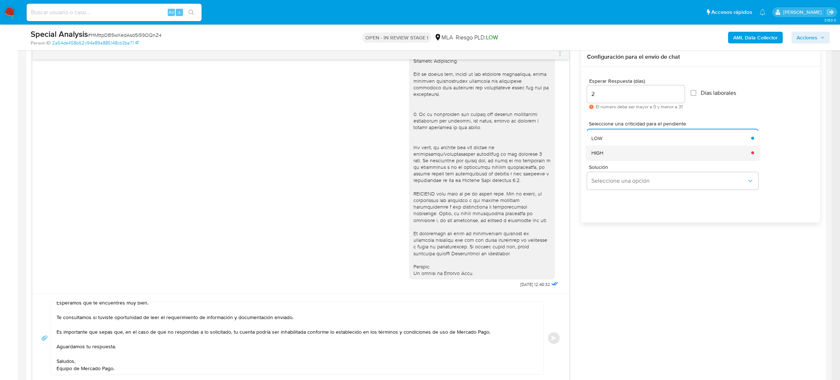
click at [603, 155] on span "HIGH" at bounding box center [597, 152] width 12 height 7
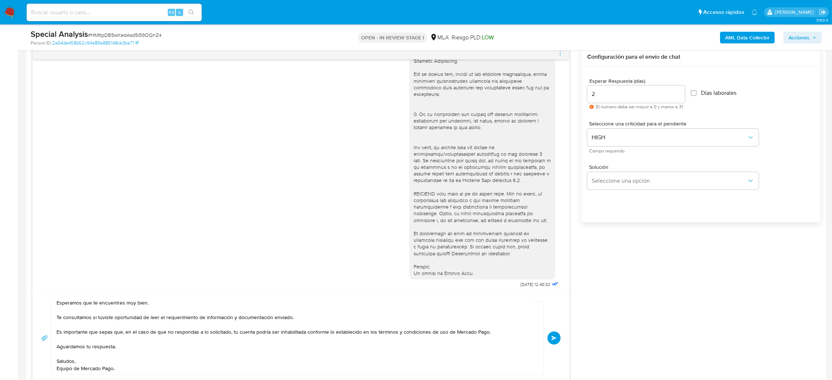
click at [558, 338] on button "Enviar" at bounding box center [553, 337] width 13 height 13
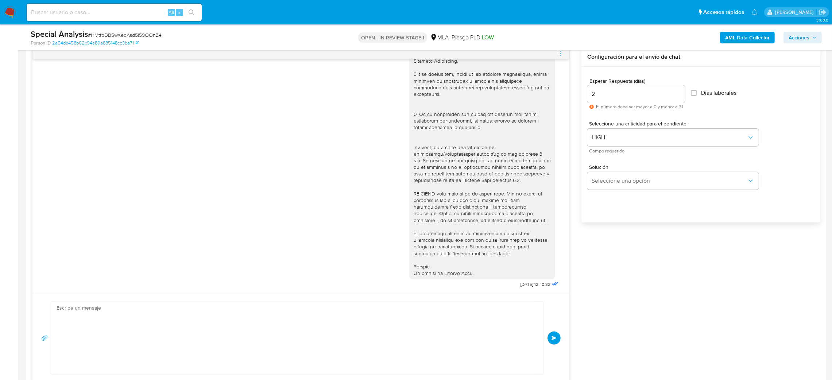
scroll to position [0, 0]
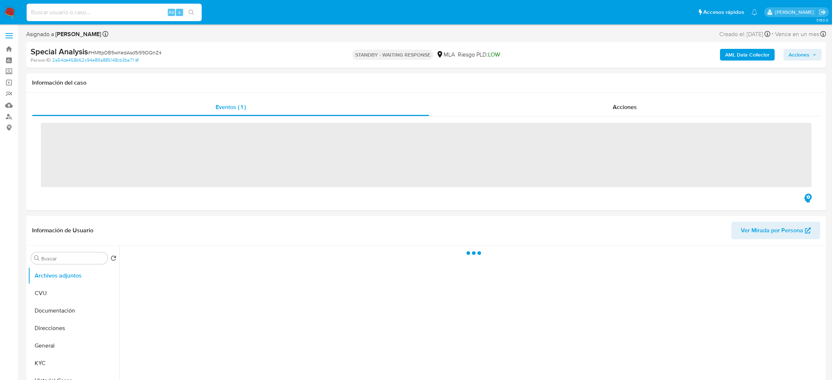
click at [106, 15] on input at bounding box center [114, 12] width 175 height 9
paste input "JZltO3UqJcwZlg7zzljYXn4I"
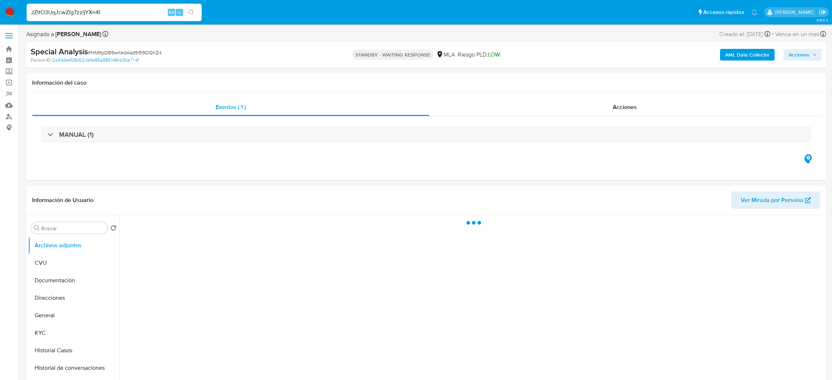
type input "JZltO3UqJcwZlg7zzljYXn4I"
click at [131, 54] on span "# JZltO3UqJcwZlg7zzljYXn4I" at bounding box center [119, 52] width 63 height 7
select select "10"
click at [131, 54] on span "# JZltO3UqJcwZlg7zzljYXn4I" at bounding box center [119, 52] width 63 height 7
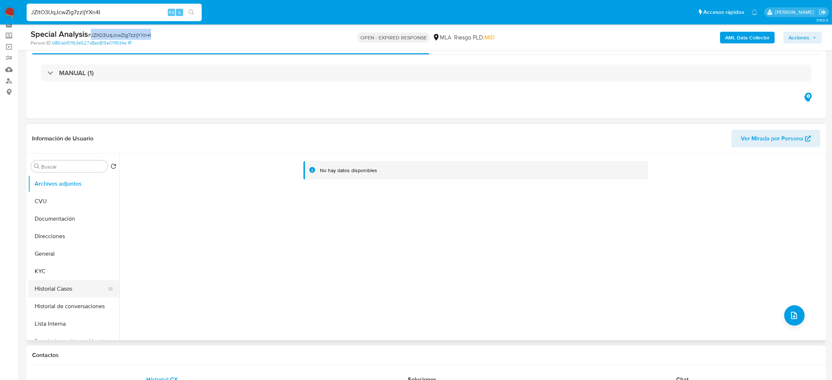
scroll to position [55, 0]
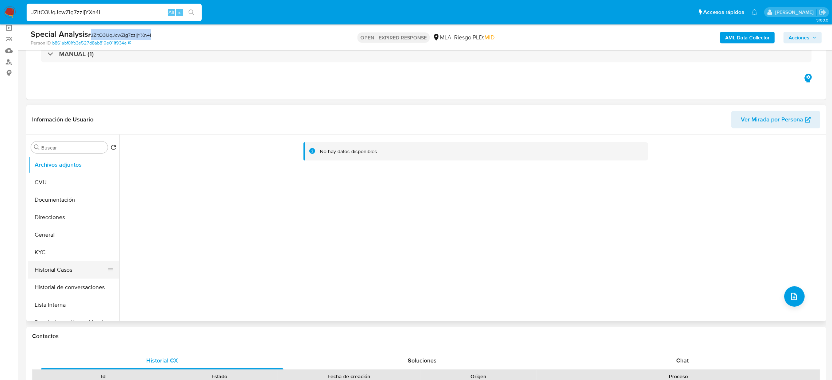
click at [64, 268] on button "Historial Casos" at bounding box center [70, 270] width 85 height 18
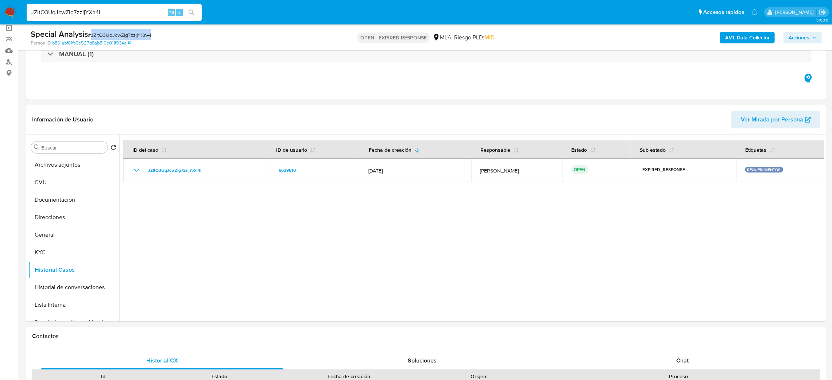
drag, startPoint x: 9, startPoint y: 10, endPoint x: 15, endPoint y: 12, distance: 5.9
click at [9, 10] on img at bounding box center [10, 12] width 12 height 12
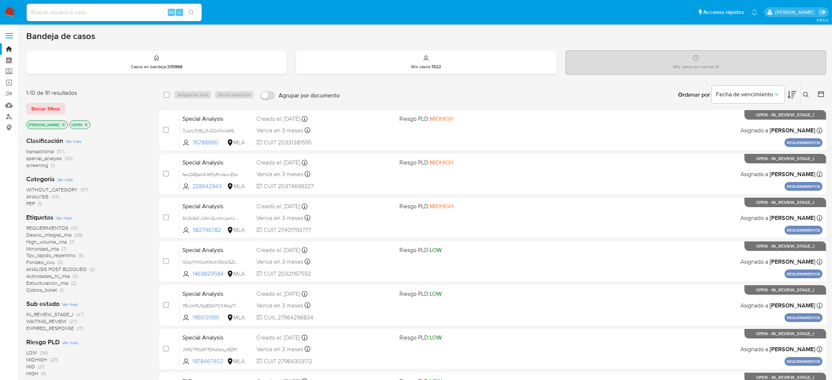
click at [805, 94] on icon at bounding box center [806, 95] width 6 height 6
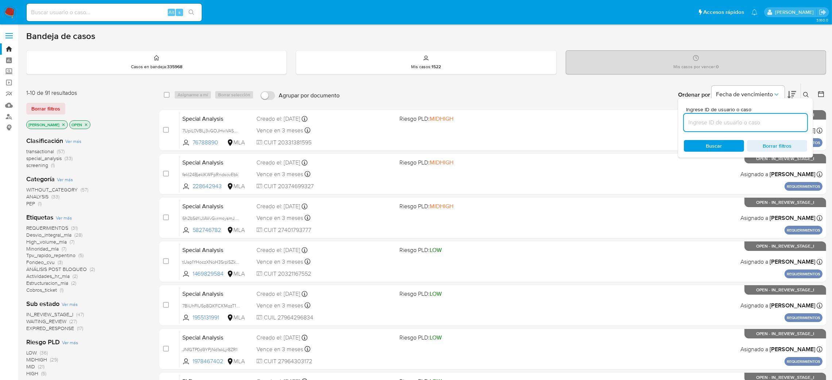
click at [749, 127] on input at bounding box center [745, 122] width 123 height 9
type input "JZltO3UqJcwZlg7zzljYXn4I"
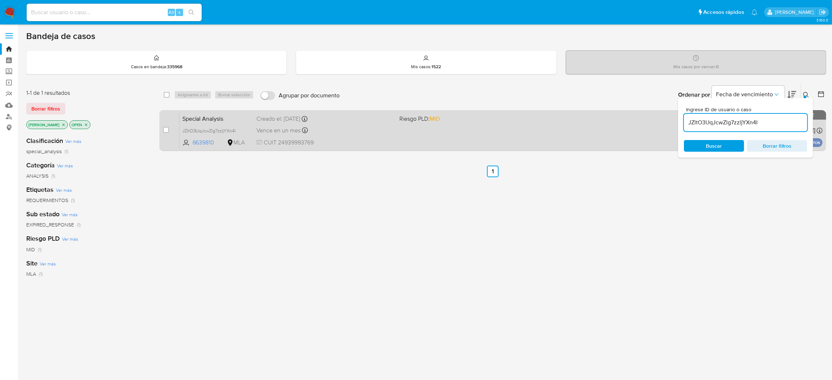
drag, startPoint x: 168, startPoint y: 130, endPoint x: 180, endPoint y: 112, distance: 22.3
click at [168, 129] on input "checkbox" at bounding box center [166, 130] width 6 height 6
checkbox input "true"
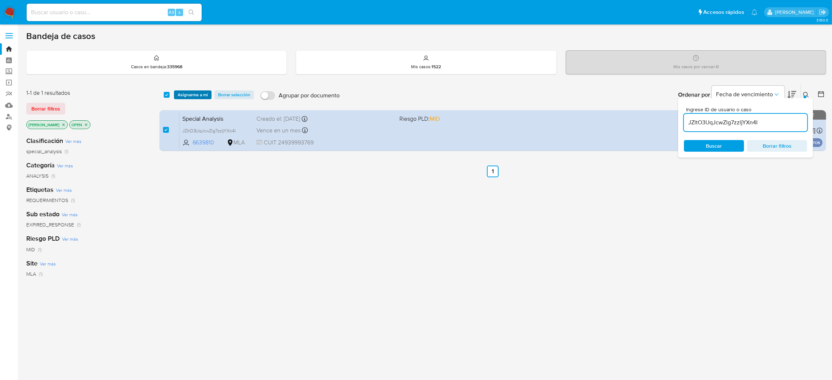
click at [192, 96] on span "Asignarme a mí" at bounding box center [193, 94] width 30 height 7
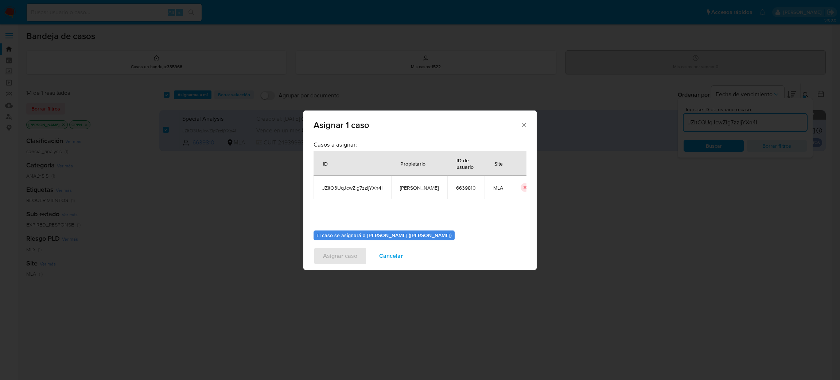
click at [409, 184] on span "[PERSON_NAME]" at bounding box center [419, 187] width 39 height 7
copy span "[PERSON_NAME]"
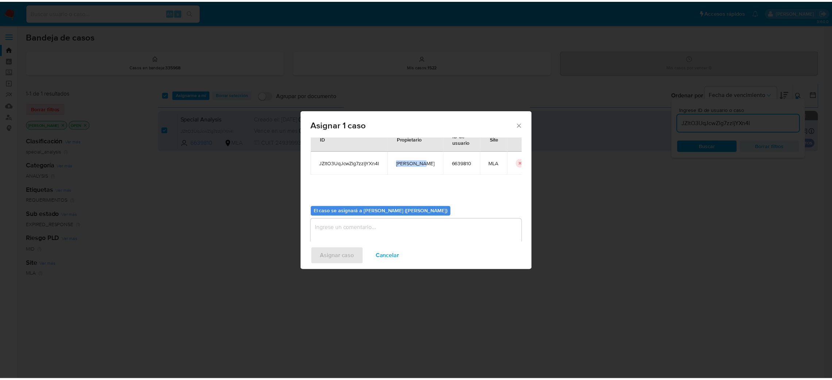
scroll to position [38, 0]
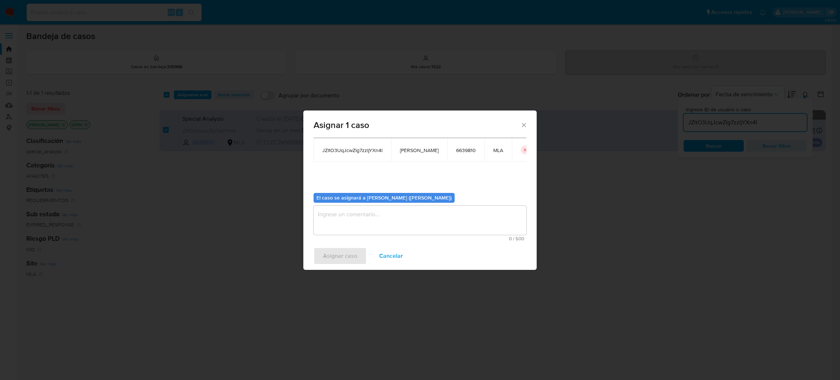
click at [370, 219] on textarea "assign-modal" at bounding box center [420, 220] width 213 height 29
paste textarea "[PERSON_NAME]"
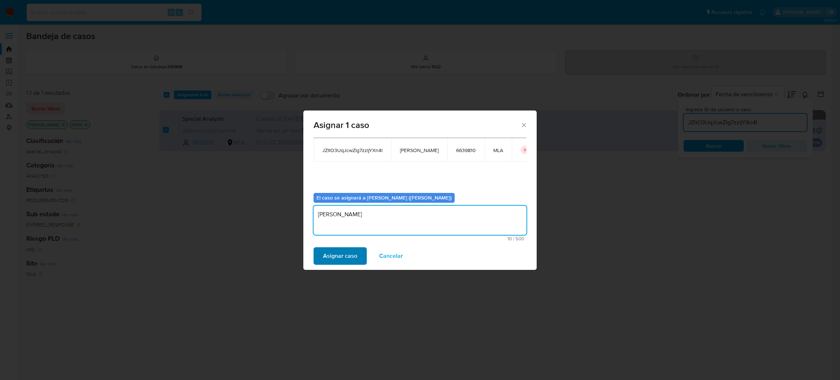
type textarea "[PERSON_NAME]"
click at [340, 258] on span "Asignar caso" at bounding box center [340, 256] width 34 height 16
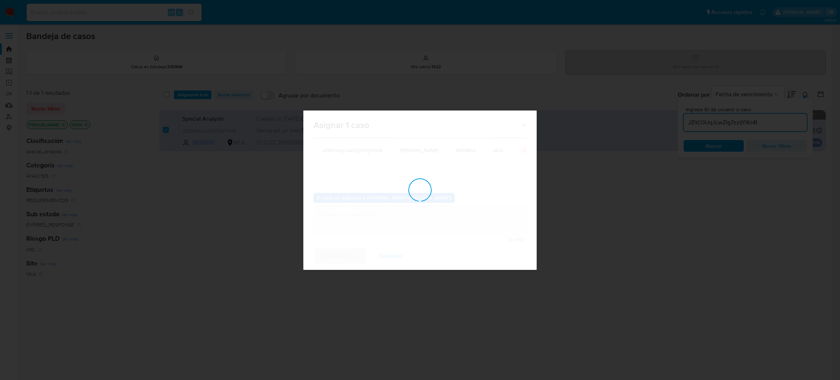
checkbox input "false"
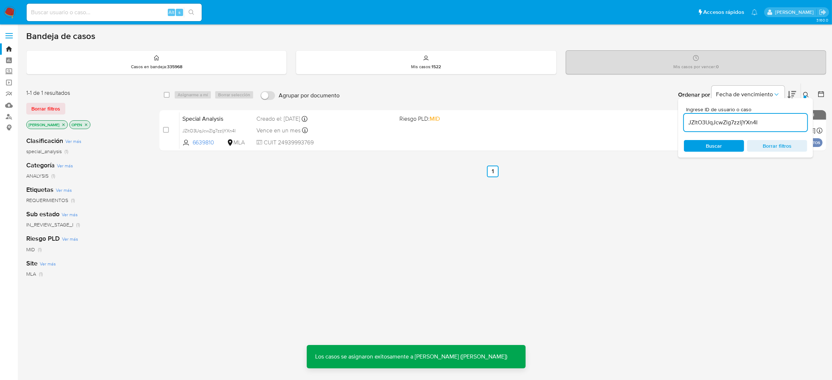
click at [240, 117] on span "Special Analysis" at bounding box center [216, 117] width 69 height 9
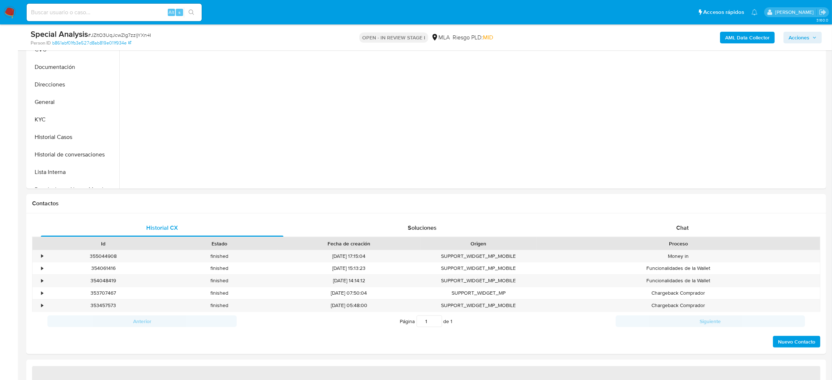
scroll to position [219, 0]
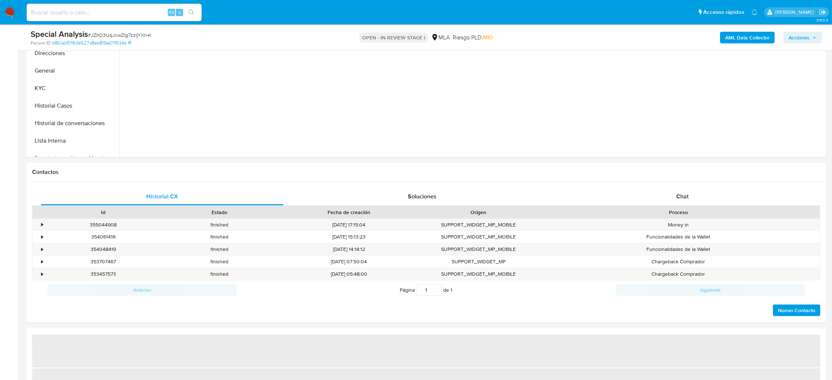
select select "10"
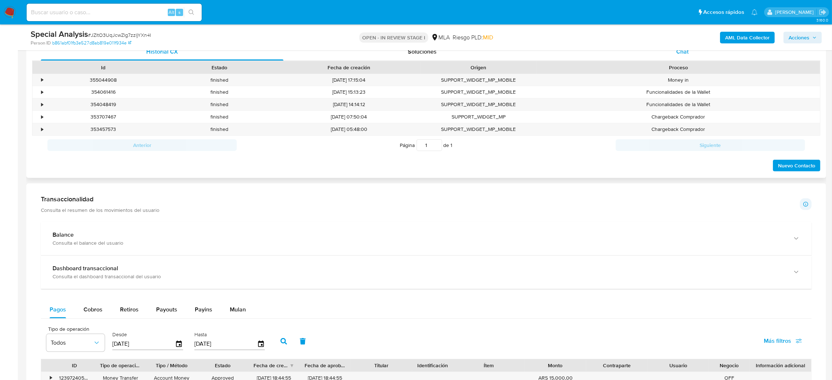
scroll to position [273, 0]
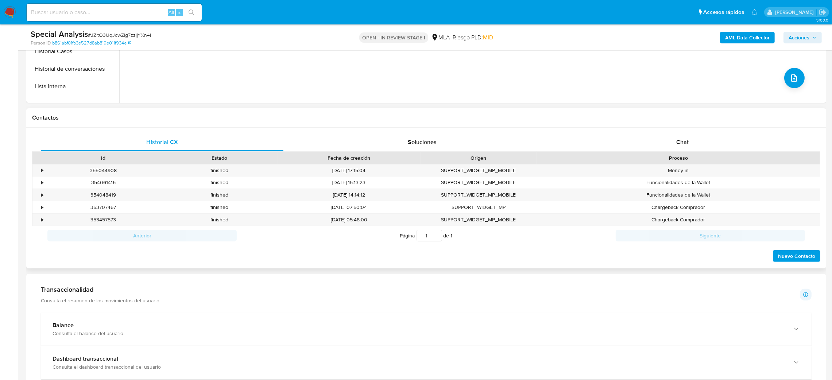
click at [675, 132] on div "Historial CX Soluciones Chat Id Estado Fecha de creación Origen Proceso • 35504…" at bounding box center [426, 198] width 800 height 141
click at [666, 138] on div "Chat" at bounding box center [682, 142] width 242 height 18
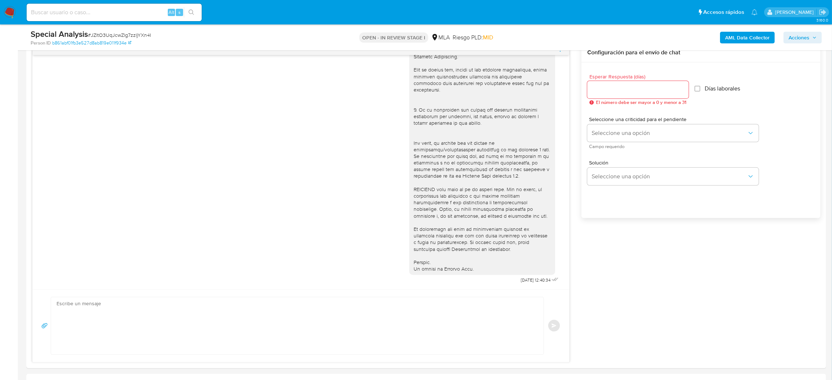
scroll to position [438, 0]
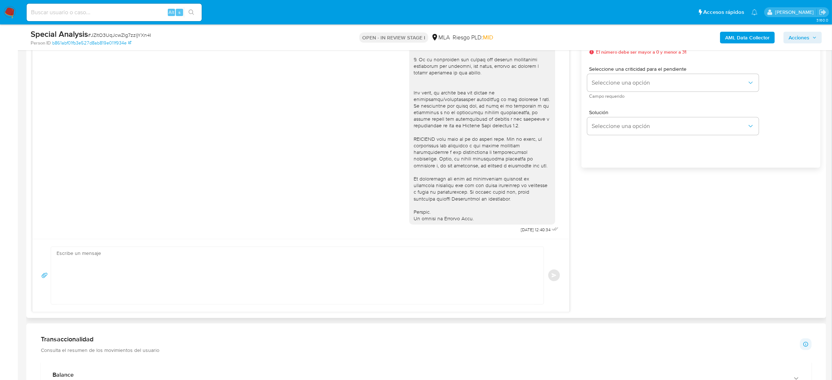
click at [132, 277] on textarea at bounding box center [296, 275] width 478 height 57
paste textarea "Hola, Esperamos que te encuentres muy bien. Te consultamos si tuviste oportunid…"
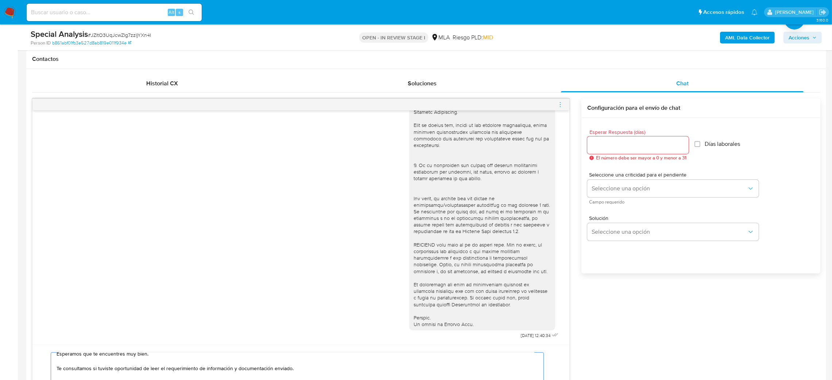
scroll to position [328, 0]
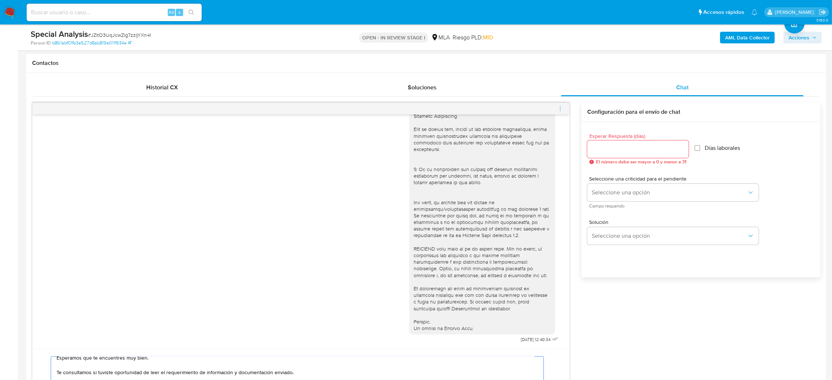
type textarea "Hola, Esperamos que te encuentres muy bien. Te consultamos si tuviste oportunid…"
click at [606, 154] on div at bounding box center [637, 149] width 101 height 18
click at [607, 149] on input "Esperar Respuesta (días)" at bounding box center [637, 148] width 101 height 9
type input "2"
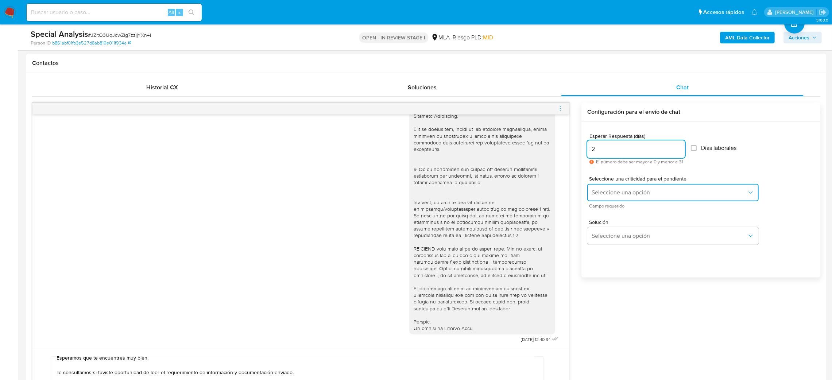
click at [601, 193] on span "Seleccione una opción" at bounding box center [668, 192] width 155 height 7
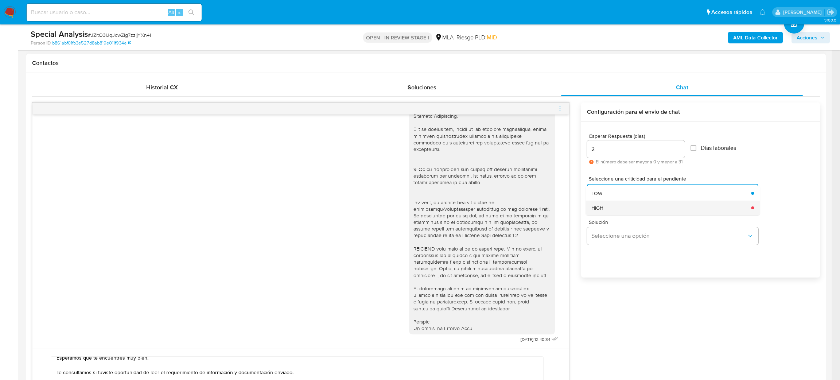
click at [605, 213] on div "HIGH" at bounding box center [668, 208] width 155 height 15
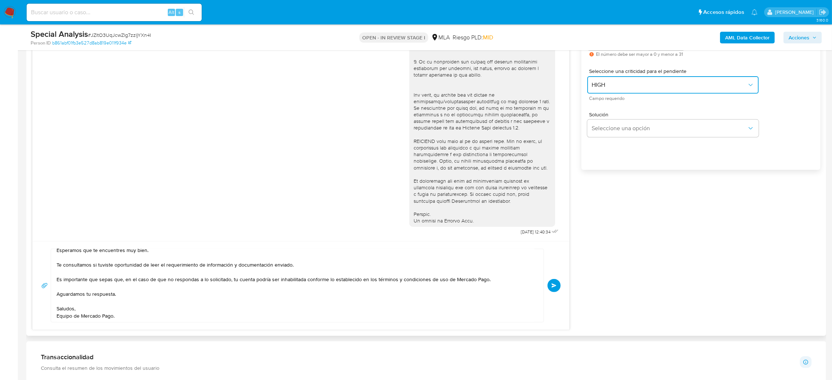
scroll to position [438, 0]
click at [555, 280] on button "Enviar" at bounding box center [553, 283] width 13 height 13
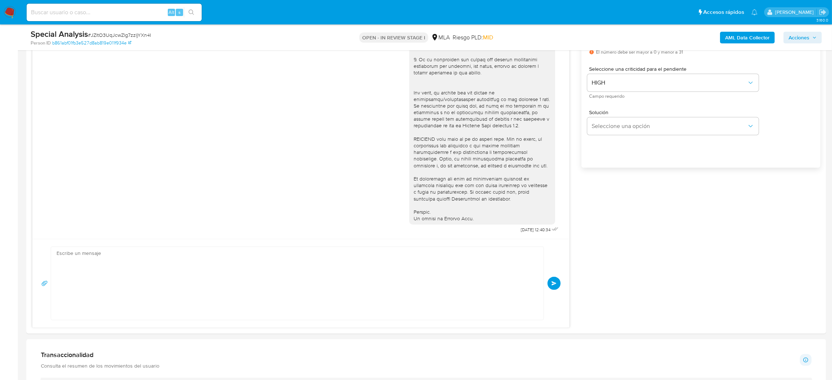
scroll to position [326, 0]
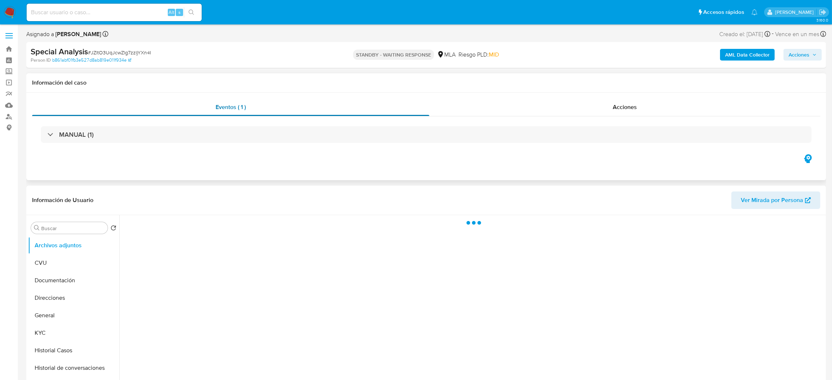
select select "10"
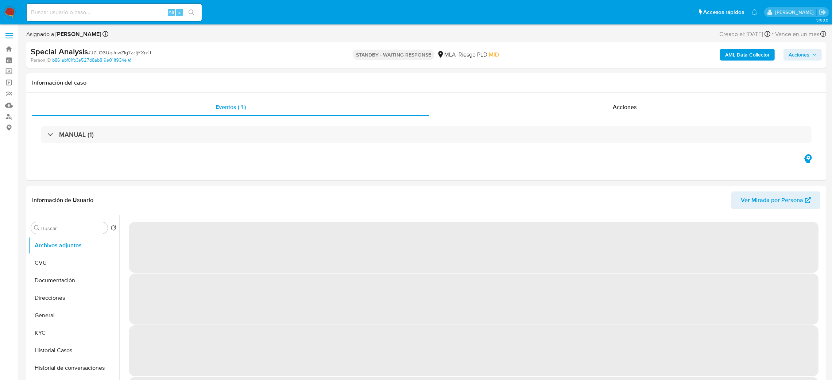
click at [9, 15] on img at bounding box center [10, 12] width 12 height 12
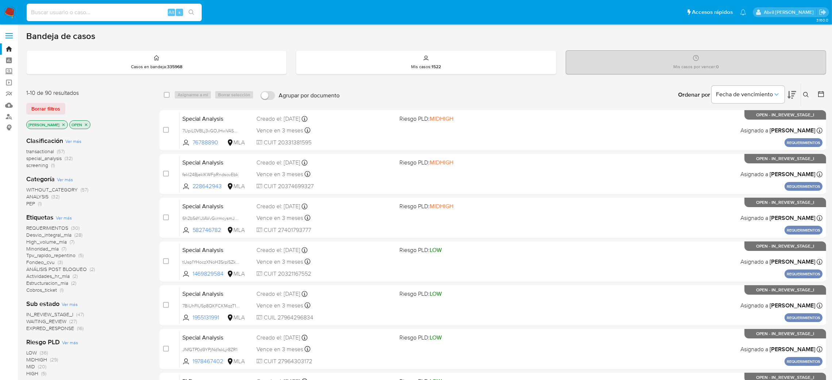
click at [138, 14] on input at bounding box center [114, 12] width 175 height 9
paste input "DcBlSdsoj5hhqmOhpKFApXmx"
type input "DcBlSdsoj5hhqmOhpKFApXmx"
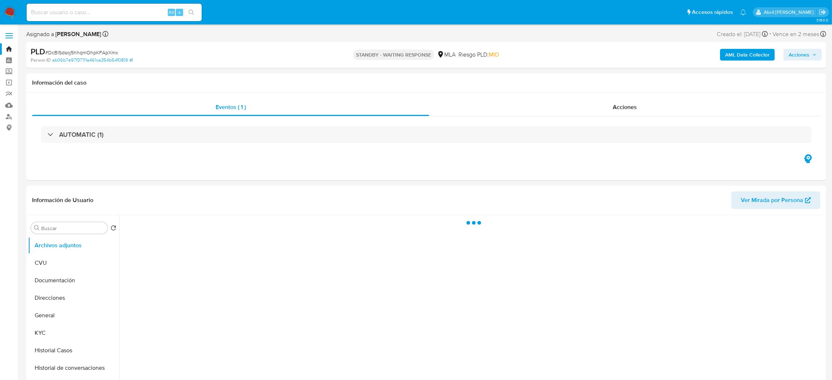
select select "10"
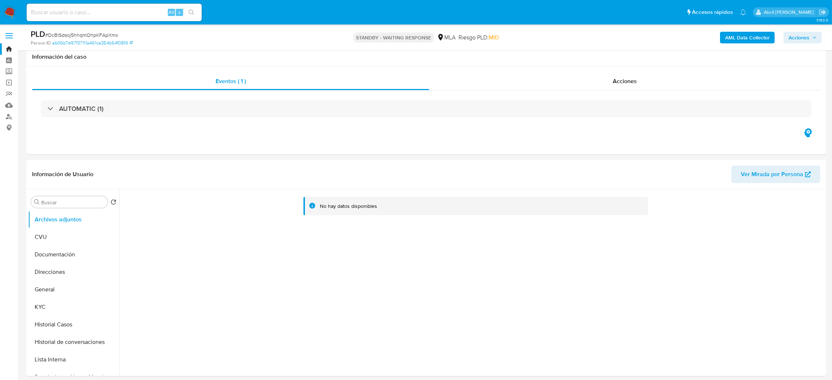
scroll to position [55, 0]
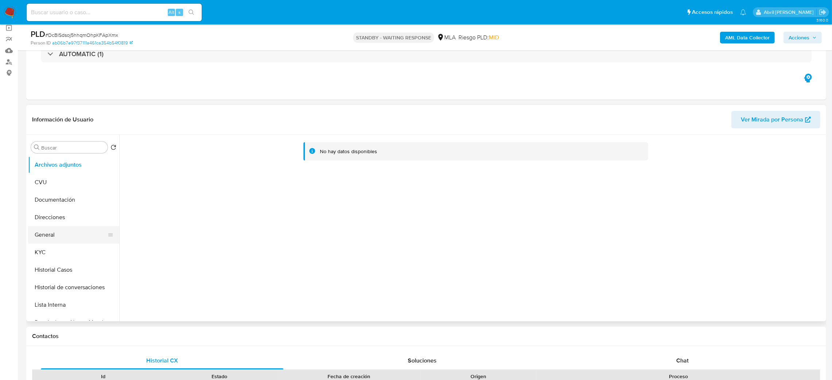
click at [52, 239] on button "General" at bounding box center [70, 235] width 85 height 18
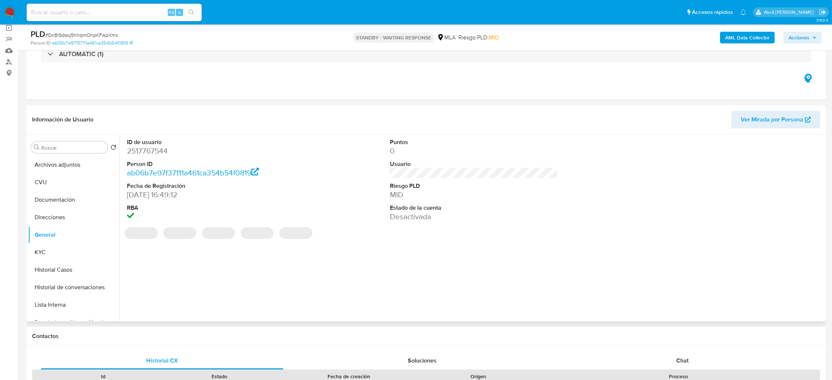
click at [155, 149] on dd "2517767544" at bounding box center [211, 151] width 168 height 10
copy dd "2517767544"
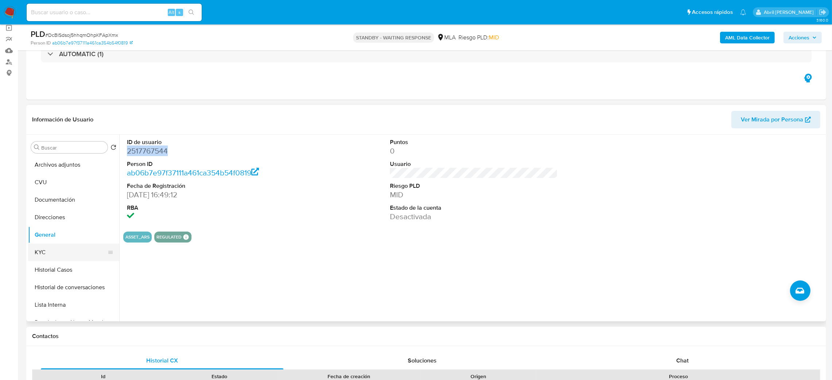
click at [72, 249] on button "KYC" at bounding box center [70, 253] width 85 height 18
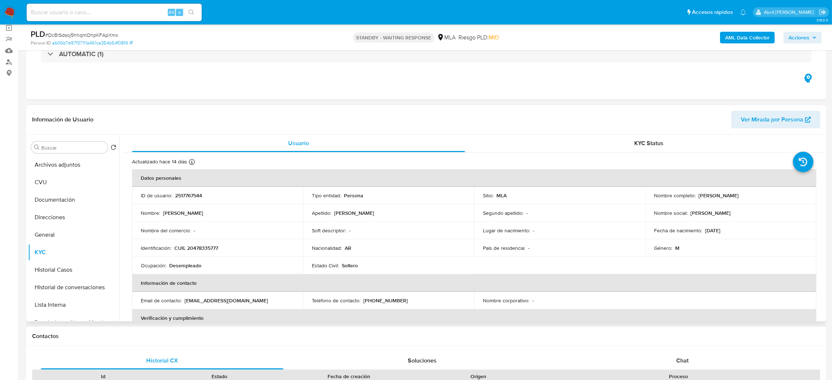
click at [205, 246] on p "CUIL 20478335777" at bounding box center [196, 248] width 44 height 7
copy p "20478335777"
click at [205, 257] on td "Ocupación : Desempleado" at bounding box center [217, 266] width 171 height 18
drag, startPoint x: 191, startPoint y: 248, endPoint x: 269, endPoint y: 184, distance: 101.3
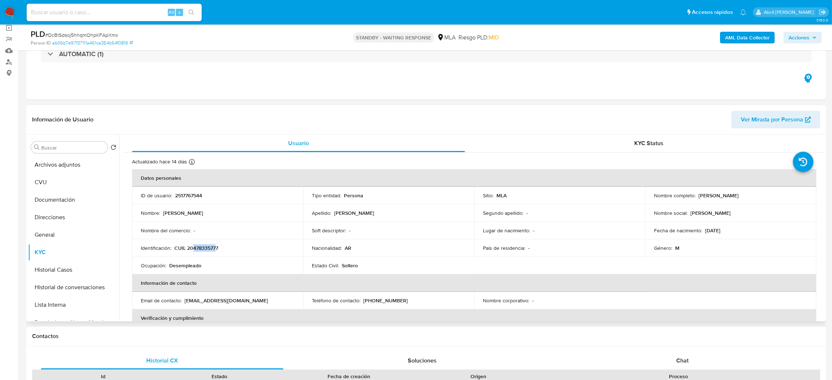
click at [216, 248] on p "CUIL 20478335777" at bounding box center [196, 248] width 44 height 7
copy p "47833577"
click at [98, 33] on span "# DcBlSdsoj5hhqmOhpKFApXmx" at bounding box center [81, 34] width 73 height 7
copy span "DcBlSdsoj5hhqmOhpKFApXmx"
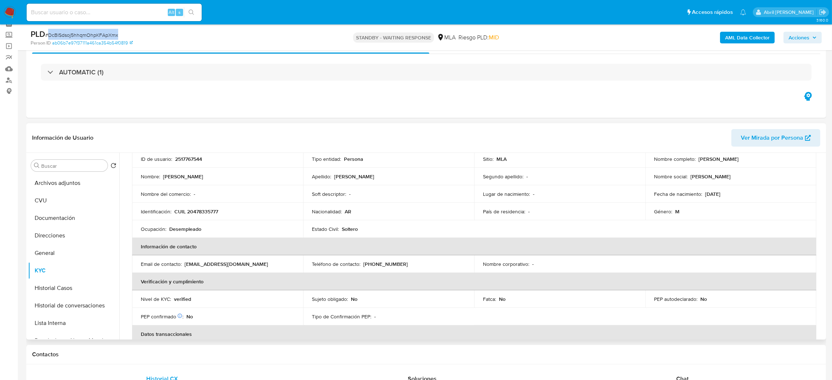
scroll to position [0, 0]
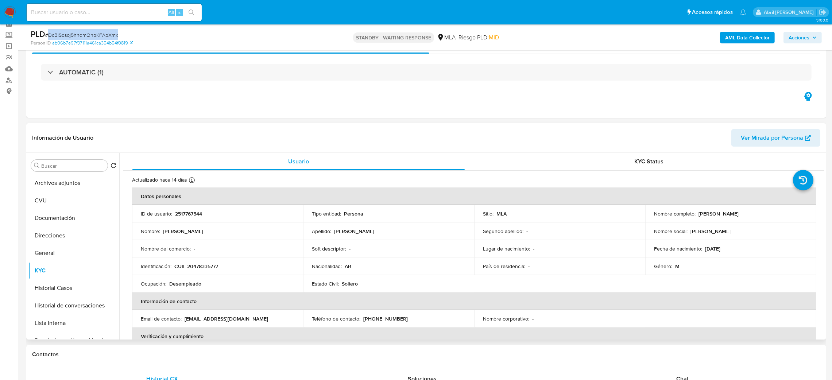
drag, startPoint x: 697, startPoint y: 215, endPoint x: 777, endPoint y: 216, distance: 80.2
click at [777, 216] on div "Nombre completo : Sebastian Alberto Espindola" at bounding box center [731, 213] width 154 height 7
copy p "Sebastian Alberto Espindola"
click at [765, 139] on span "Ver Mirada por Persona" at bounding box center [772, 138] width 62 height 18
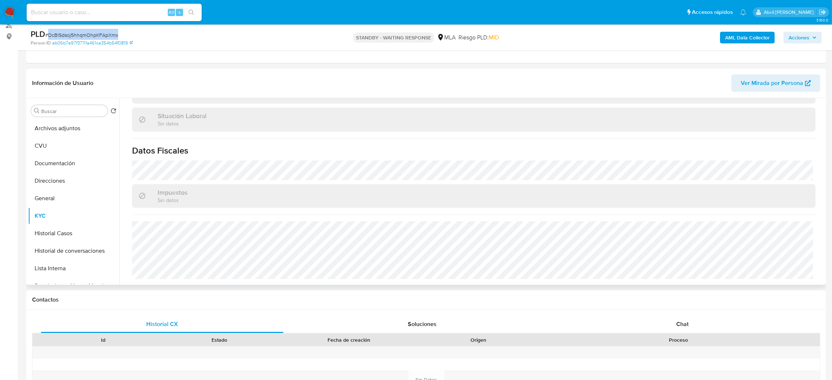
scroll to position [104, 0]
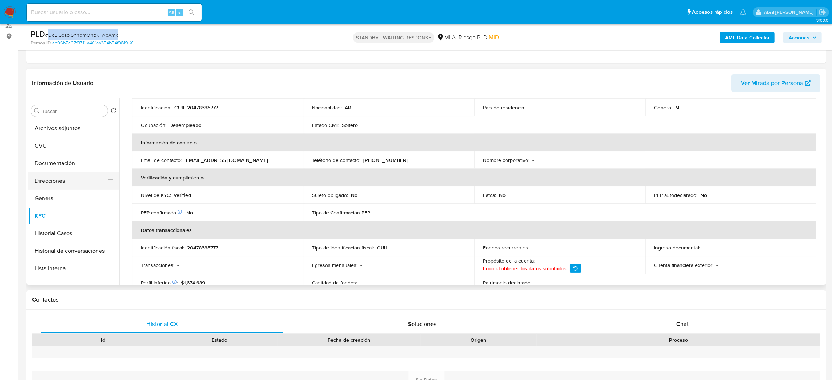
click at [78, 187] on button "Direcciones" at bounding box center [70, 181] width 85 height 18
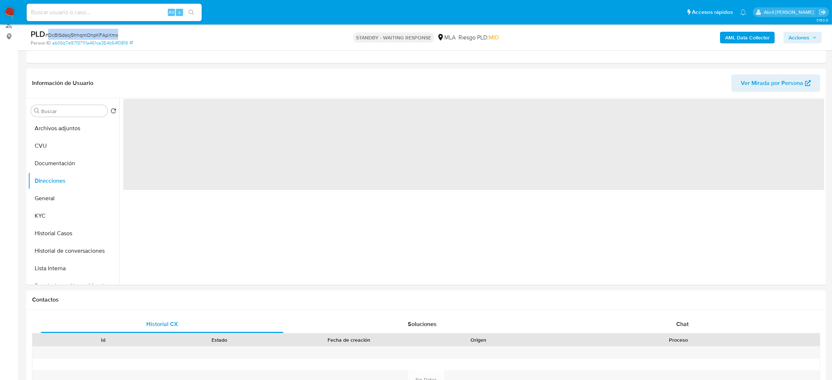
scroll to position [0, 0]
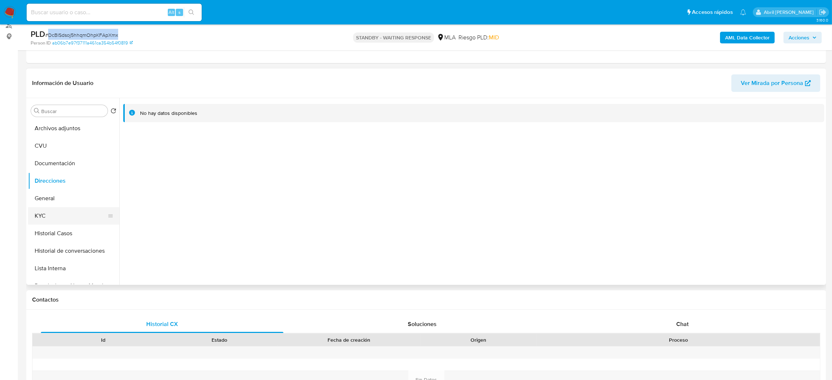
click at [70, 212] on button "KYC" at bounding box center [70, 216] width 85 height 18
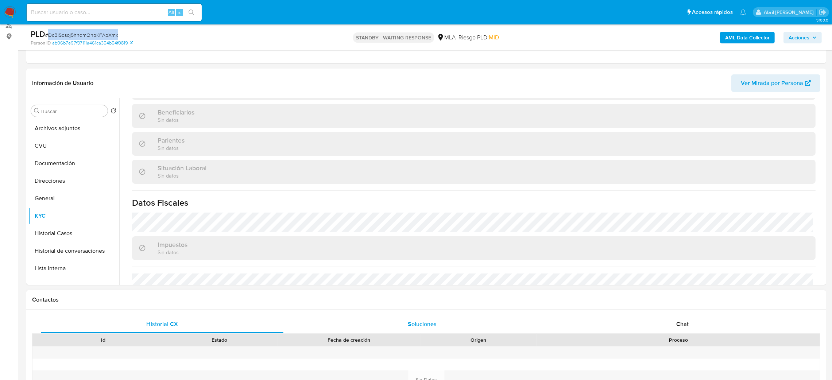
scroll to position [377, 0]
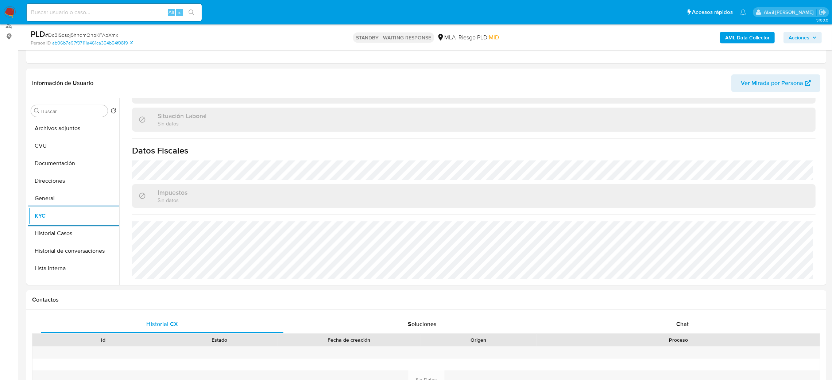
click at [76, 15] on input at bounding box center [114, 12] width 175 height 9
paste input "hF7zY6Z8y5CxQ59JVm0uhnlG"
type input "hF7zY6Z8y5CxQ59JVm0uhnlG"
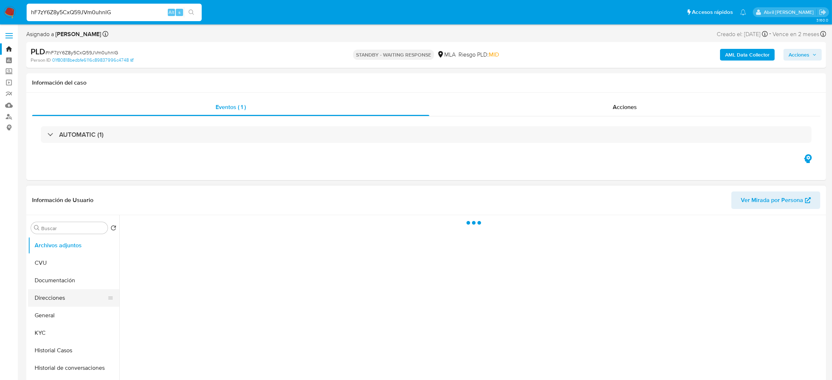
select select "10"
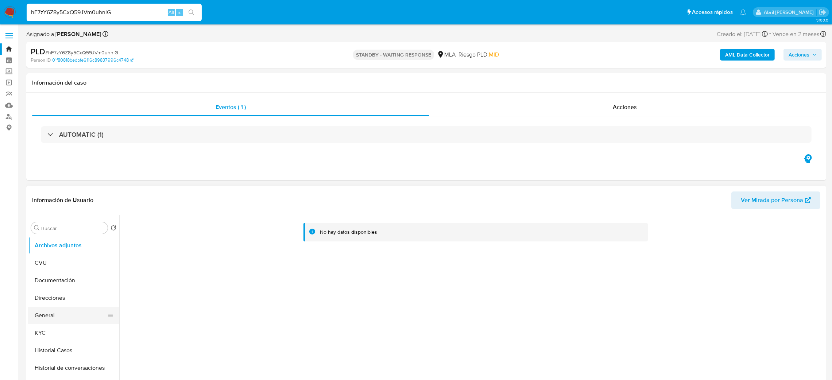
click at [66, 308] on button "General" at bounding box center [70, 316] width 85 height 18
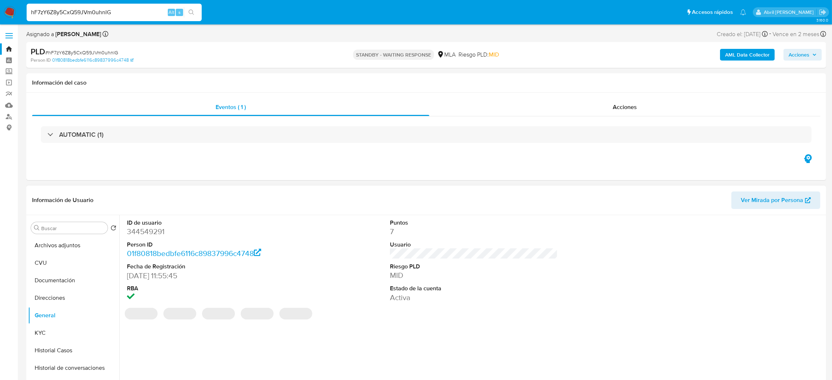
click at [149, 229] on dd "344549291" at bounding box center [211, 231] width 168 height 10
copy dd "344549291"
click at [100, 52] on span "# hF7zY6Z8y5CxQ59JVm0uhnlG" at bounding box center [81, 52] width 73 height 7
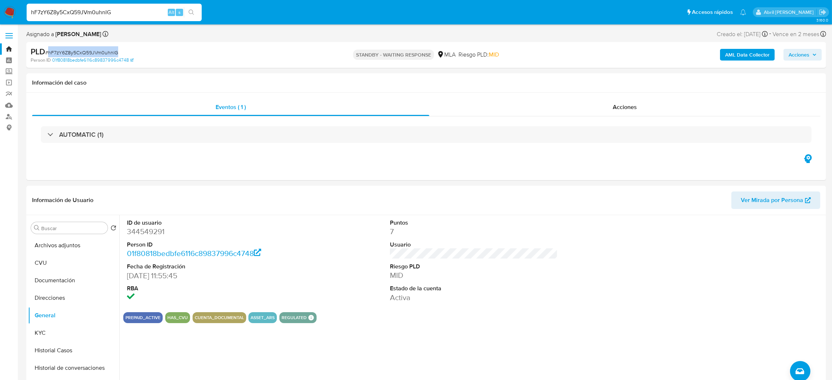
click at [100, 51] on span "# hF7zY6Z8y5CxQ59JVm0uhnlG" at bounding box center [81, 52] width 73 height 7
copy span "hF7zY6Z8y5CxQ59JVm0uhnlG"
click at [34, 337] on button "KYC" at bounding box center [70, 333] width 85 height 18
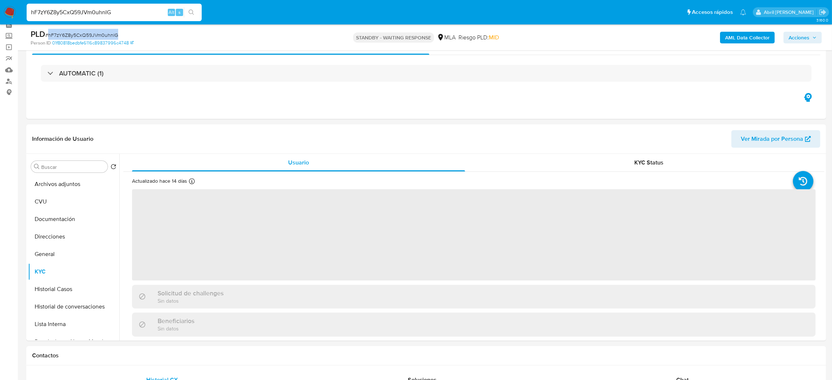
scroll to position [55, 0]
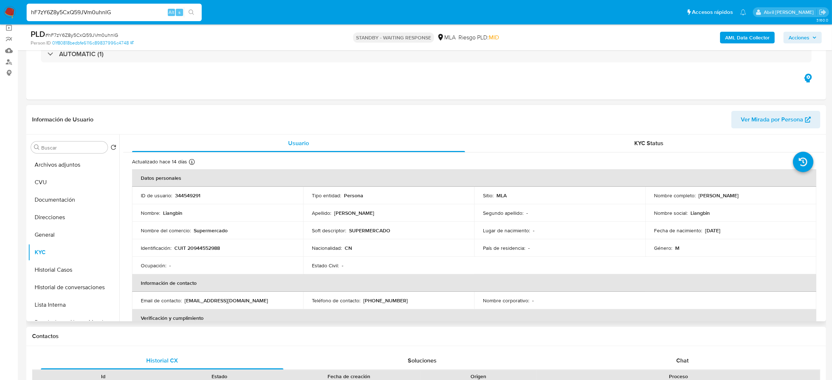
click at [203, 245] on p "CUIT 20944552988" at bounding box center [197, 248] width 46 height 7
click at [205, 246] on p "CUIT 20944552988" at bounding box center [197, 248] width 46 height 7
copy p "20944552988"
click at [249, 225] on td "Nombre del comercio : Supermercado" at bounding box center [217, 231] width 171 height 18
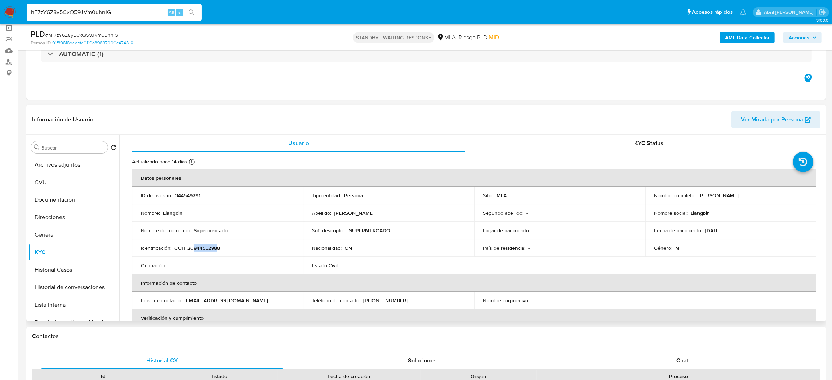
drag, startPoint x: 193, startPoint y: 246, endPoint x: 217, endPoint y: 250, distance: 24.4
click at [217, 250] on p "CUIT 20944552988" at bounding box center [197, 248] width 46 height 7
copy p "94455298"
click at [240, 239] on td "Identificación : CUIT 20944552988" at bounding box center [217, 248] width 171 height 18
click at [202, 249] on p "CUIT 20944552988" at bounding box center [197, 248] width 46 height 7
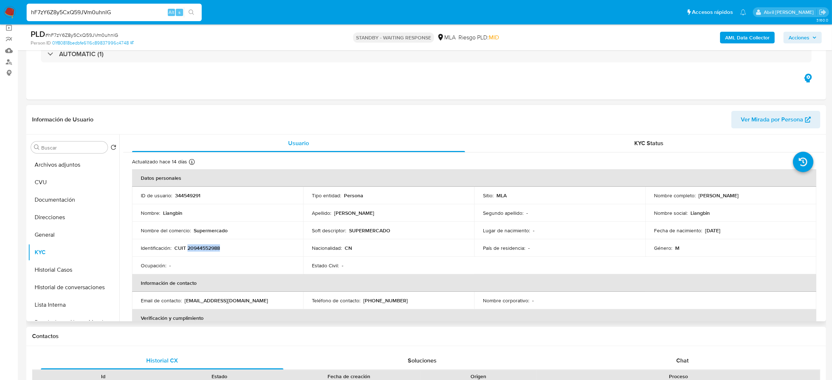
click at [202, 249] on p "CUIT 20944552988" at bounding box center [197, 248] width 46 height 7
copy p "20944552988"
click at [184, 260] on td "Ocupación : -" at bounding box center [217, 266] width 171 height 18
click at [196, 246] on p "CUIT 20944552988" at bounding box center [197, 248] width 46 height 7
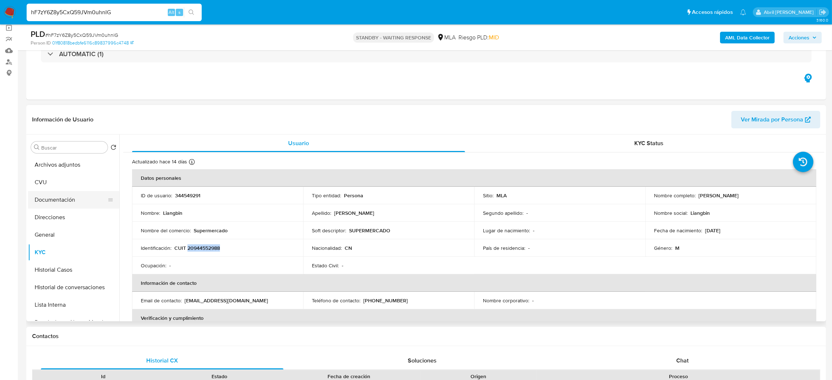
click at [69, 203] on button "Documentación" at bounding box center [70, 200] width 85 height 18
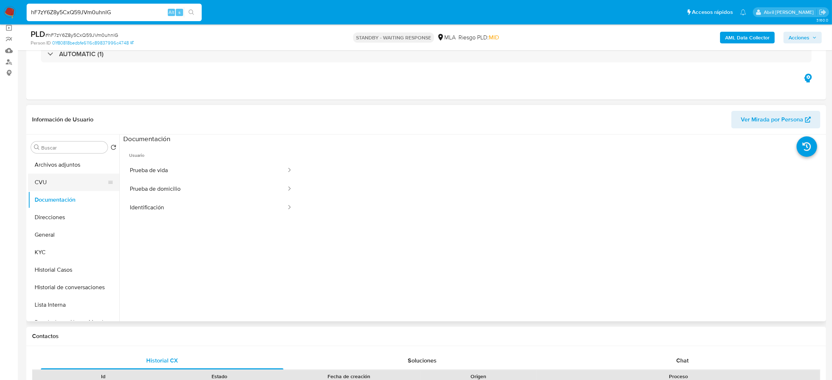
click at [50, 183] on button "CVU" at bounding box center [70, 183] width 85 height 18
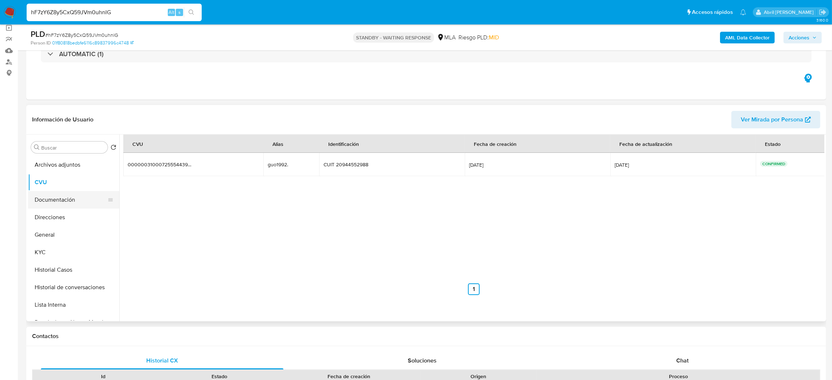
click at [54, 200] on button "Documentación" at bounding box center [70, 200] width 85 height 18
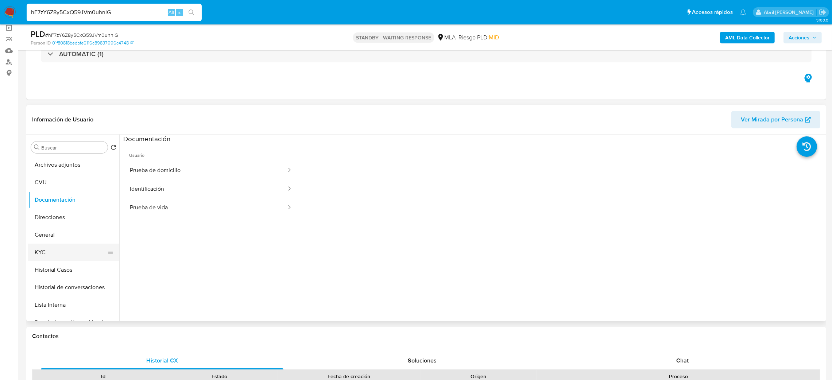
click at [67, 249] on button "KYC" at bounding box center [70, 253] width 85 height 18
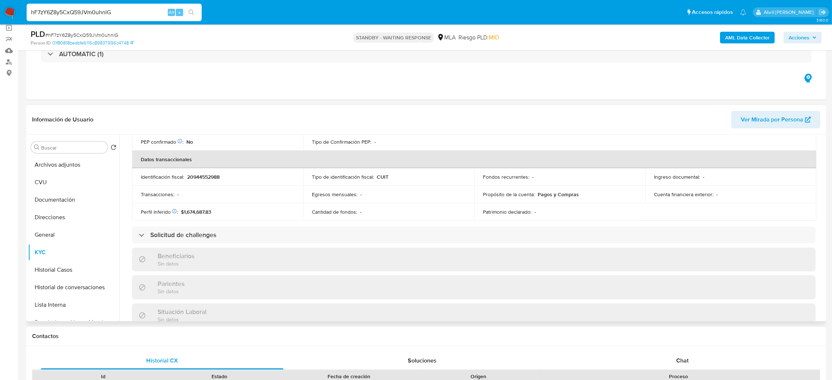
scroll to position [1, 0]
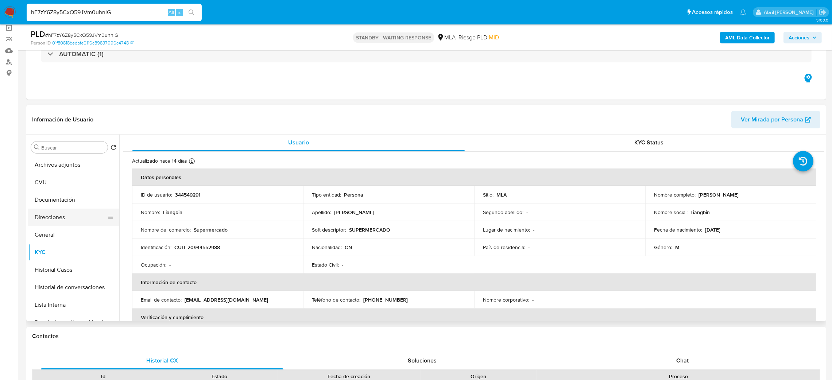
click at [60, 216] on button "Direcciones" at bounding box center [70, 218] width 85 height 18
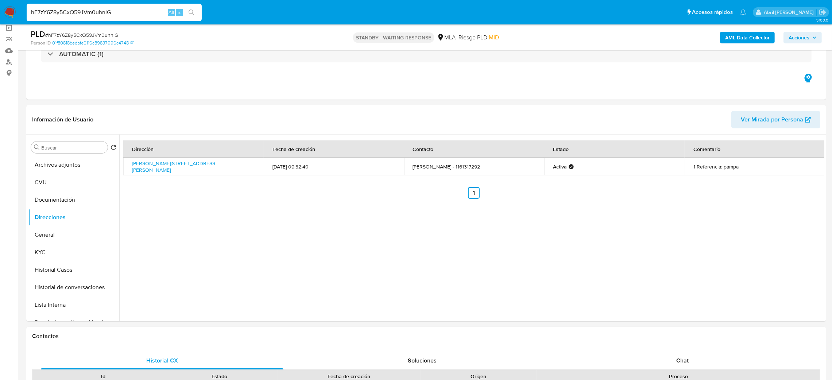
drag, startPoint x: 7, startPoint y: 10, endPoint x: 29, endPoint y: 2, distance: 23.2
click at [6, 10] on img at bounding box center [10, 12] width 12 height 12
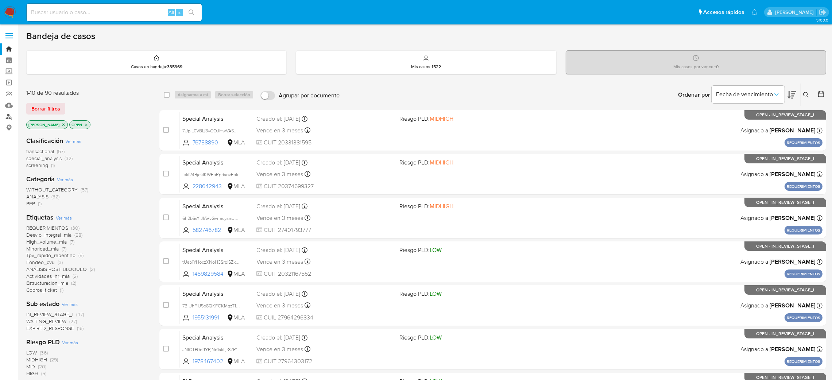
click at [8, 115] on link "Buscador de personas" at bounding box center [43, 116] width 87 height 11
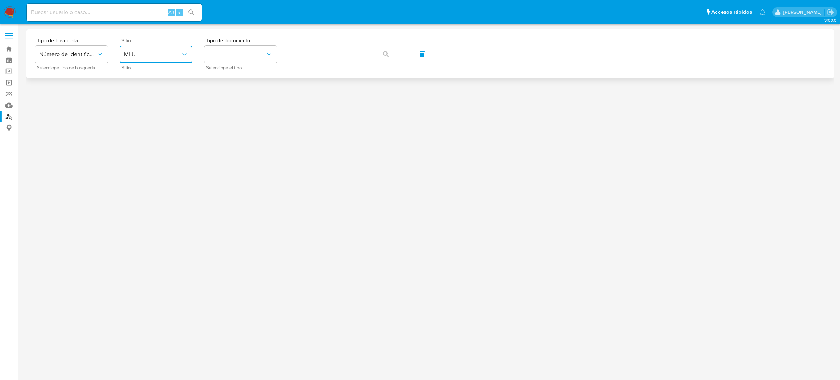
click at [145, 56] on span "MLU" at bounding box center [152, 54] width 57 height 7
click at [164, 90] on div "MLA" at bounding box center [154, 92] width 60 height 18
click at [234, 66] on span "Seleccione el tipo" at bounding box center [242, 68] width 73 height 4
click at [245, 53] on button "identificationType" at bounding box center [240, 55] width 73 height 18
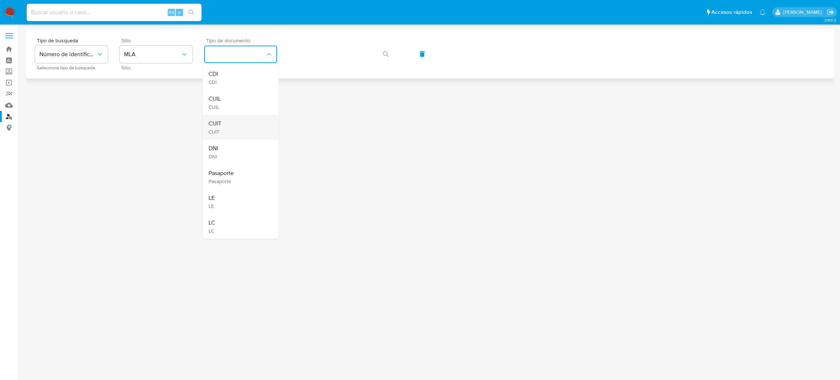
click at [266, 120] on div "CUIT CUIT" at bounding box center [239, 127] width 60 height 25
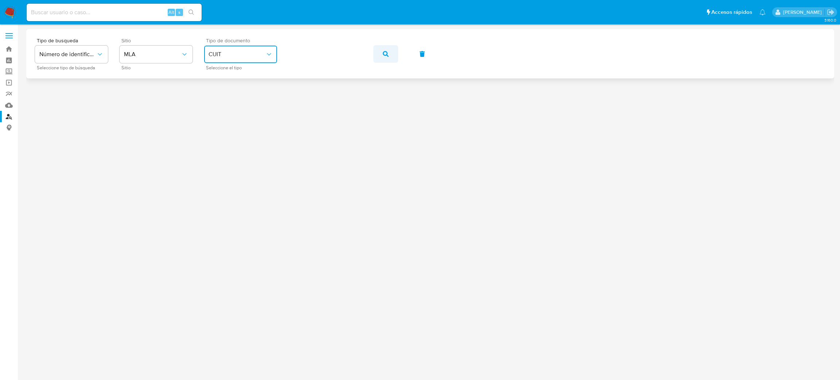
click at [381, 47] on button "button" at bounding box center [385, 54] width 25 height 18
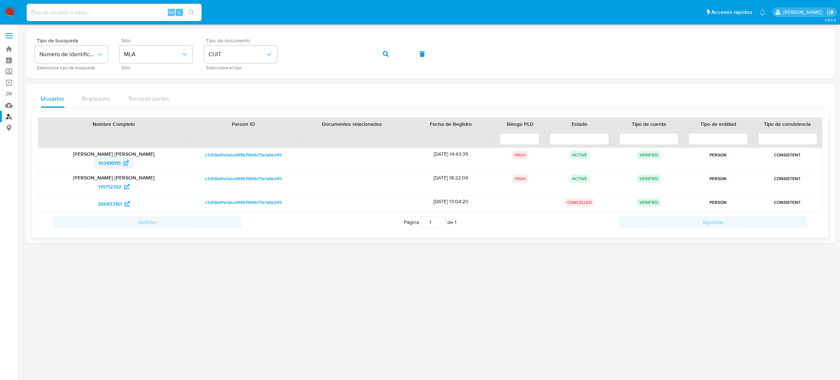
click at [102, 167] on span "103416115" at bounding box center [109, 163] width 22 height 12
click at [240, 54] on div "Tipo de busqueda Número de identificación Seleccione tipo de búsqueda Sitio MLA…" at bounding box center [430, 54] width 790 height 32
click at [386, 63] on div "Tipo de busqueda Número de identificación Seleccione tipo de búsqueda Sitio MLA…" at bounding box center [430, 54] width 790 height 32
click at [385, 56] on icon "button" at bounding box center [386, 54] width 6 height 6
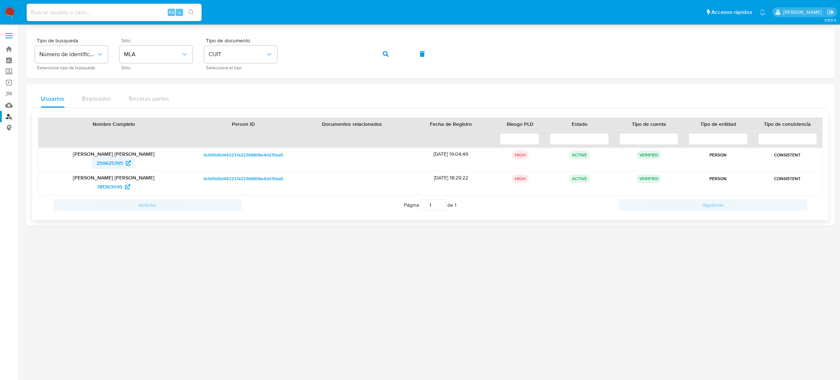
click at [116, 159] on span "259625395" at bounding box center [110, 163] width 26 height 12
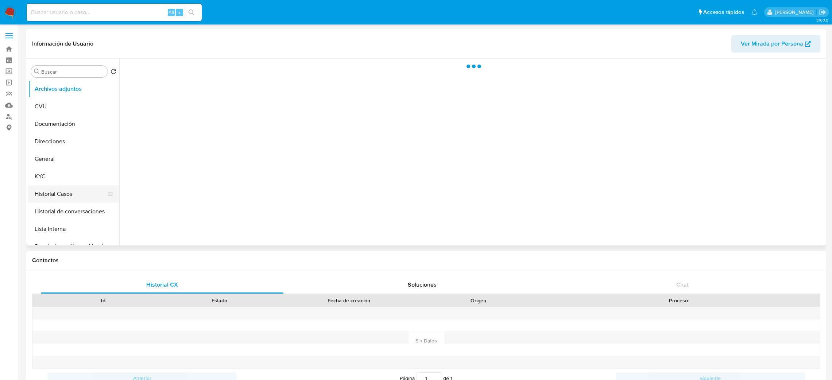
click at [54, 194] on button "Historial Casos" at bounding box center [70, 194] width 85 height 18
select select "10"
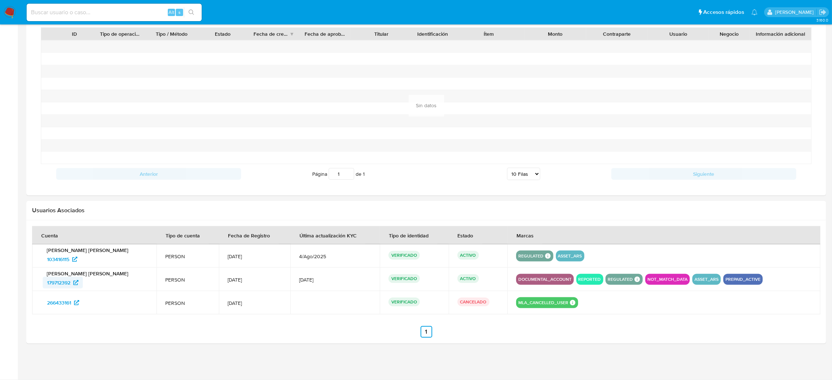
scroll to position [548, 0]
click at [55, 283] on span "179712392" at bounding box center [58, 283] width 23 height 12
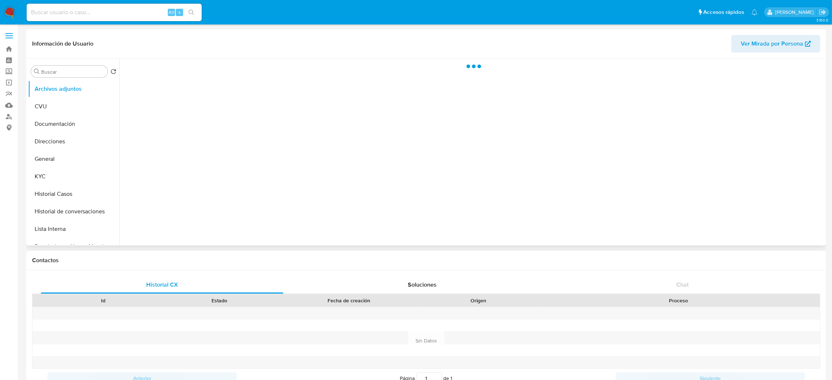
select select "10"
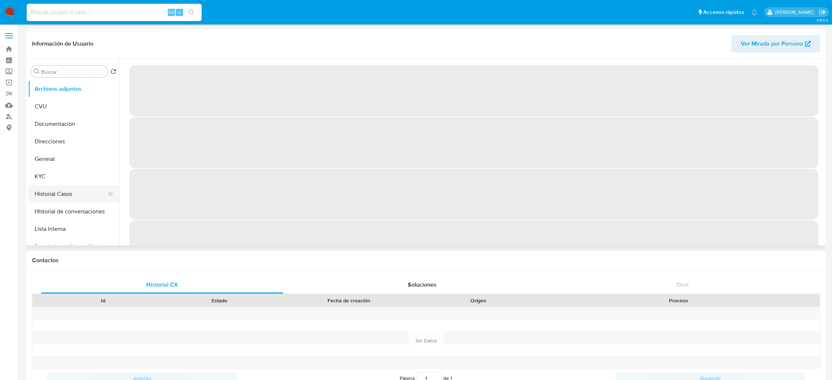
click at [49, 193] on button "Historial Casos" at bounding box center [70, 194] width 85 height 18
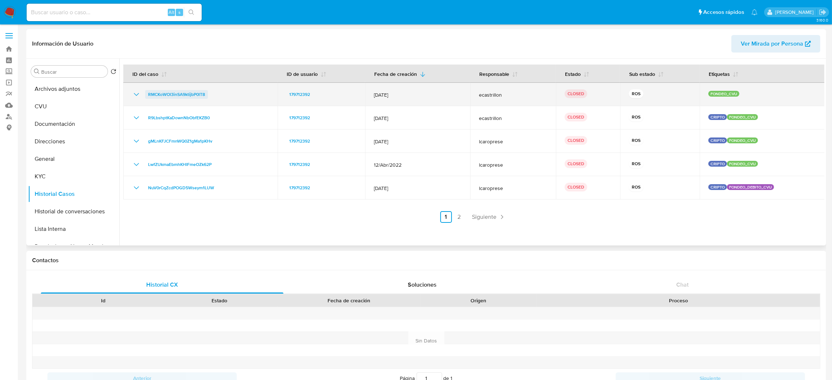
click at [192, 90] on span "RMCKoWOl3inSA9ktijbP0lT8" at bounding box center [176, 94] width 57 height 9
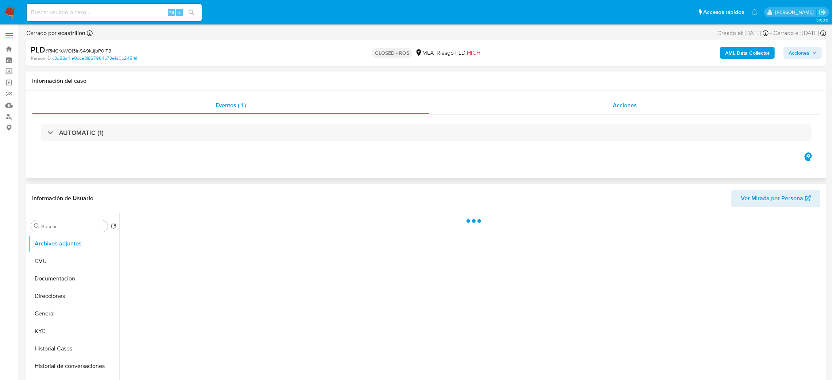
click at [645, 107] on div "Acciones" at bounding box center [624, 106] width 391 height 18
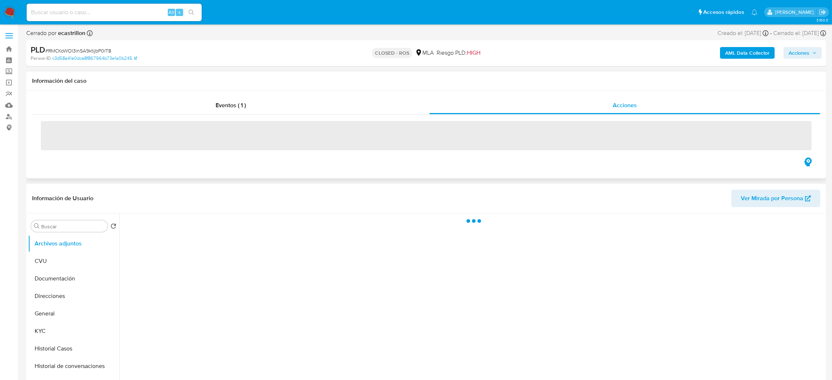
select select "10"
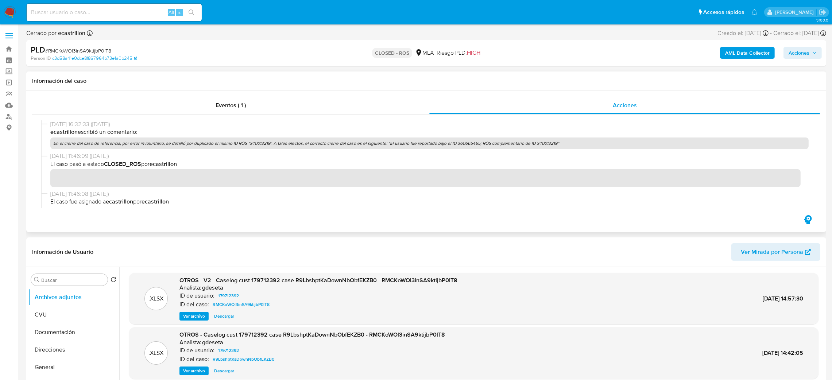
click at [458, 149] on div "06/09/2023 16:32:33 (hace 2 años) ecastrillon escribió un comentario: En el cie…" at bounding box center [426, 136] width 770 height 32
drag, startPoint x: 382, startPoint y: 143, endPoint x: 548, endPoint y: 147, distance: 166.3
click at [548, 147] on p "En el cierre del caso de referencia, por error involuntario, se detalló por dup…" at bounding box center [429, 143] width 758 height 12
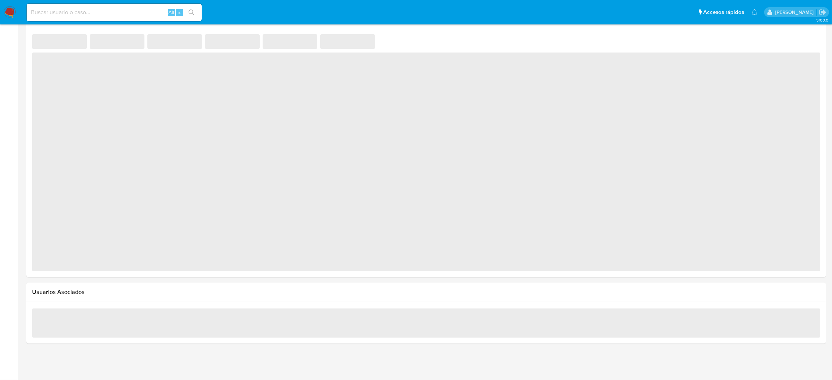
select select "10"
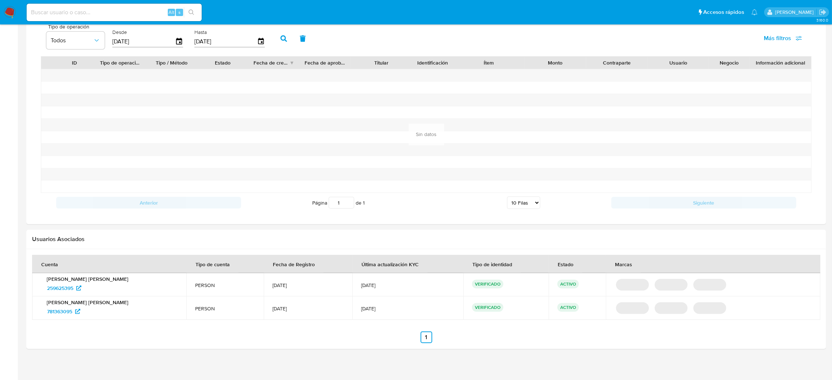
scroll to position [525, 0]
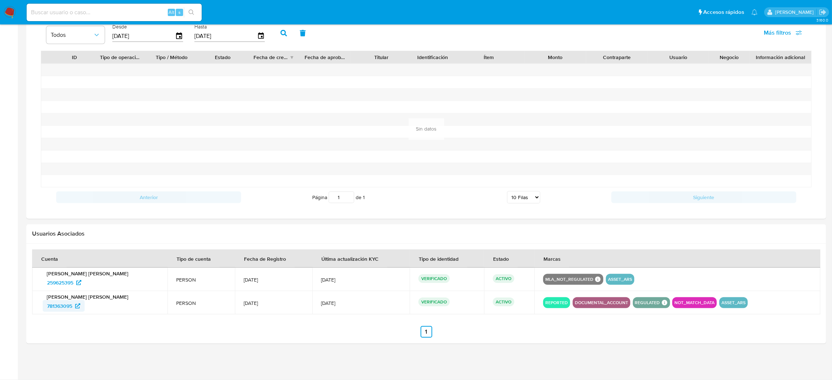
click at [49, 310] on span "781363095" at bounding box center [59, 306] width 25 height 12
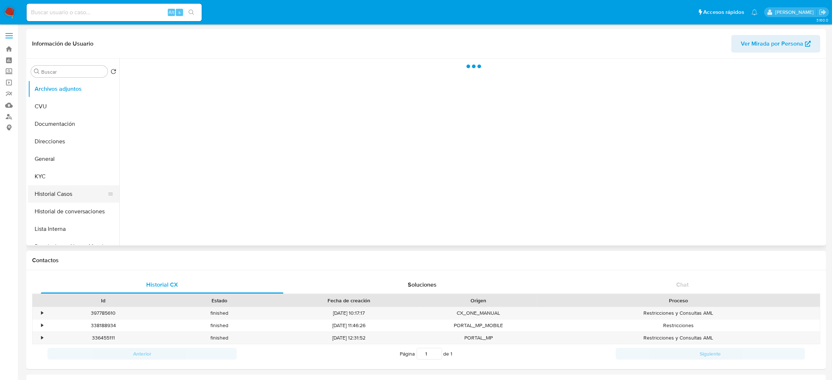
click at [58, 190] on button "Historial Casos" at bounding box center [70, 194] width 85 height 18
select select "10"
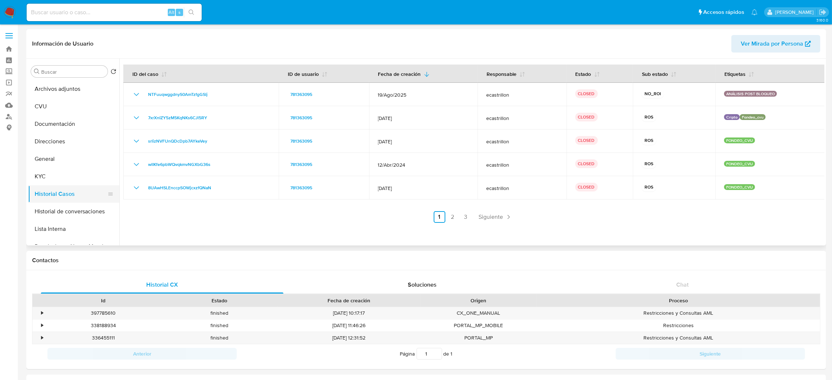
scroll to position [55, 0]
click at [69, 194] on button "Restricciones Nuevo Mundo" at bounding box center [70, 192] width 85 height 18
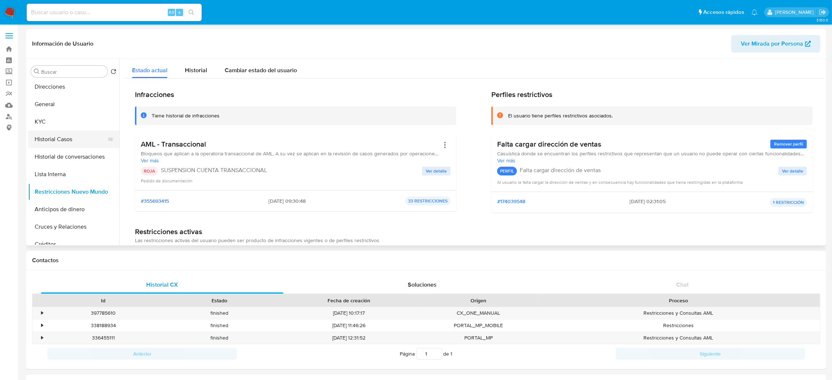
click at [73, 140] on button "Historial Casos" at bounding box center [70, 140] width 85 height 18
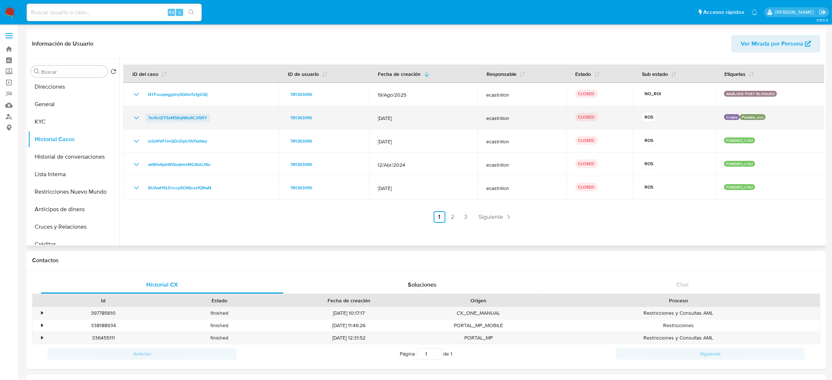
click at [179, 116] on span "7xrXnIZY5zM5KqNKs6CJl5RY" at bounding box center [177, 117] width 59 height 9
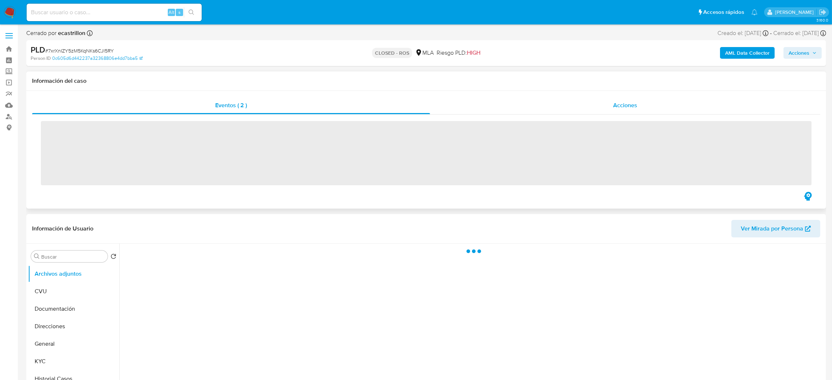
click at [628, 102] on span "Acciones" at bounding box center [625, 105] width 24 height 8
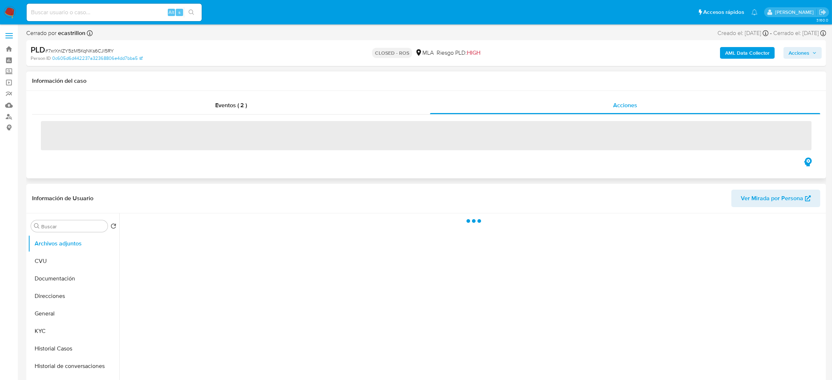
select select "10"
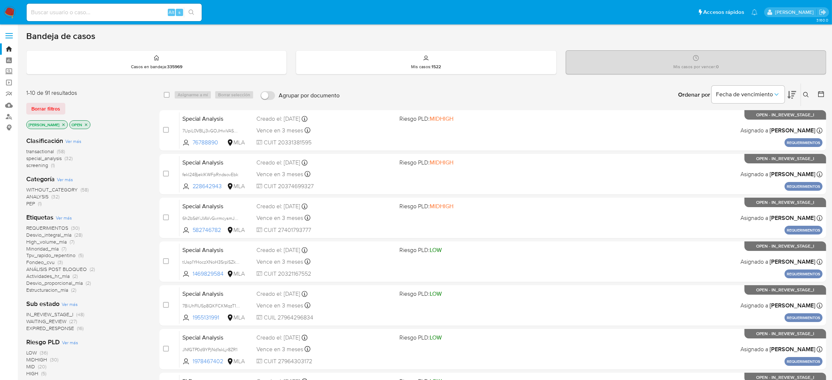
click at [104, 8] on input at bounding box center [114, 12] width 175 height 9
paste input "J3C3wi8riUwly33POkojr4L3"
type input "J3C3wi8riUwly33POkojr4L3"
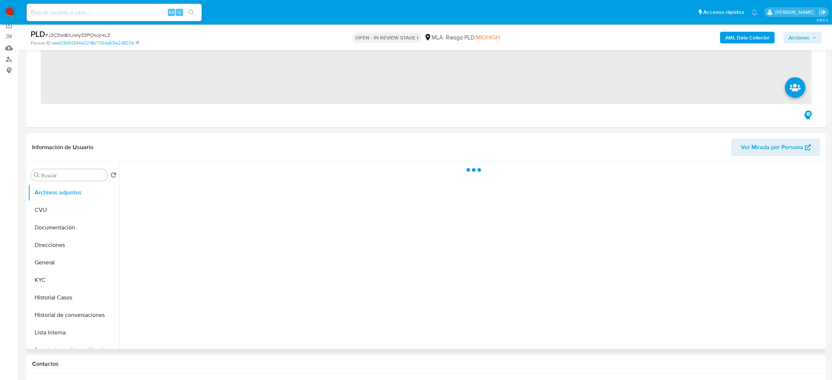
scroll to position [109, 0]
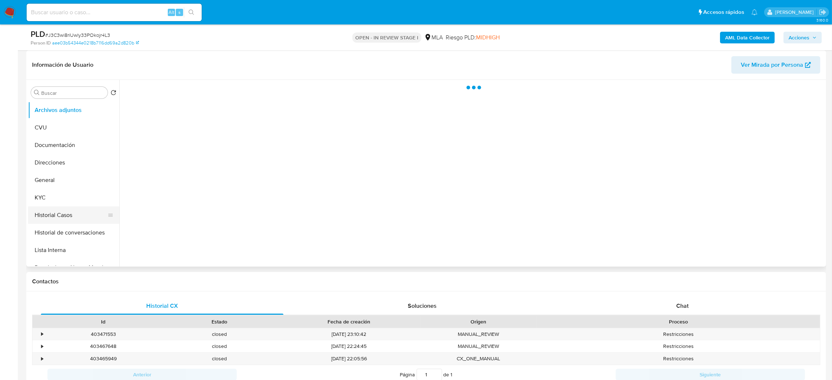
click at [67, 215] on button "Historial Casos" at bounding box center [70, 215] width 85 height 18
select select "10"
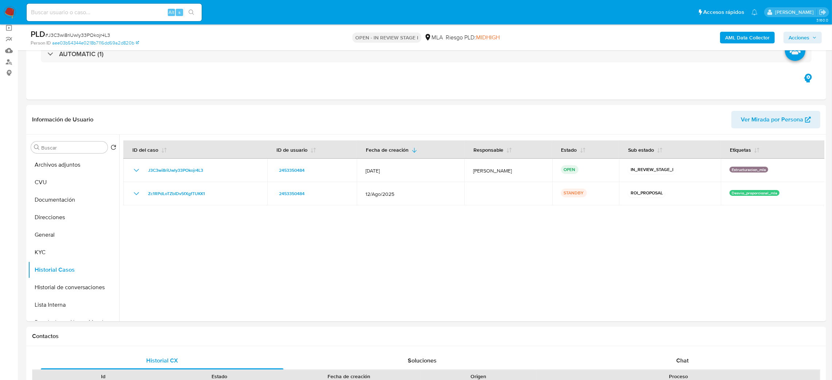
click at [108, 10] on input at bounding box center [114, 12] width 175 height 9
paste input "fnQ8WEQ9ZoeC5uRi2xWiLx6c"
type input "fnQ8WEQ9ZoeC5uRi2xWiLx6c"
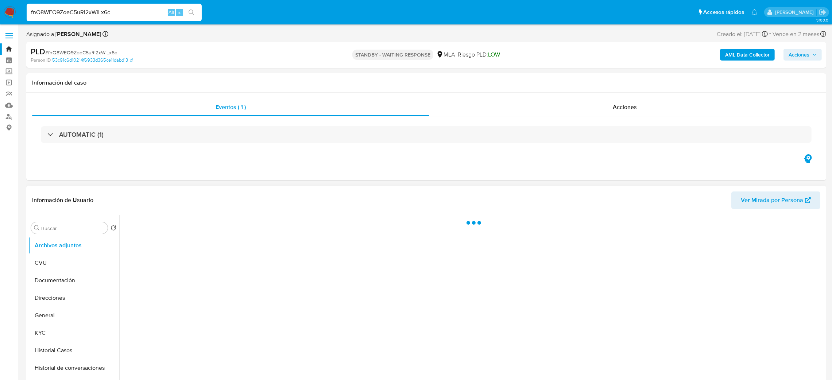
select select "10"
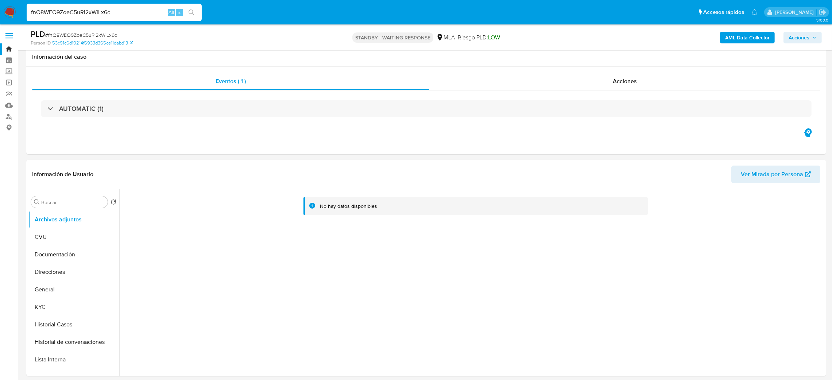
scroll to position [55, 0]
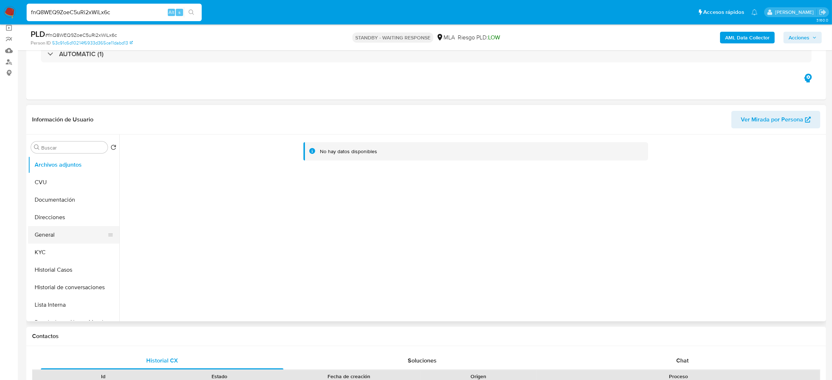
click at [50, 236] on button "General" at bounding box center [70, 235] width 85 height 18
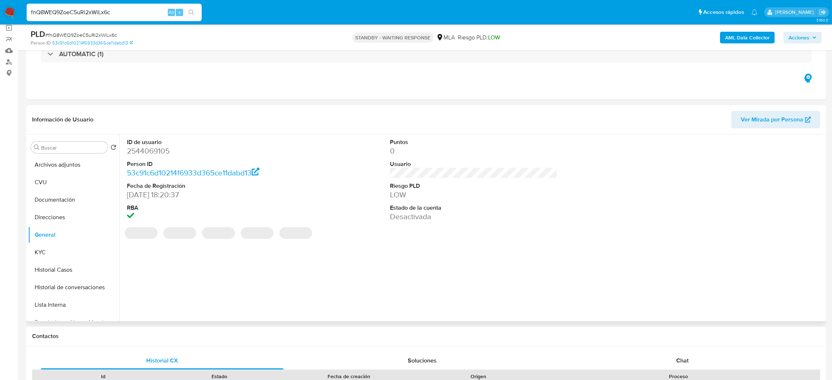
click at [152, 149] on dd "2544069105" at bounding box center [211, 151] width 168 height 10
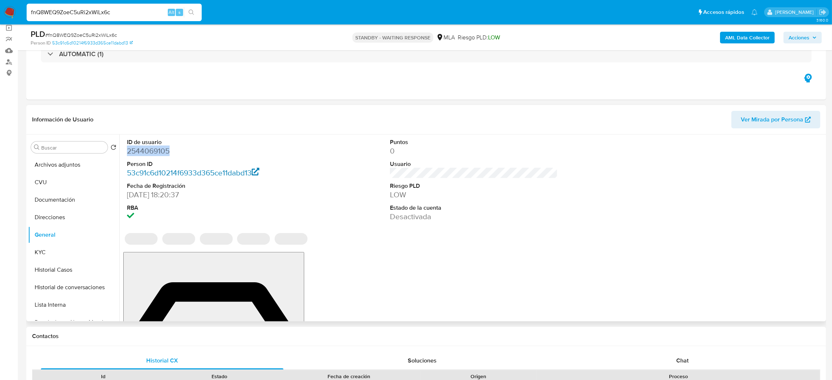
copy dd "2544069105"
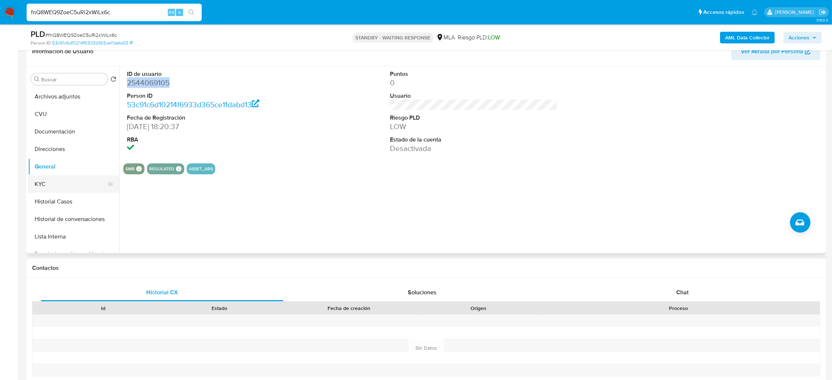
click at [57, 179] on button "KYC" at bounding box center [70, 184] width 85 height 18
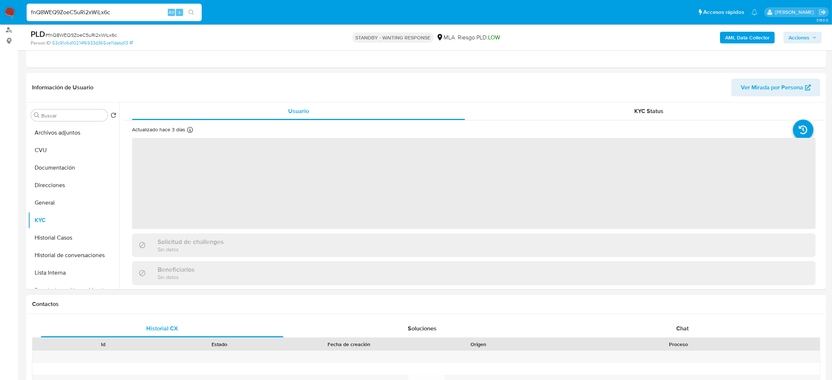
scroll to position [68, 0]
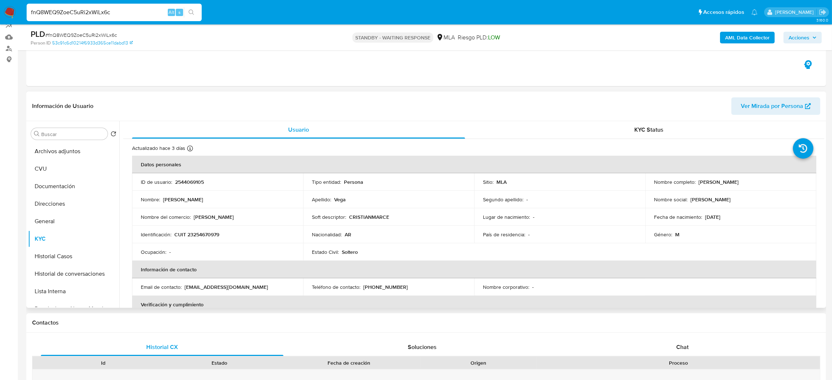
click at [201, 234] on p "CUIT 23254670979" at bounding box center [196, 234] width 45 height 7
copy p "23254670979"
click at [234, 231] on td "Identificación : CUIT 23254670979" at bounding box center [217, 235] width 171 height 18
drag, startPoint x: 194, startPoint y: 233, endPoint x: 215, endPoint y: 236, distance: 22.1
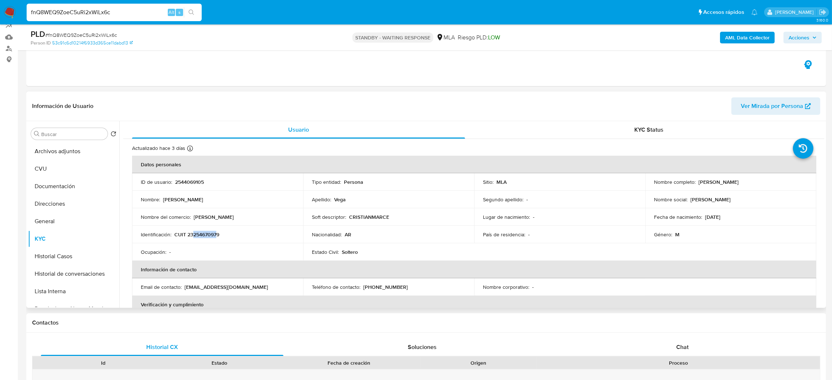
click at [215, 236] on p "CUIT 23254670979" at bounding box center [196, 234] width 45 height 7
copy p "25467097"
click at [233, 199] on div "Nombre : Cristian Marcelo" at bounding box center [218, 199] width 154 height 7
click at [202, 234] on p "CUIT 23254670979" at bounding box center [196, 234] width 45 height 7
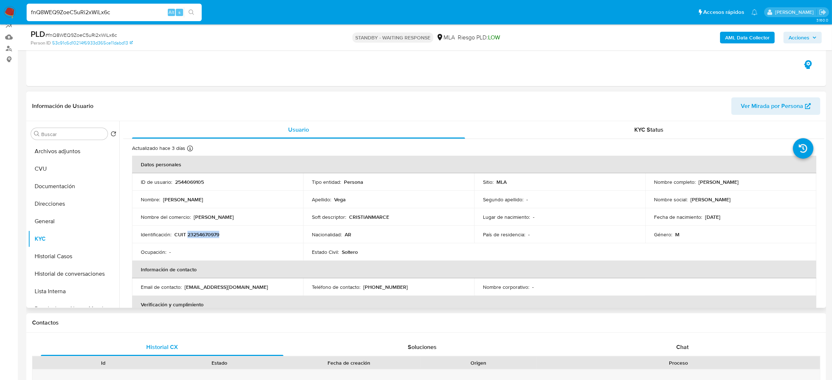
copy p "23254670979"
click at [210, 242] on td "Identificación : CUIT 23254670979" at bounding box center [217, 235] width 171 height 18
click at [201, 236] on p "CUIT 23254670979" at bounding box center [196, 234] width 45 height 7
copy p "23254670979"
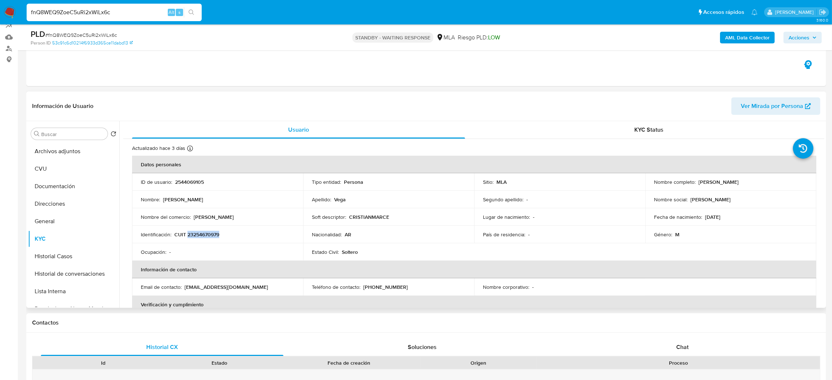
drag, startPoint x: 695, startPoint y: 182, endPoint x: 777, endPoint y: 179, distance: 81.8
click at [777, 179] on div "Nombre completo : Cristian Marcelo Vega" at bounding box center [731, 182] width 154 height 7
copy p "Cristian Marcelo Vega"
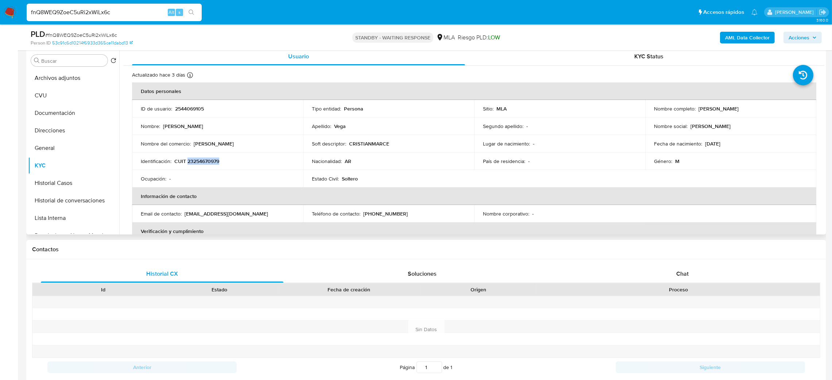
scroll to position [13, 0]
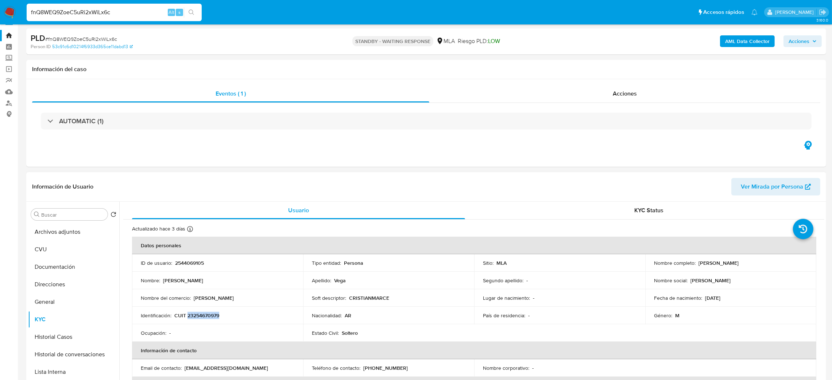
click at [740, 190] on button "Ver Mirada por Persona" at bounding box center [775, 187] width 89 height 18
click at [110, 38] on span "# fnQ8WEQ9ZoeC5uRi2xWiLx6c" at bounding box center [81, 38] width 72 height 7
click at [106, 36] on span "# fnQ8WEQ9ZoeC5uRi2xWiLx6c" at bounding box center [81, 38] width 72 height 7
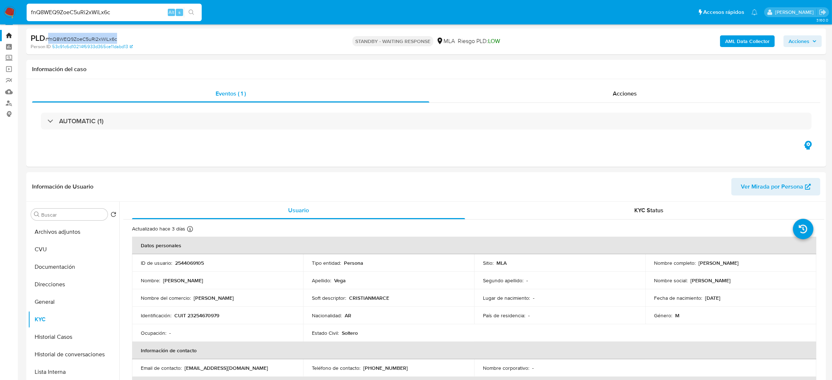
click at [106, 36] on span "# fnQ8WEQ9ZoeC5uRi2xWiLx6c" at bounding box center [81, 38] width 72 height 7
click at [140, 33] on div "PLD # fnQ8WEQ9ZoeC5uRi2xWiLx6c" at bounding box center [161, 38] width 261 height 11
click at [94, 40] on span "# fnQ8WEQ9ZoeC5uRi2xWiLx6c" at bounding box center [81, 38] width 72 height 7
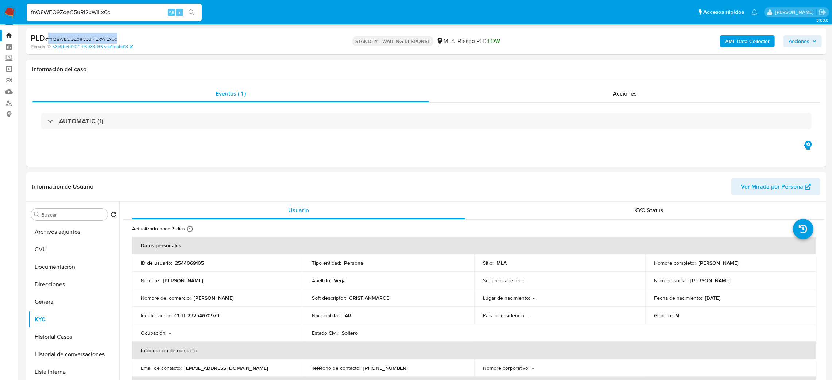
click at [94, 40] on span "# fnQ8WEQ9ZoeC5uRi2xWiLx6c" at bounding box center [81, 38] width 72 height 7
copy span "fnQ8WEQ9ZoeC5uRi2xWiLx6c"
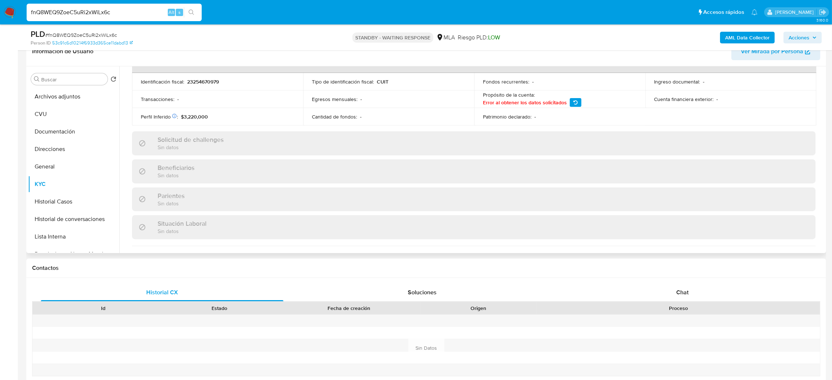
scroll to position [104, 0]
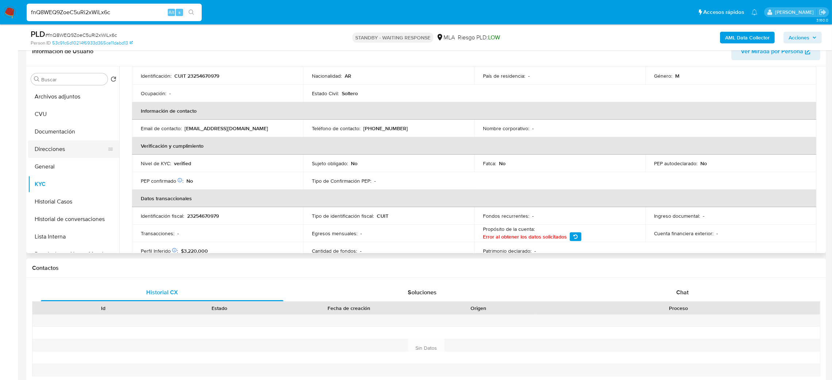
click at [66, 149] on button "Direcciones" at bounding box center [70, 149] width 85 height 18
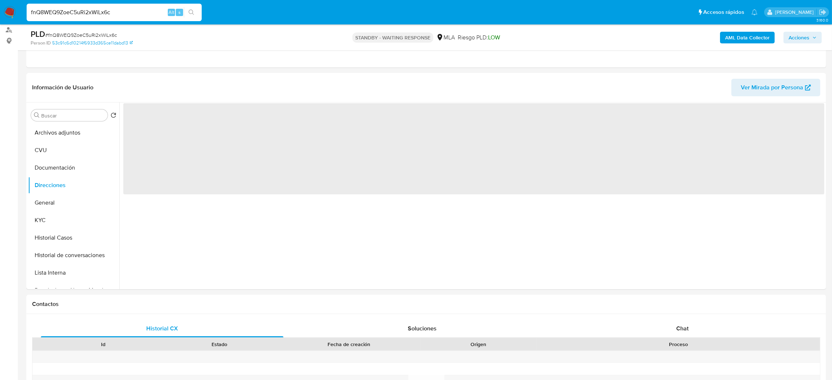
scroll to position [68, 0]
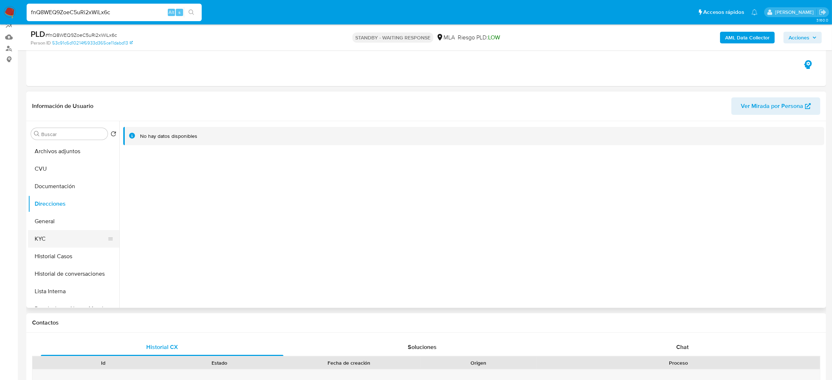
click at [62, 235] on button "KYC" at bounding box center [70, 239] width 85 height 18
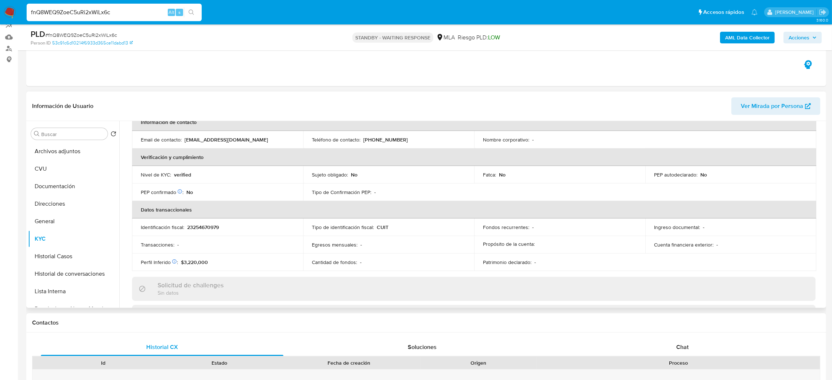
scroll to position [377, 0]
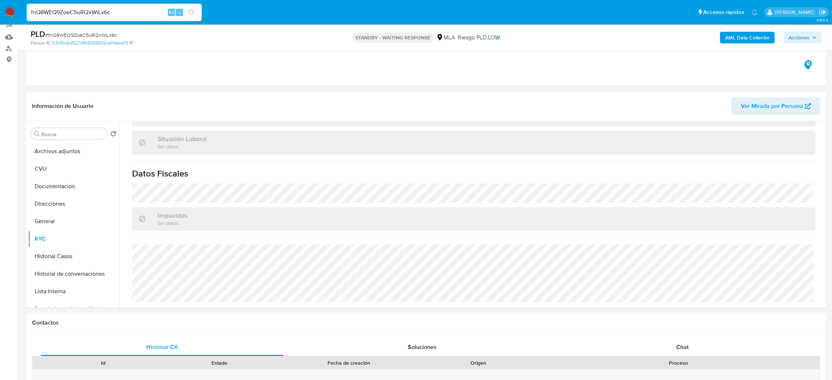
click at [139, 17] on input "fnQ8WEQ9ZoeC5uRi2xWiLx6c" at bounding box center [114, 12] width 175 height 9
type input "f"
paste input "wJUdwwUdljyz9OcmwpuqjnSc"
type input "wJUdwwUdljyz9OcmwpuqjnSc"
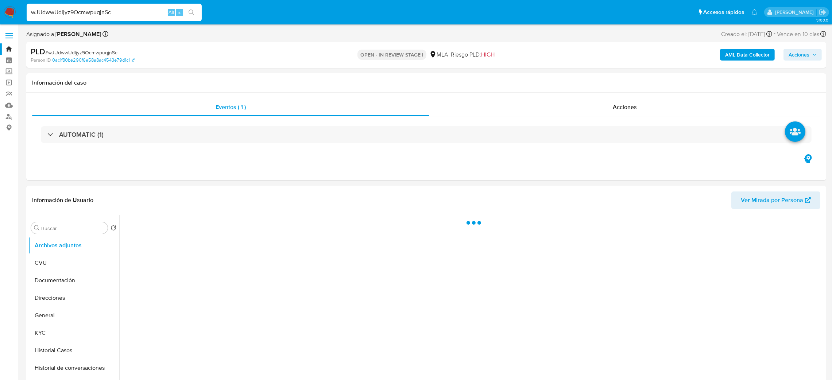
select select "10"
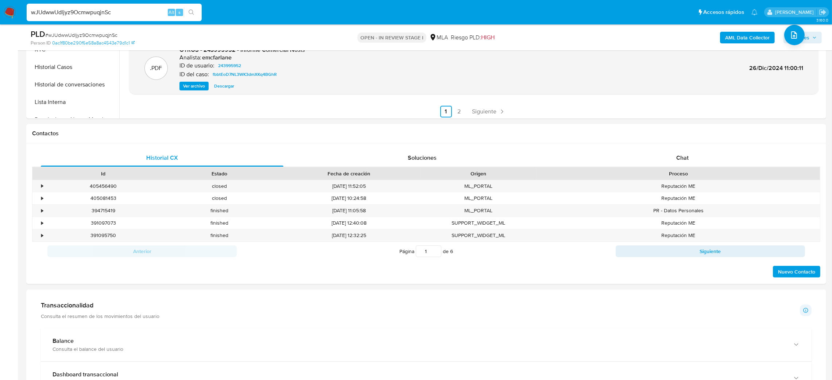
scroll to position [258, 0]
click at [677, 157] on span "Chat" at bounding box center [682, 157] width 12 height 8
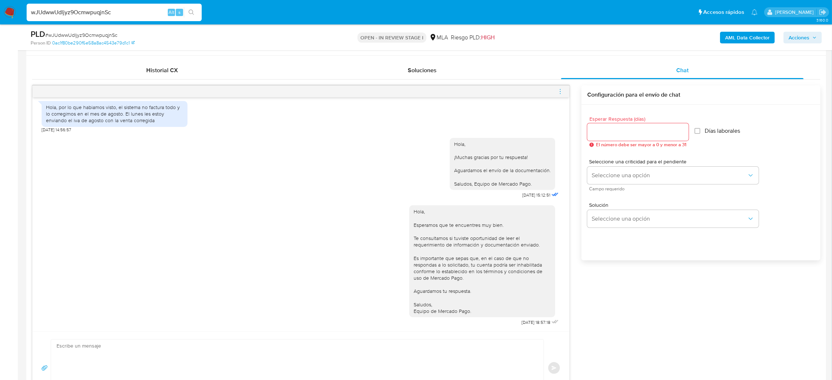
scroll to position [345, 0]
drag, startPoint x: 140, startPoint y: 17, endPoint x: 115, endPoint y: 9, distance: 26.6
click at [115, 9] on div "wJUdwwUdljyz9OcmwpuqjnSc Alt s" at bounding box center [114, 13] width 175 height 18
click at [115, 9] on input "wJUdwwUdljyz9OcmwpuqjnSc" at bounding box center [114, 12] width 175 height 9
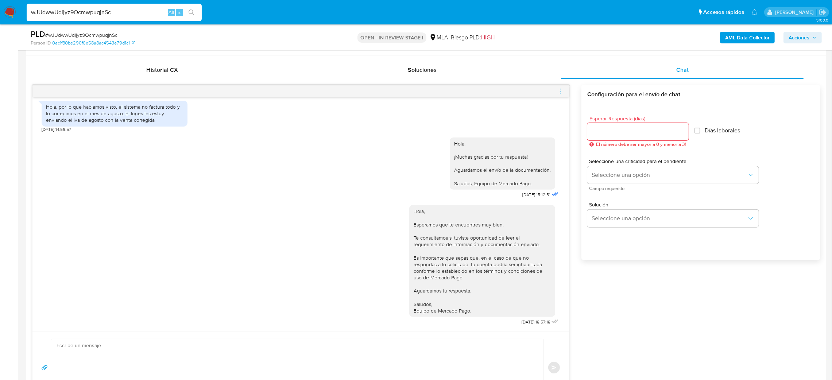
click at [115, 9] on input "wJUdwwUdljyz9OcmwpuqjnSc" at bounding box center [114, 12] width 175 height 9
paste input "3oQPnUAEwzcJL4bU06XzUon6"
type input "3oQPnUAEwzcJL4bU06XzUon6"
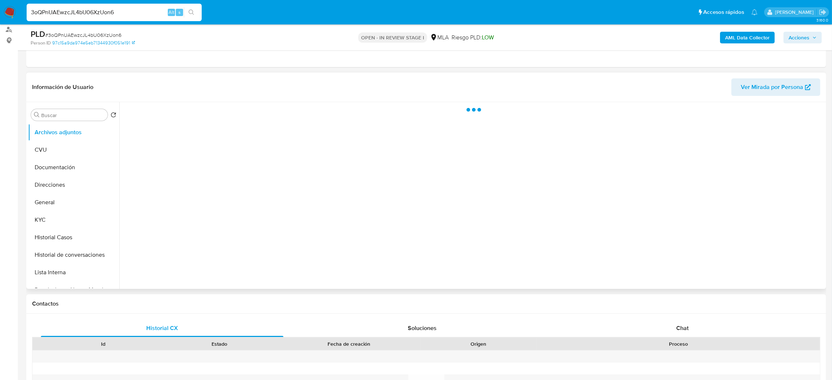
scroll to position [138, 0]
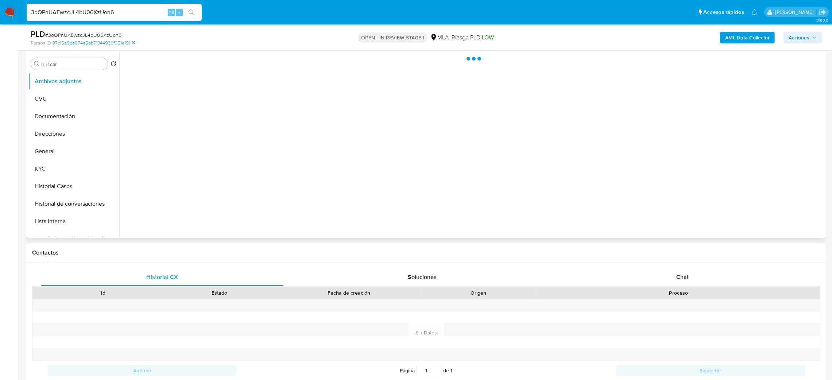
select select "10"
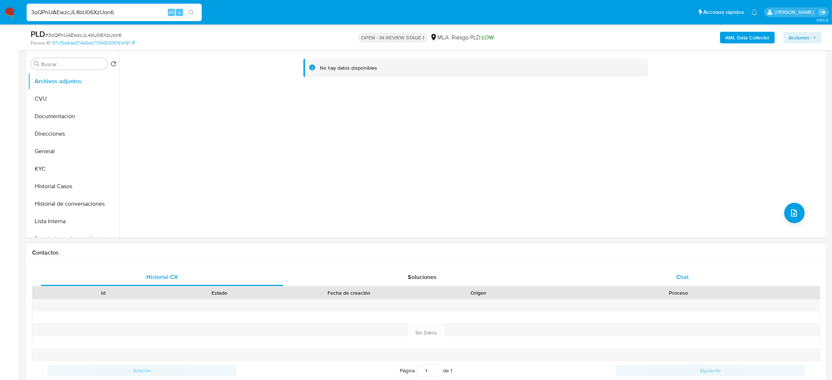
click at [664, 284] on div "Chat" at bounding box center [682, 277] width 242 height 18
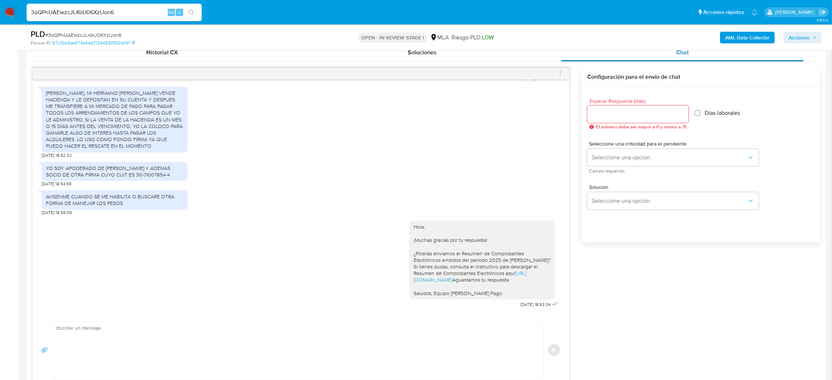
scroll to position [369, 0]
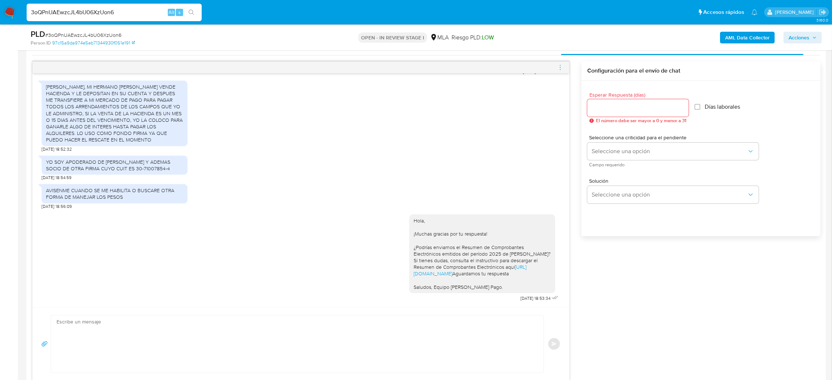
drag, startPoint x: 132, startPoint y: 12, endPoint x: 0, endPoint y: 28, distance: 133.4
paste input "iUQosqoroxkcUTtImZ4u9l45"
type input "iUQosqoroxkcUTtImZ4u9l45"
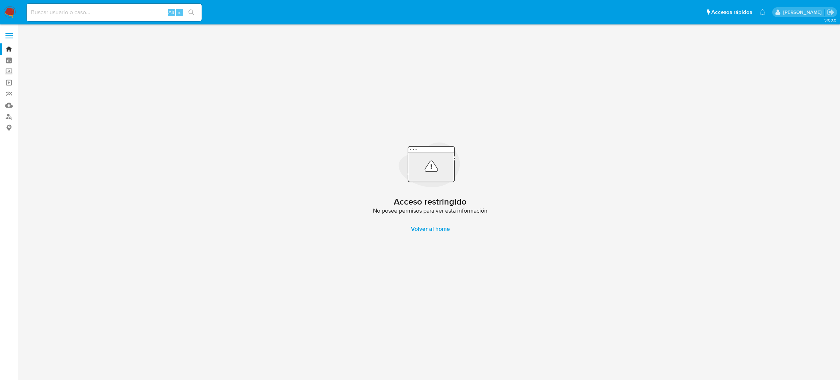
click at [89, 14] on input at bounding box center [114, 12] width 175 height 9
paste input "iUQosqoroxkcUTtImZ4u9l45"
drag, startPoint x: 114, startPoint y: 13, endPoint x: 0, endPoint y: 22, distance: 114.9
click at [0, 22] on nav "Pausado Ver notificaciones iUQosqoroxkcUTtImZ4u9l45 Alt s Accesos rápidos Presi…" at bounding box center [420, 12] width 840 height 24
paste input
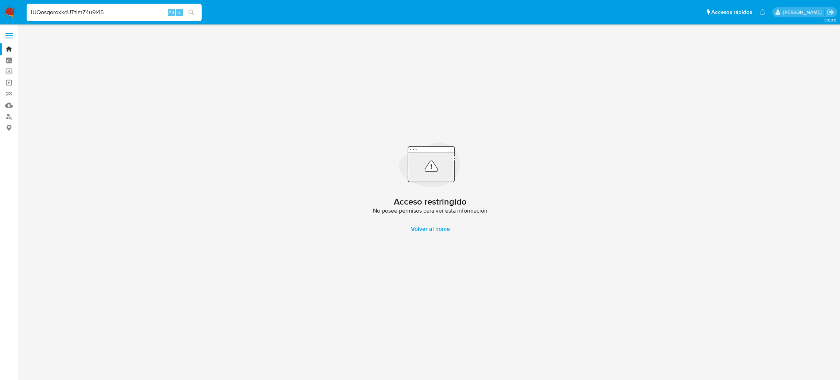
type input "iUQosqoroxkcUTtImZ4u9l45"
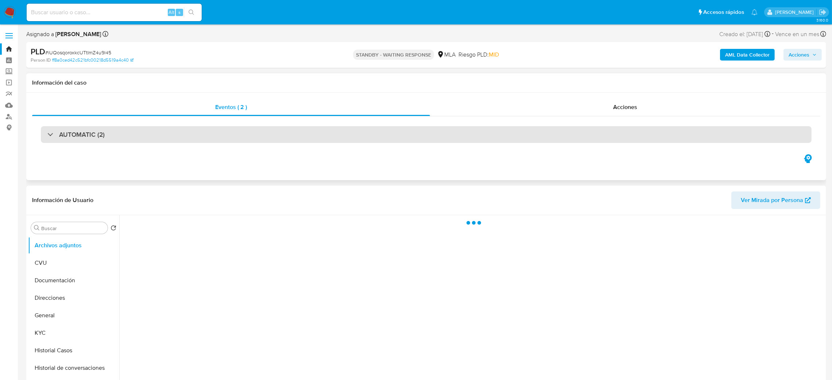
select select "10"
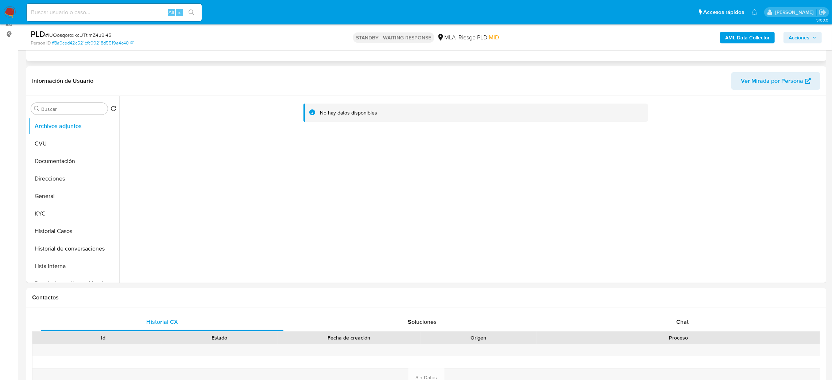
scroll to position [94, 0]
click at [51, 233] on button "Historial Casos" at bounding box center [70, 231] width 85 height 18
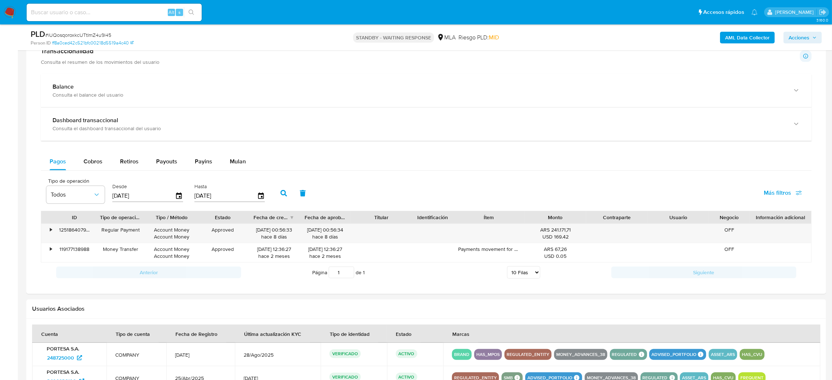
scroll to position [686, 0]
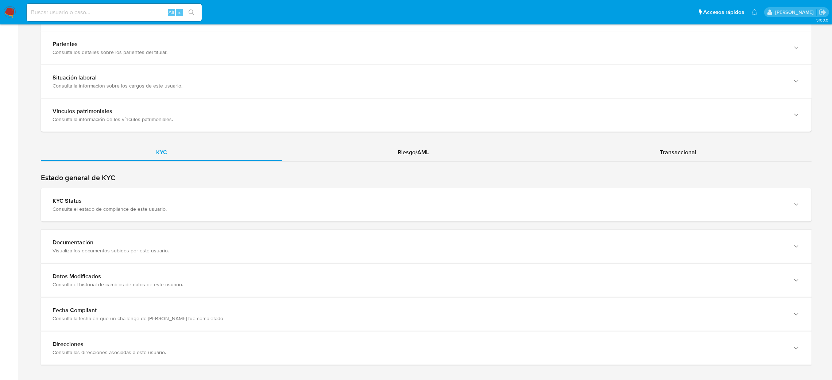
scroll to position [593, 0]
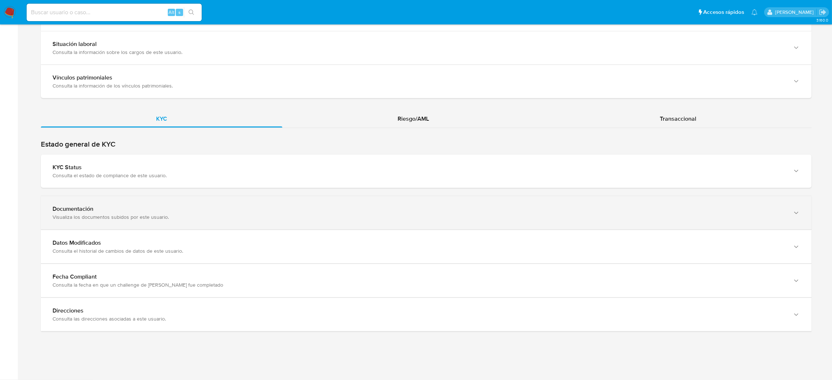
click at [97, 223] on div "Documentación Visualiza los documentos subidos por este usuario." at bounding box center [426, 212] width 770 height 33
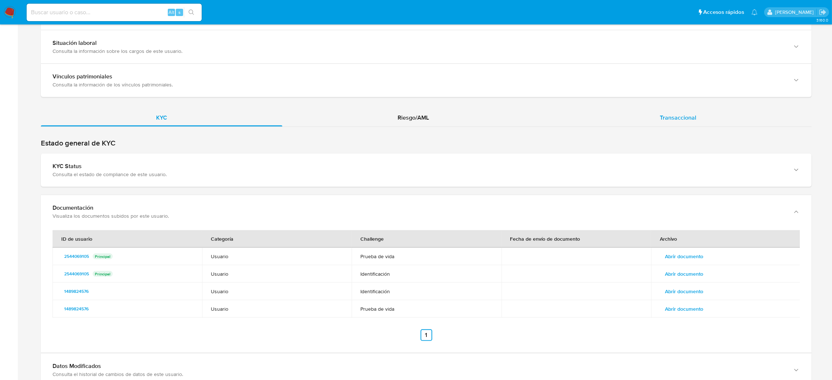
click at [683, 119] on span "Transaccional" at bounding box center [678, 117] width 36 height 8
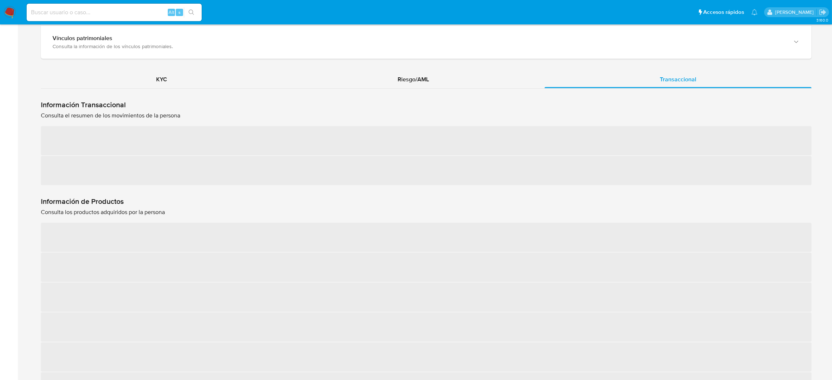
scroll to position [703, 0]
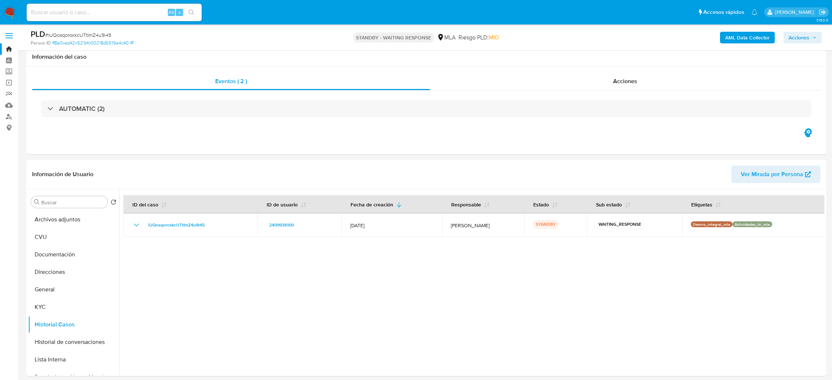
select select "10"
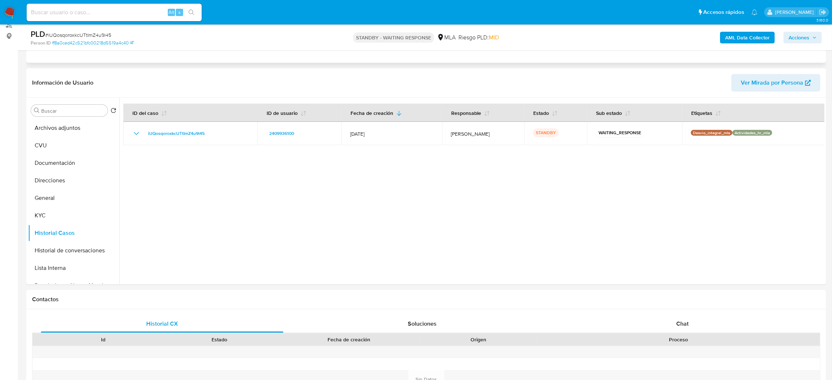
scroll to position [80, 0]
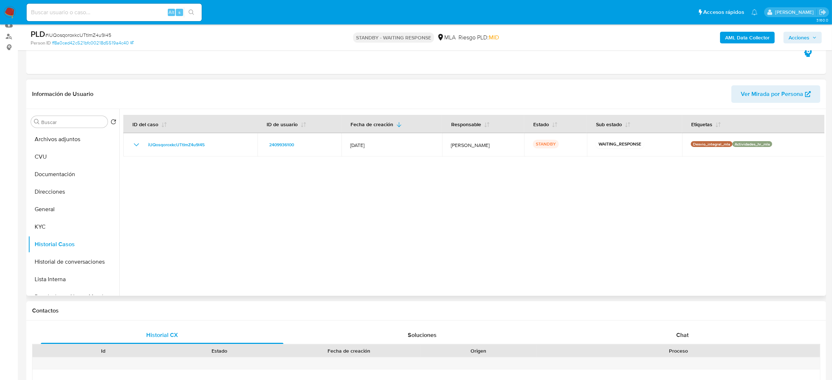
drag, startPoint x: 745, startPoint y: 93, endPoint x: 779, endPoint y: 91, distance: 34.7
click at [779, 91] on span "Ver Mirada por Persona" at bounding box center [772, 94] width 62 height 18
click at [67, 227] on button "KYC" at bounding box center [70, 227] width 85 height 18
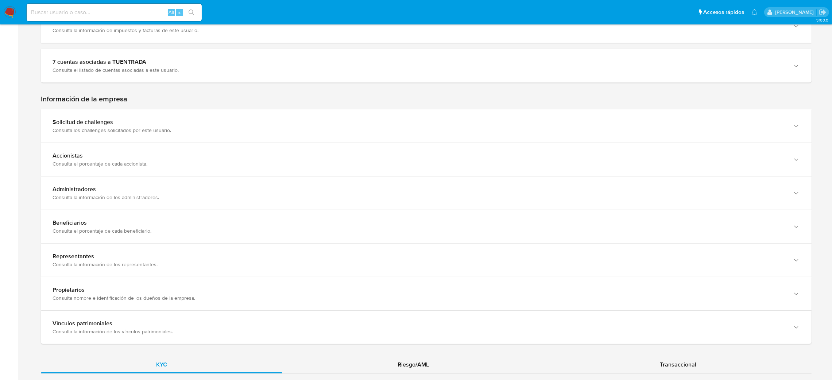
scroll to position [613, 0]
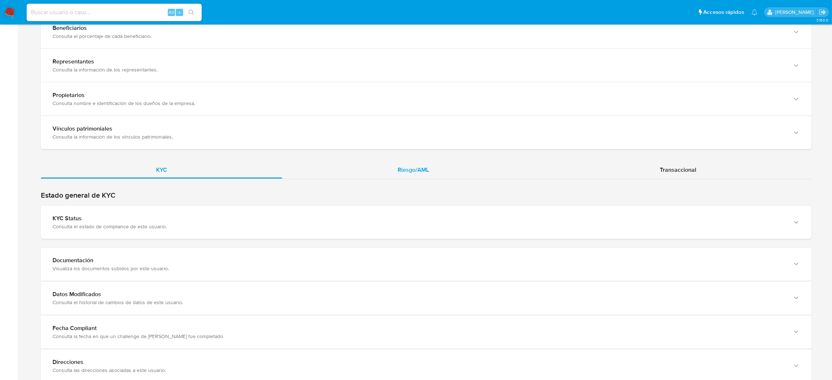
click at [460, 168] on div "Riesgo/AML" at bounding box center [413, 170] width 262 height 18
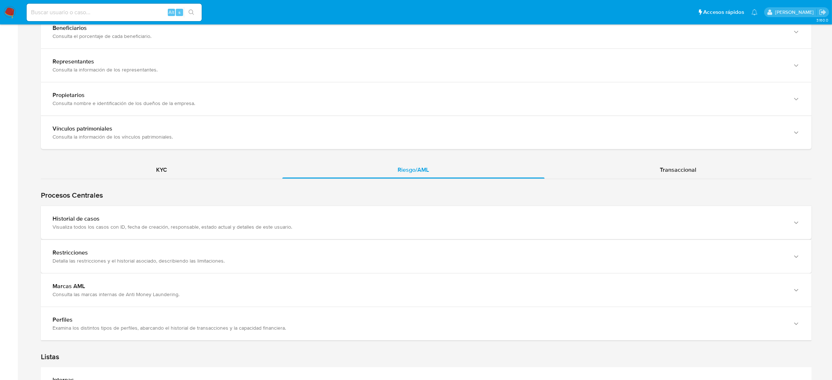
click at [143, 224] on div "Visualiza todos los casos con ID, fecha de creación, responsable, estado actual…" at bounding box center [419, 227] width 733 height 7
